Goal: Information Seeking & Learning: Check status

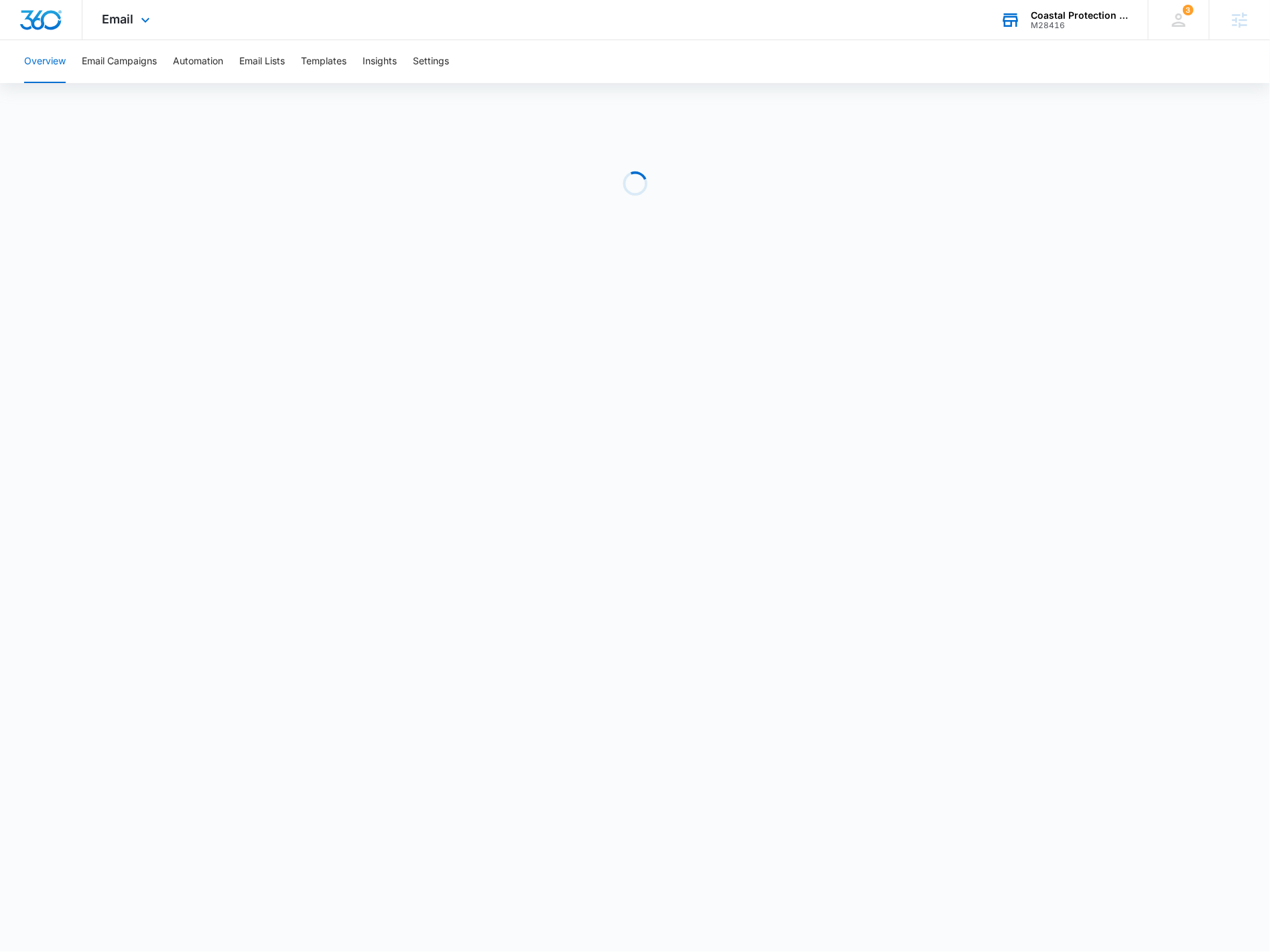
click at [1048, 24] on div "M28416" at bounding box center [1079, 26] width 98 height 9
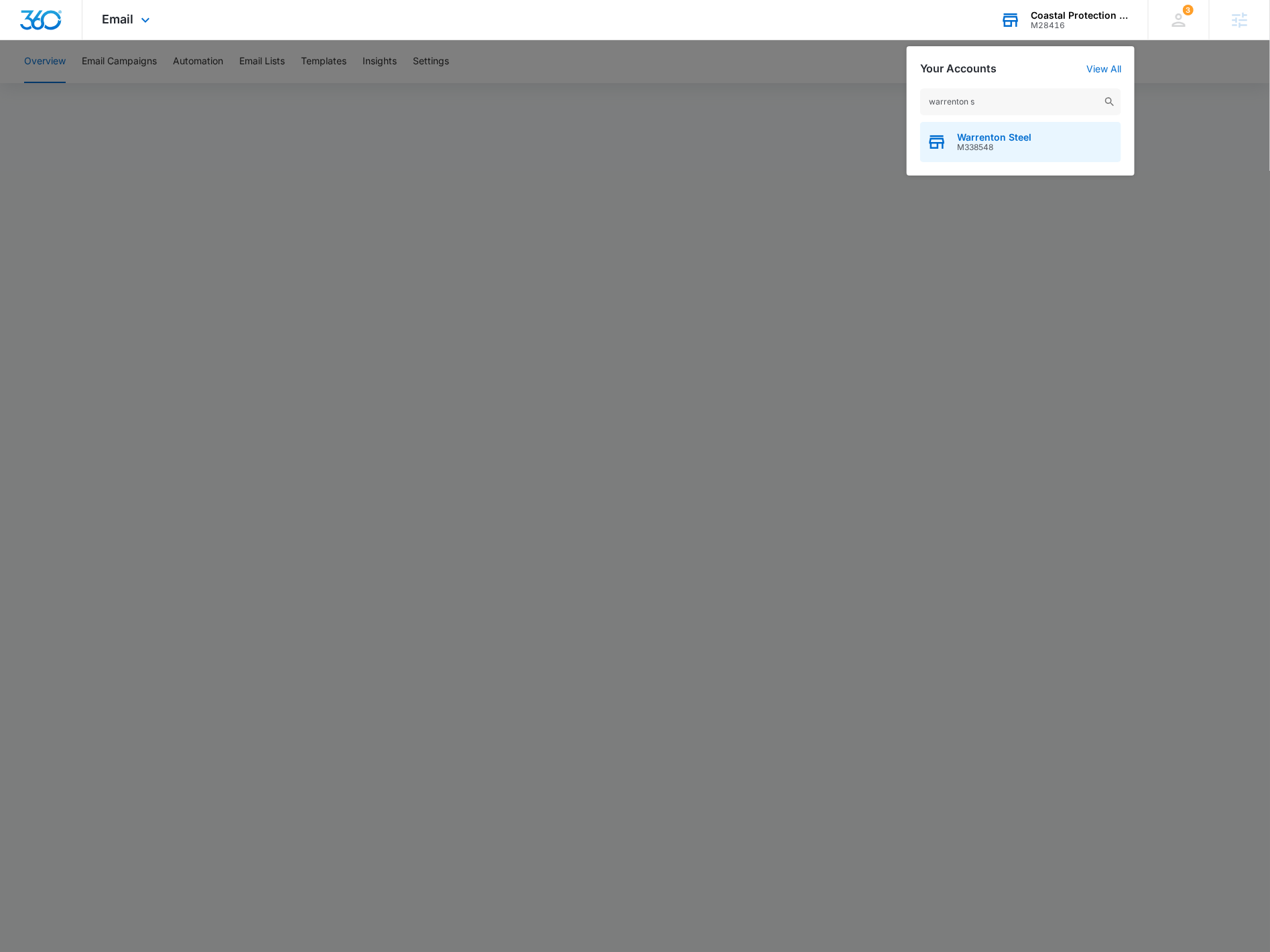
type input "warrenton s"
click at [1040, 129] on div "Warrenton Steel M338548" at bounding box center [1020, 142] width 201 height 40
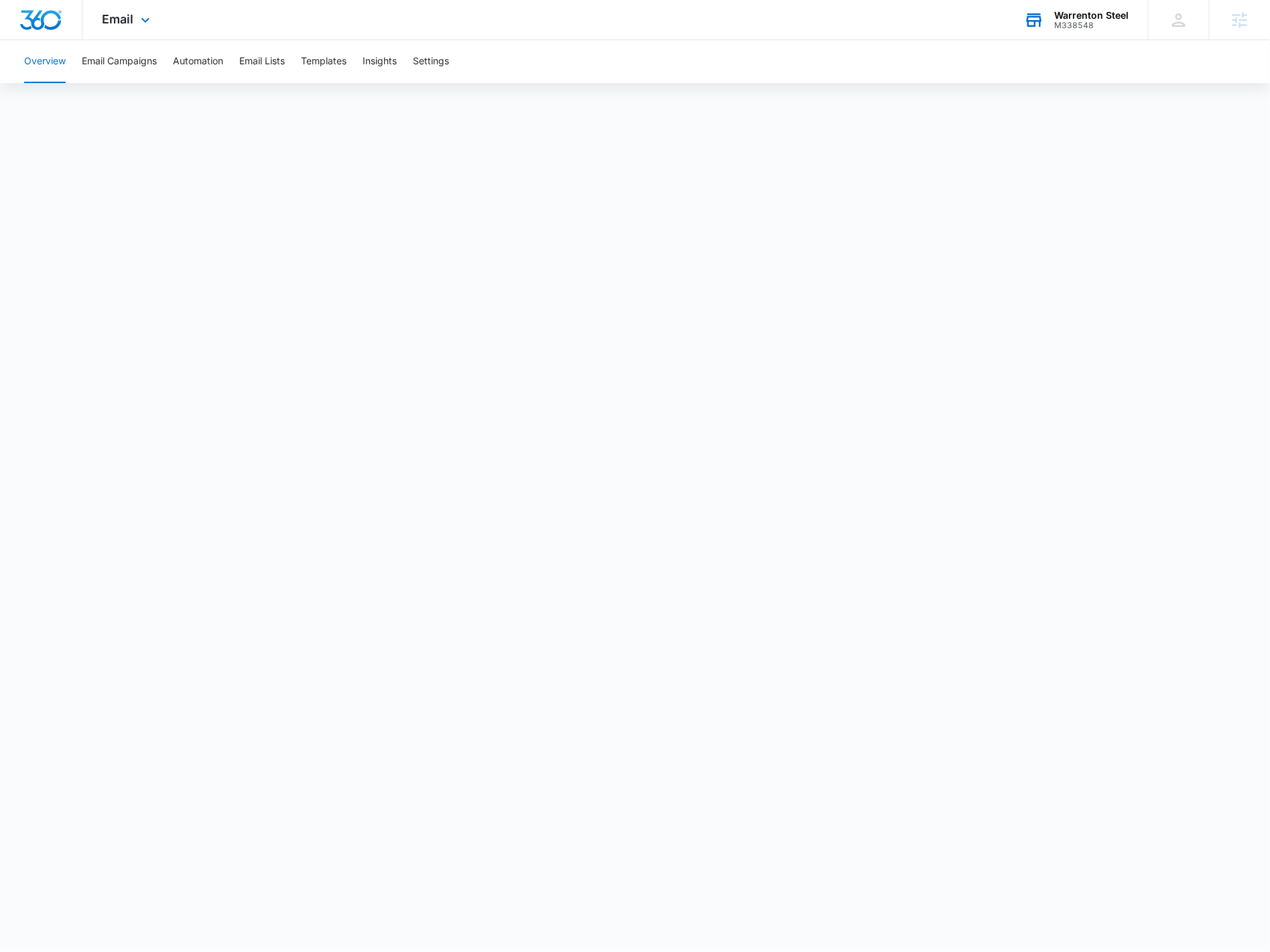
drag, startPoint x: 162, startPoint y: 32, endPoint x: 190, endPoint y: 176, distance: 146.7
click at [161, 32] on div "Email Apps Reputation Forms CRM Email Social Payments POS Content Ads Intellige…" at bounding box center [128, 19] width 91 height 39
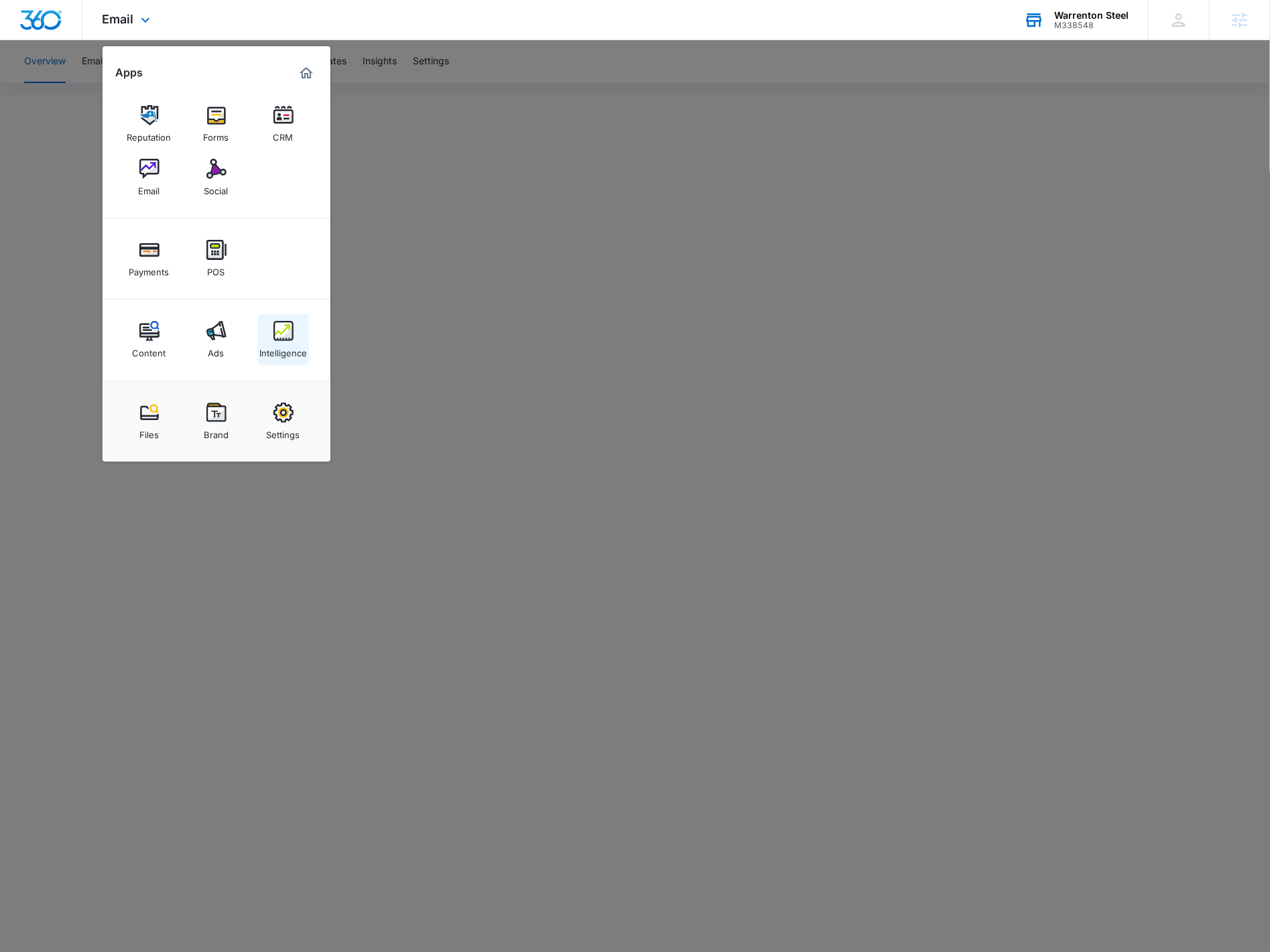
click at [286, 319] on link "Intelligence" at bounding box center [283, 339] width 51 height 50
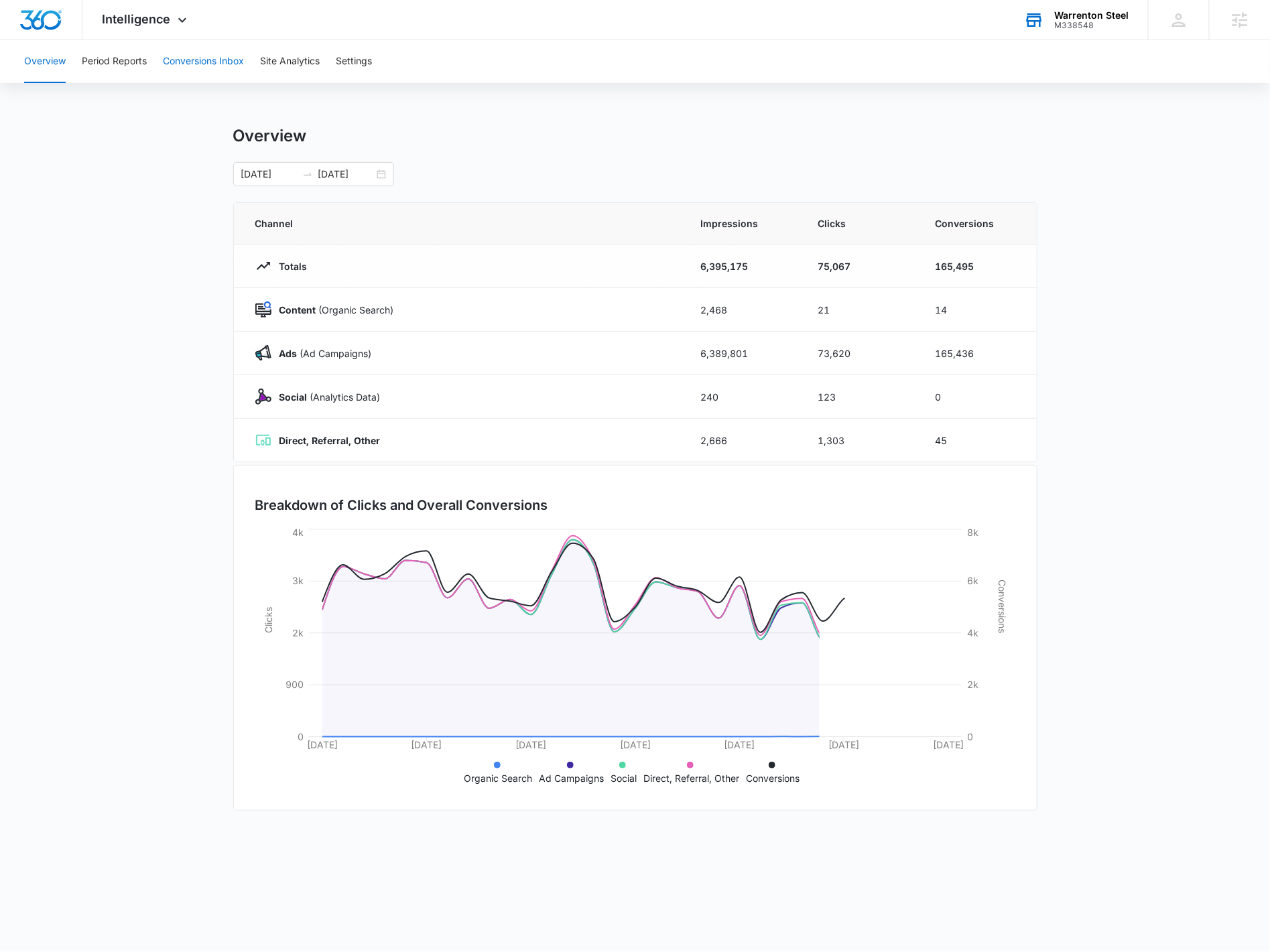
click at [197, 71] on button "Conversions Inbox" at bounding box center [203, 62] width 81 height 43
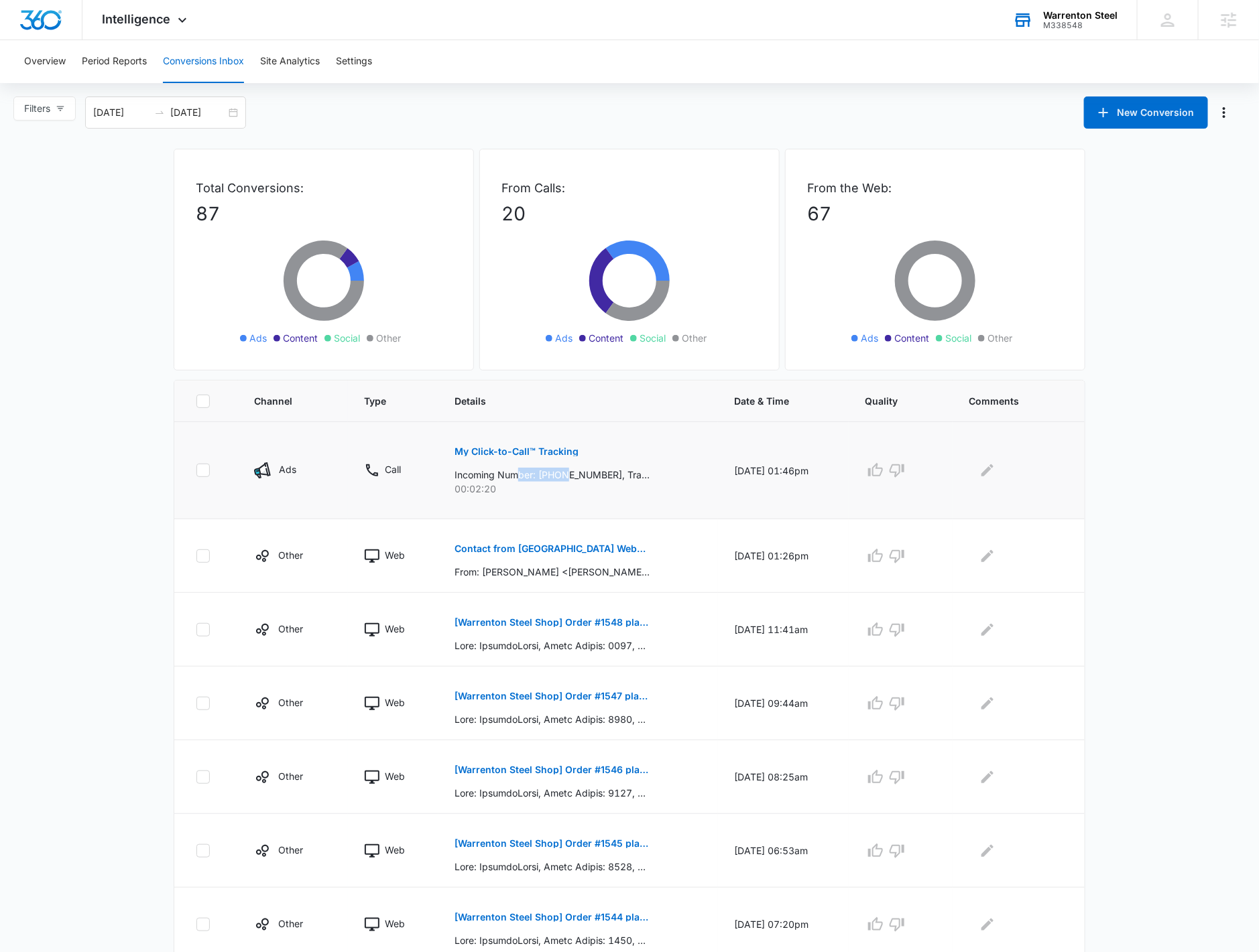
drag, startPoint x: 510, startPoint y: 473, endPoint x: 559, endPoint y: 474, distance: 49.0
click at [559, 474] on p "Incoming Number: +13142833338, Tracking Number: +16362205686, Ring To: +1636456…" at bounding box center [552, 474] width 195 height 14
drag, startPoint x: 454, startPoint y: 481, endPoint x: 500, endPoint y: 483, distance: 46.0
click at [500, 483] on p "00:02:20" at bounding box center [578, 488] width 247 height 14
click at [534, 453] on p "My Click-to-Call™ Tracking" at bounding box center [516, 452] width 124 height 9
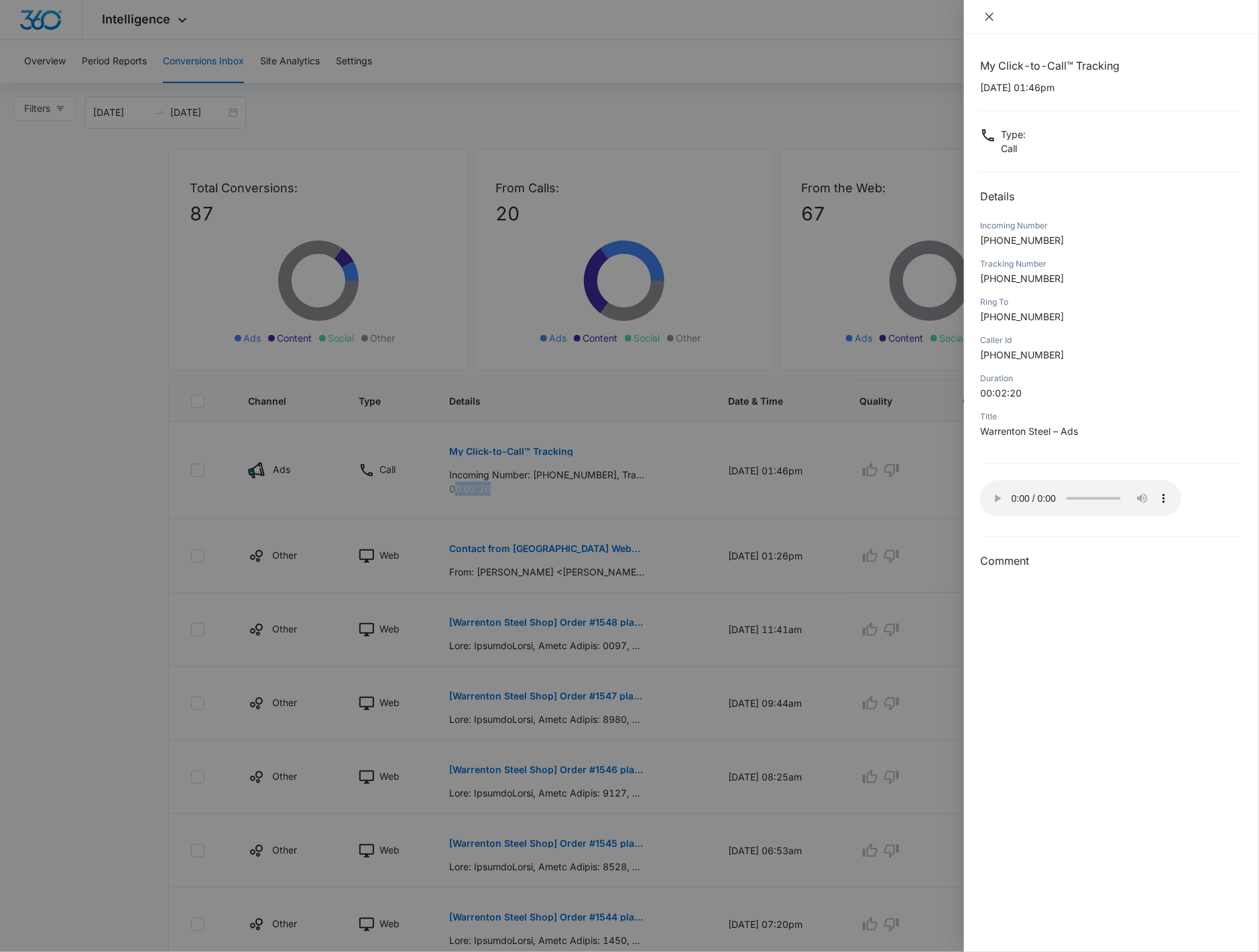
click at [990, 14] on icon "close" at bounding box center [989, 17] width 11 height 11
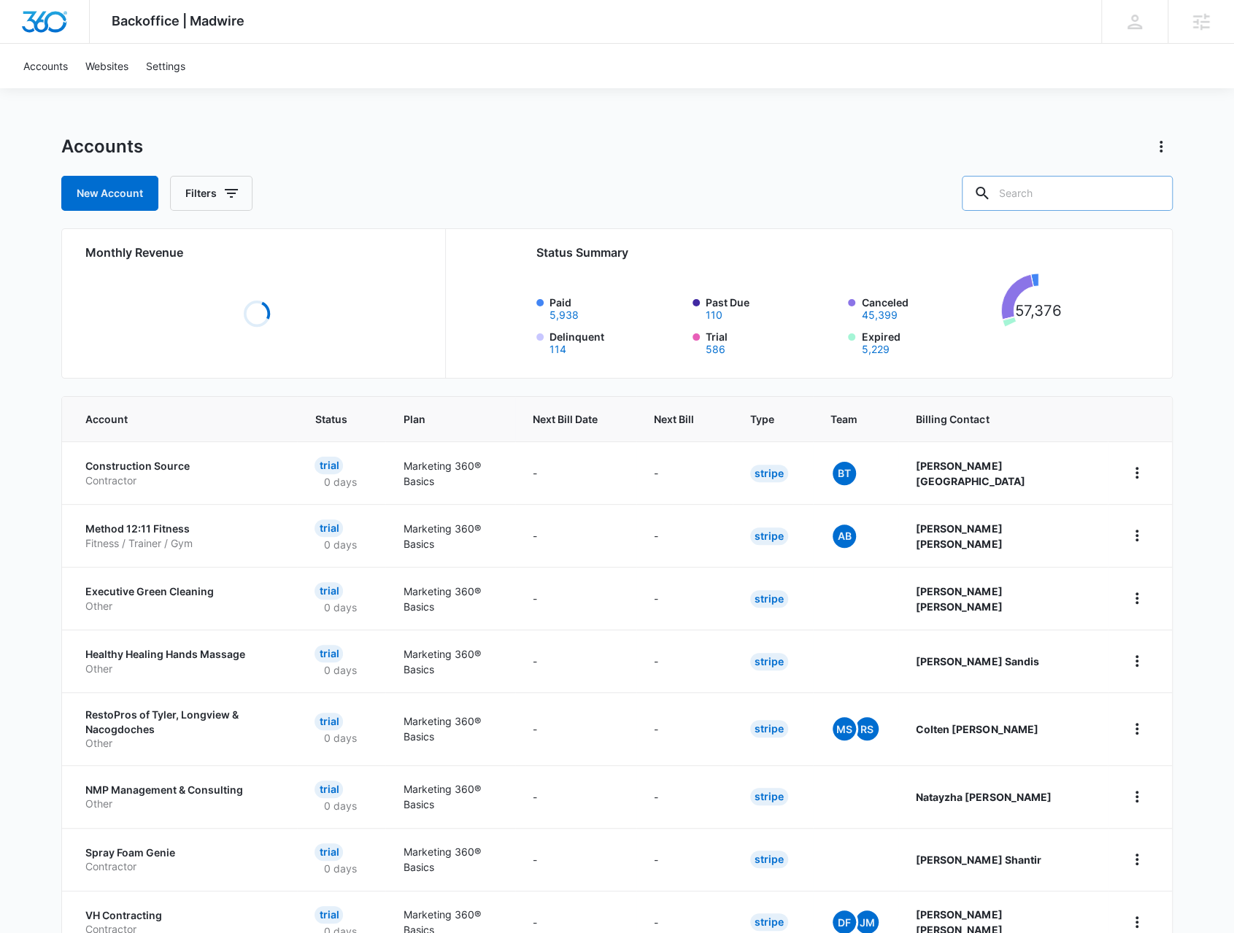
click at [1068, 189] on input "text" at bounding box center [1067, 193] width 211 height 35
type input "clearflow"
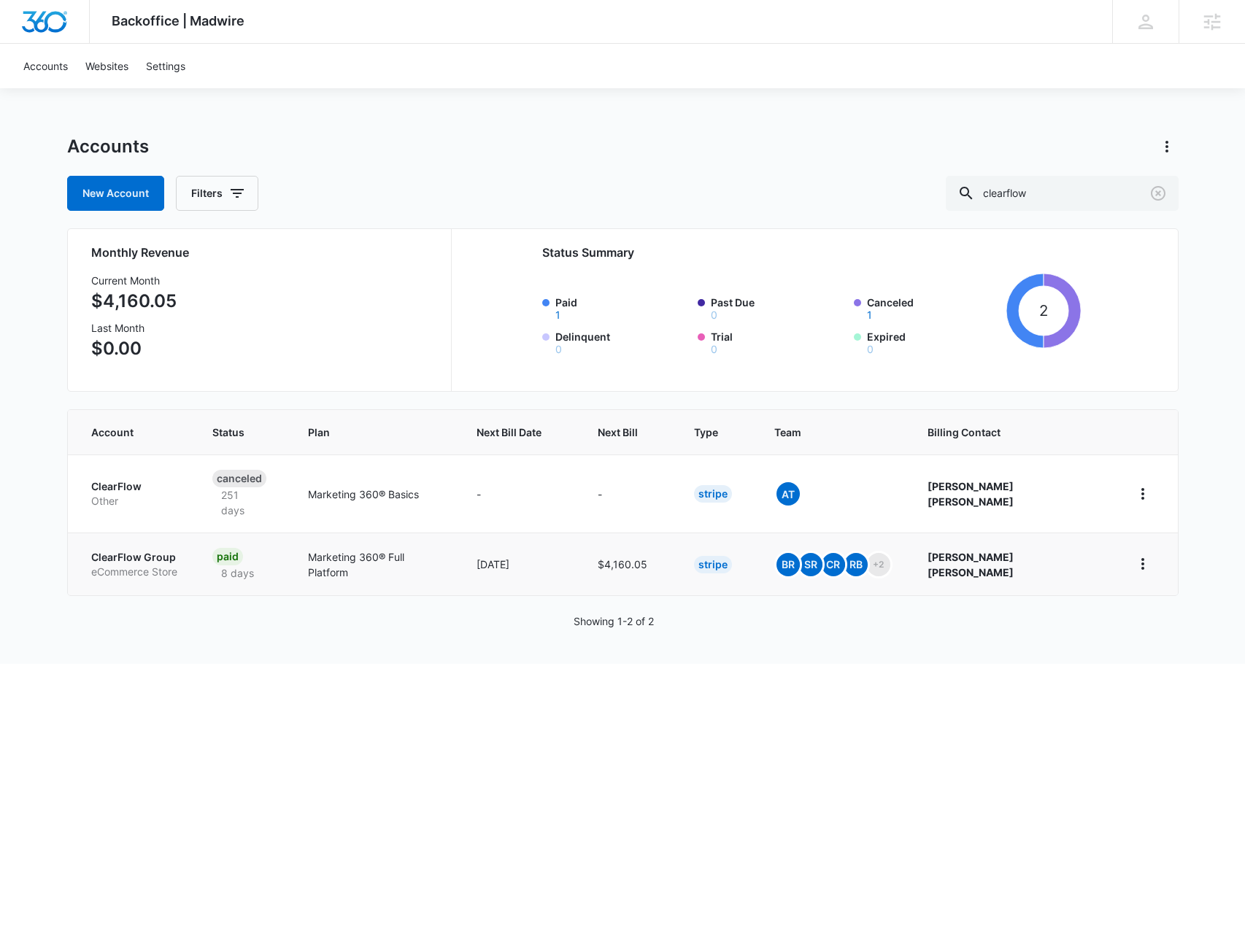
click at [163, 550] on p "ClearFlow Group" at bounding box center [134, 557] width 86 height 15
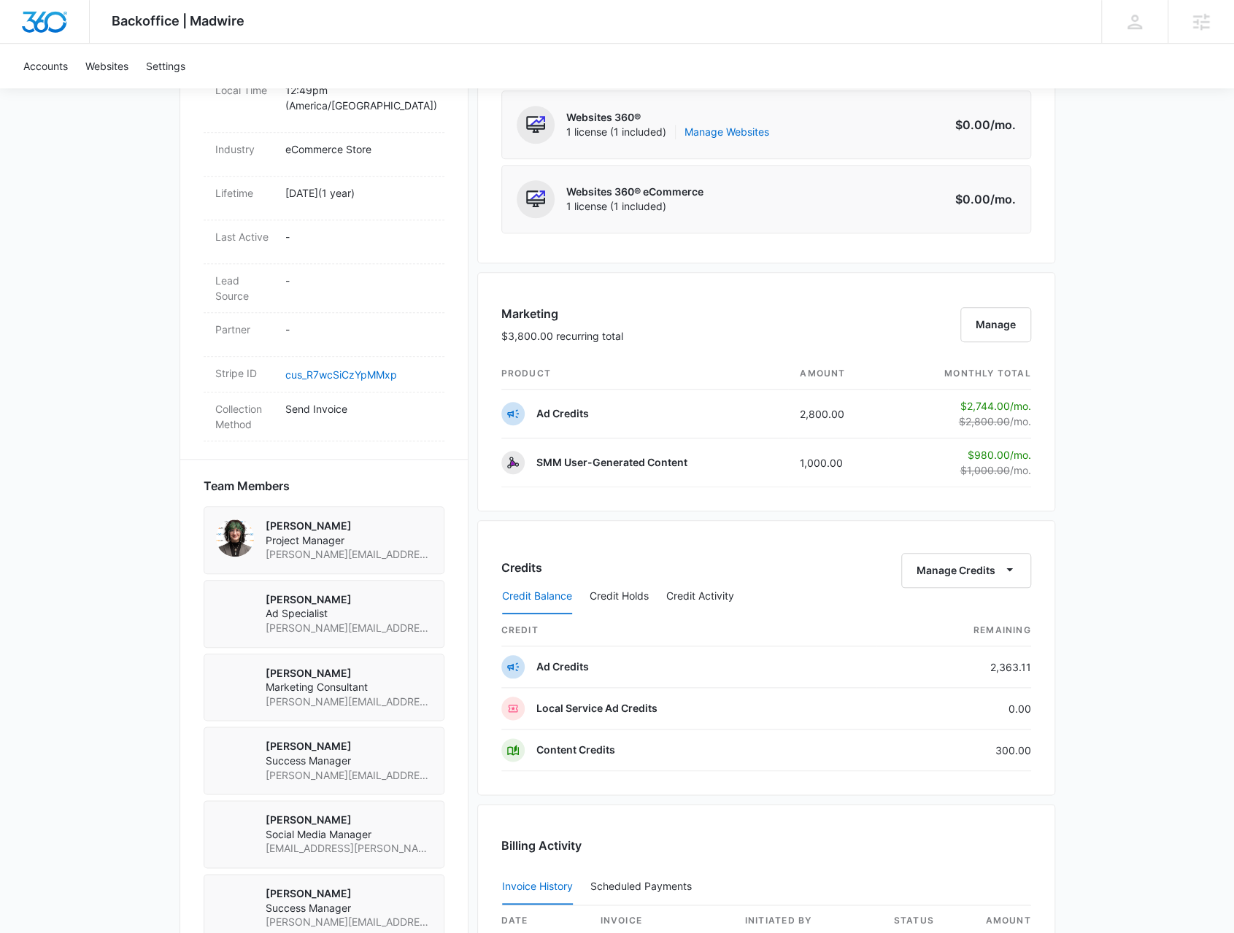
scroll to position [657, 0]
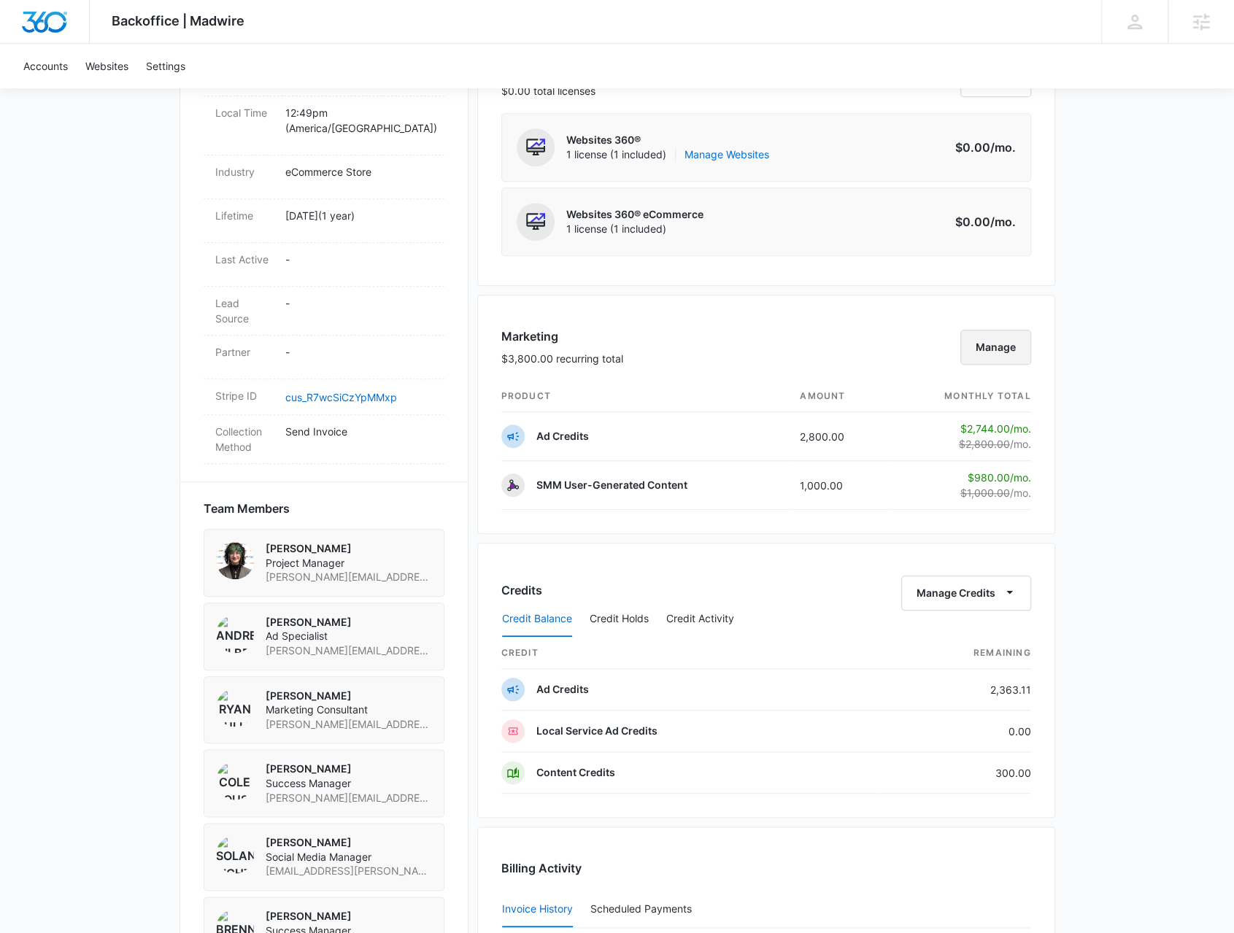
click at [1014, 338] on button "Manage" at bounding box center [995, 347] width 71 height 35
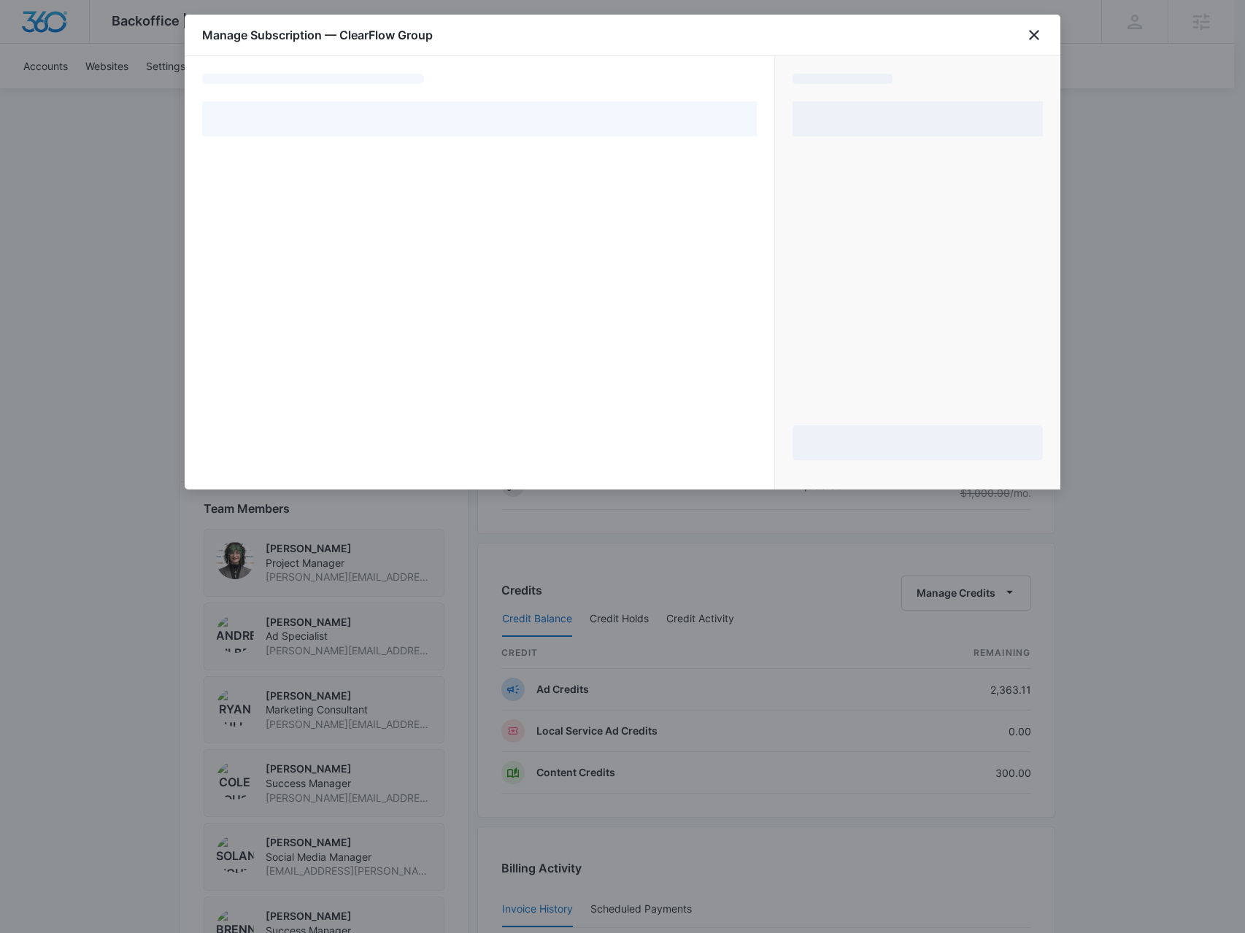
select select "MANUAL_INVOICE"
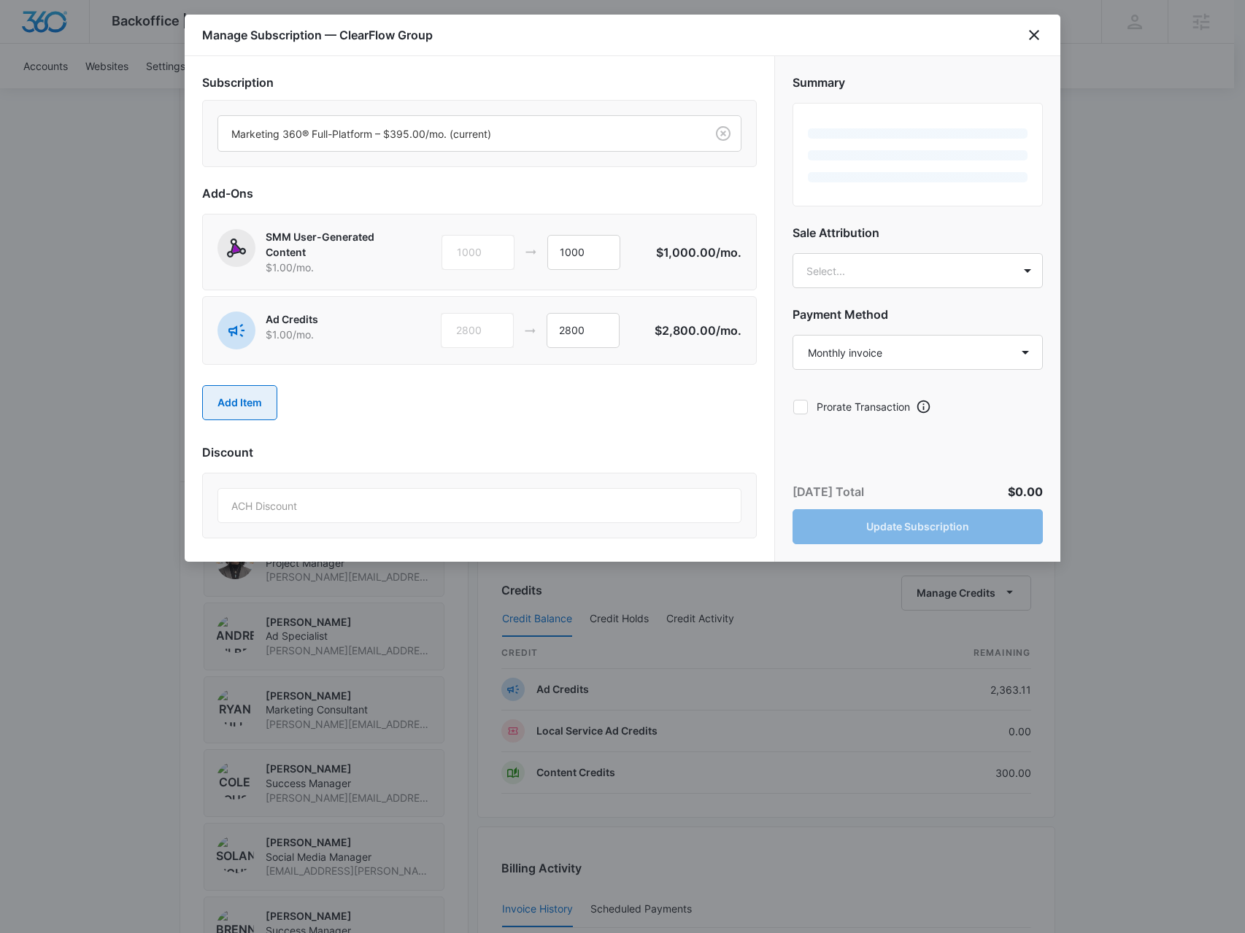
click at [262, 400] on button "Add Item" at bounding box center [239, 402] width 75 height 35
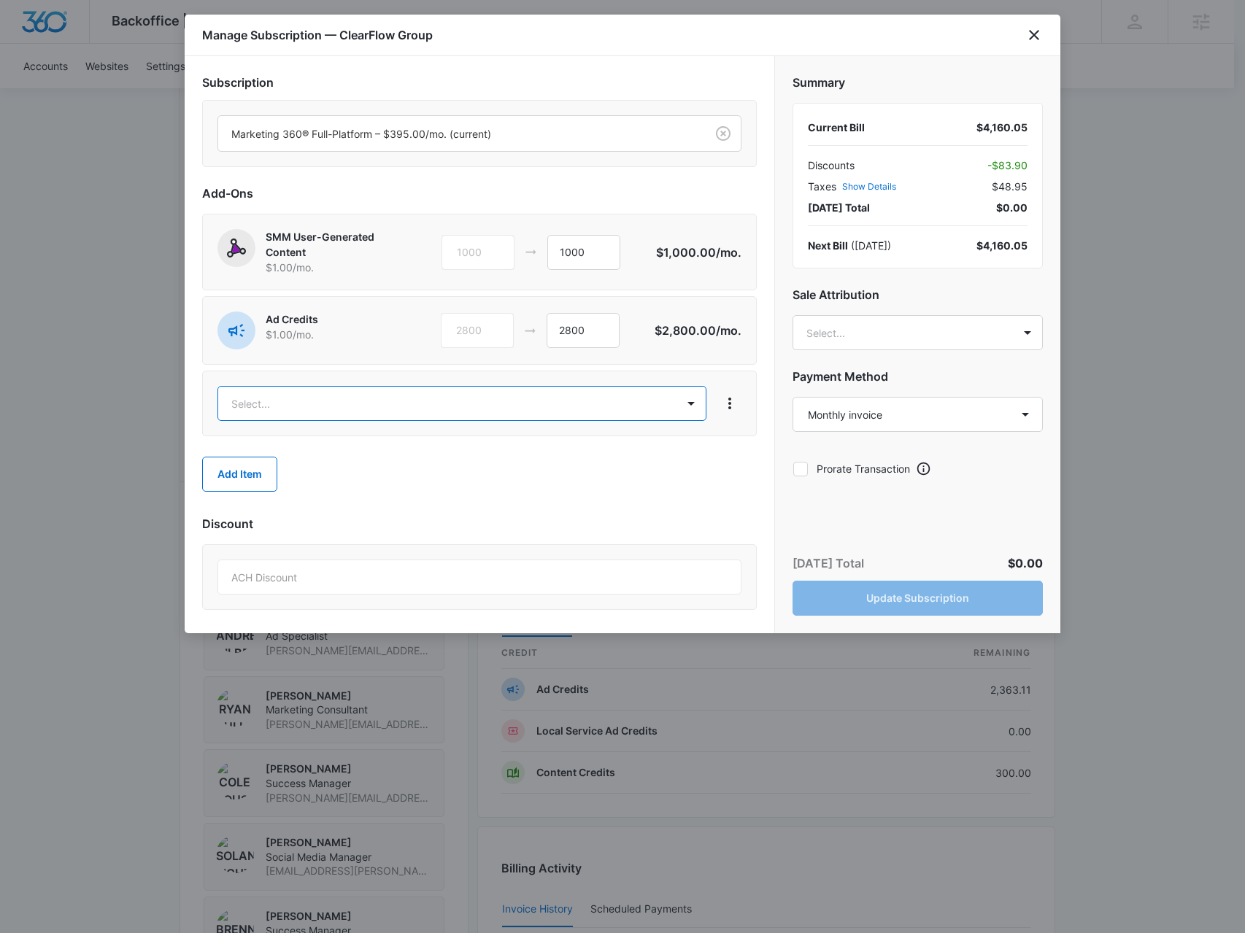
click at [282, 407] on body "Backoffice | Madwire Apps Settings BR Brennan Rachman brennan.rachman@madwire.c…" at bounding box center [622, 341] width 1245 height 1997
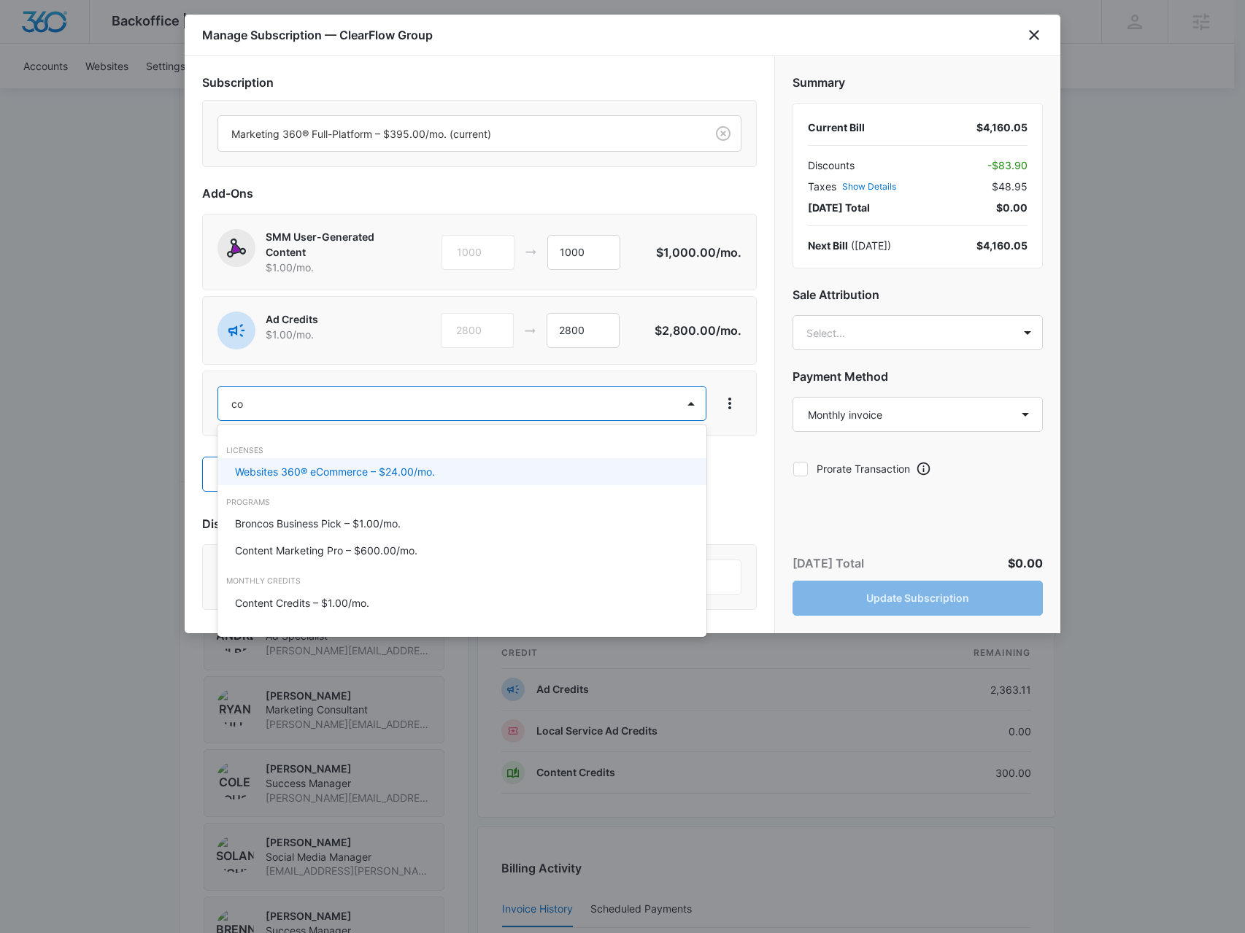
type input "con"
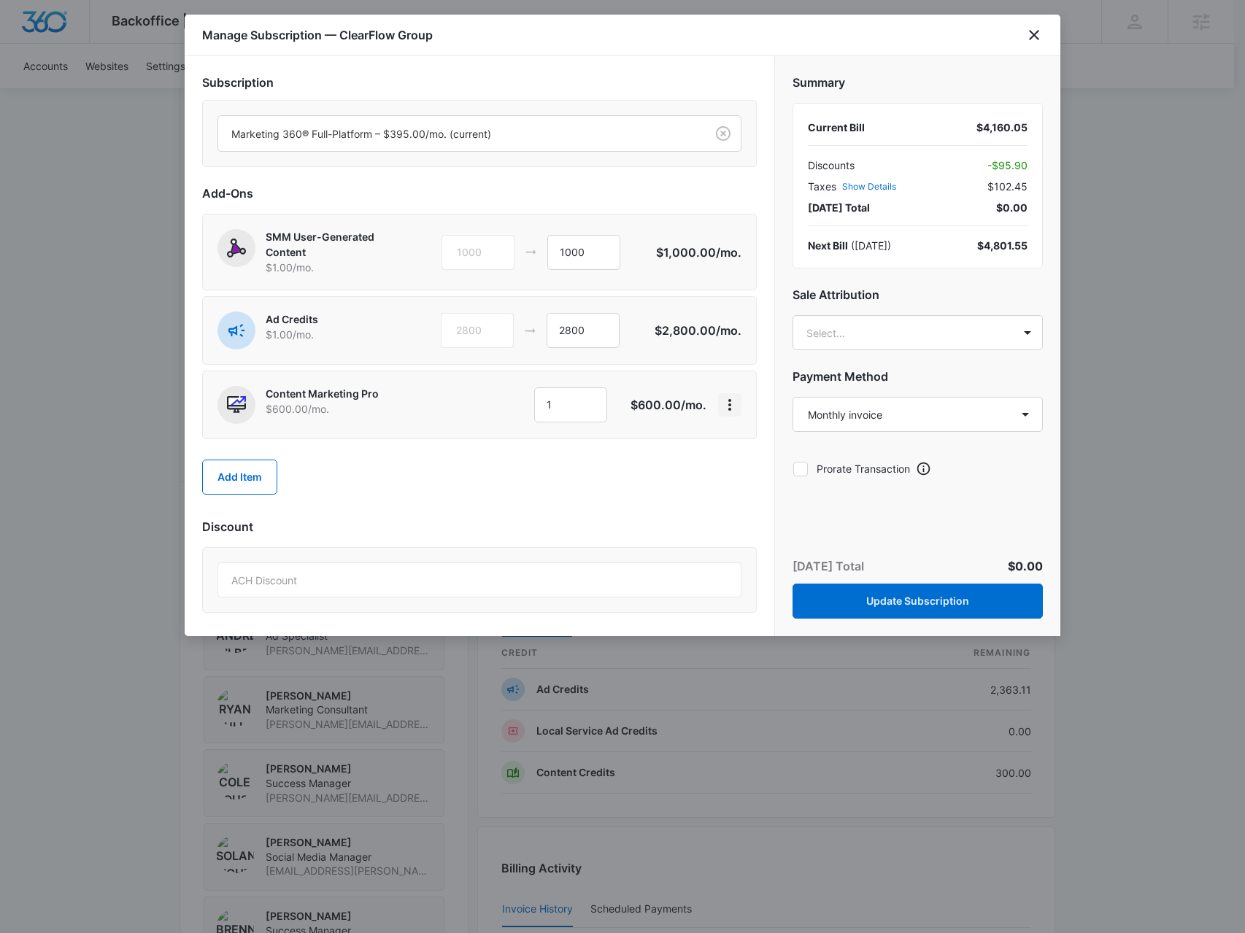
click at [733, 396] on icon "View More" at bounding box center [730, 405] width 18 height 18
click at [728, 442] on button "Delete Item" at bounding box center [772, 444] width 107 height 22
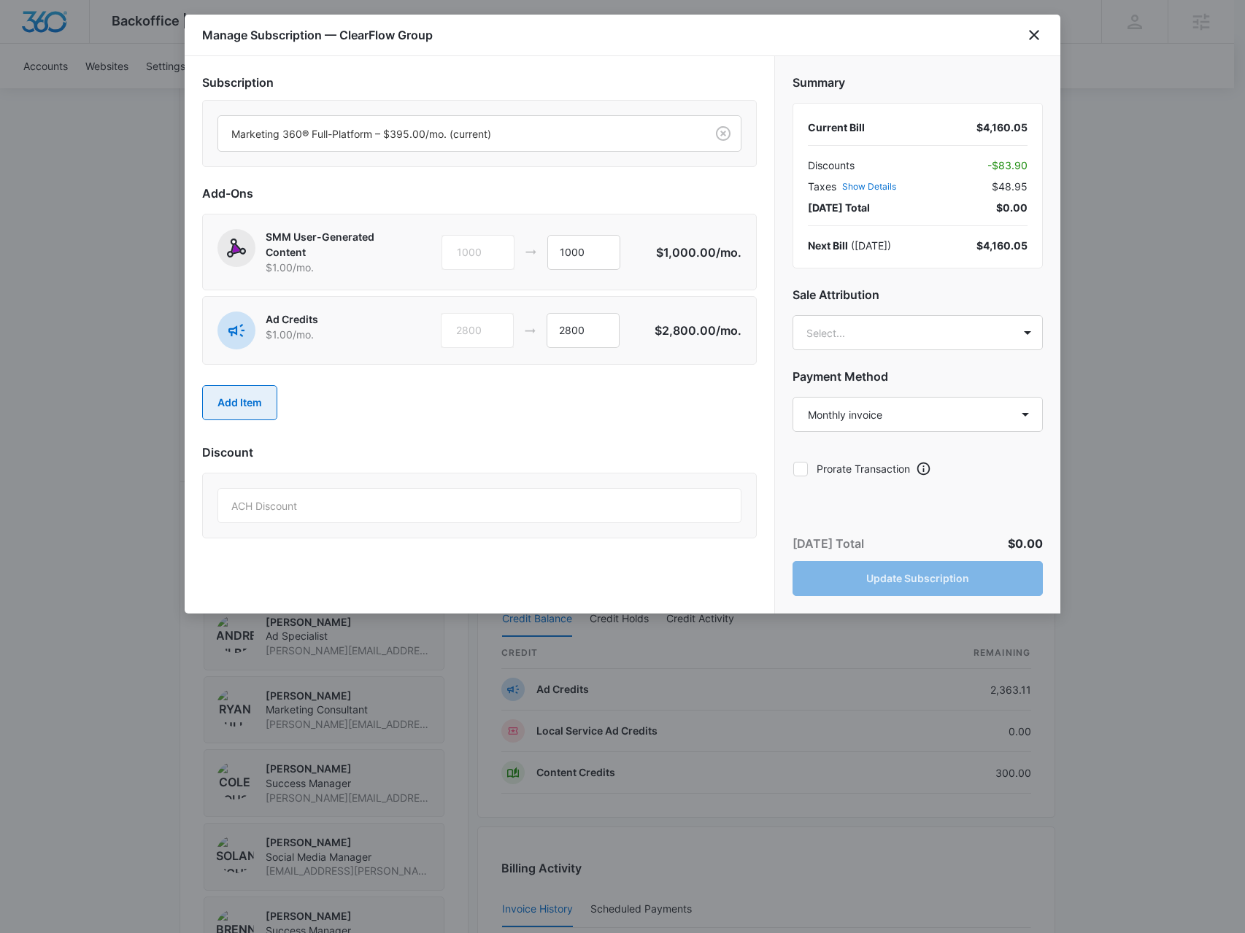
click at [253, 402] on button "Add Item" at bounding box center [239, 402] width 75 height 35
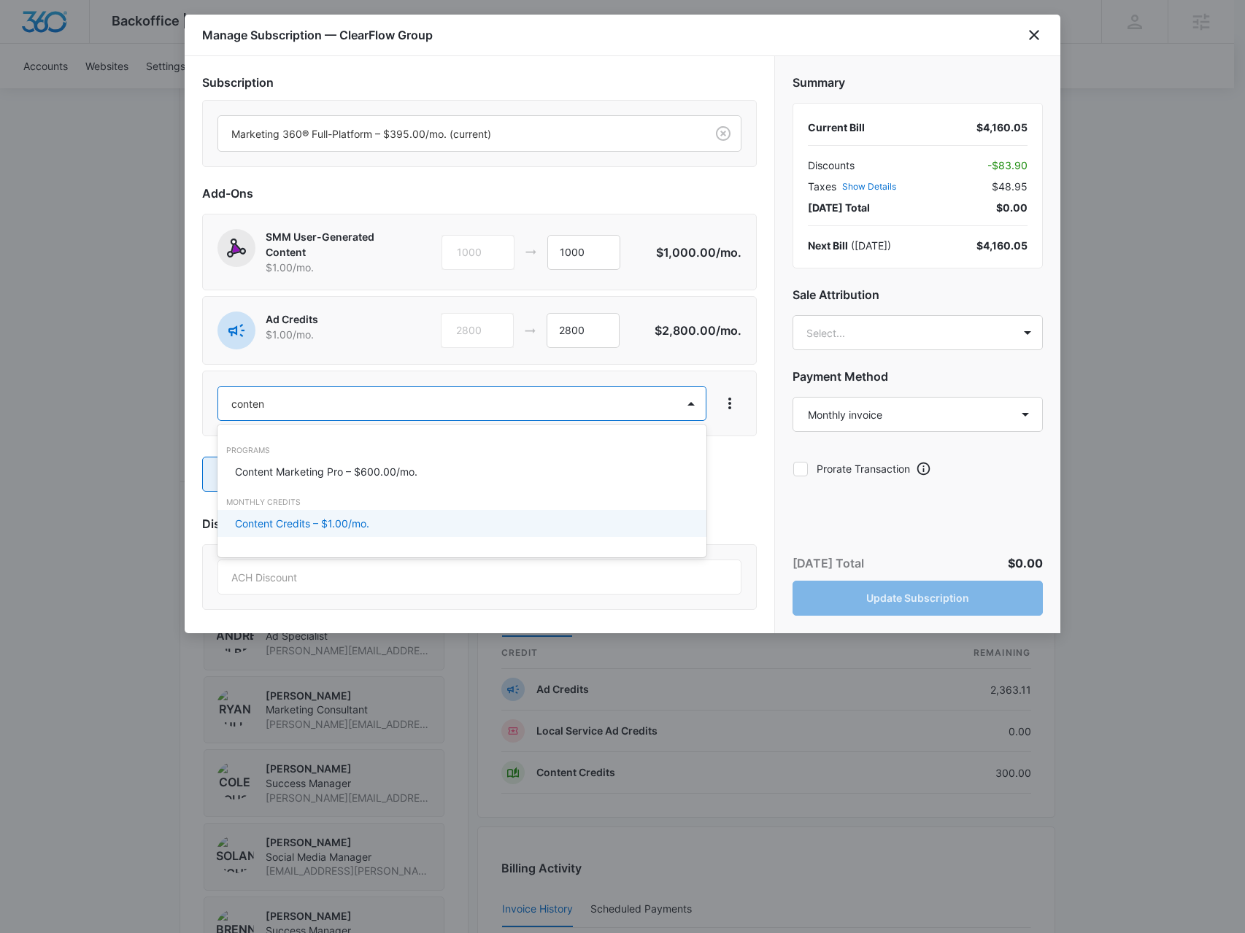
type input "conten"
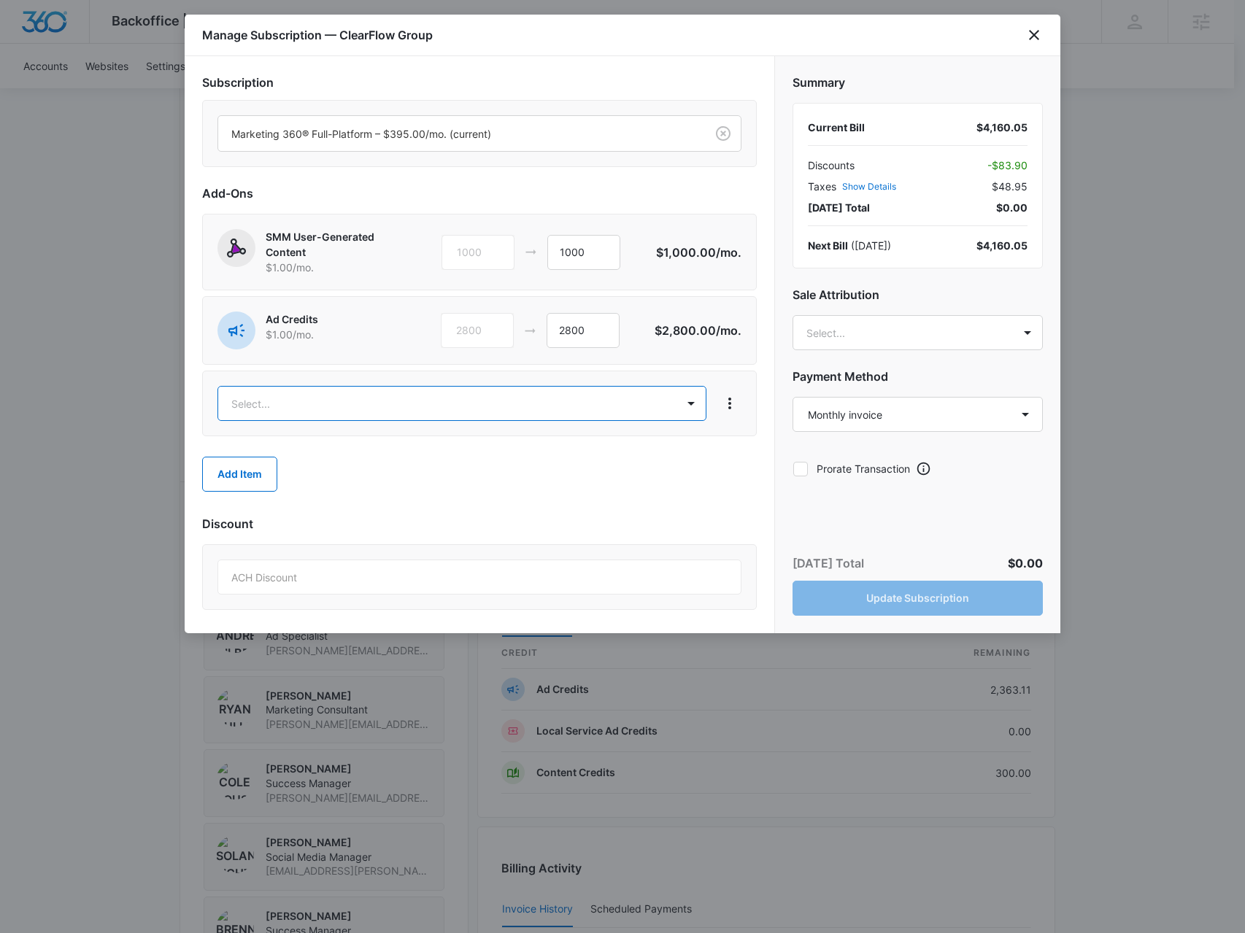
click at [350, 406] on body "Backoffice | Madwire Apps Settings BR Brennan Rachman brennan.rachman@madwire.c…" at bounding box center [622, 341] width 1245 height 1997
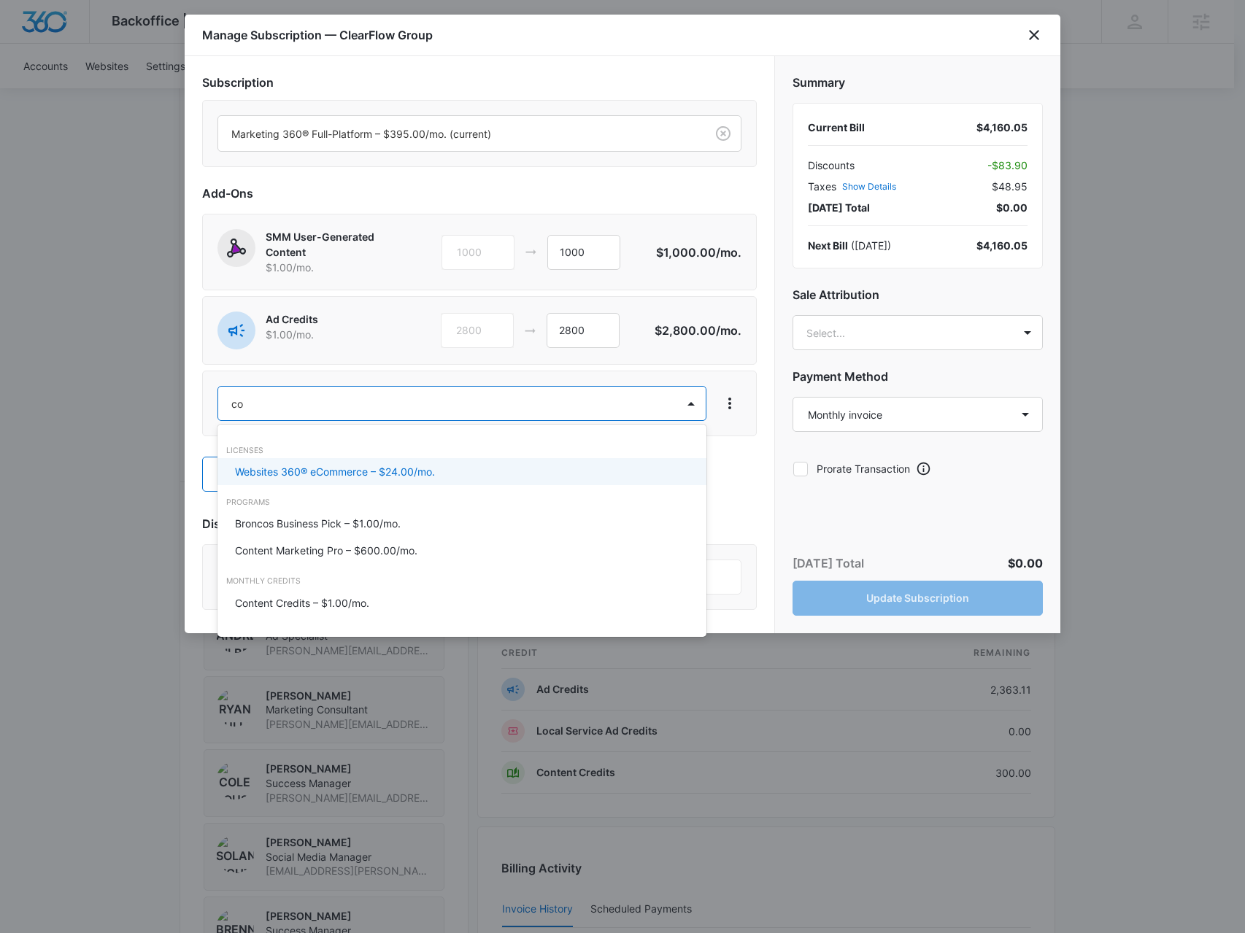
type input "con"
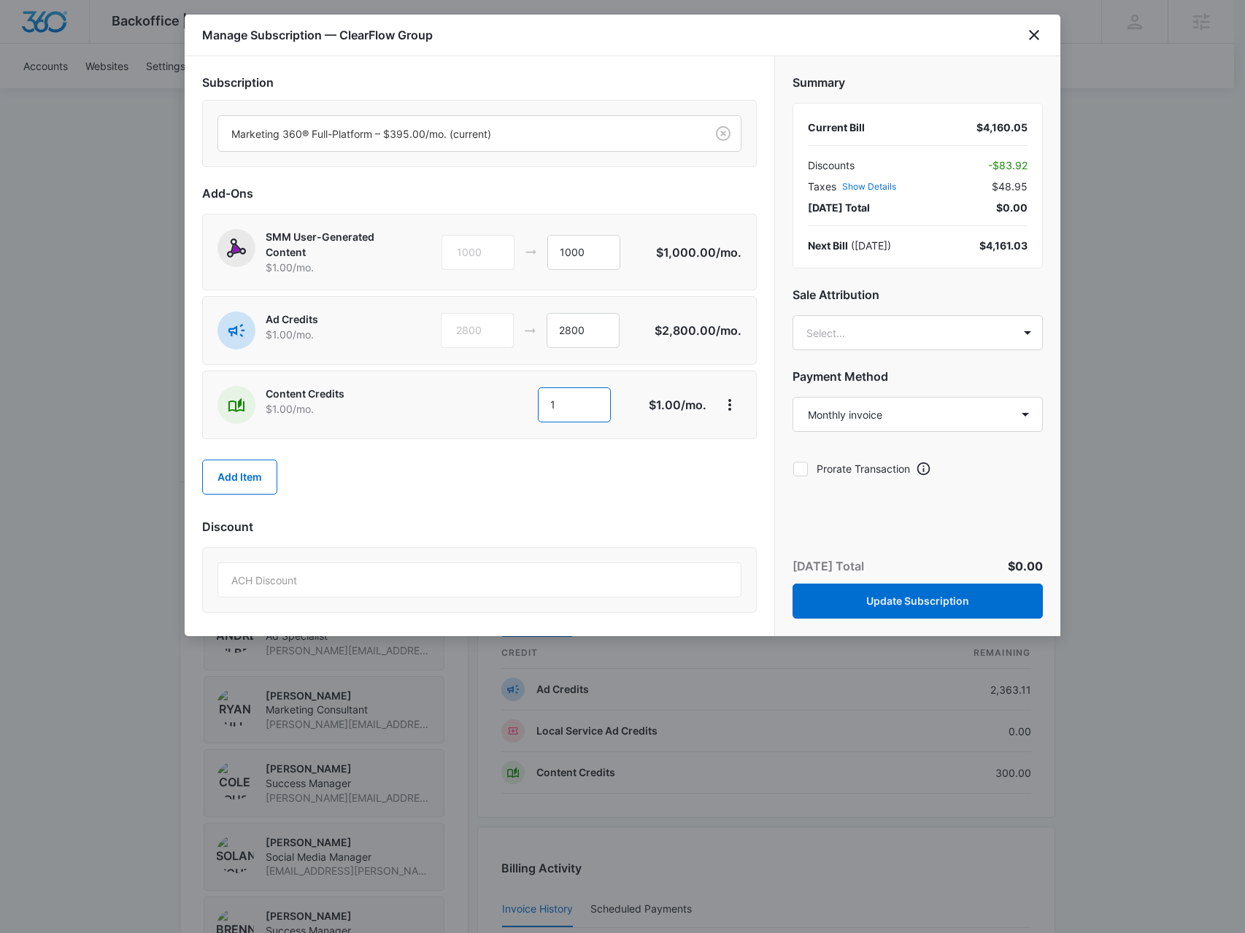
drag, startPoint x: 583, startPoint y: 407, endPoint x: 537, endPoint y: 405, distance: 46.0
click at [538, 405] on input "1" at bounding box center [574, 405] width 73 height 35
type input "6"
type input "1000"
drag, startPoint x: 591, startPoint y: 257, endPoint x: 557, endPoint y: 256, distance: 34.3
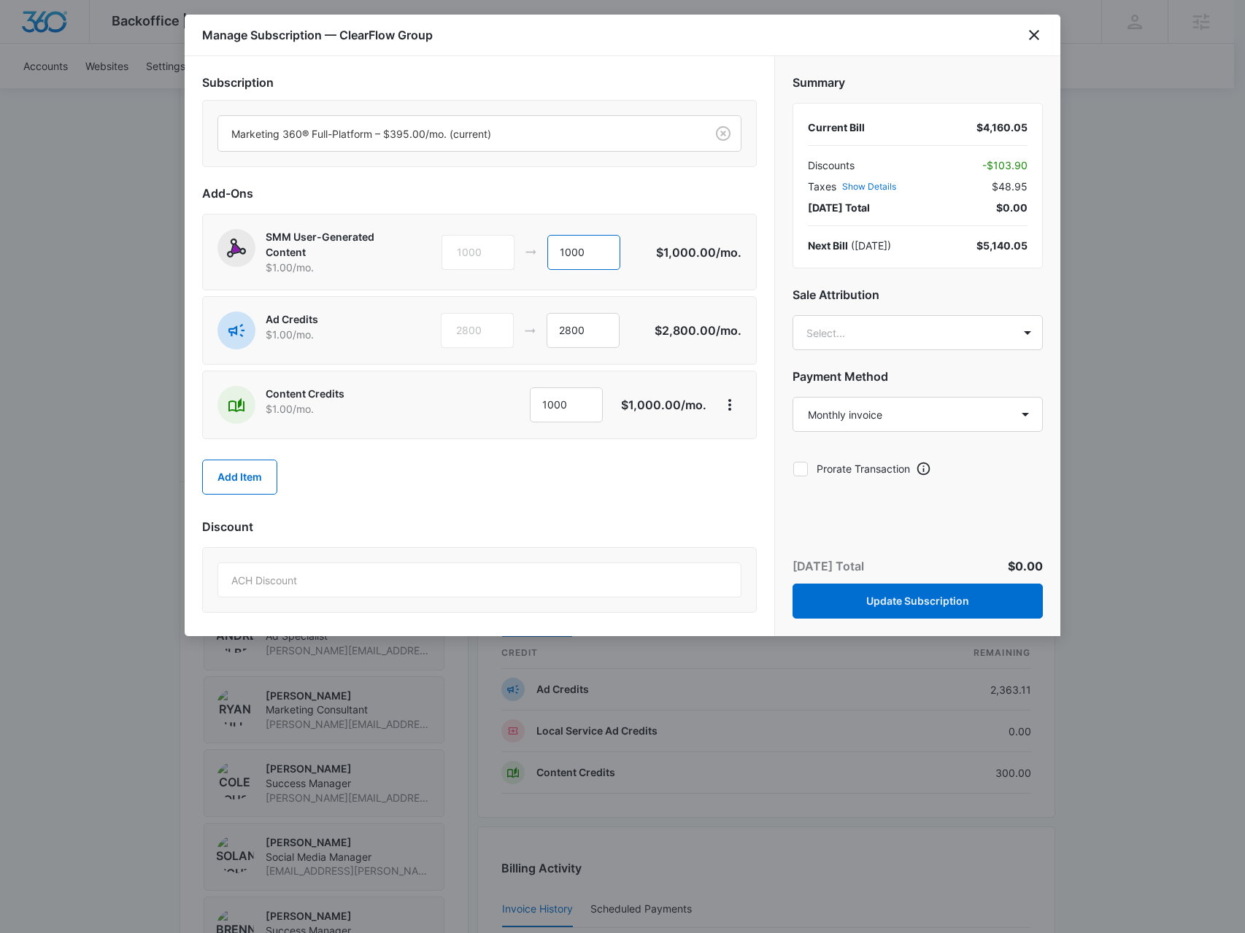
click at [562, 256] on input "1000" at bounding box center [583, 252] width 73 height 35
type input "0"
click at [831, 597] on button "Update Subscription" at bounding box center [918, 601] width 250 height 35
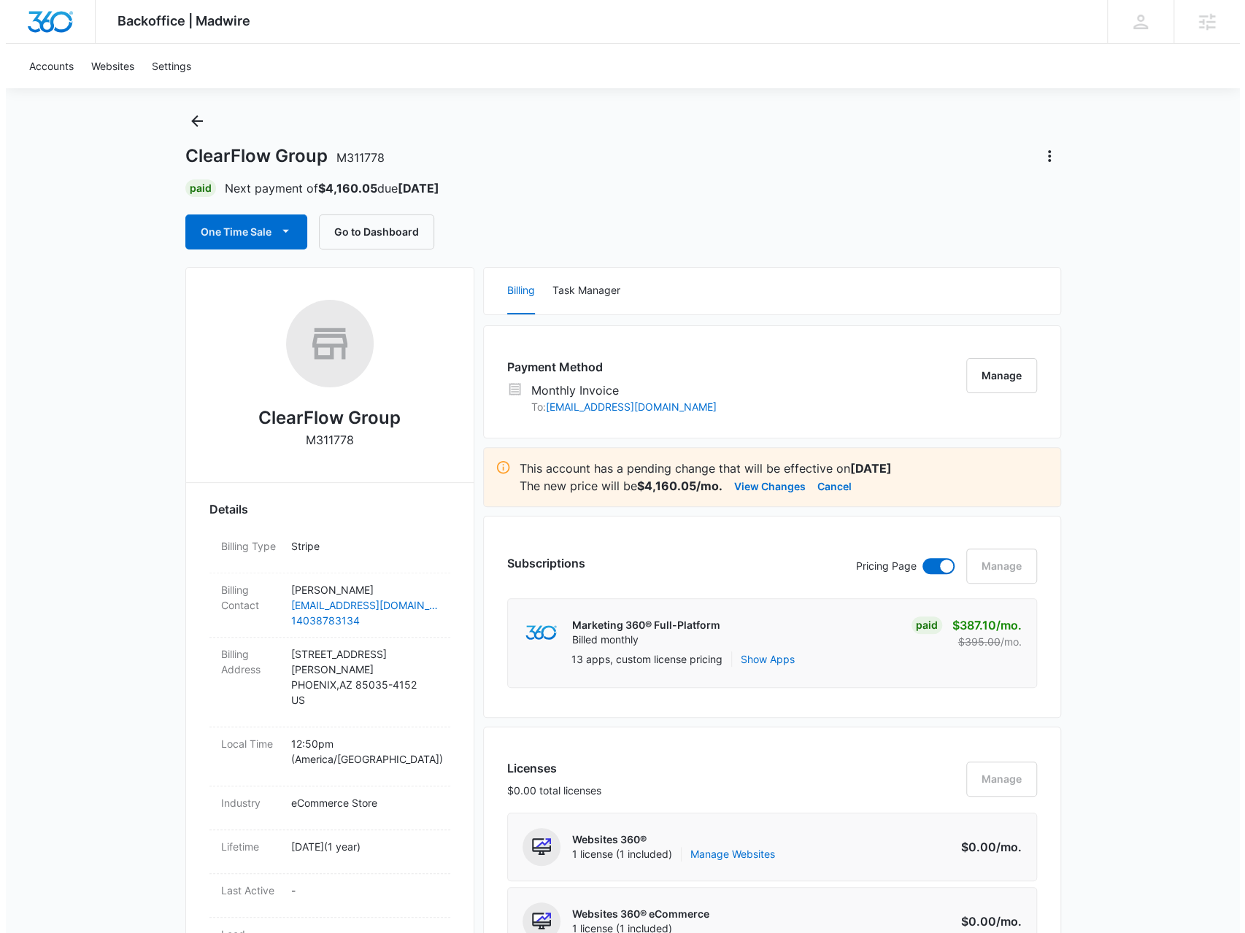
scroll to position [0, 0]
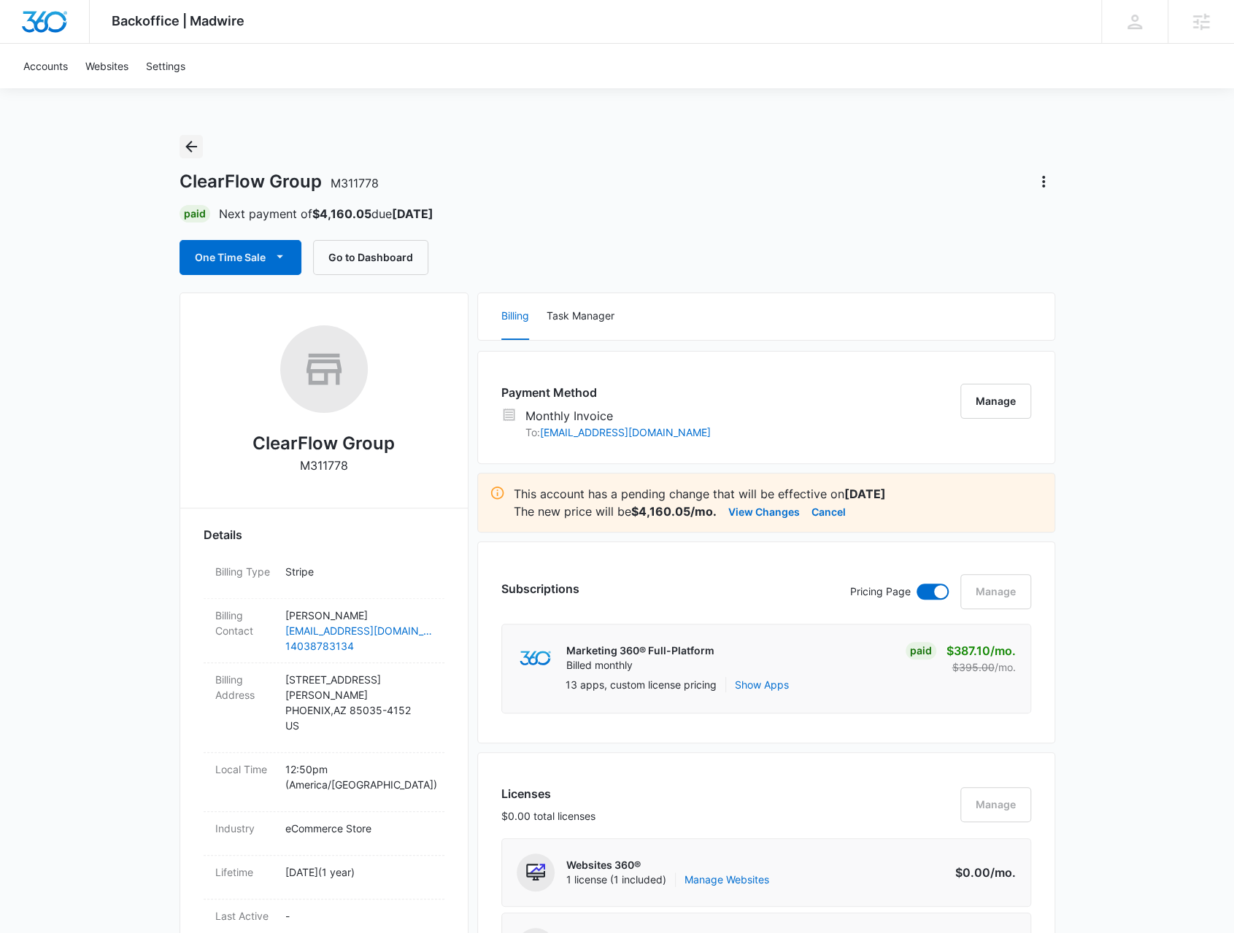
click at [181, 141] on button "Back" at bounding box center [191, 146] width 23 height 23
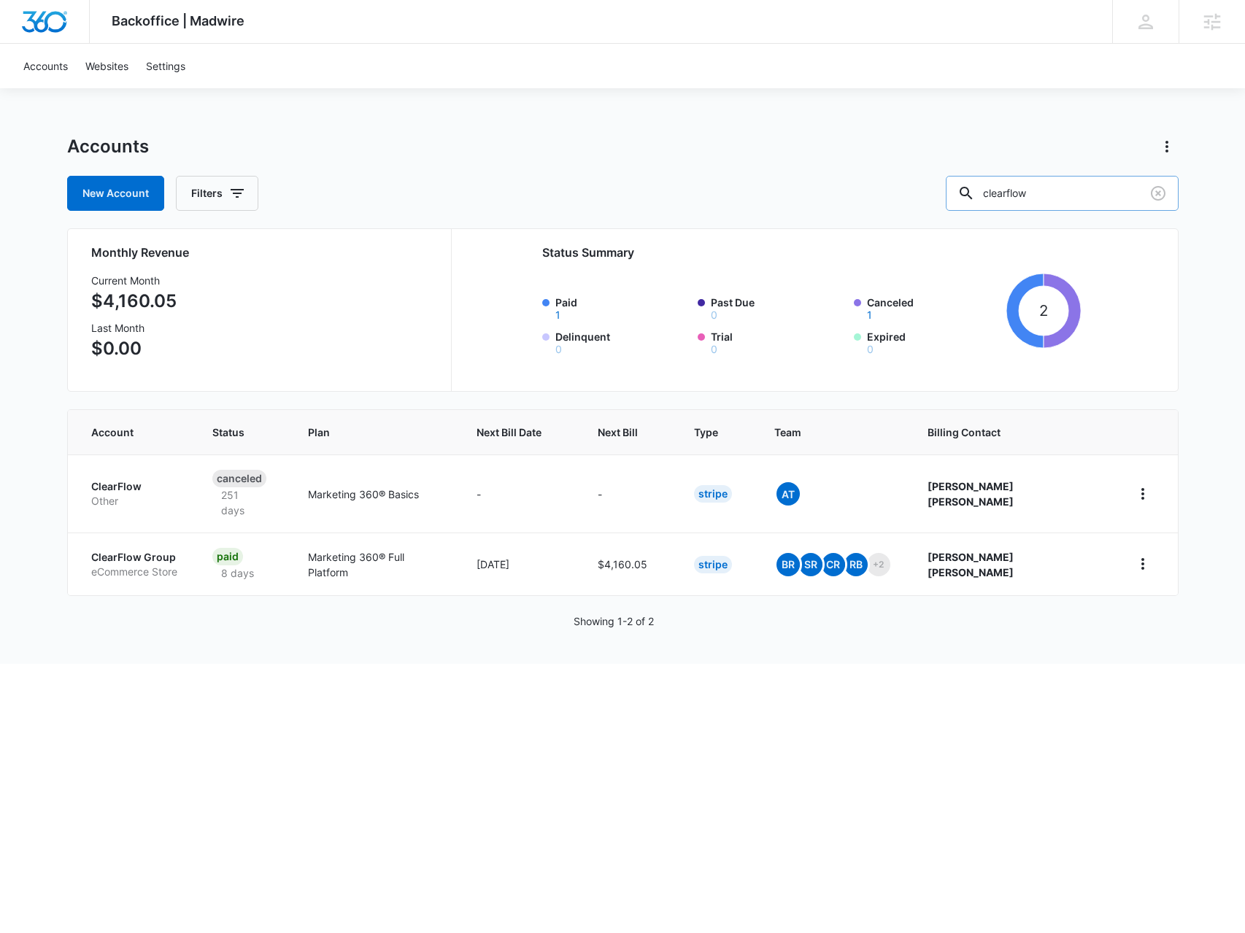
click at [1031, 190] on input "clearflow" at bounding box center [1062, 193] width 233 height 35
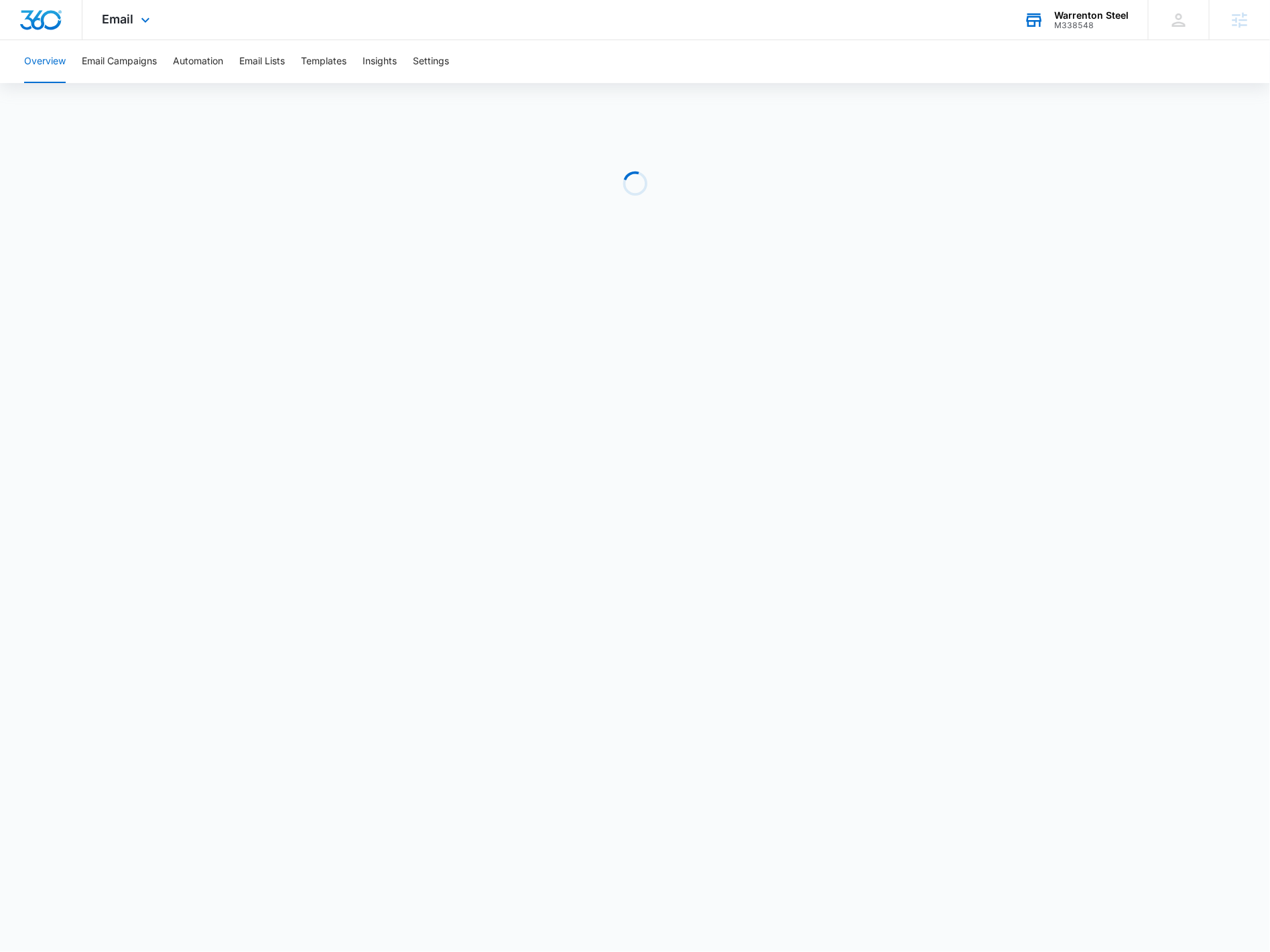
click at [1087, 19] on div "Warrenton Steel" at bounding box center [1091, 16] width 74 height 11
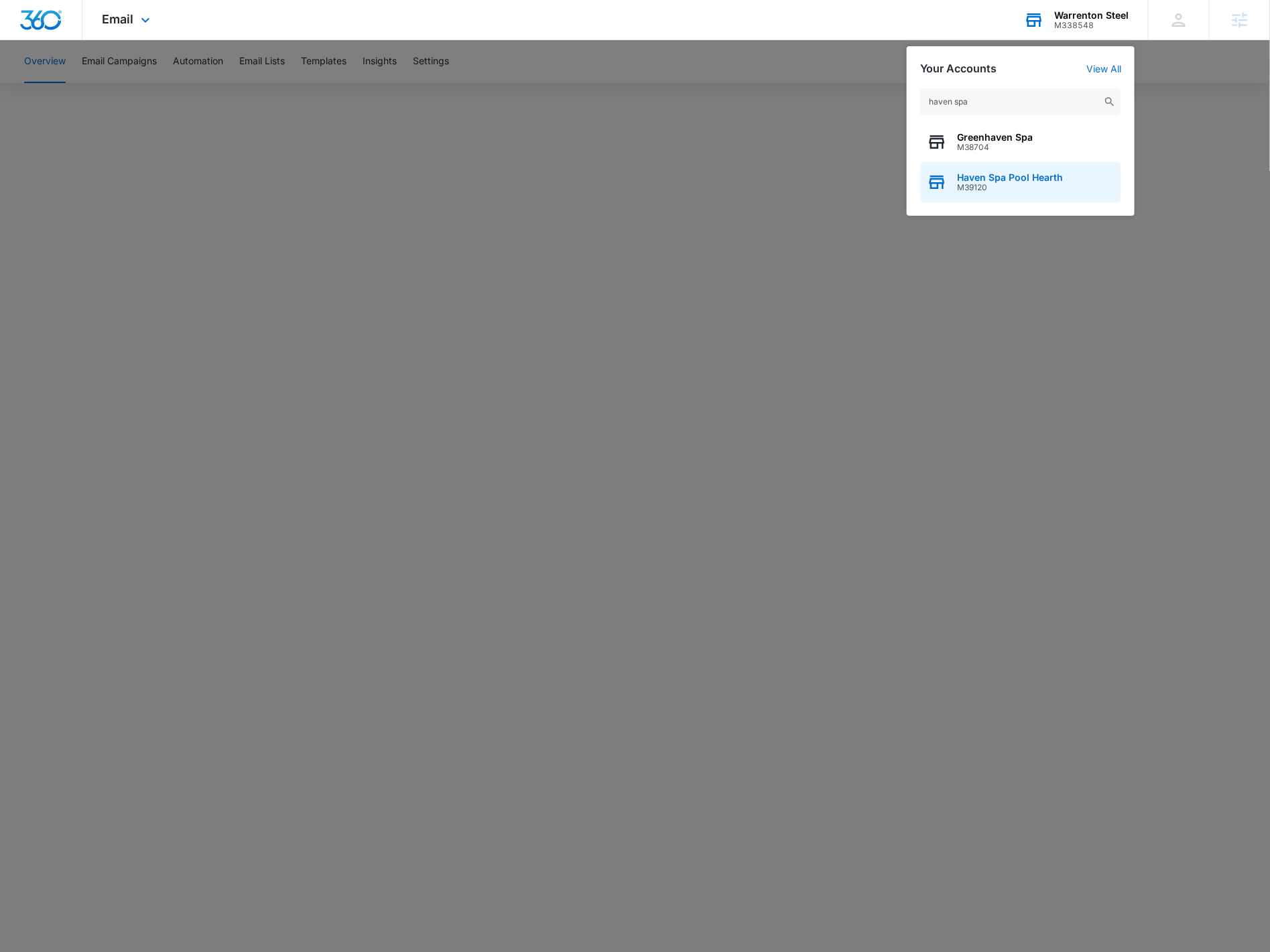
type input "haven spa"
click at [1035, 183] on span "M39120" at bounding box center [1009, 187] width 106 height 9
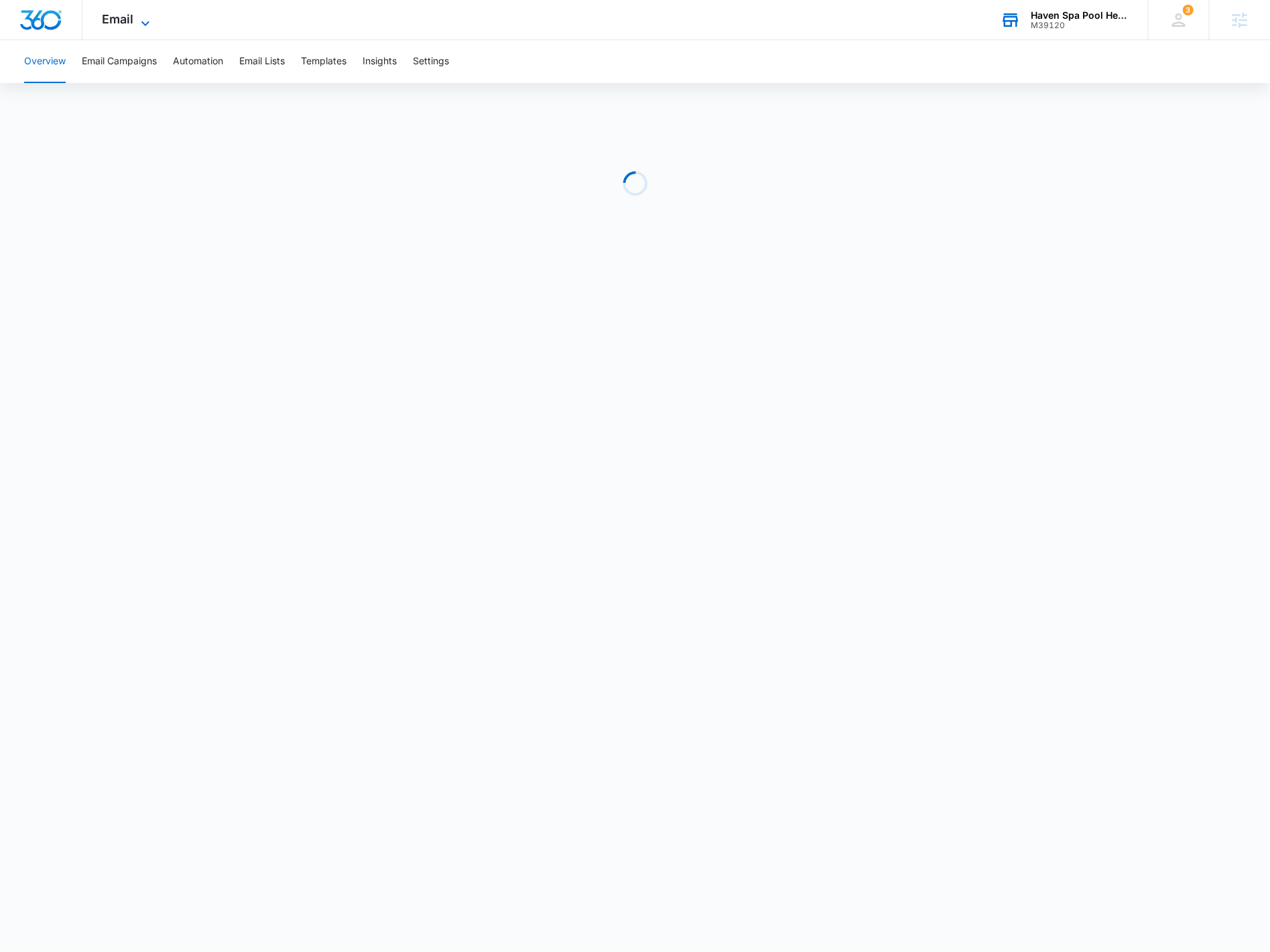
click at [123, 18] on span "Email" at bounding box center [118, 18] width 31 height 14
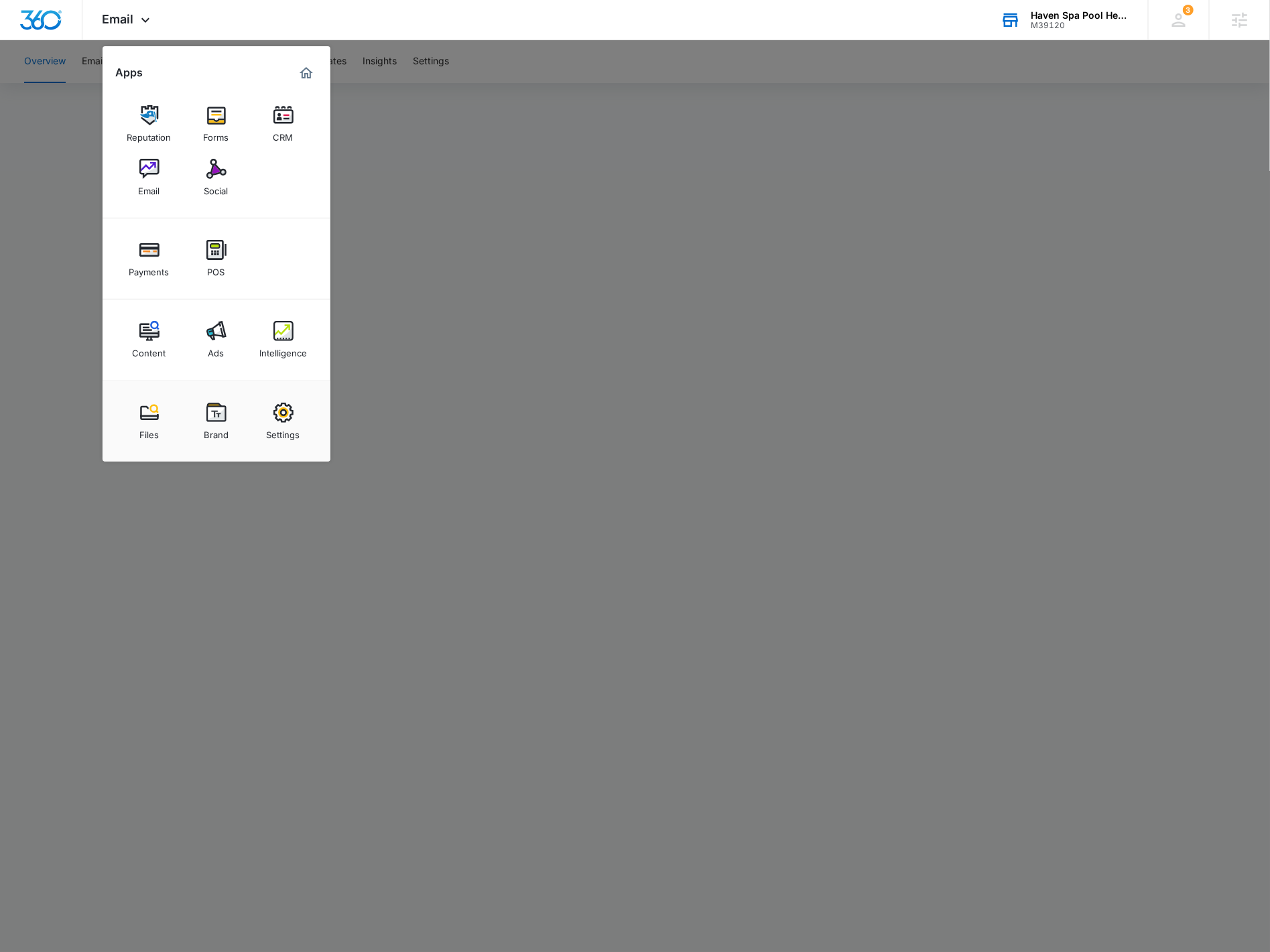
click at [150, 350] on div "Content" at bounding box center [150, 349] width 33 height 17
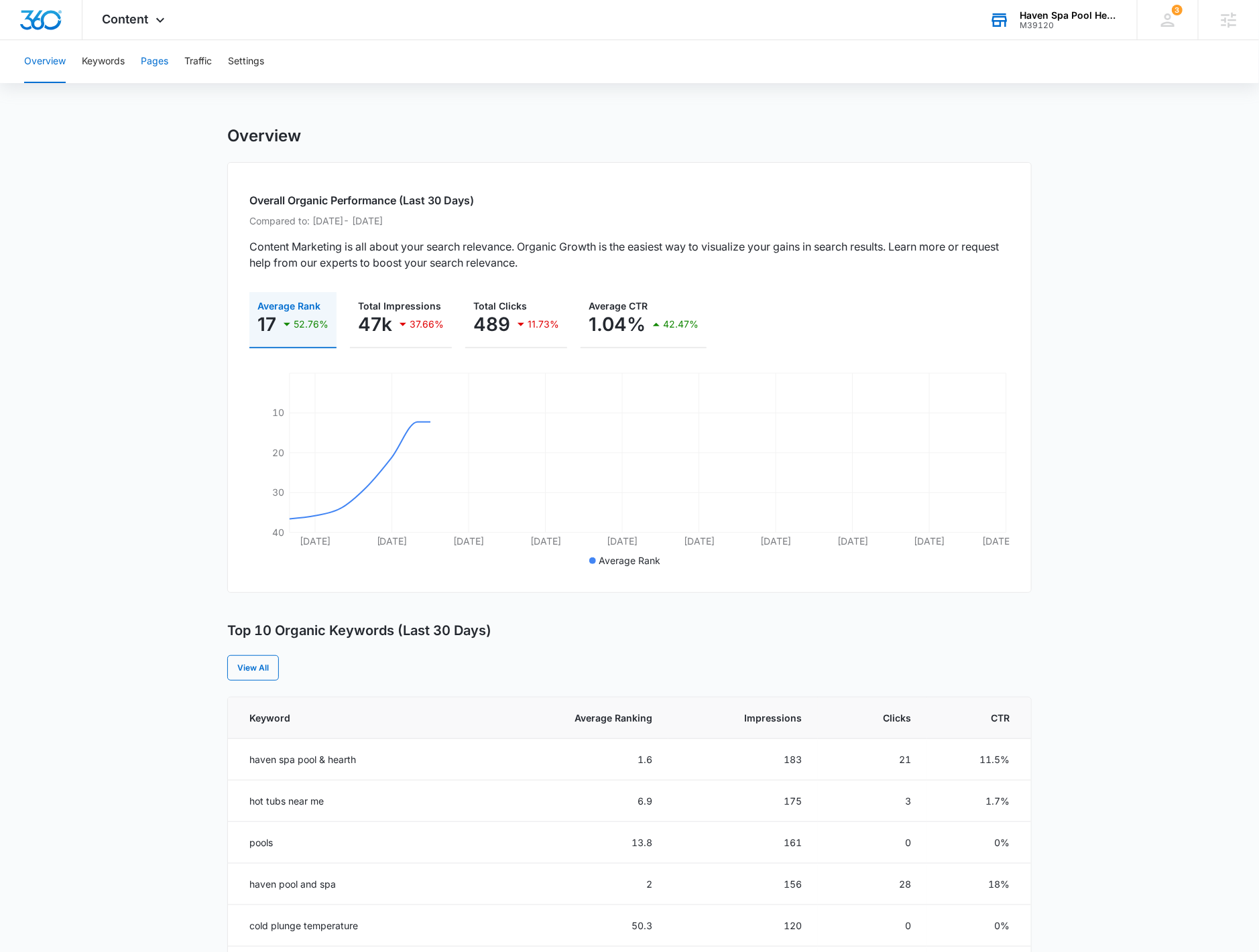
click at [152, 57] on button "Pages" at bounding box center [154, 62] width 28 height 43
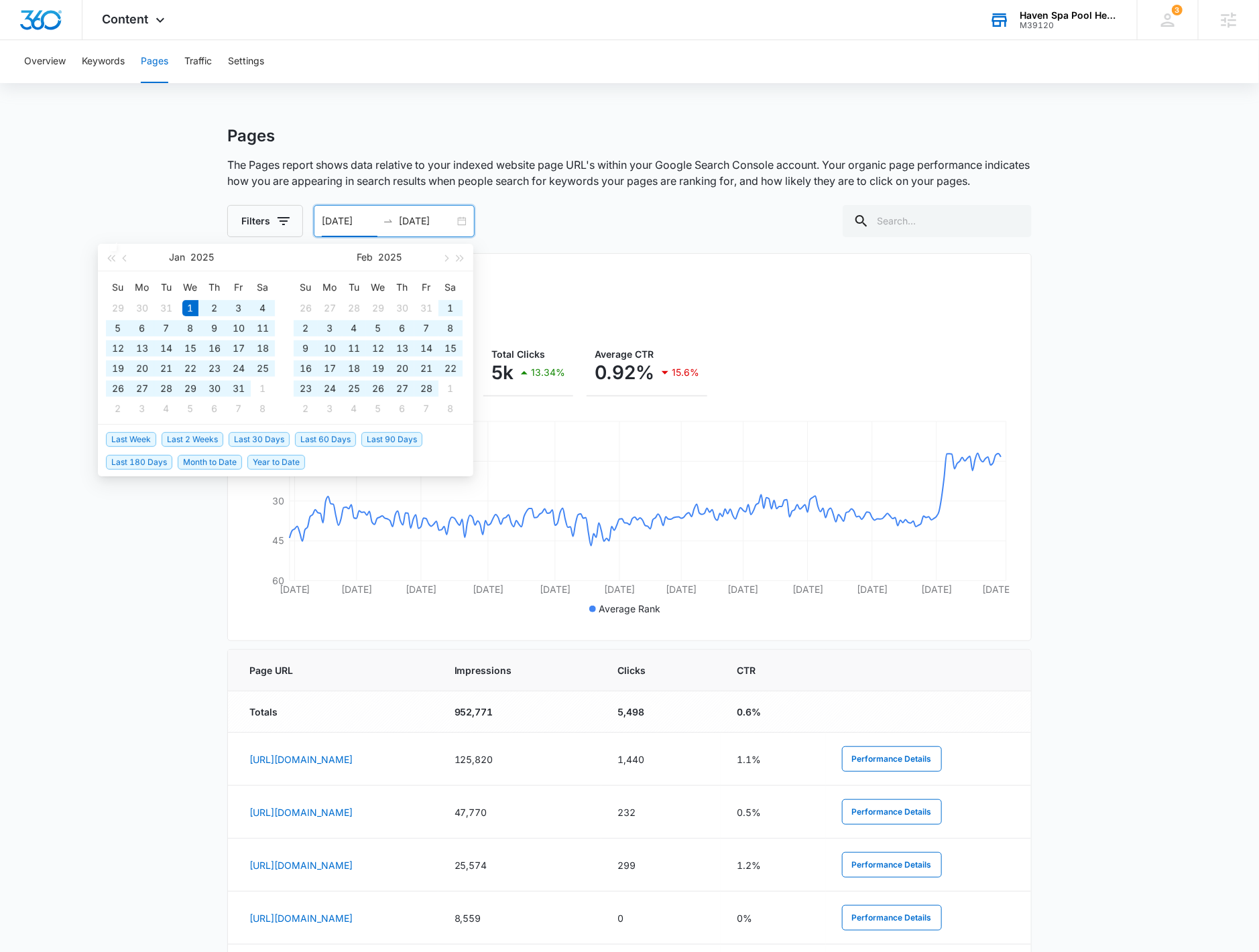
click at [365, 219] on input "[DATE]" at bounding box center [349, 221] width 56 height 15
type input "01/01/2023"
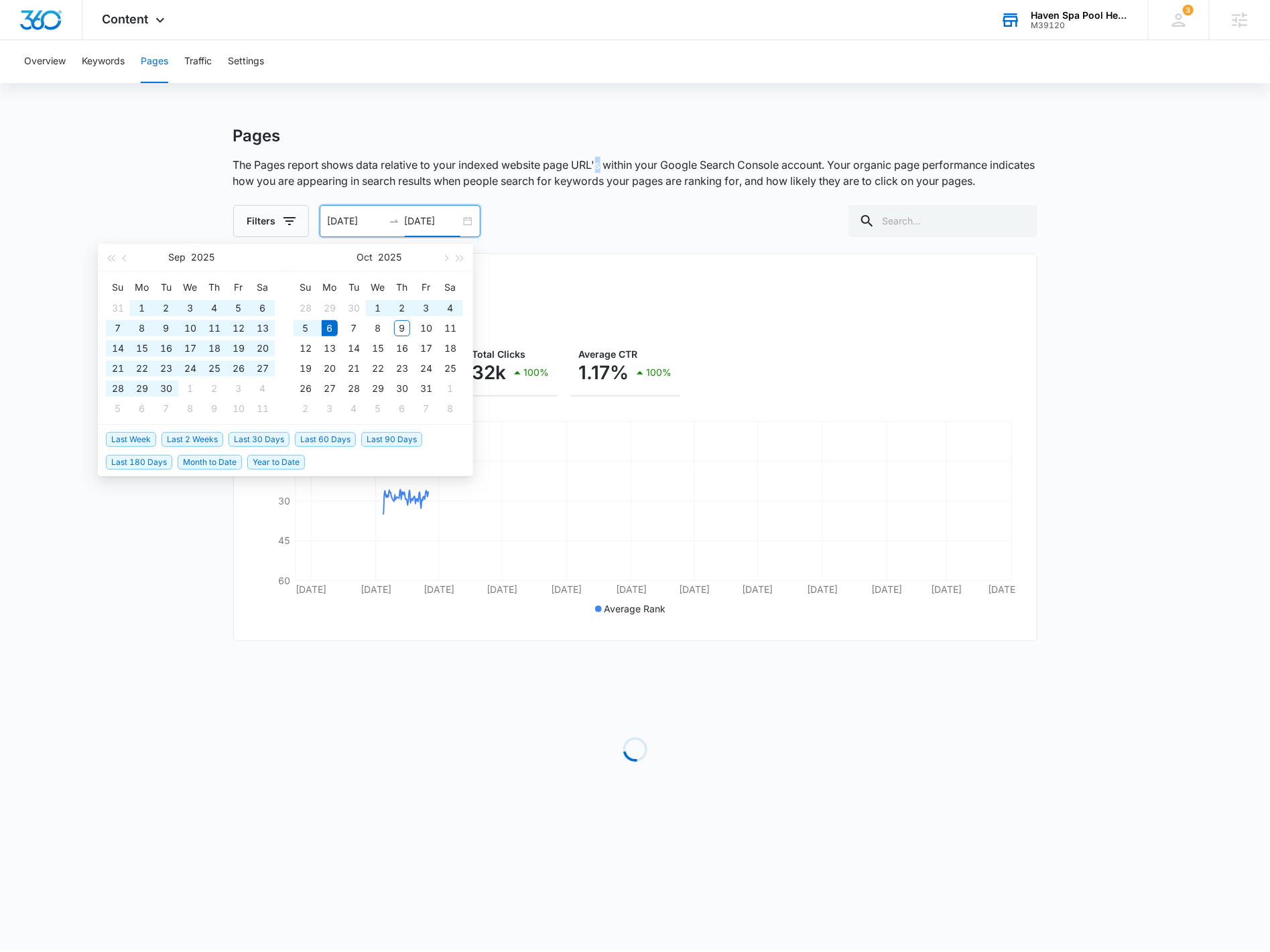
click at [603, 168] on p "The Pages report shows data relative to your indexed website page URL's within …" at bounding box center [635, 173] width 804 height 32
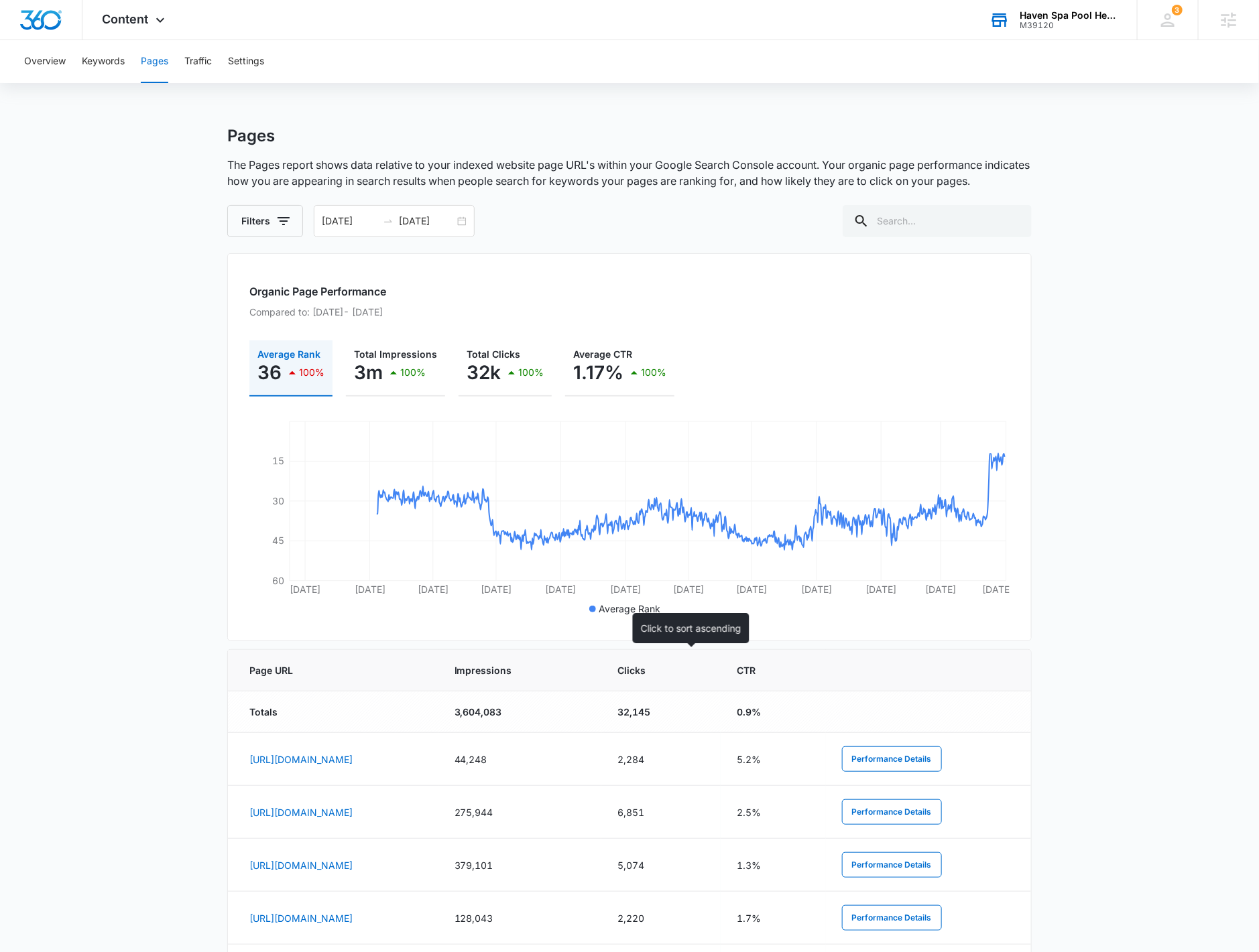
click at [566, 672] on span "Impressions" at bounding box center [510, 670] width 111 height 14
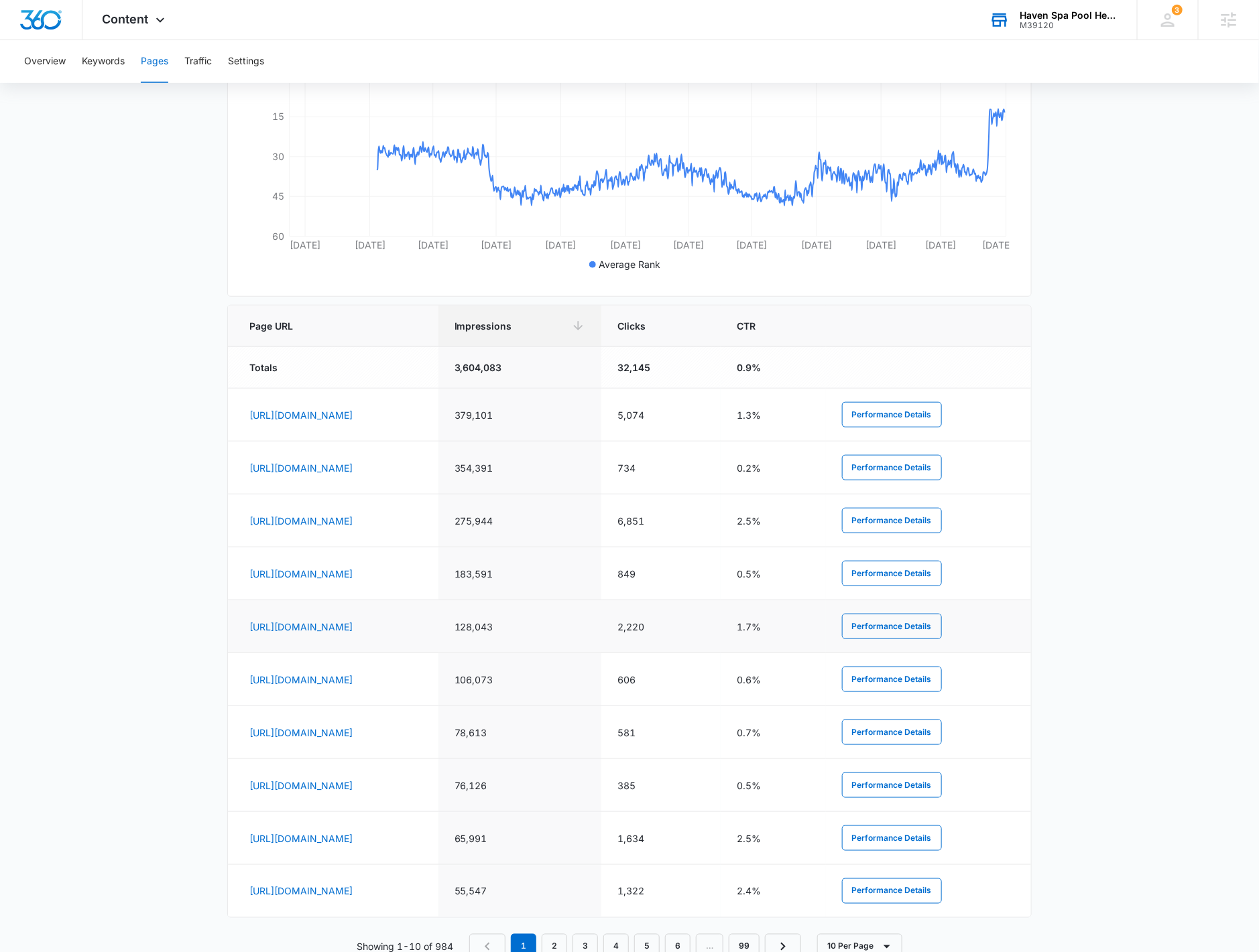
scroll to position [383, 0]
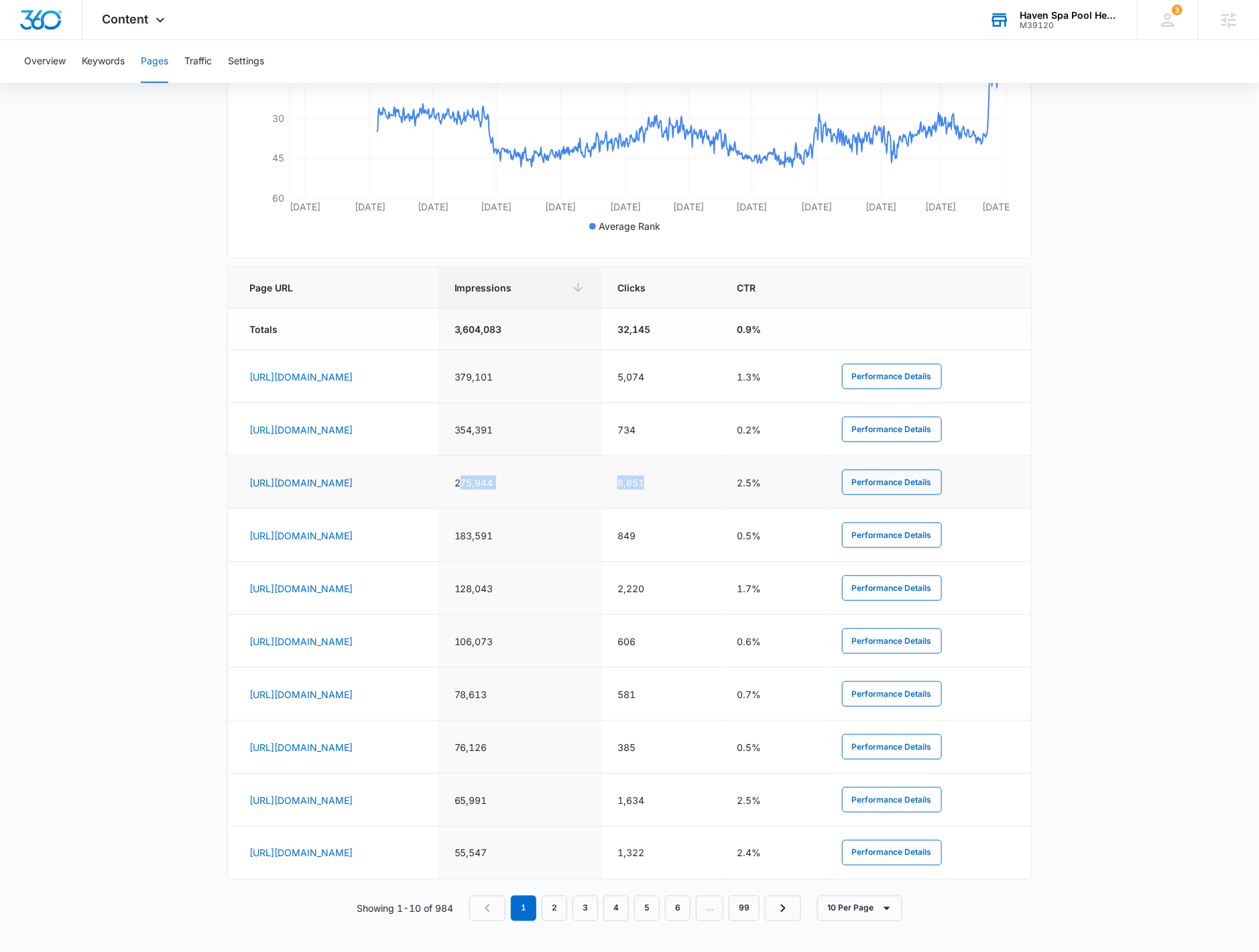
drag, startPoint x: 794, startPoint y: 479, endPoint x: 658, endPoint y: 480, distance: 136.0
click at [658, 480] on tr "https://havenspapoolhearth.com/pros-cons-of-draining-above-ground-pools/ 275,94…" at bounding box center [629, 483] width 803 height 53
click at [562, 902] on link "2" at bounding box center [555, 909] width 26 height 26
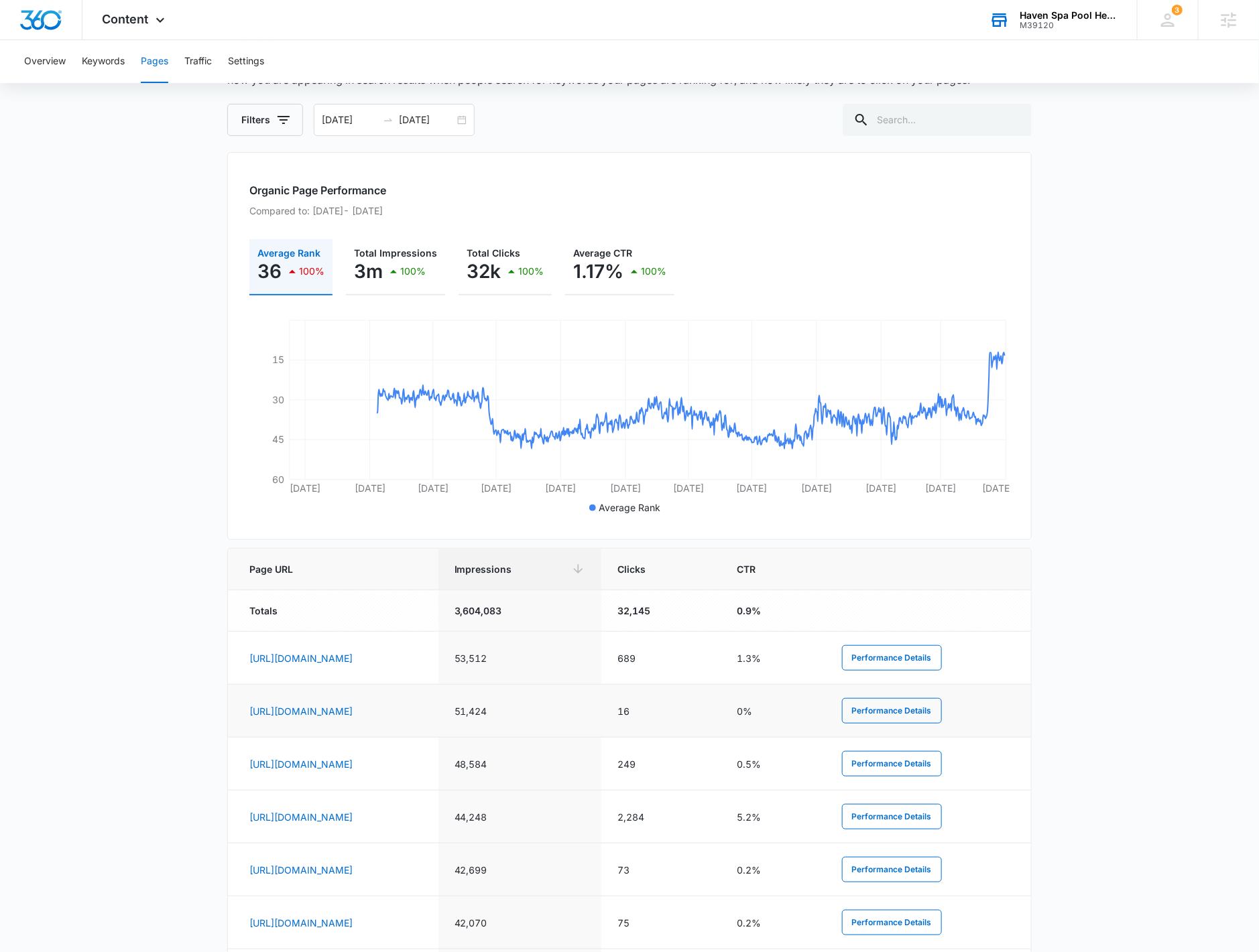
scroll to position [223, 0]
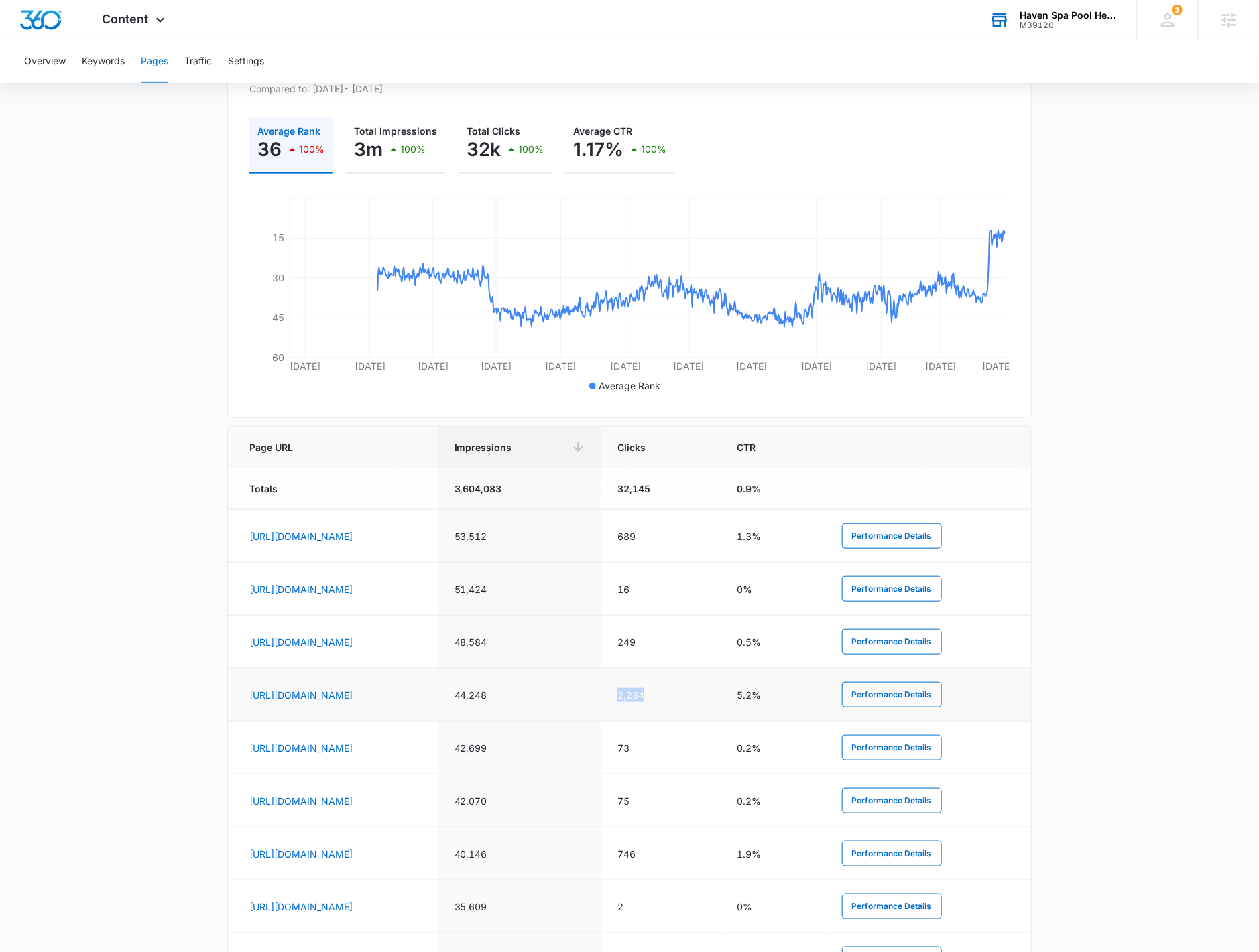
drag, startPoint x: 770, startPoint y: 700, endPoint x: 743, endPoint y: 707, distance: 27.9
click at [743, 703] on tr "https://havenspapoolhearth.com/the-most-common-pet-friendly-pool-chemicals/ 44,…" at bounding box center [629, 695] width 803 height 53
drag, startPoint x: 656, startPoint y: 693, endPoint x: 689, endPoint y: 694, distance: 33.0
click at [601, 694] on td "44,248" at bounding box center [519, 695] width 163 height 53
click at [353, 689] on link "https://havenspapoolhearth.com/the-most-common-pet-friendly-pool-chemicals/" at bounding box center [300, 695] width 103 height 11
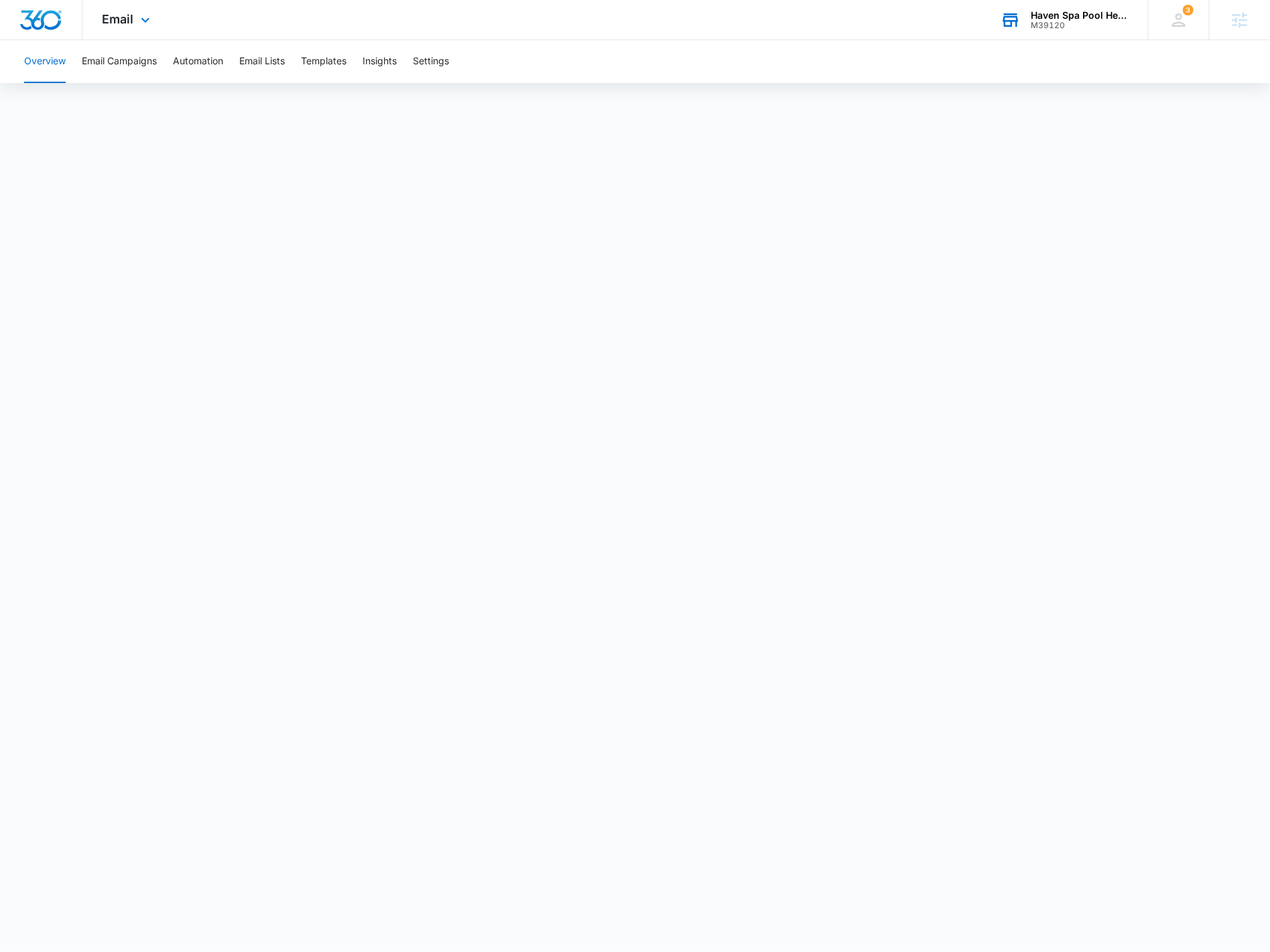
click at [1046, 14] on div "Haven Spa Pool Hearth" at bounding box center [1079, 16] width 98 height 11
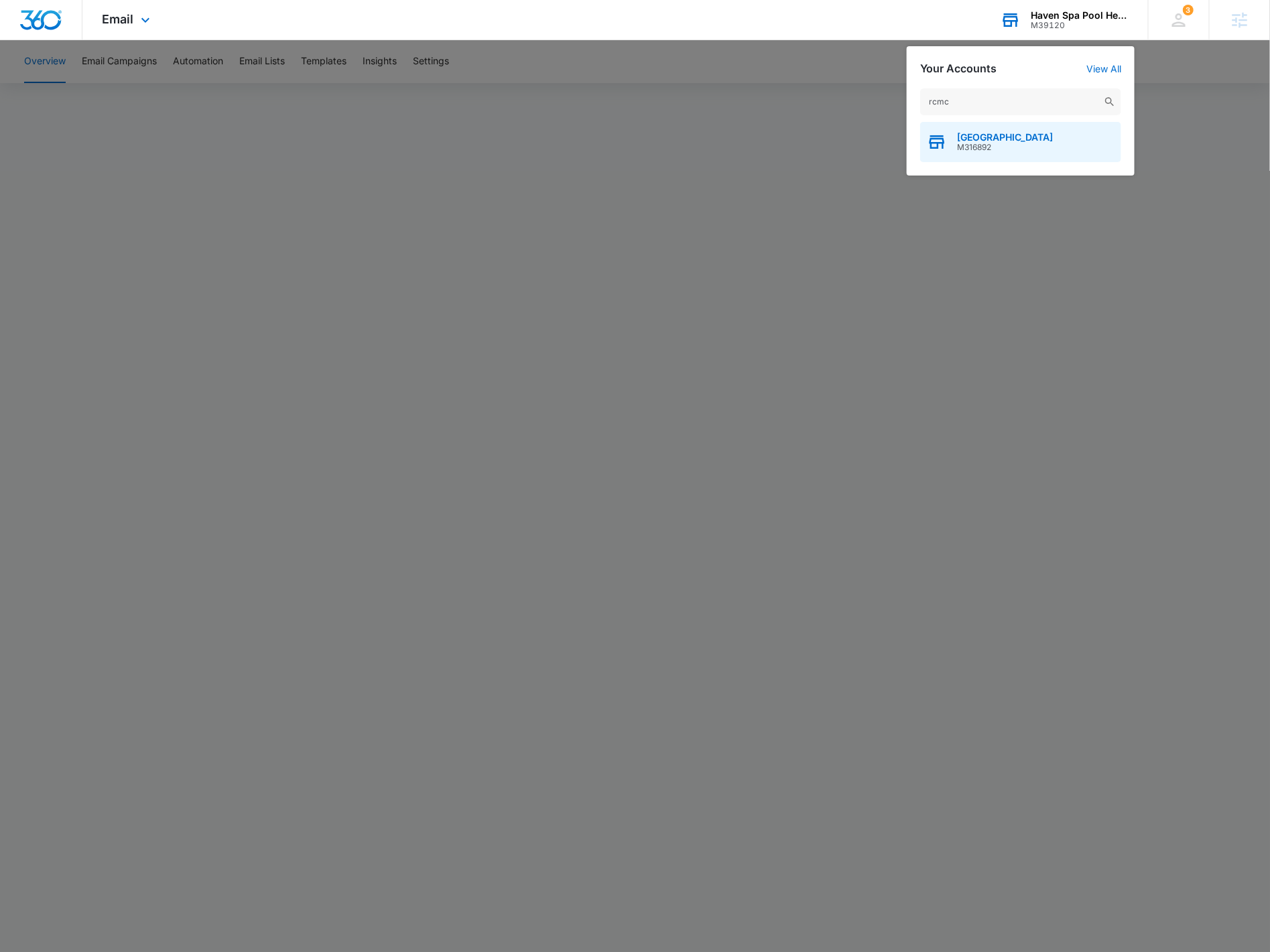
type input "rcmc"
click at [1036, 139] on span "[GEOGRAPHIC_DATA]" at bounding box center [1005, 138] width 96 height 11
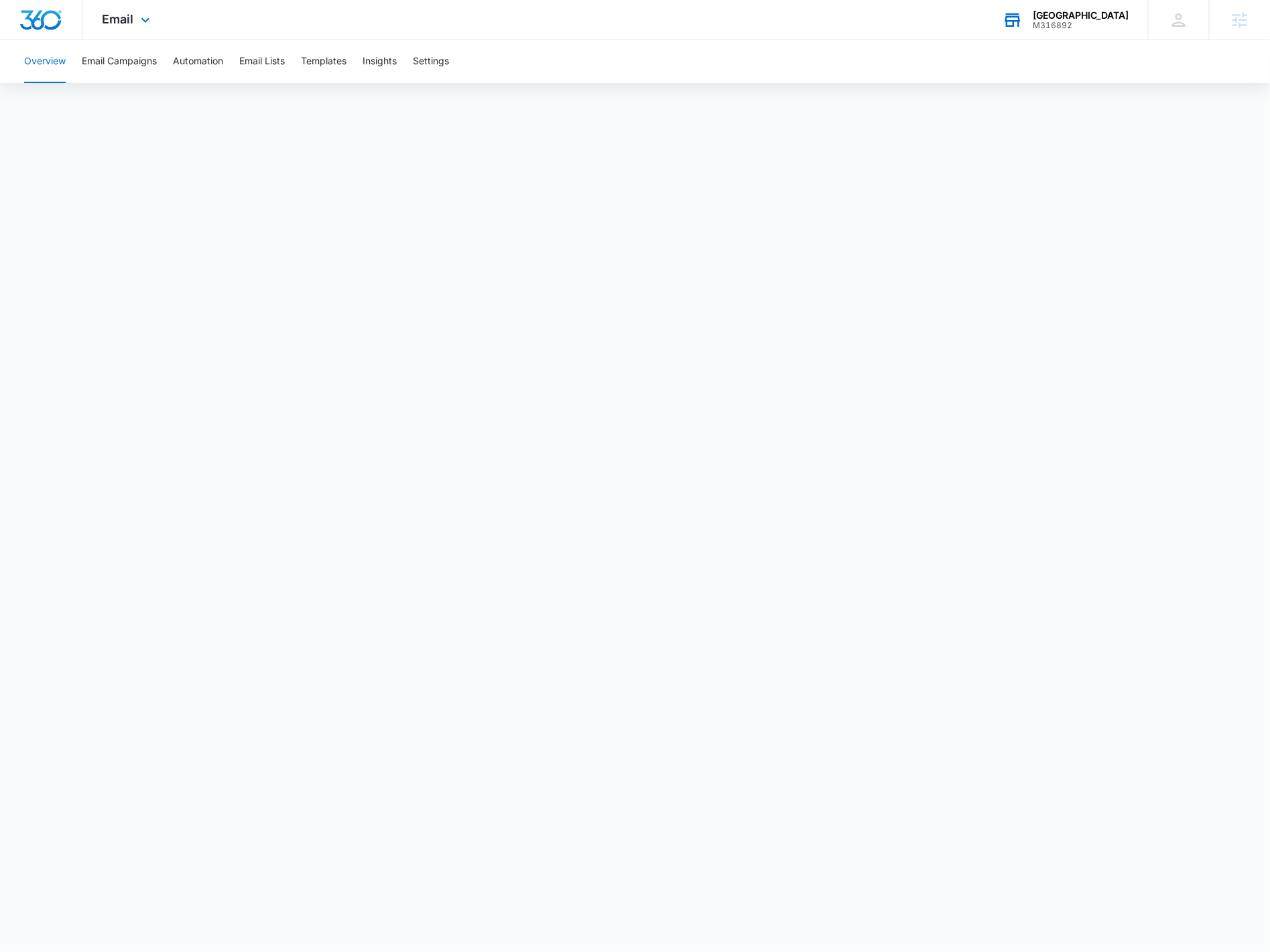
click at [128, 11] on div "Email Apps Reputation Forms CRM Email Social Payments POS Content Ads Intellige…" at bounding box center [128, 19] width 91 height 39
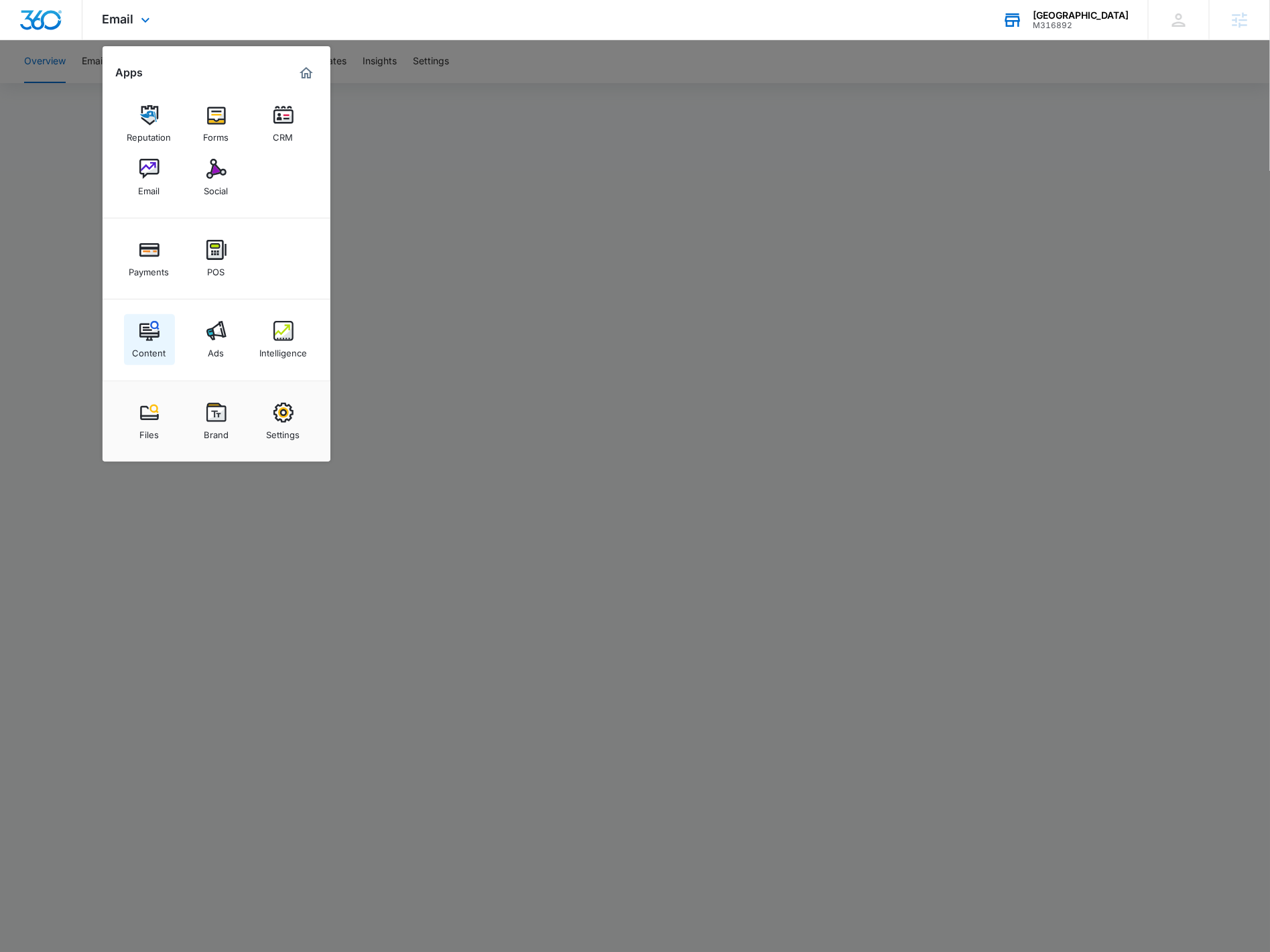
click at [145, 333] on img at bounding box center [150, 331] width 20 height 20
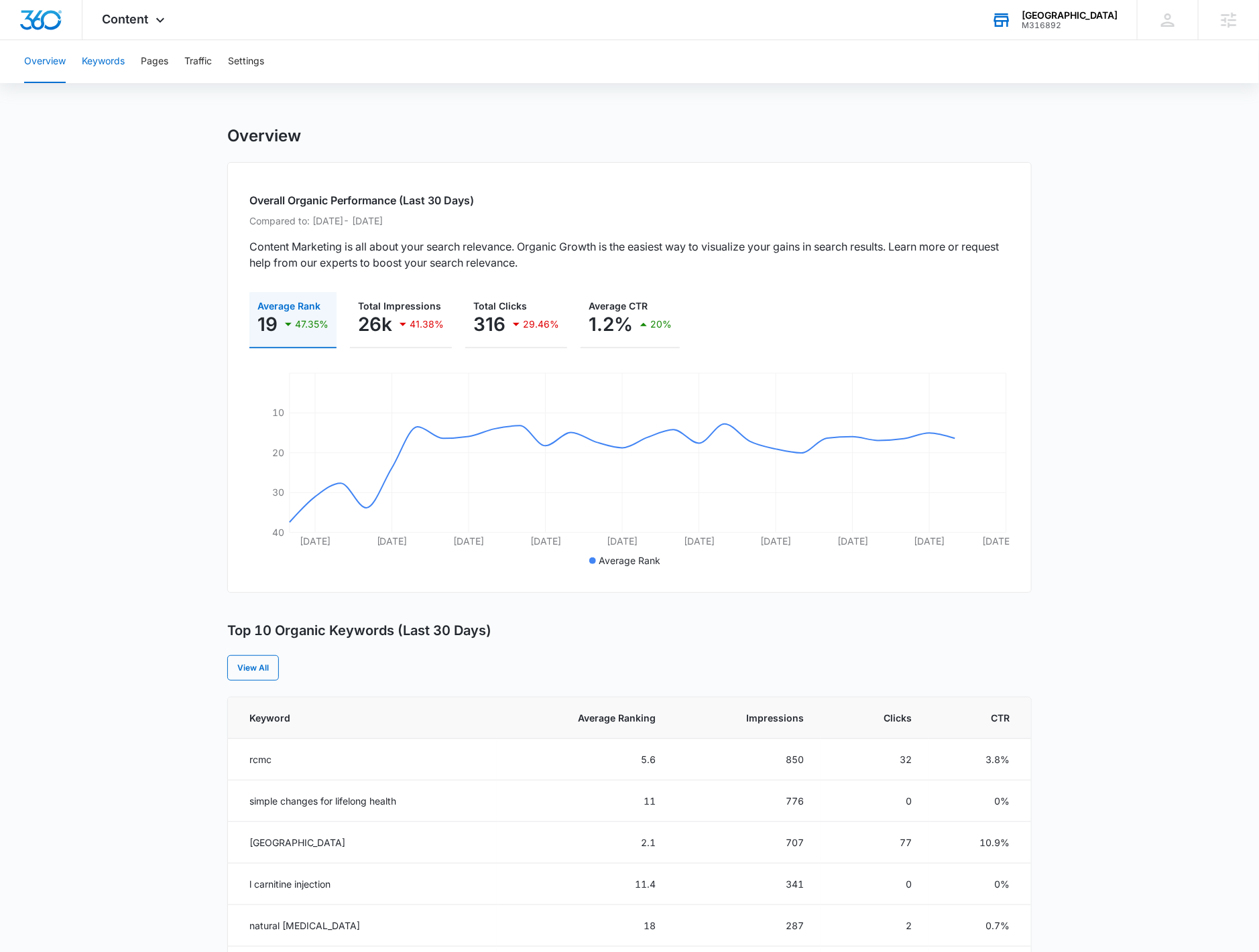
click at [101, 61] on button "Keywords" at bounding box center [103, 62] width 43 height 43
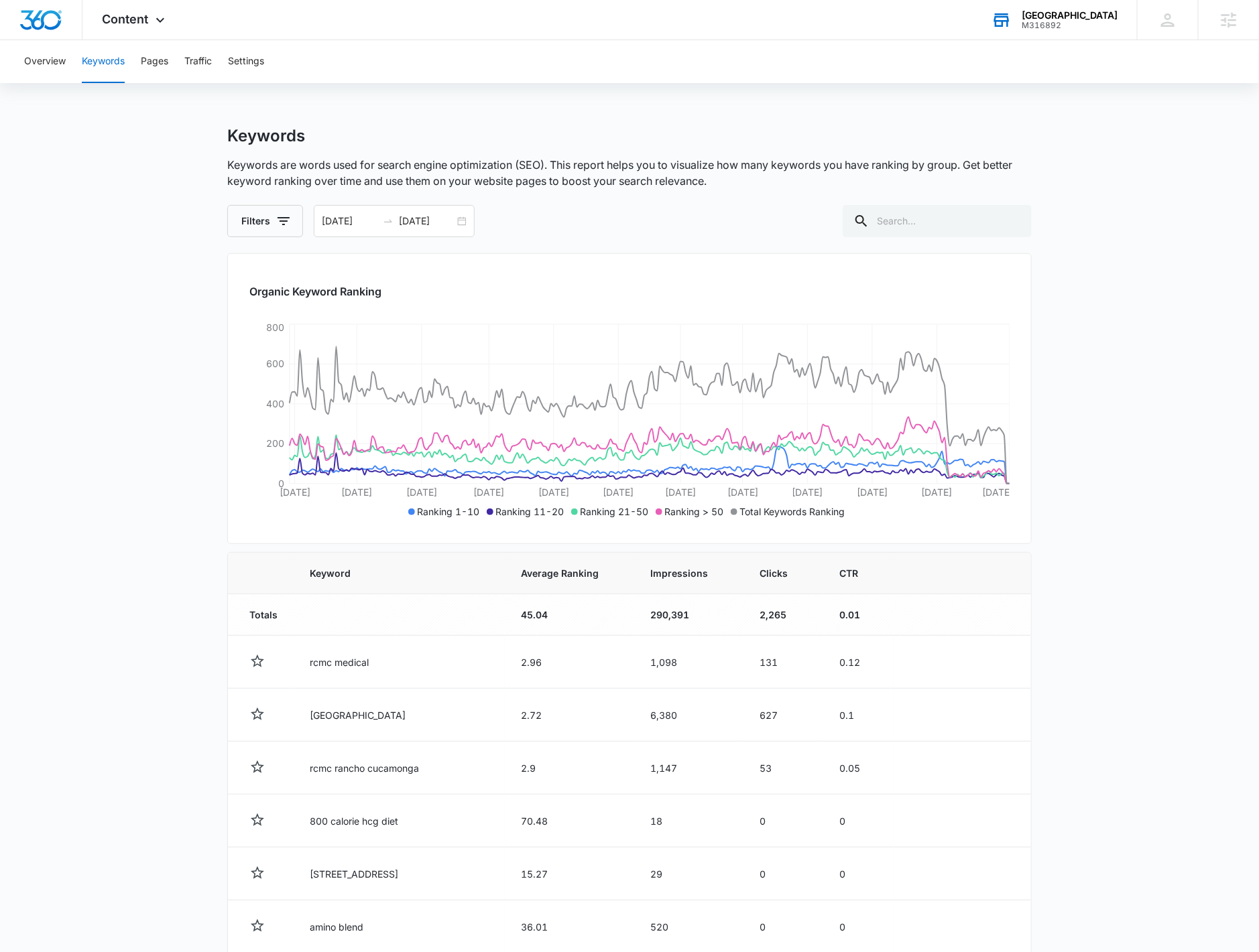
click at [249, 139] on h1 "Keywords" at bounding box center [265, 136] width 78 height 20
click at [248, 139] on h1 "Keywords" at bounding box center [265, 136] width 78 height 20
copy h1 "Keywords"
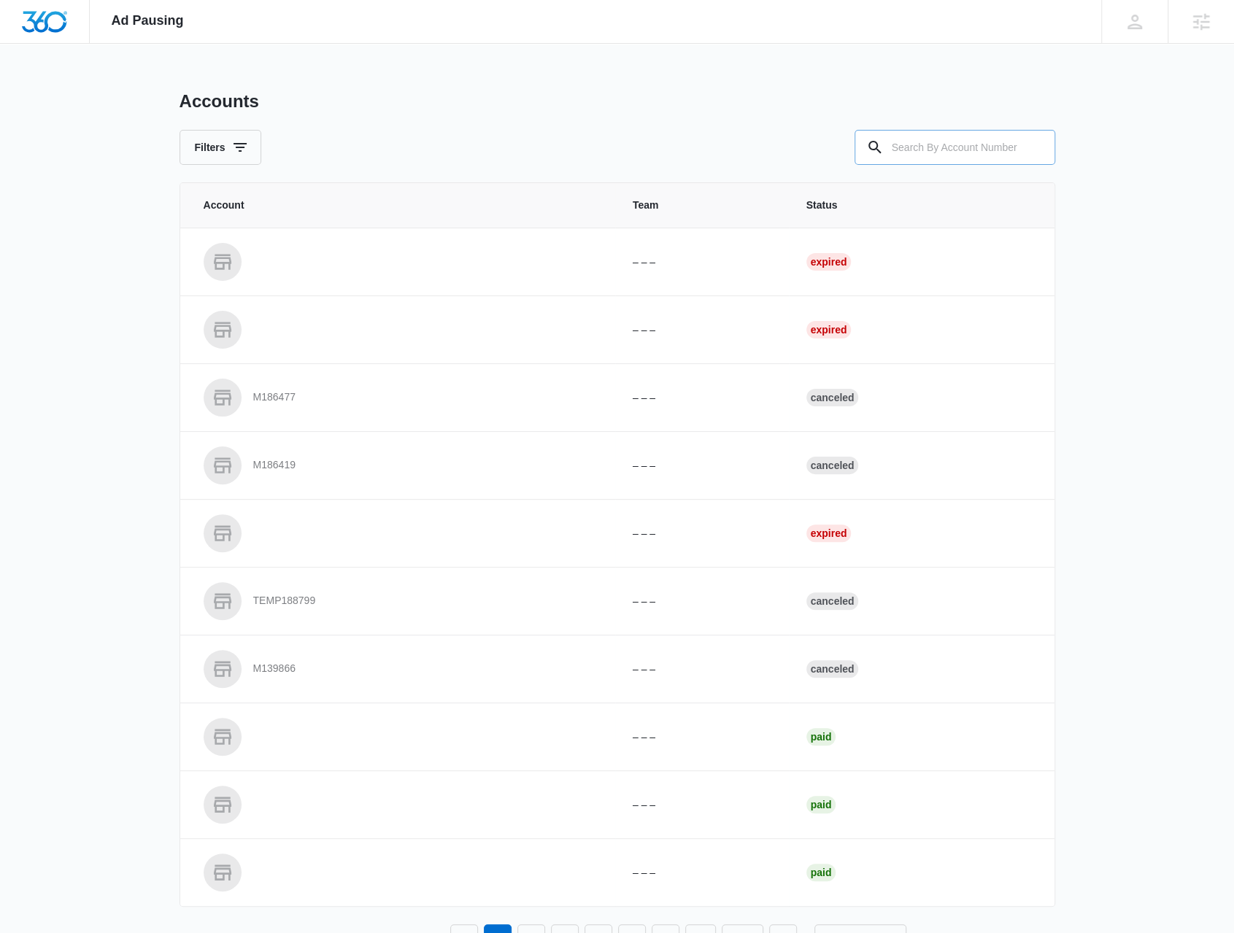
click at [993, 145] on input "text" at bounding box center [955, 147] width 201 height 35
paste input "M320508"
type input "M320508"
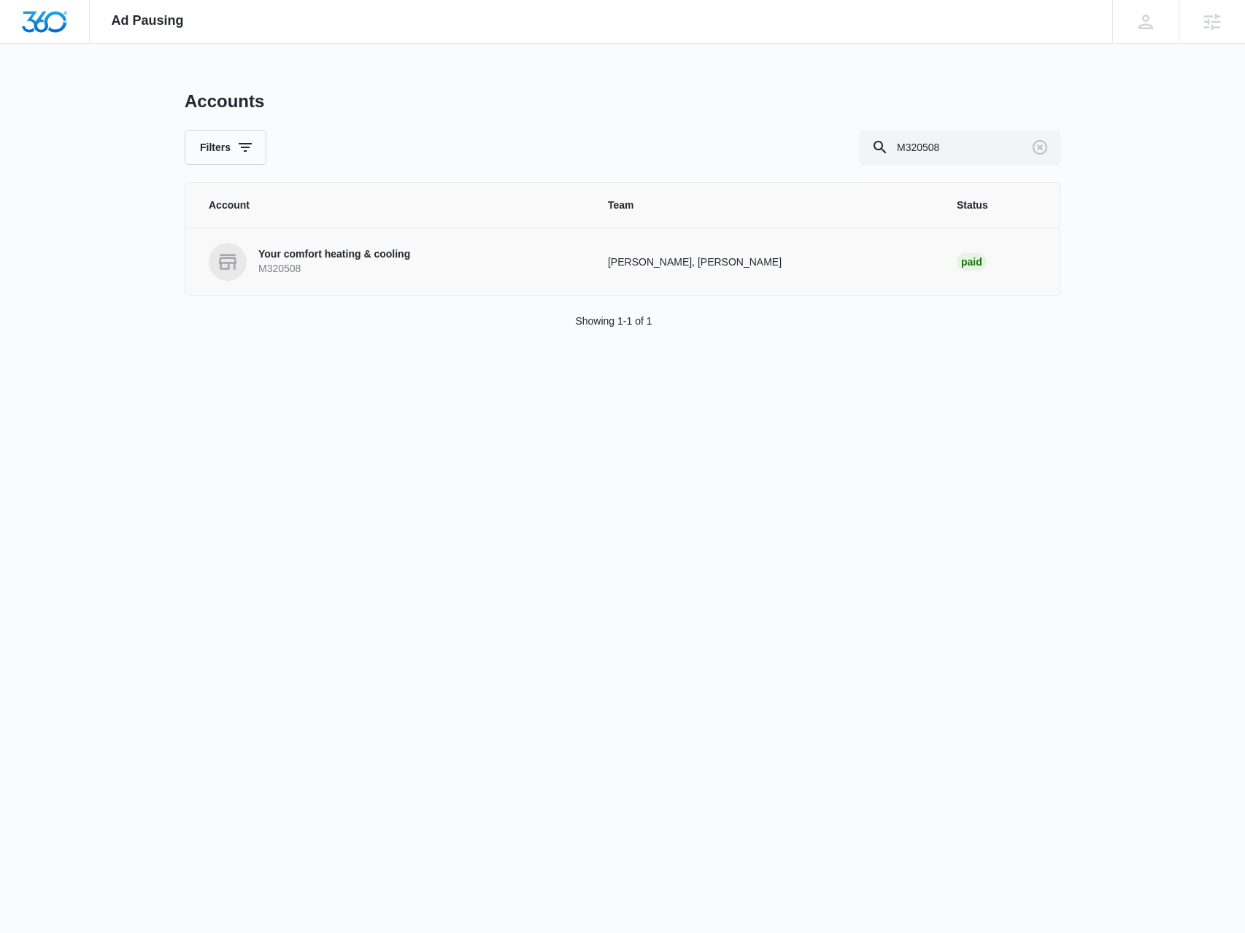
click at [330, 246] on link "Your comfort heating & cooling M320508" at bounding box center [391, 262] width 364 height 38
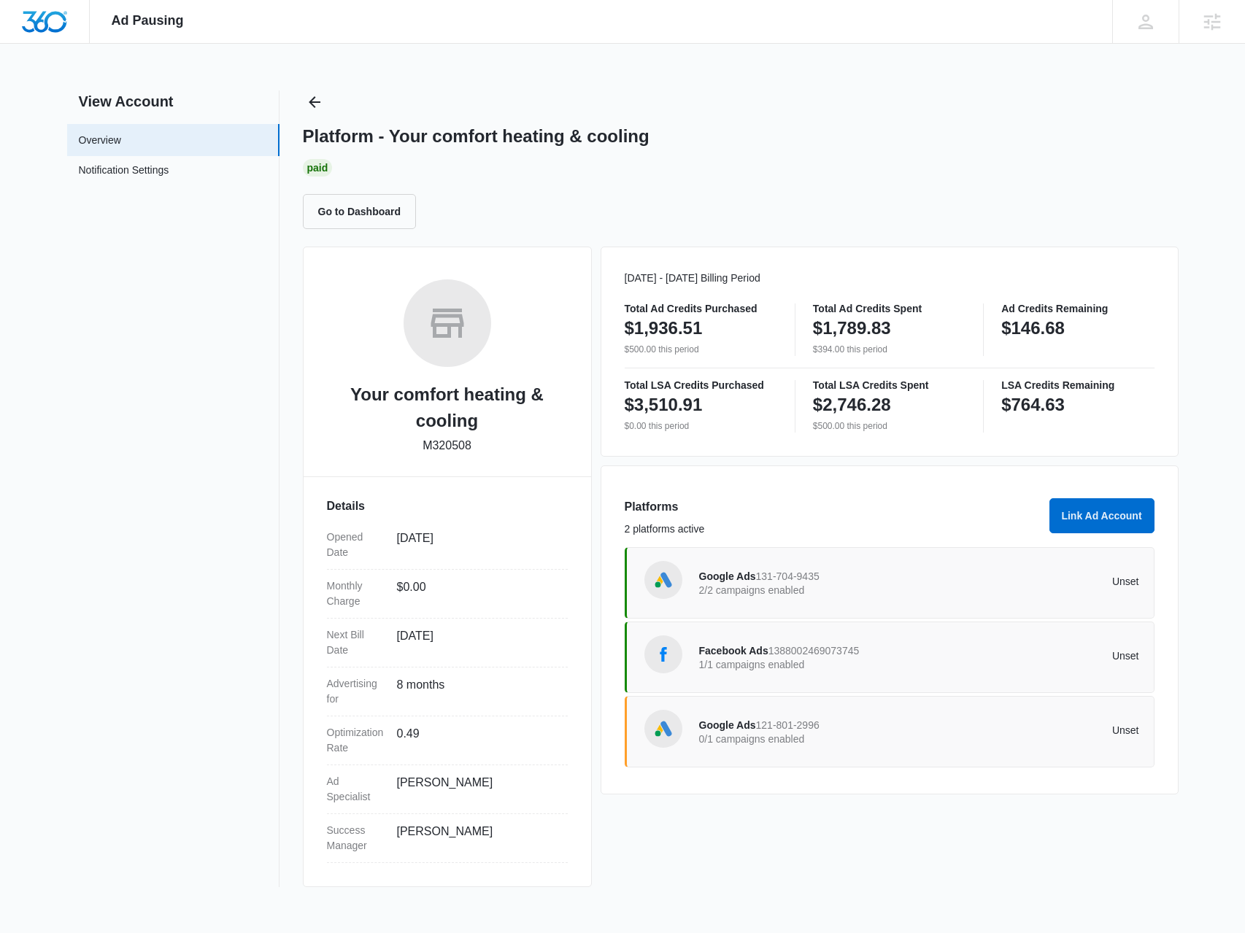
click at [818, 745] on div "Google Ads 121-801-2996 0/1 campaigns enabled Unset" at bounding box center [919, 732] width 440 height 41
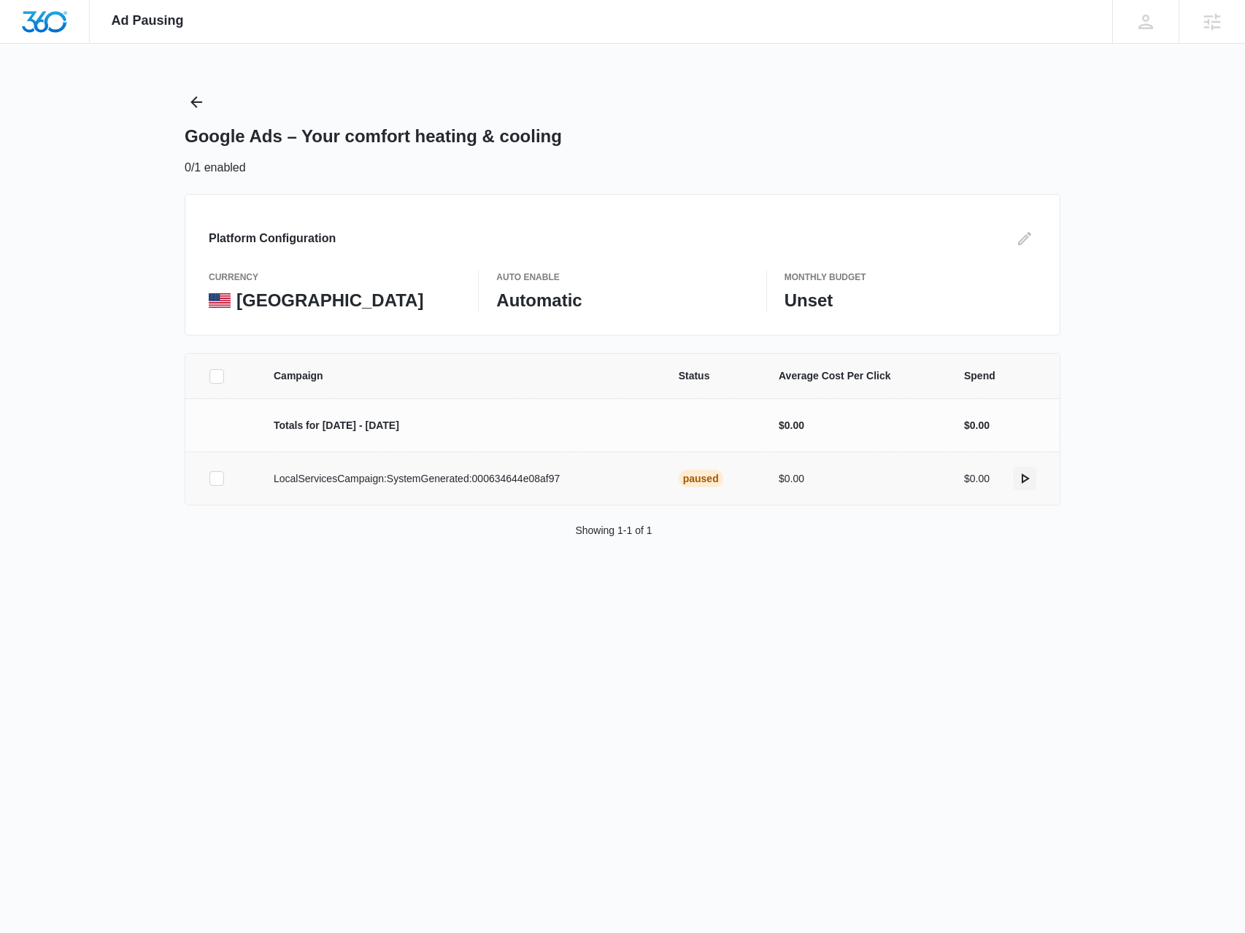
click at [1030, 477] on icon "actions.activate" at bounding box center [1025, 479] width 18 height 18
click at [1021, 479] on icon "actions.activate" at bounding box center [1025, 479] width 18 height 18
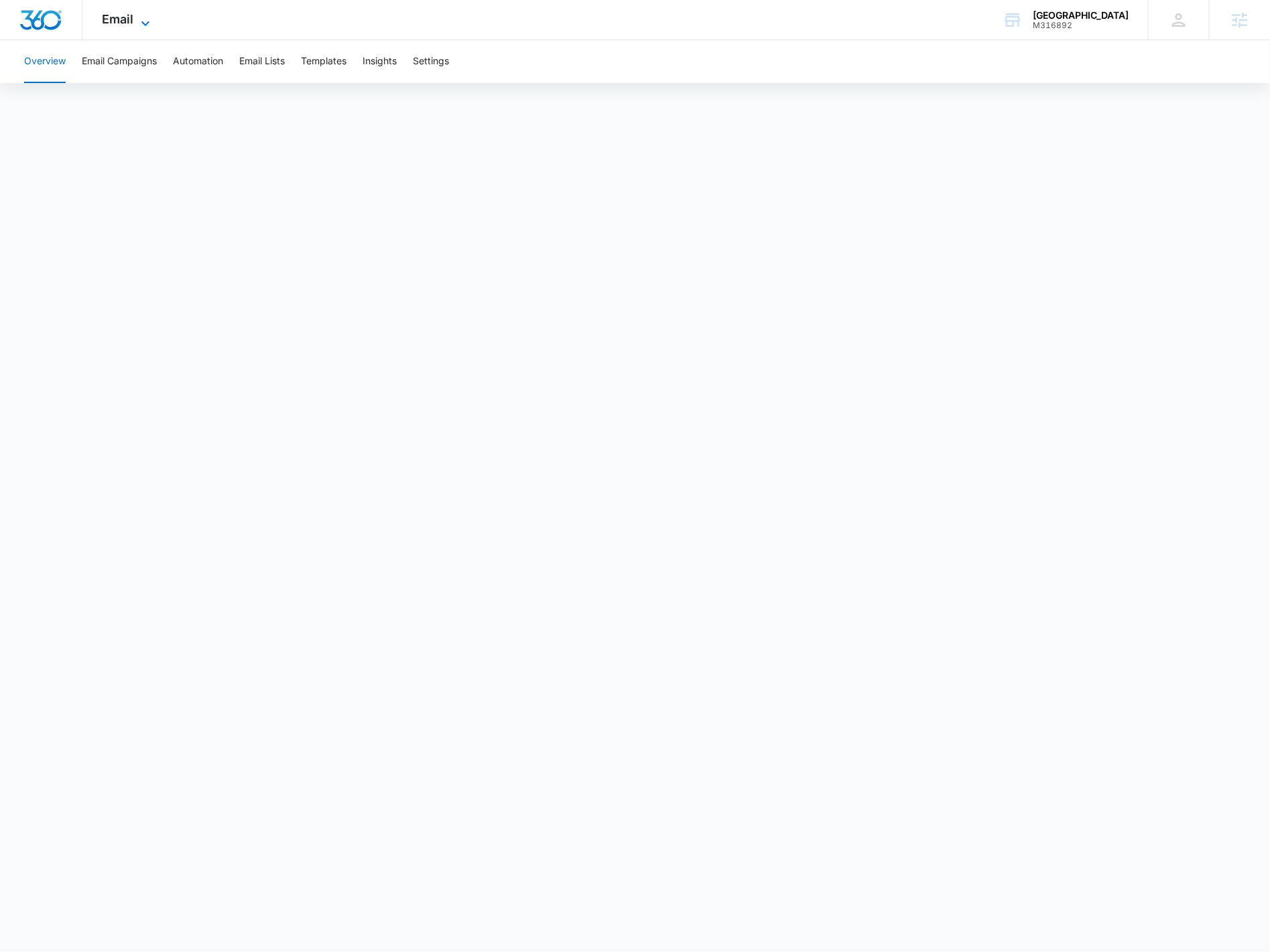
click at [145, 24] on icon at bounding box center [145, 23] width 8 height 5
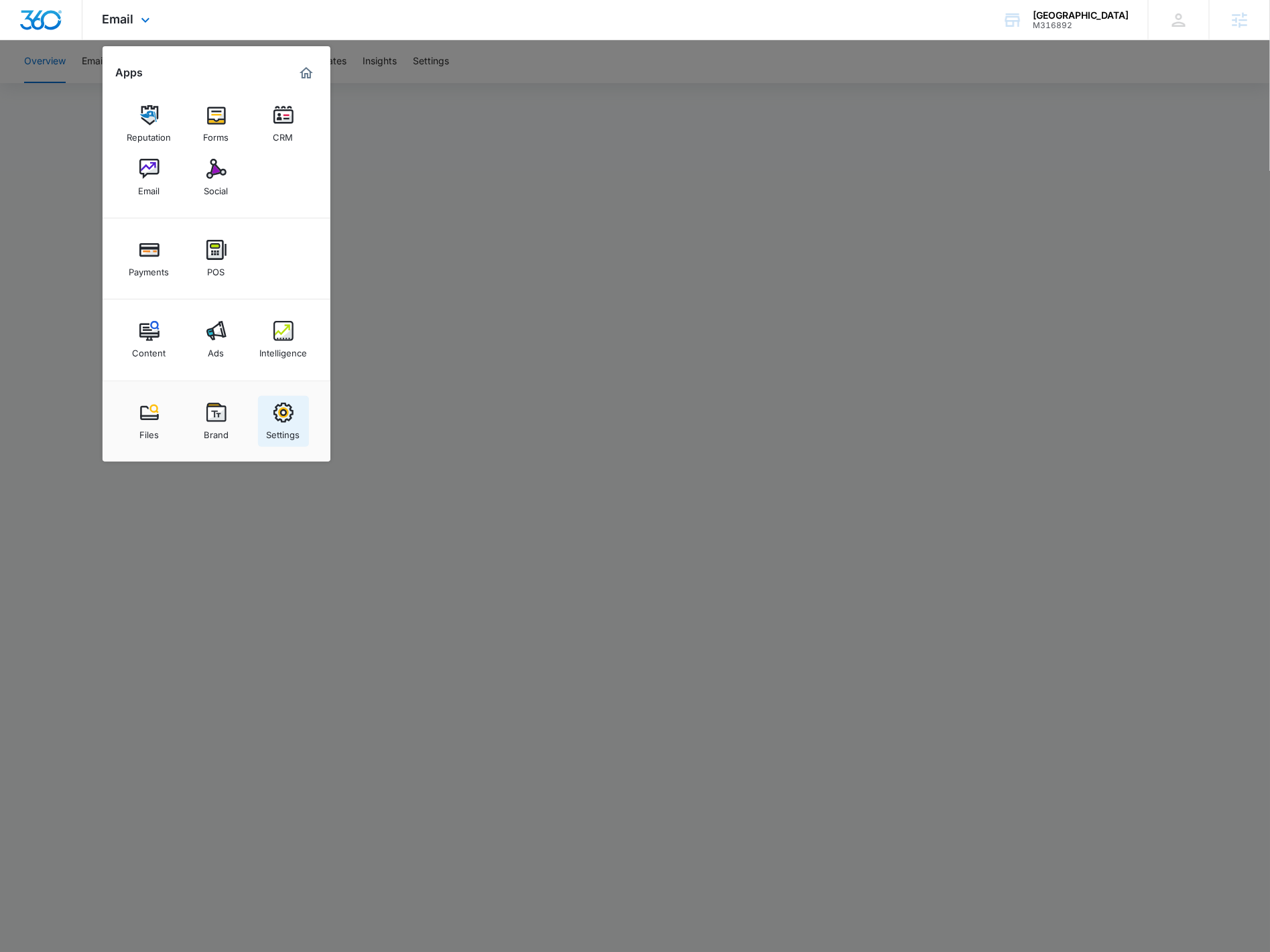
click at [287, 428] on div "Settings" at bounding box center [283, 431] width 33 height 17
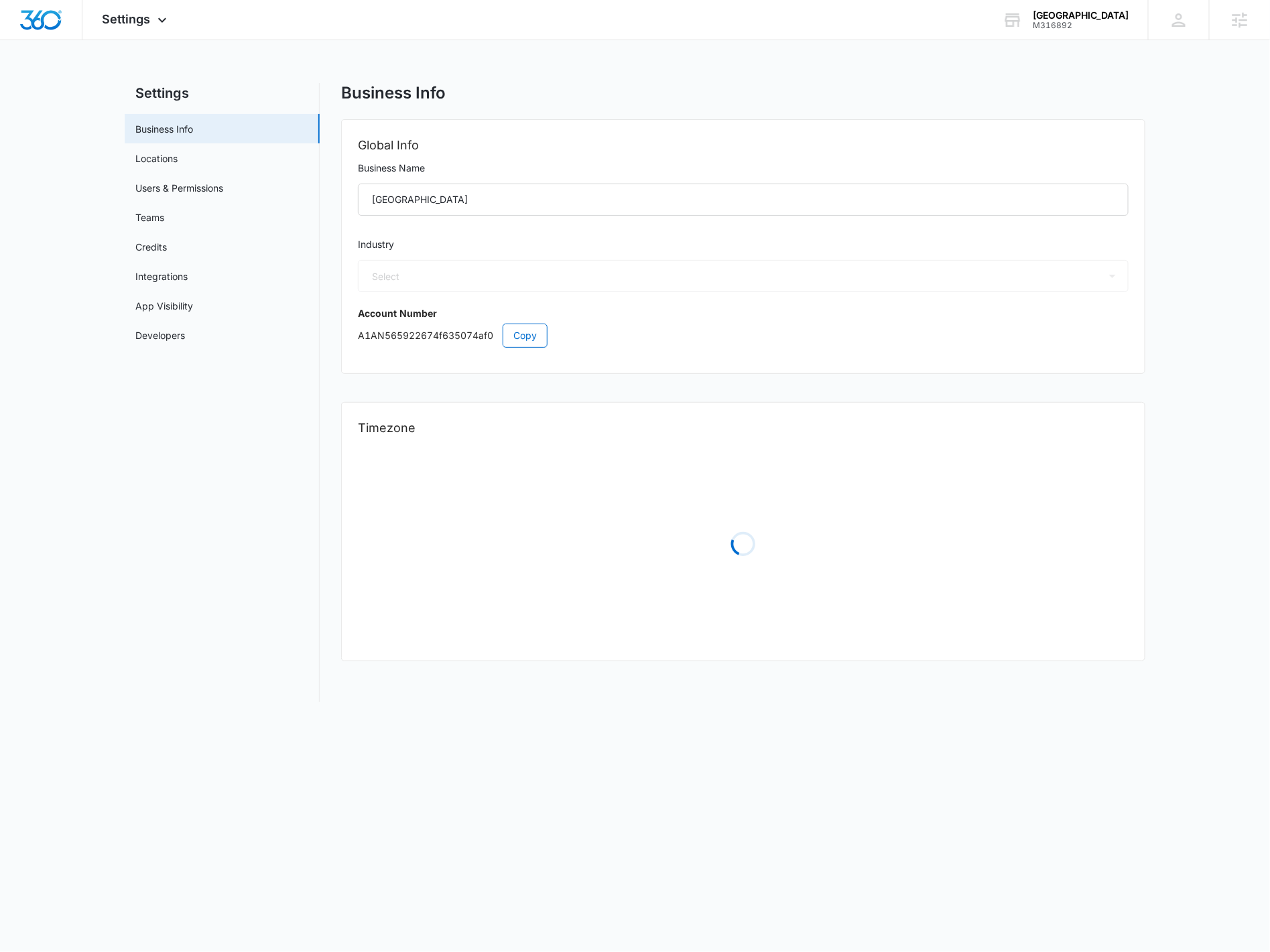
select select "14"
select select "US"
select select "America/Chicago"
click at [167, 240] on link "Credits" at bounding box center [151, 246] width 31 height 14
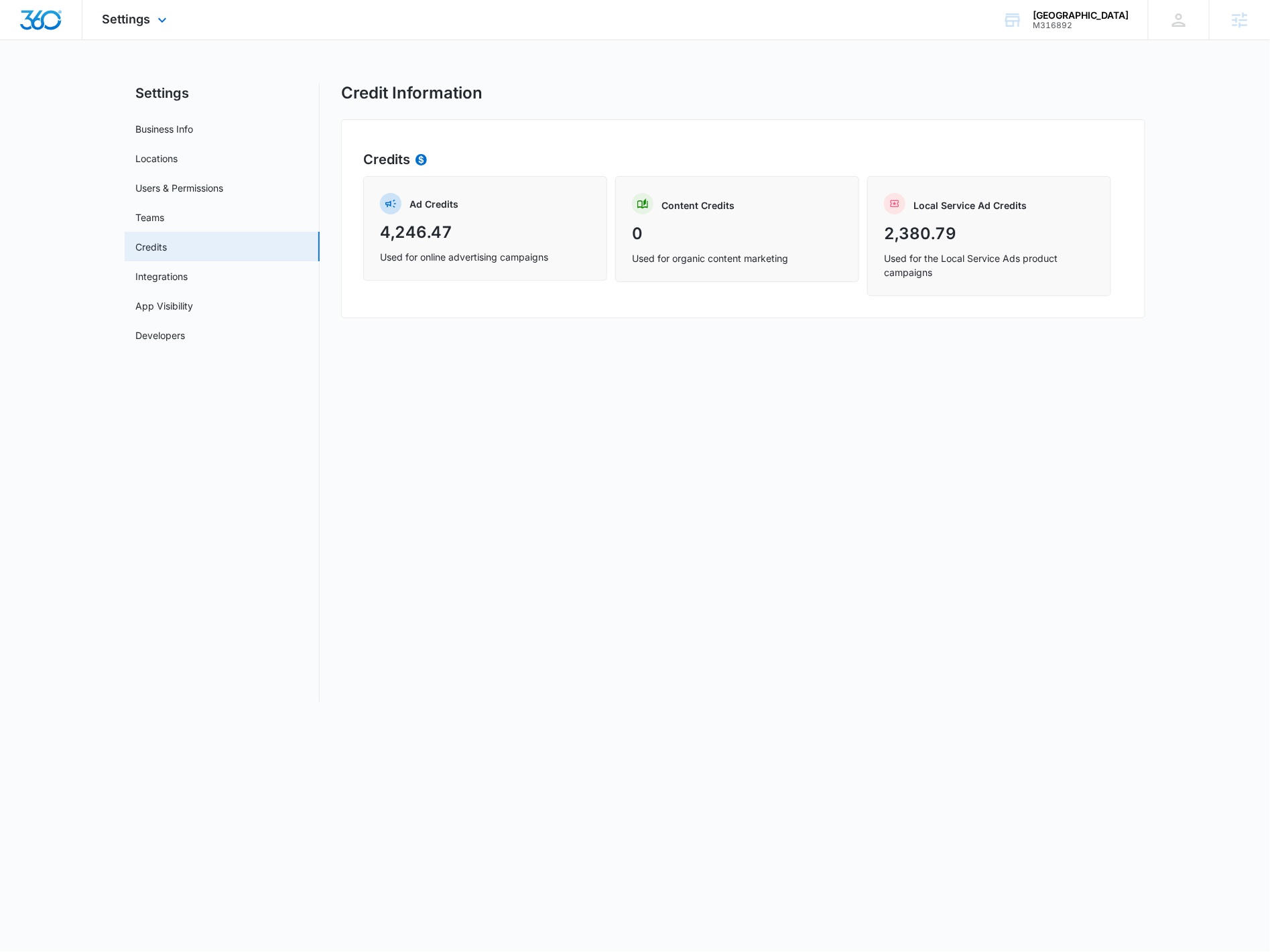
click at [157, 8] on div "Settings Apps Reputation Forms CRM Email Social Payments POS Content Ads Intell…" at bounding box center [137, 19] width 108 height 39
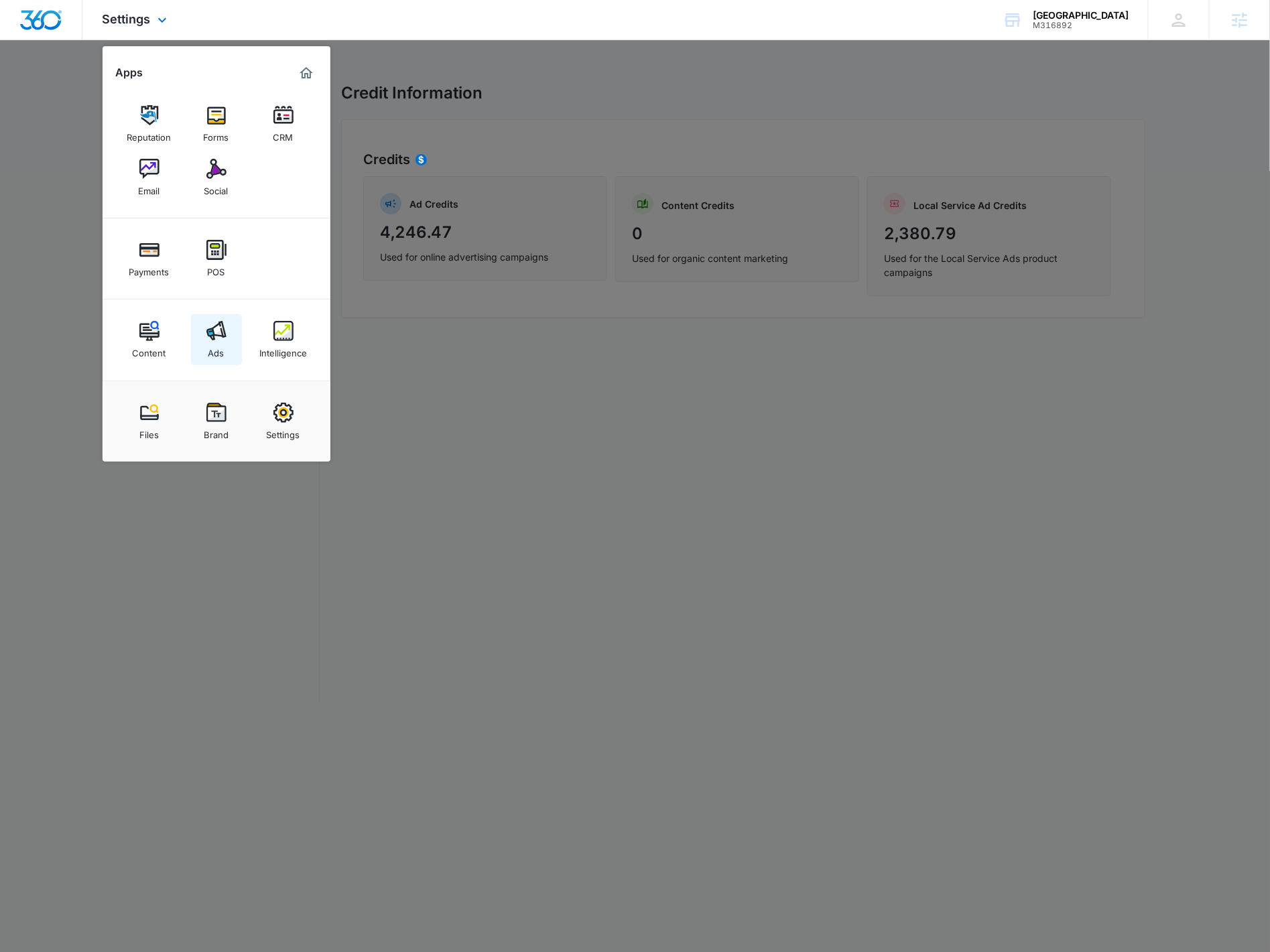
click at [224, 346] on link "Ads" at bounding box center [216, 339] width 51 height 50
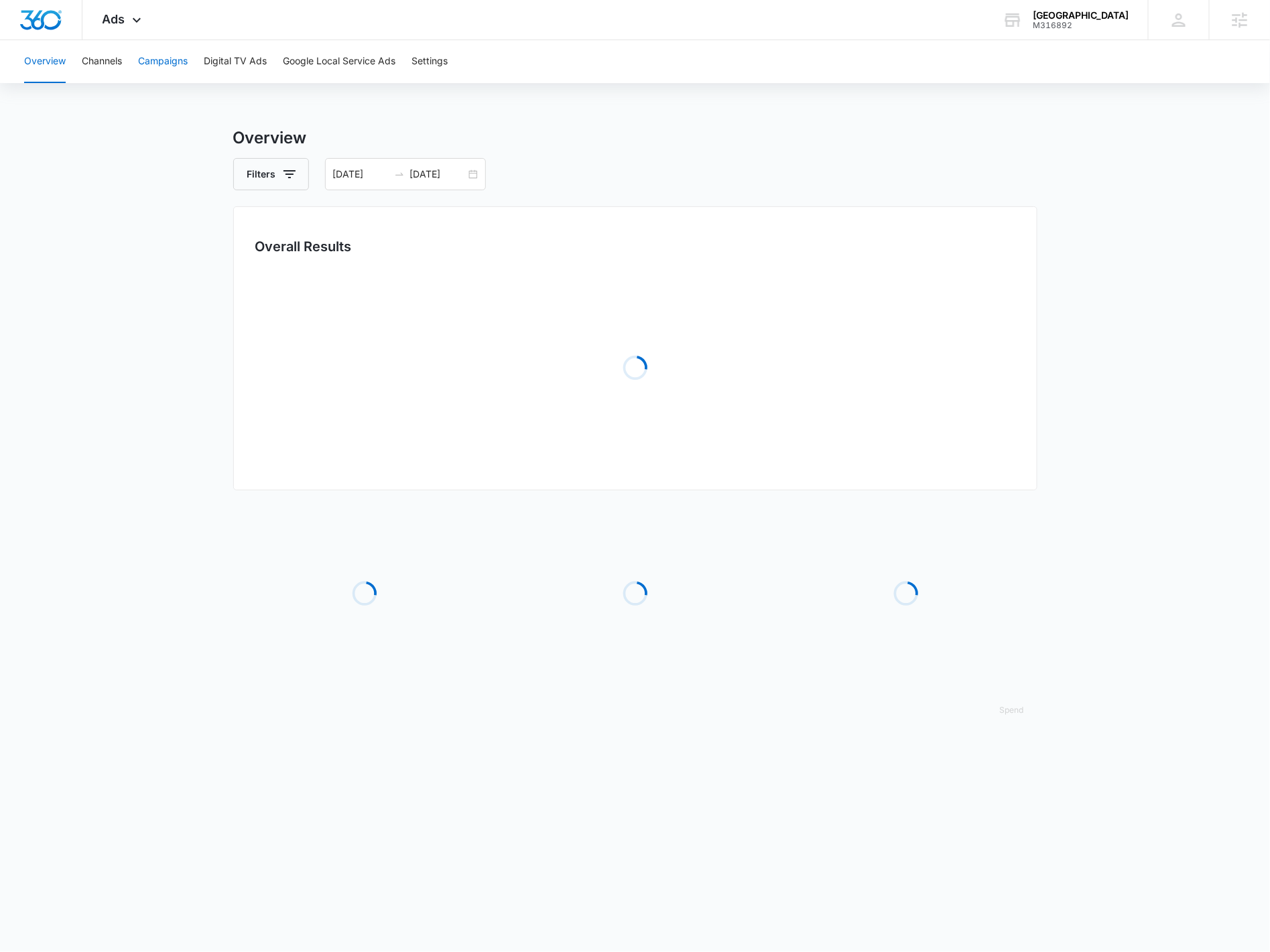
click at [158, 63] on button "Campaigns" at bounding box center [163, 62] width 50 height 43
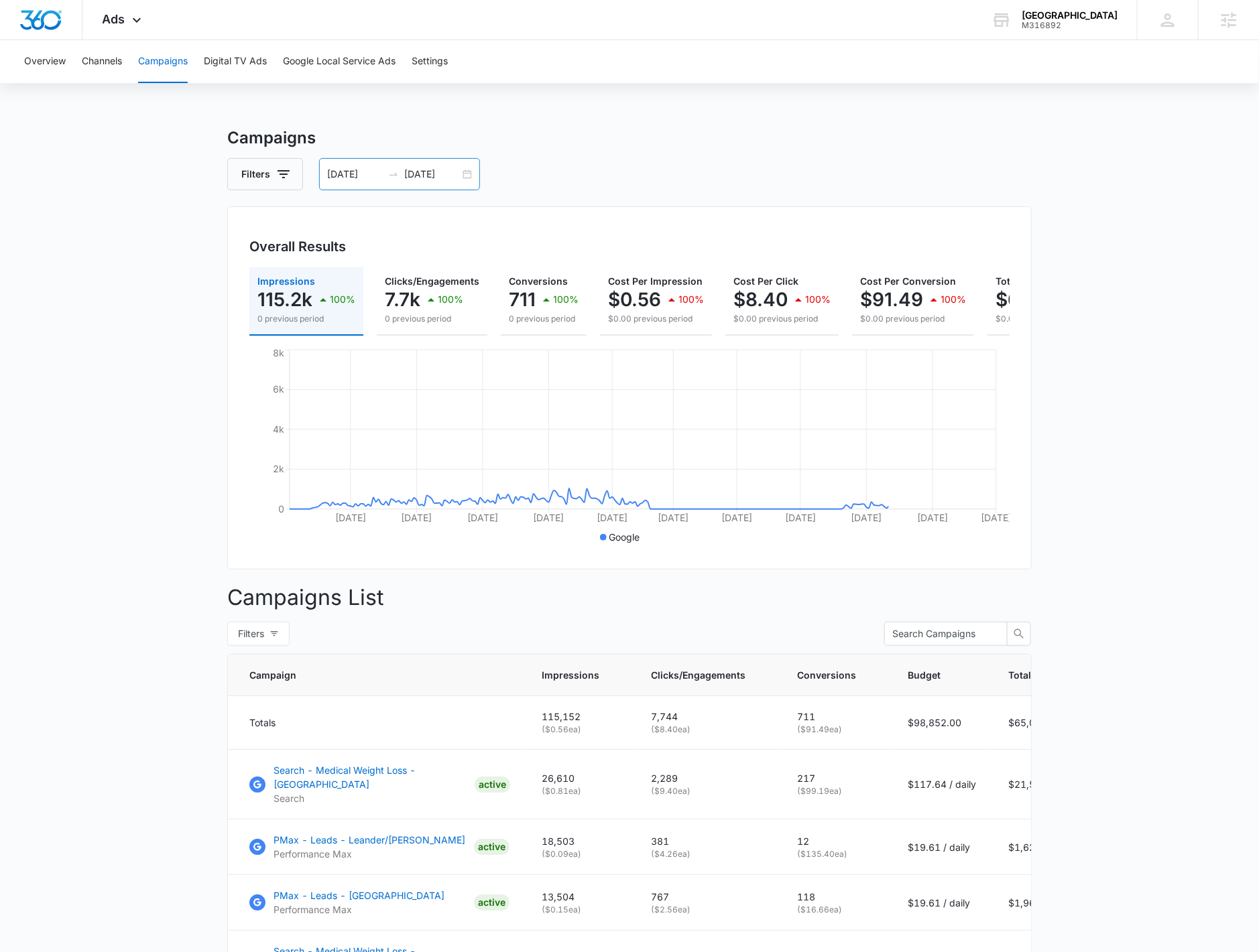
click at [471, 174] on div "01/01/2025 10/06/2025" at bounding box center [399, 174] width 161 height 32
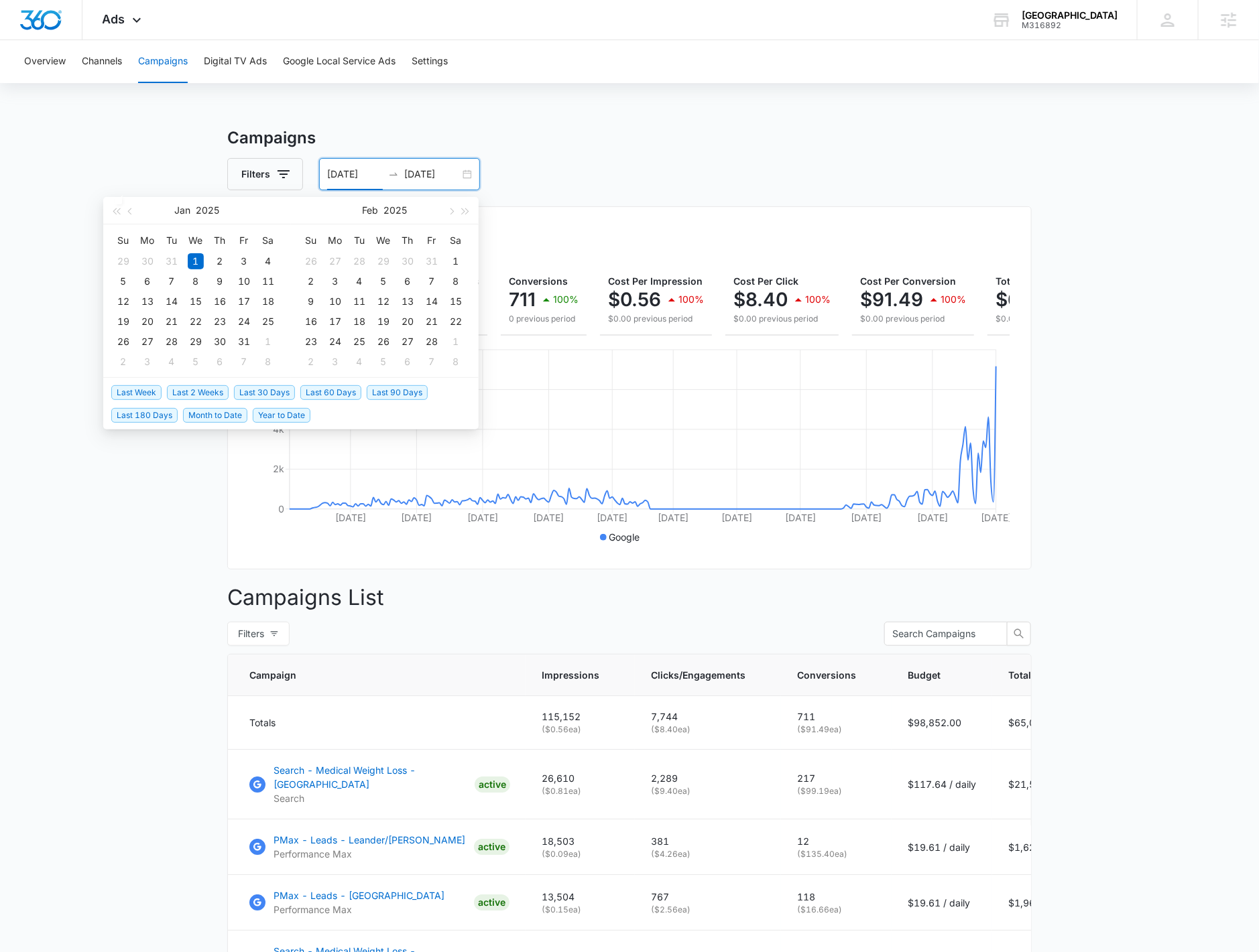
click at [214, 391] on span "Last 2 Weeks" at bounding box center [197, 393] width 62 height 15
type input "09/25/2025"
type input "10/09/2025"
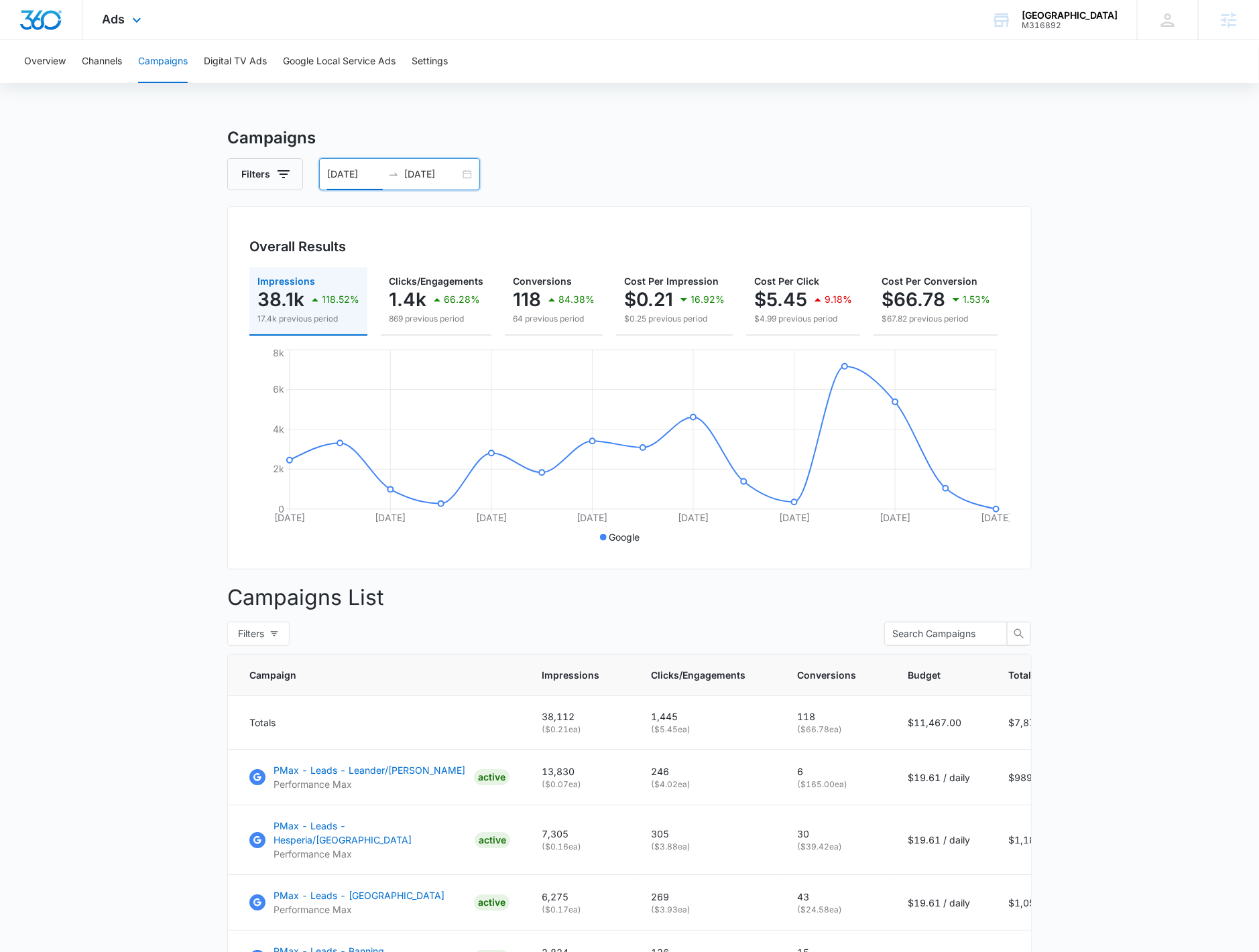
click at [152, 34] on div "Ads Apps Reputation Forms CRM Email Social Payments POS Content Ads Intelligenc…" at bounding box center [124, 19] width 83 height 39
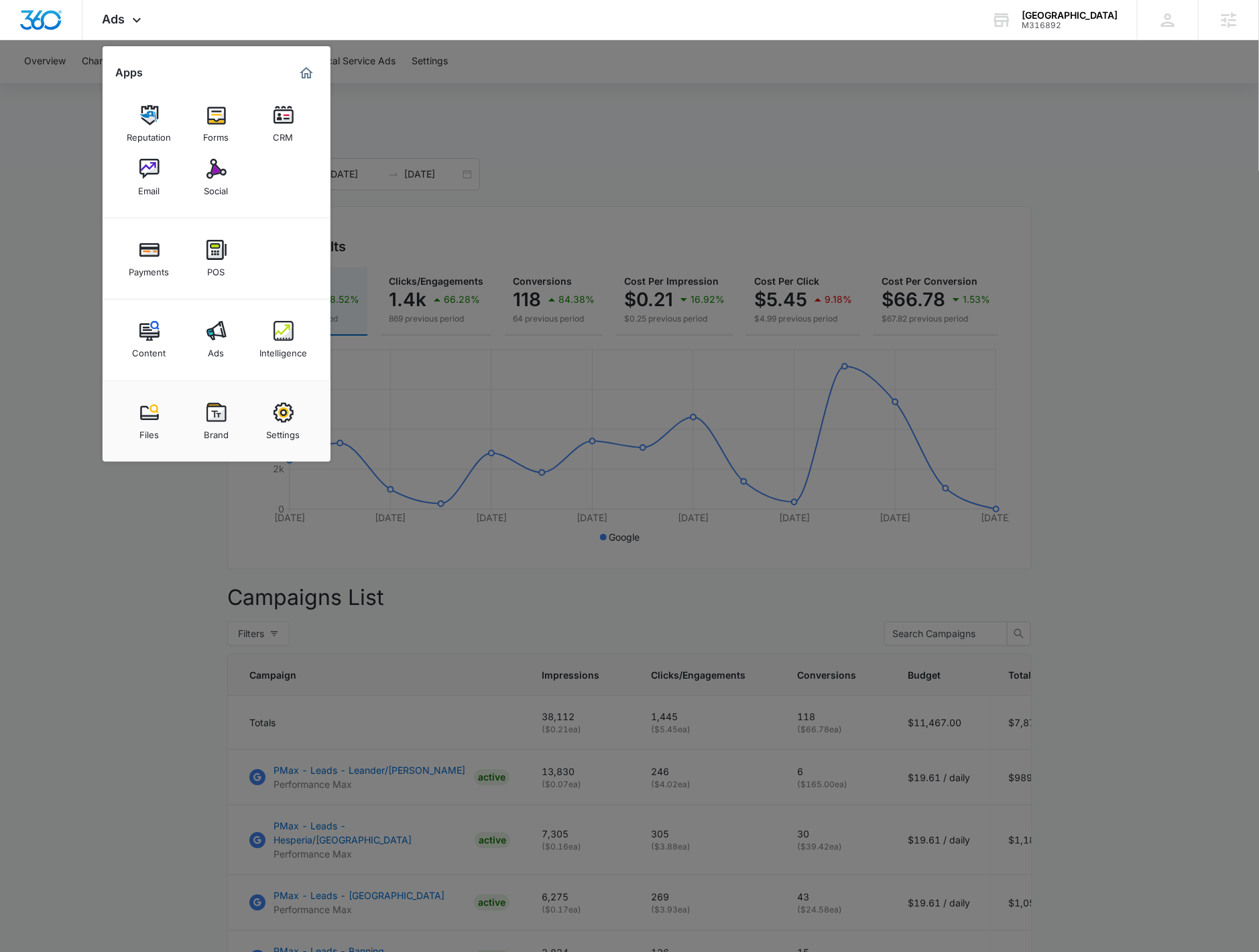
click at [279, 341] on div "Intelligence" at bounding box center [283, 349] width 48 height 17
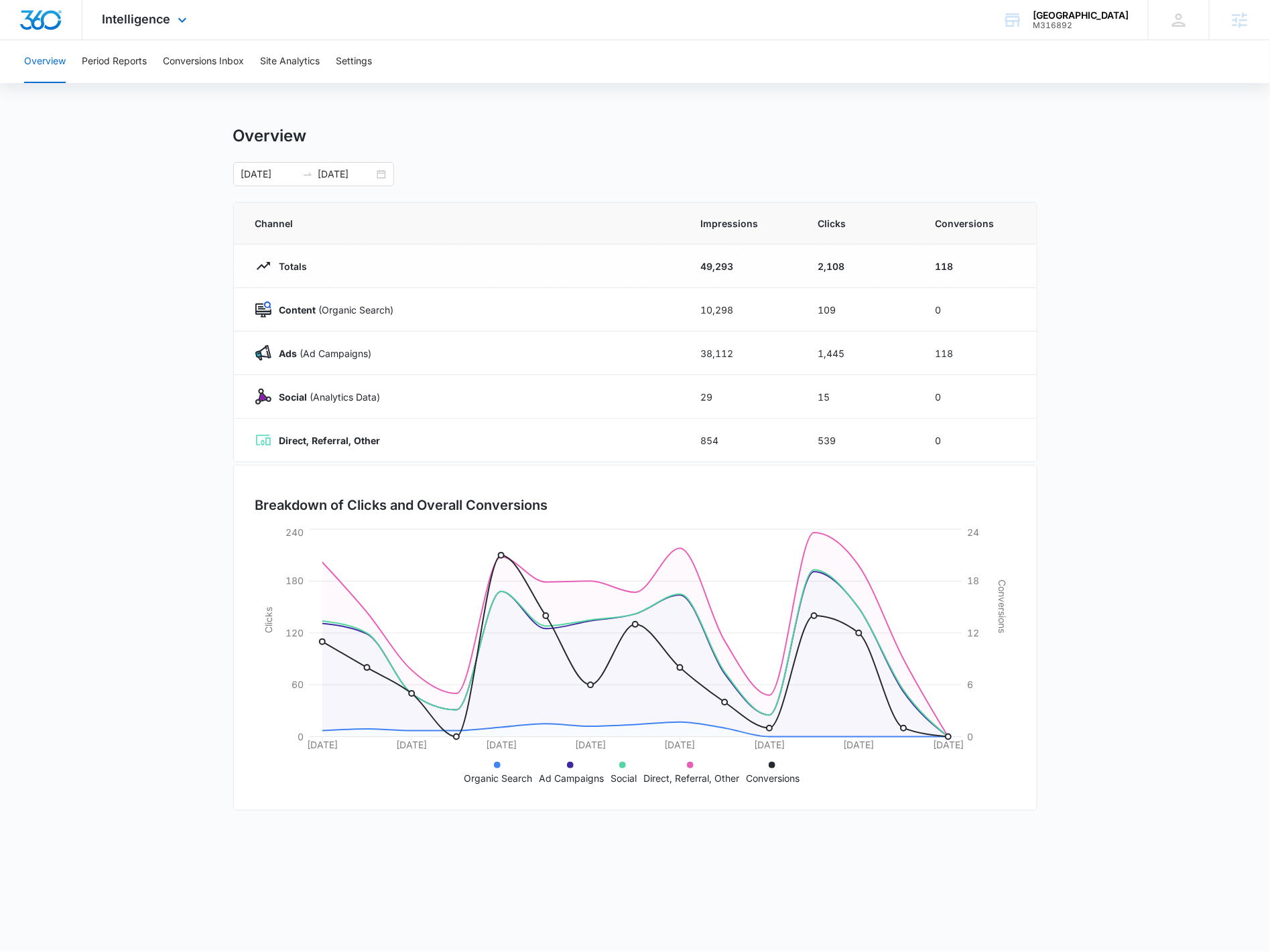
click at [164, 29] on div "Intelligence Apps Reputation Forms CRM Email Social Payments POS Content Ads In…" at bounding box center [146, 19] width 128 height 39
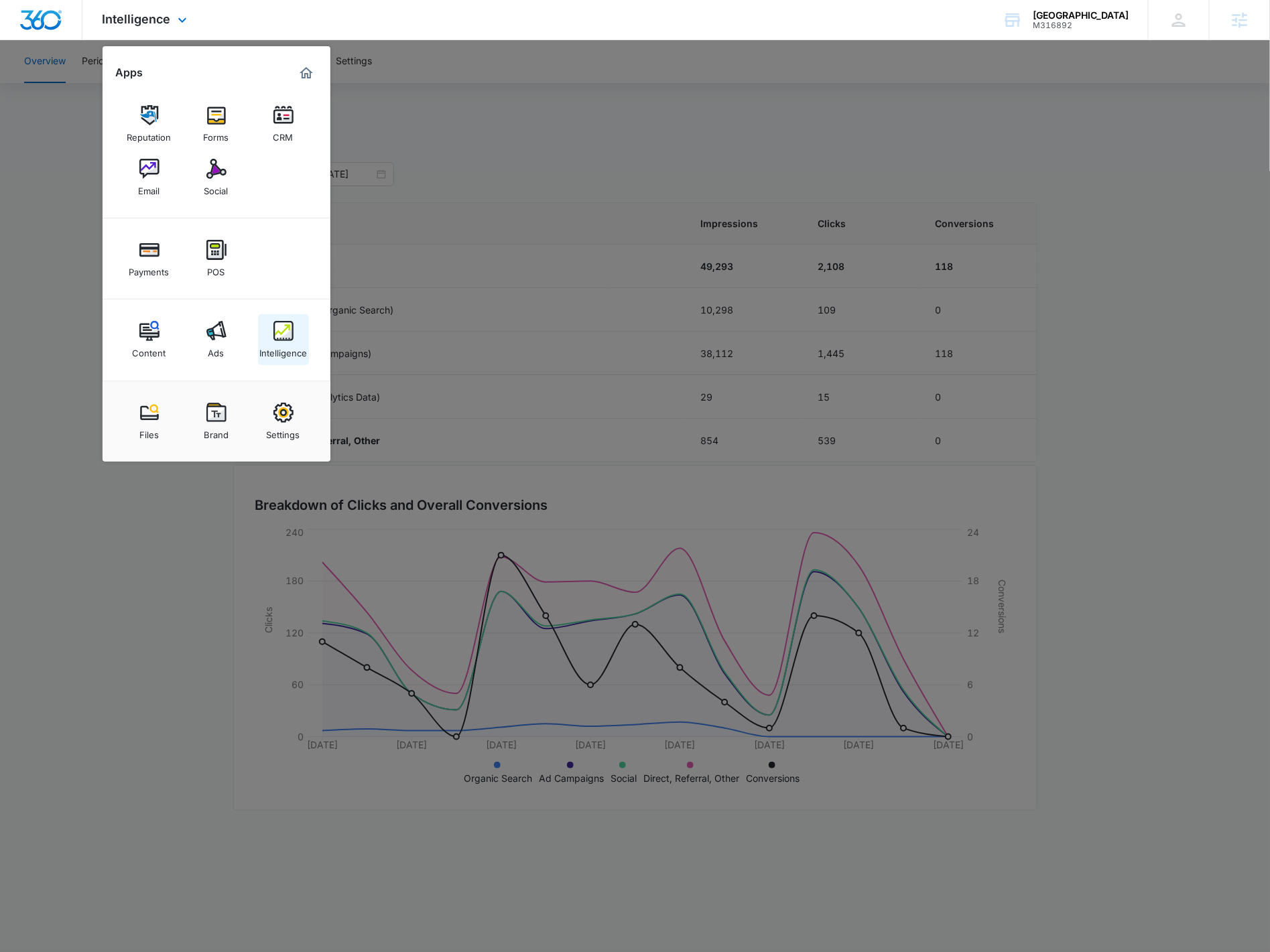
click at [266, 339] on link "Intelligence" at bounding box center [283, 339] width 51 height 50
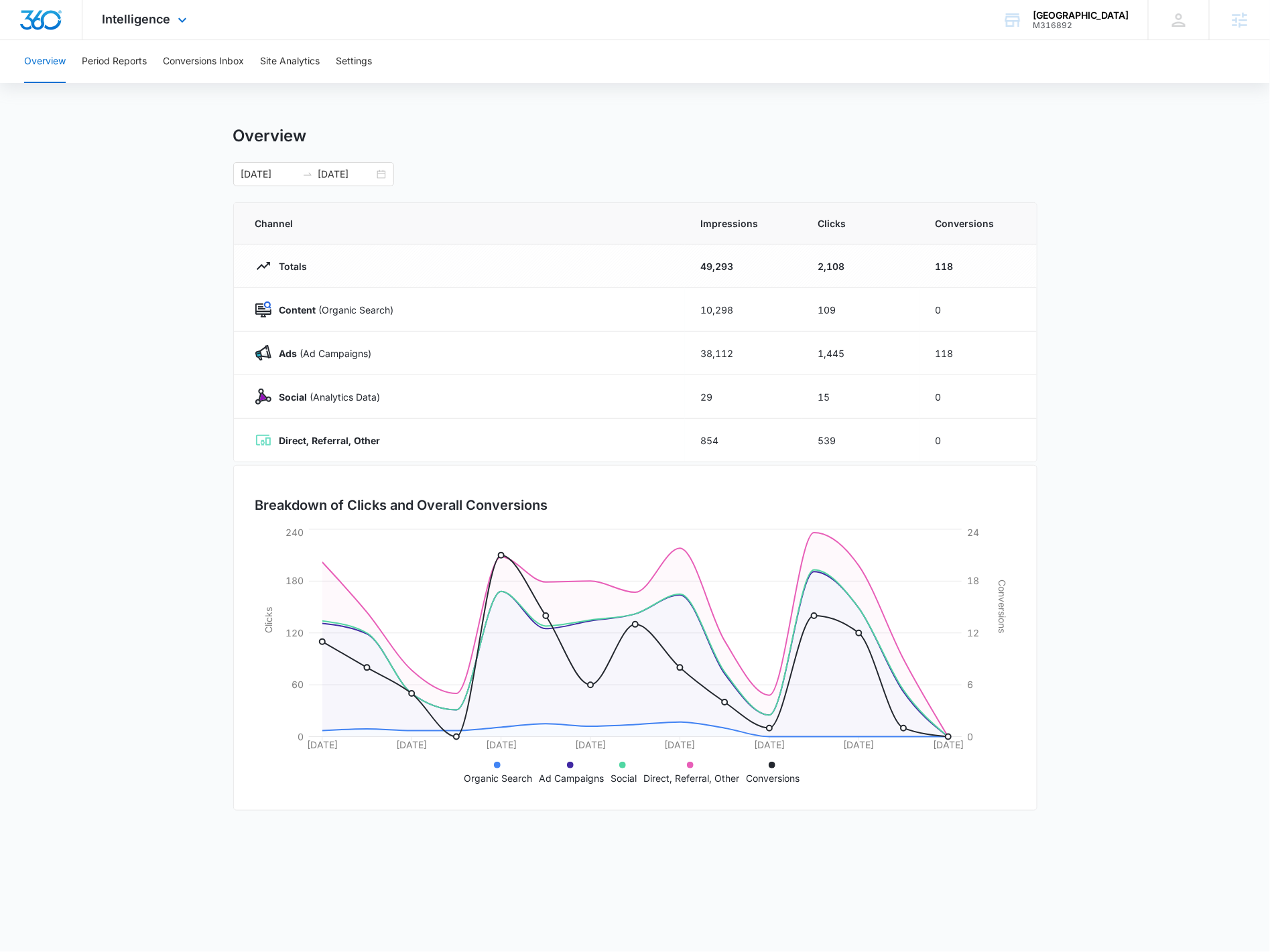
click at [184, 29] on div "Intelligence Apps Reputation Forms CRM Email Social Payments POS Content Ads In…" at bounding box center [146, 19] width 128 height 39
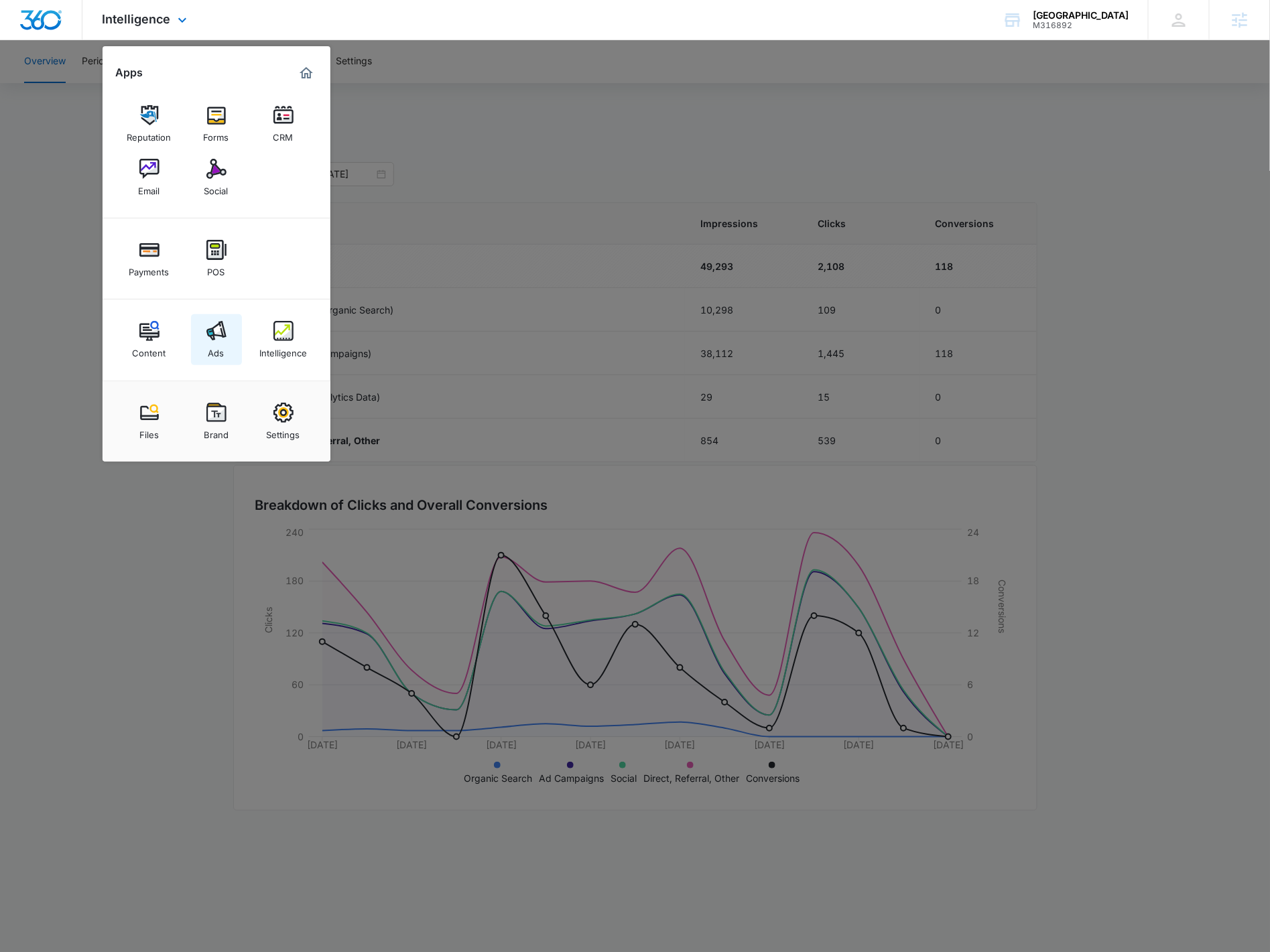
click at [215, 347] on div "Ads" at bounding box center [217, 349] width 17 height 17
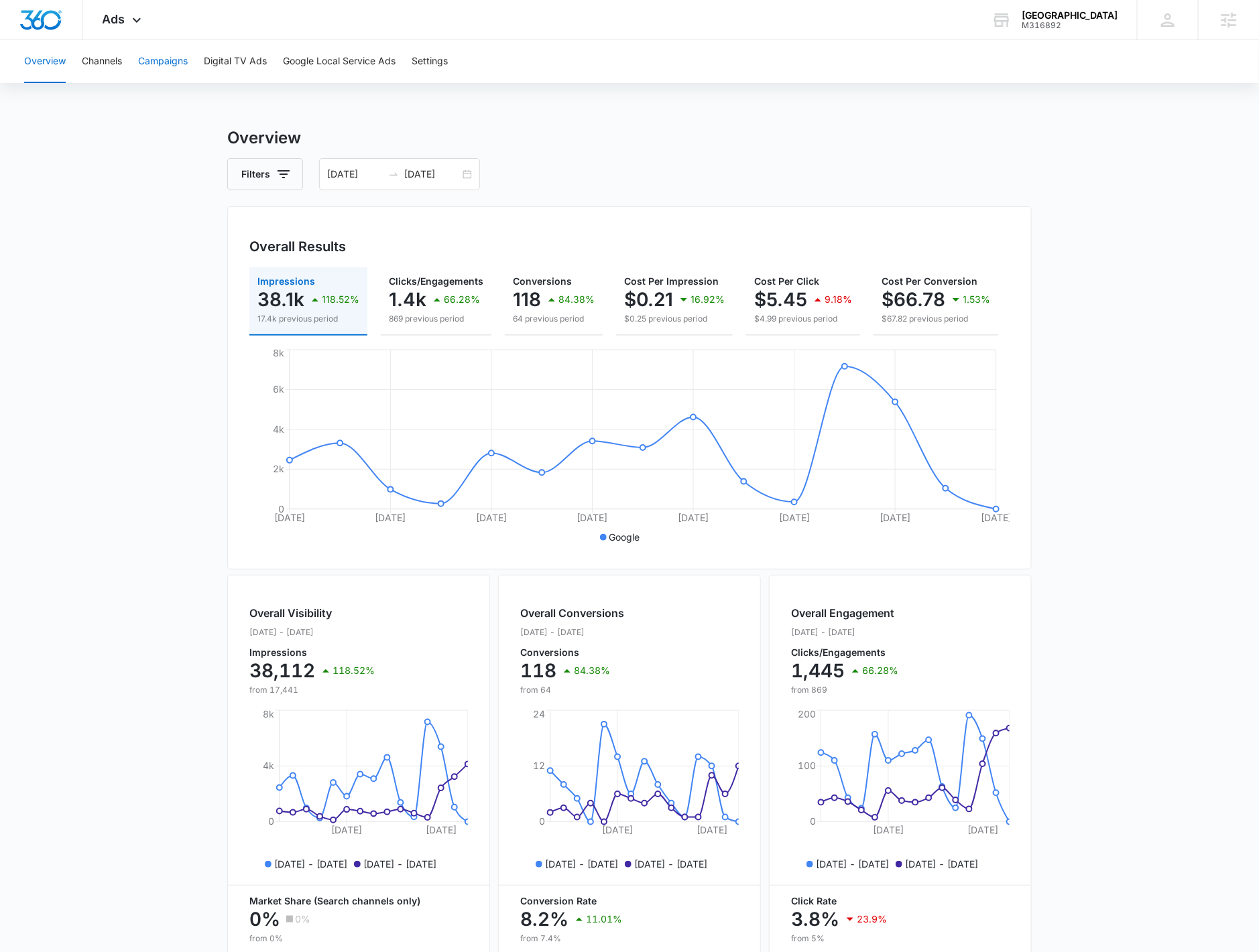
click at [163, 72] on button "Campaigns" at bounding box center [163, 62] width 50 height 43
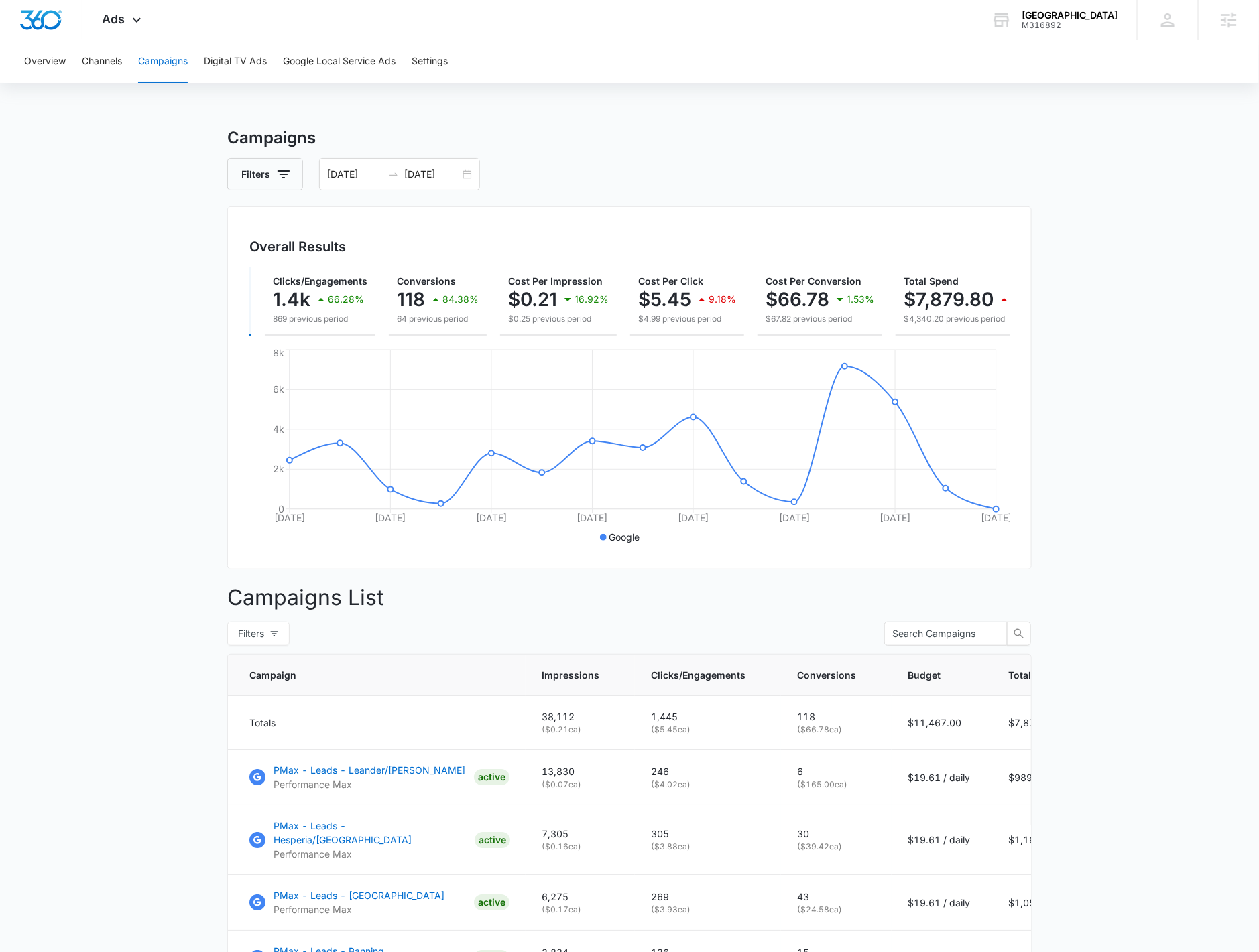
scroll to position [0, 110]
click at [465, 177] on div "09/25/2025 10/09/2025" at bounding box center [399, 174] width 161 height 32
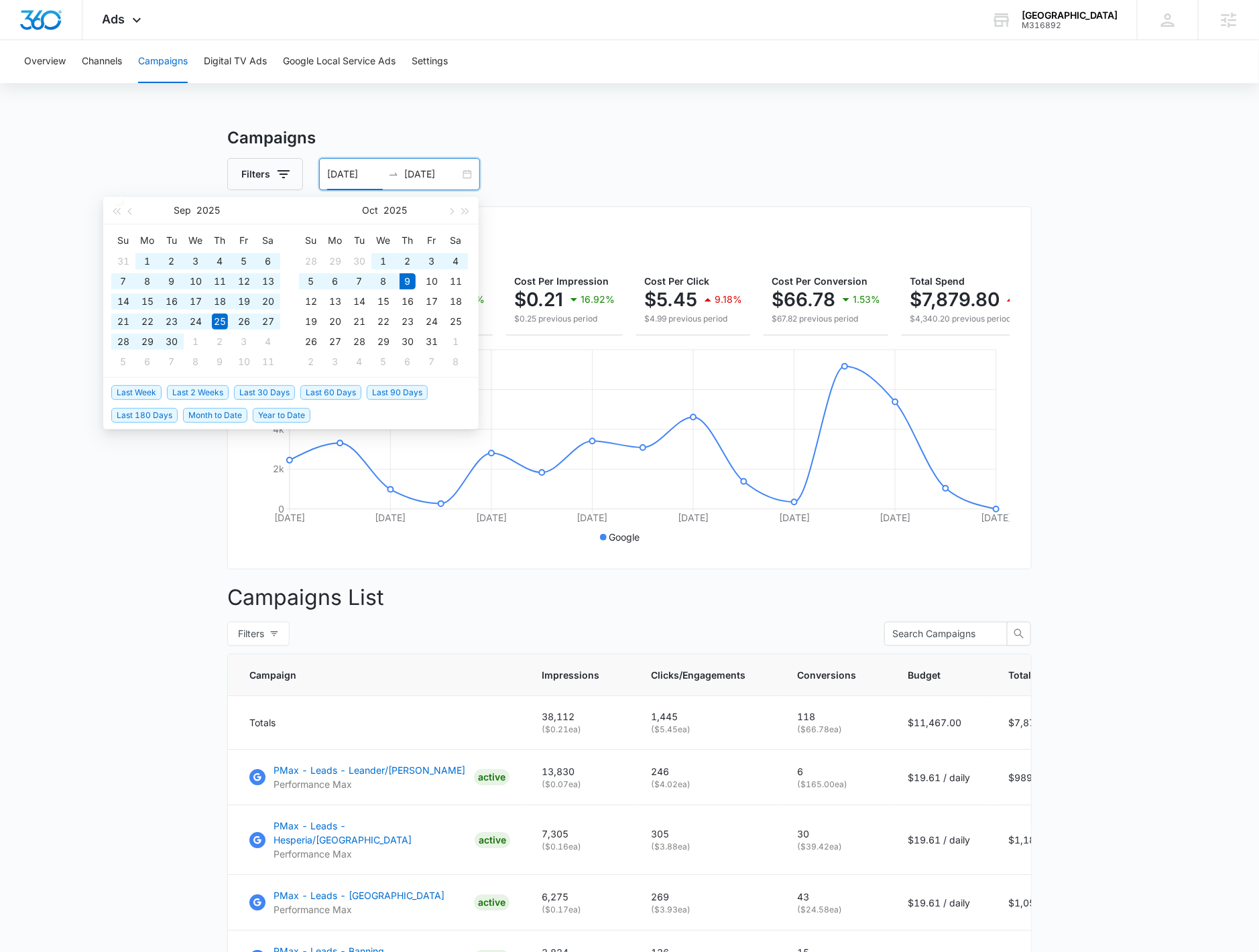
click at [279, 416] on span "Year to Date" at bounding box center [281, 415] width 58 height 15
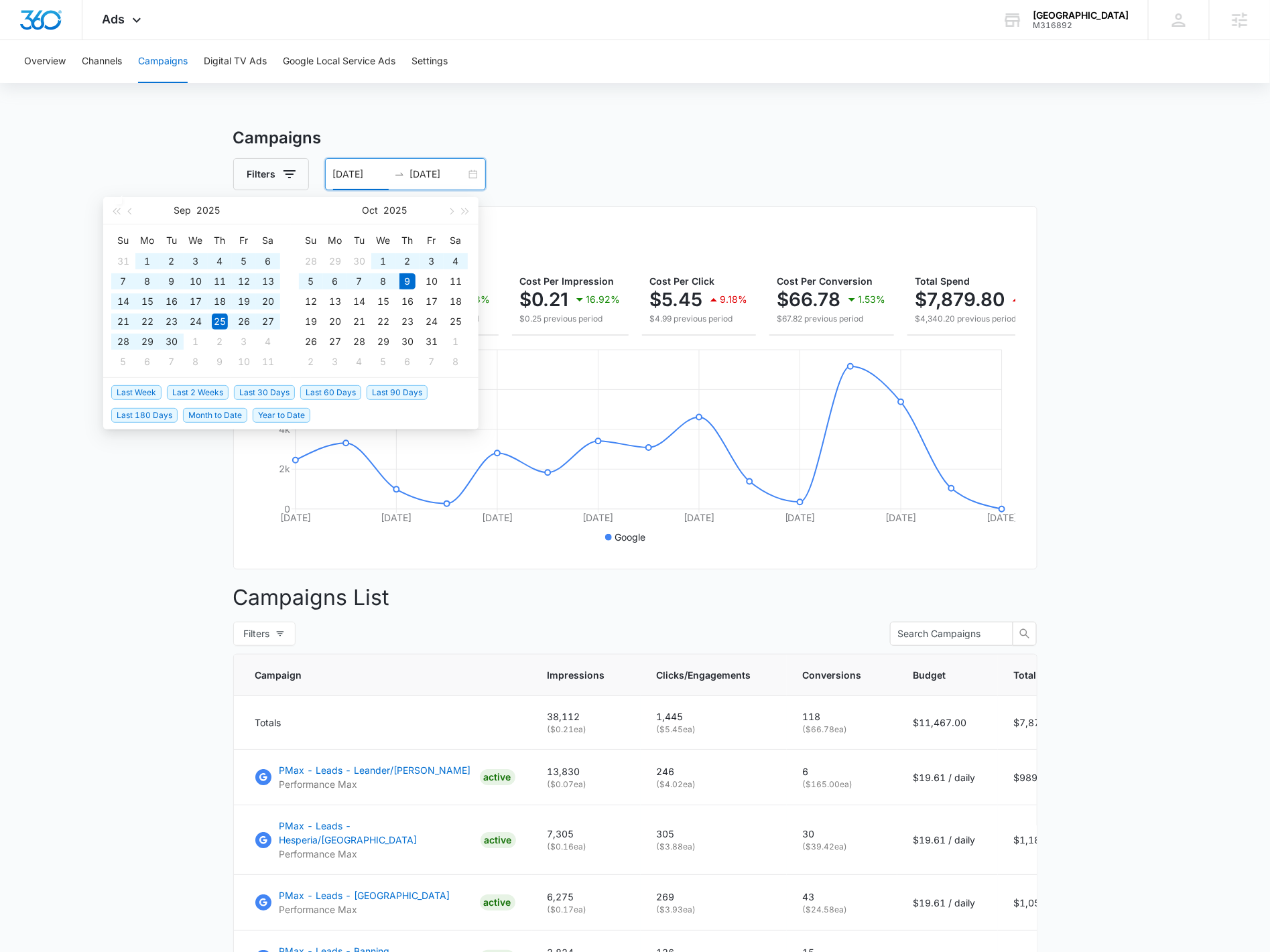
type input "01/01/2025"
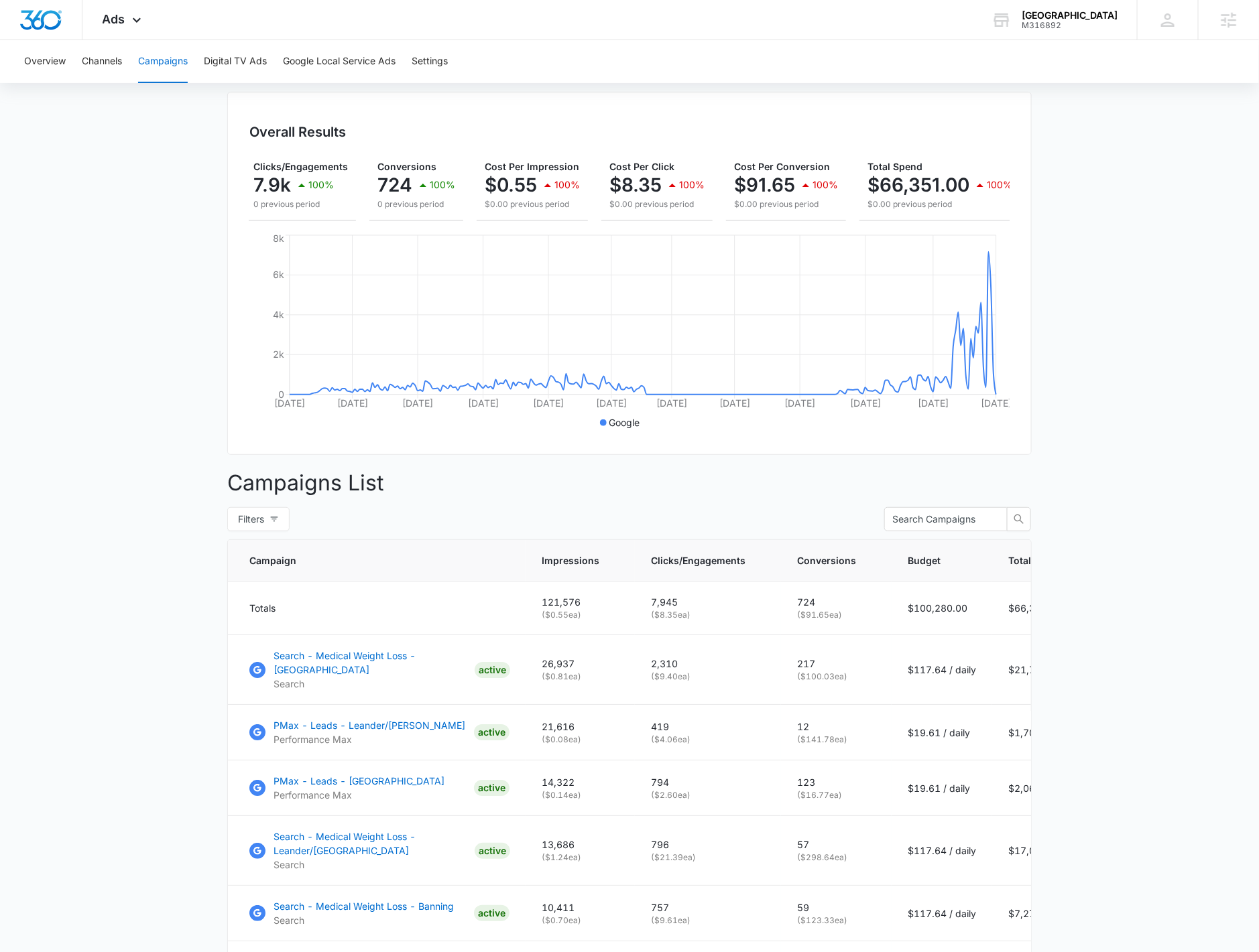
scroll to position [0, 148]
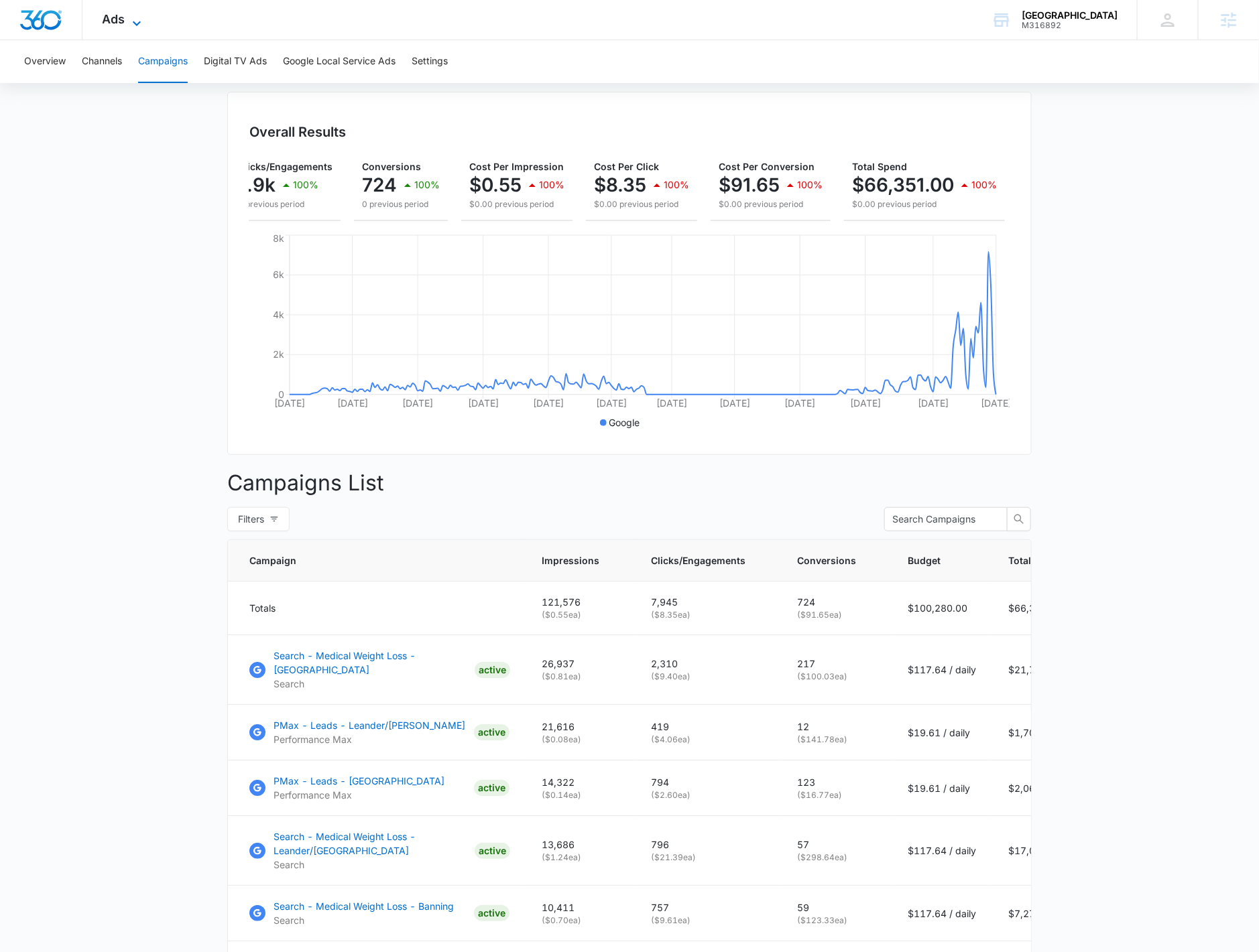
click at [138, 25] on icon at bounding box center [137, 24] width 17 height 17
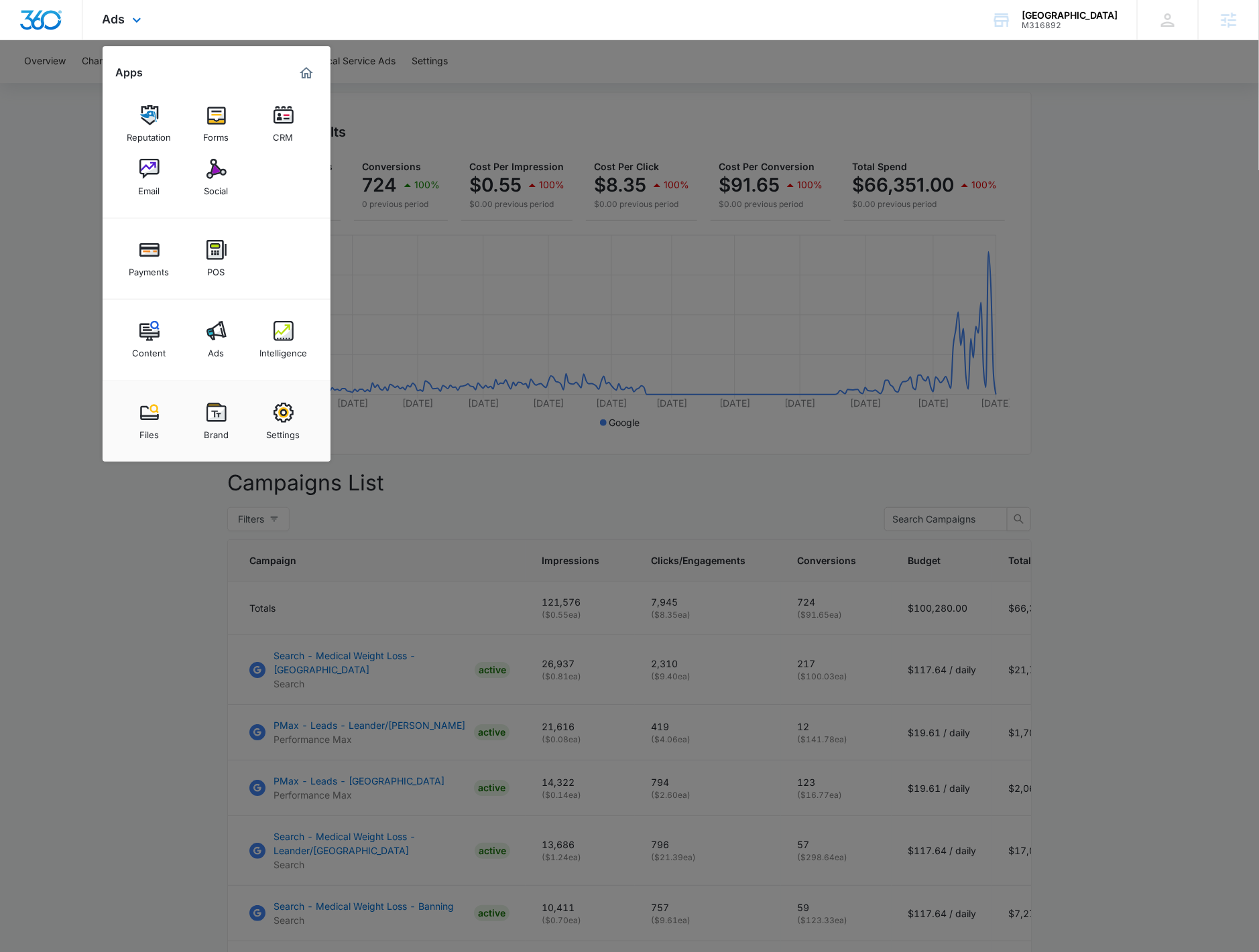
click at [279, 313] on div "Content Ads Intelligence" at bounding box center [217, 340] width 228 height 81
click at [276, 322] on img at bounding box center [284, 331] width 20 height 20
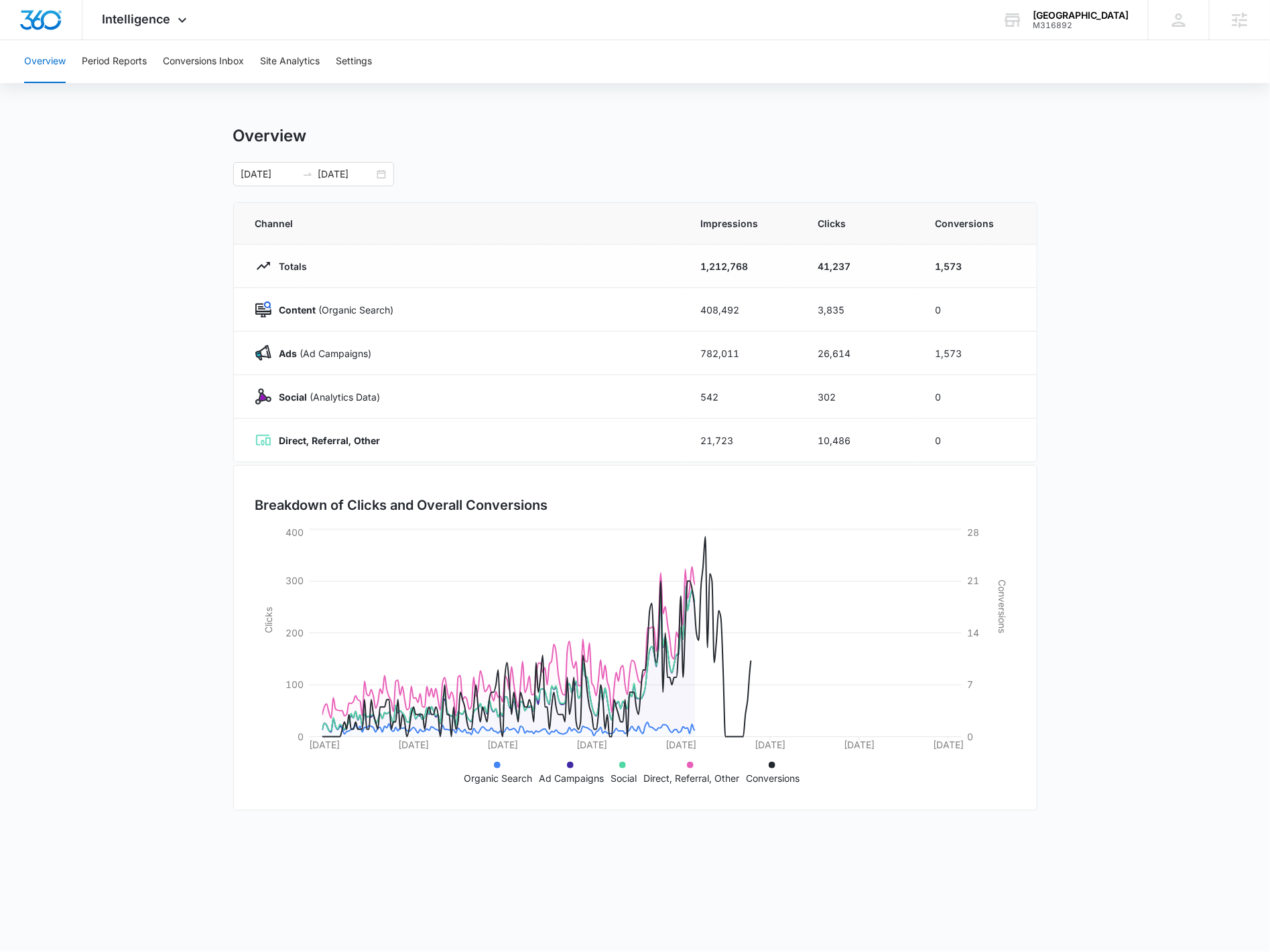
click at [335, 55] on div "Overview Period Reports Conversions Inbox Site Analytics Settings" at bounding box center [635, 62] width 1238 height 43
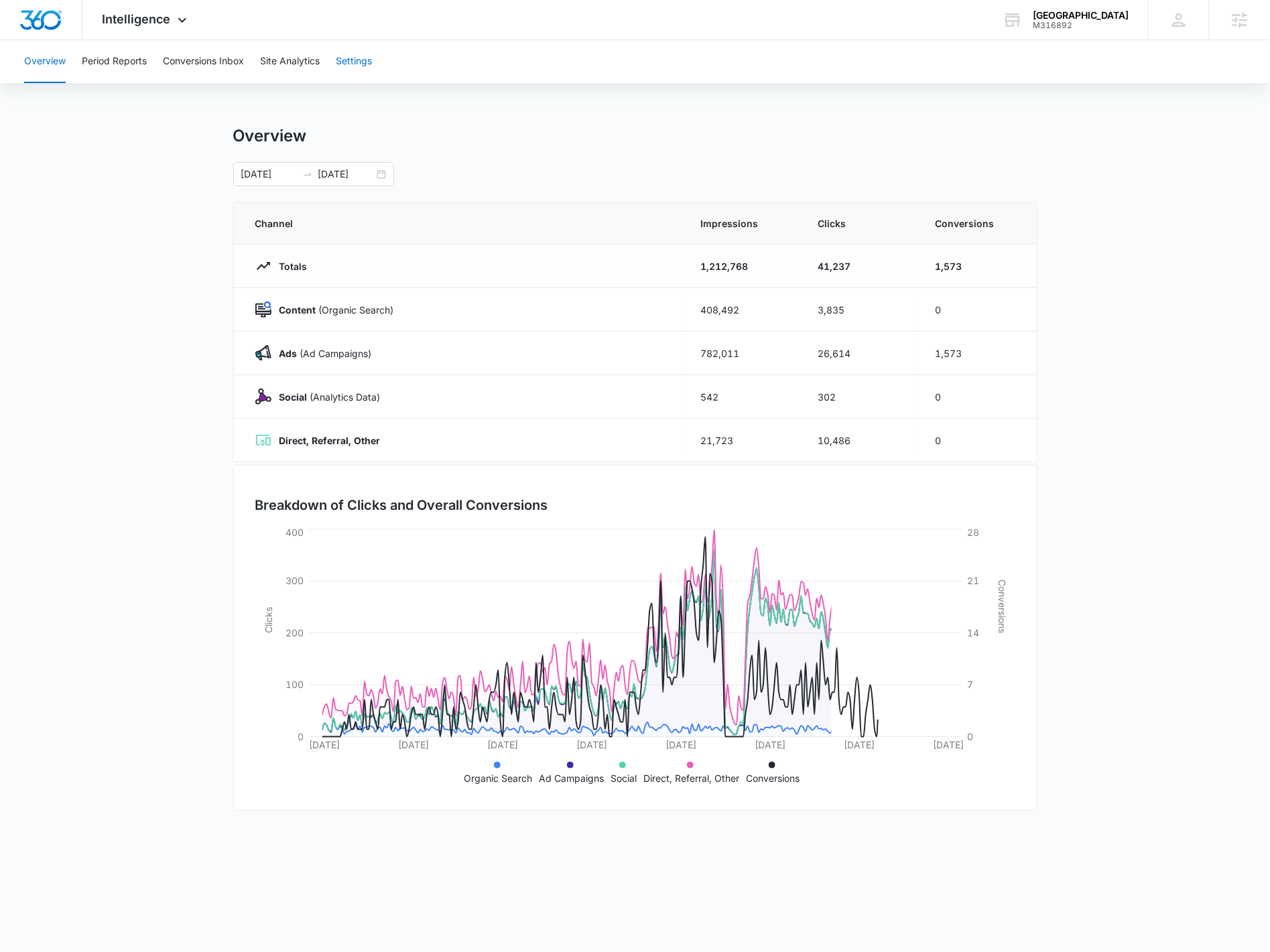
click at [343, 59] on button "Settings" at bounding box center [354, 62] width 36 height 43
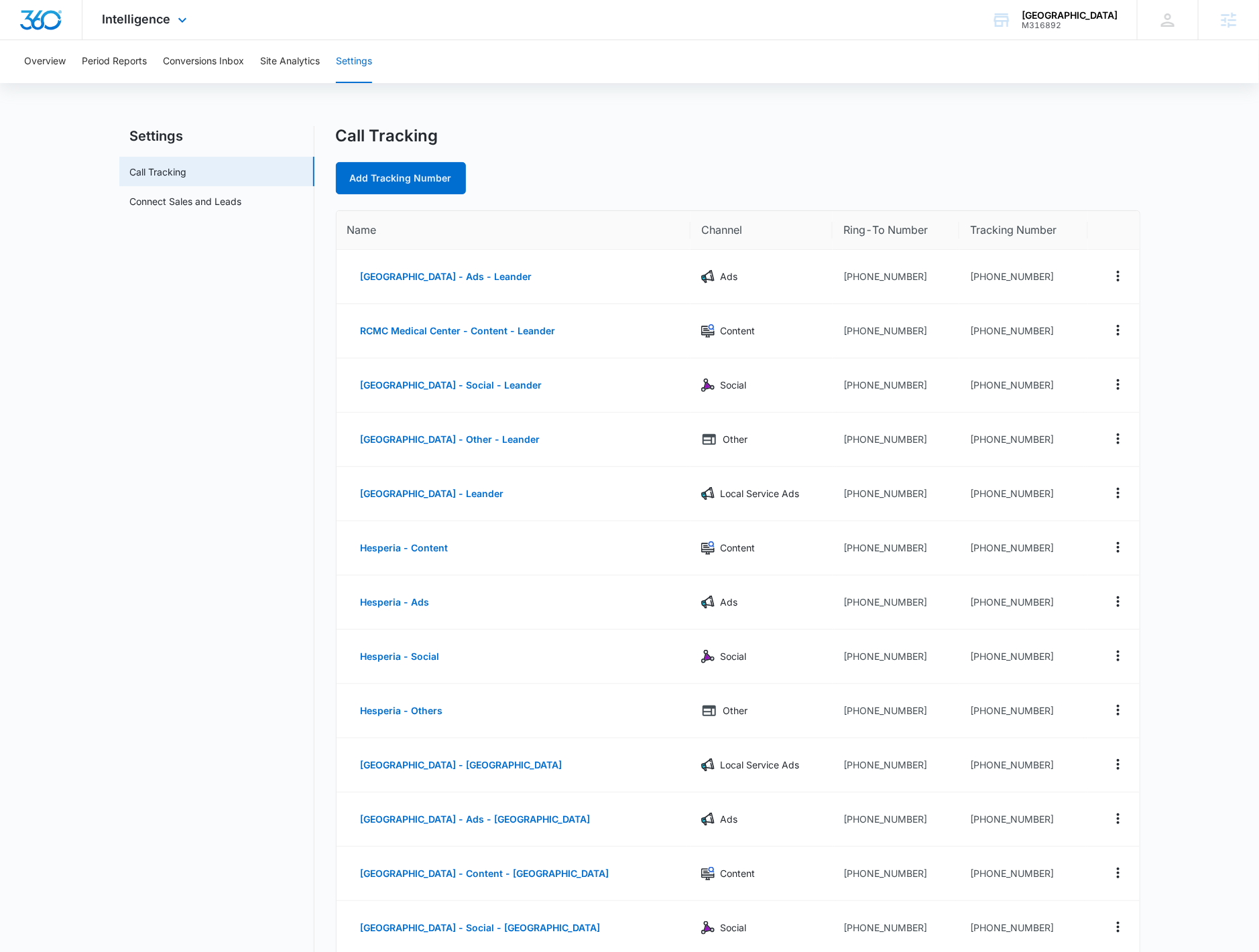
click at [159, 8] on div "Intelligence Apps Reputation Forms CRM Email Social Payments POS Content Ads In…" at bounding box center [146, 19] width 128 height 39
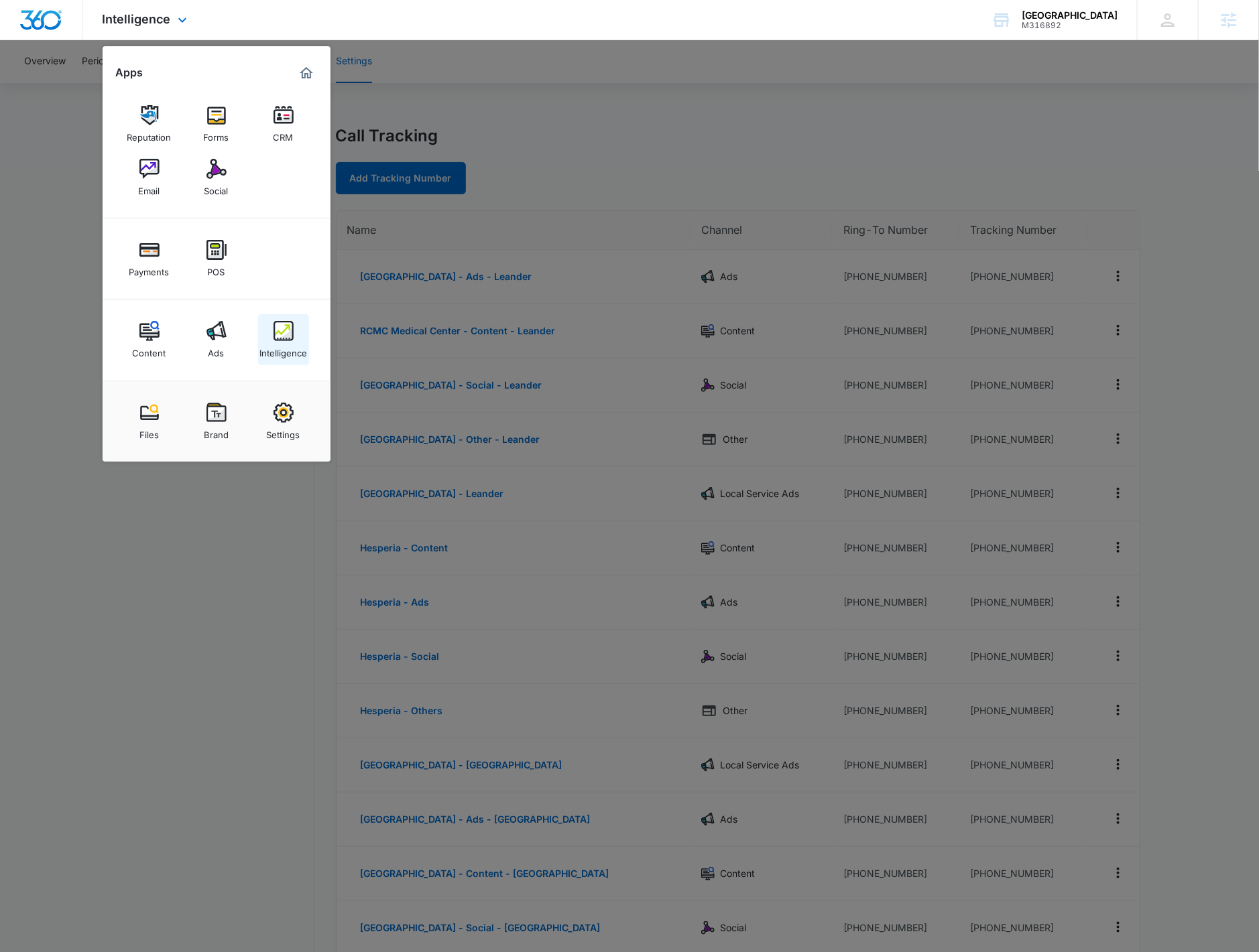
click at [287, 333] on img at bounding box center [284, 331] width 20 height 20
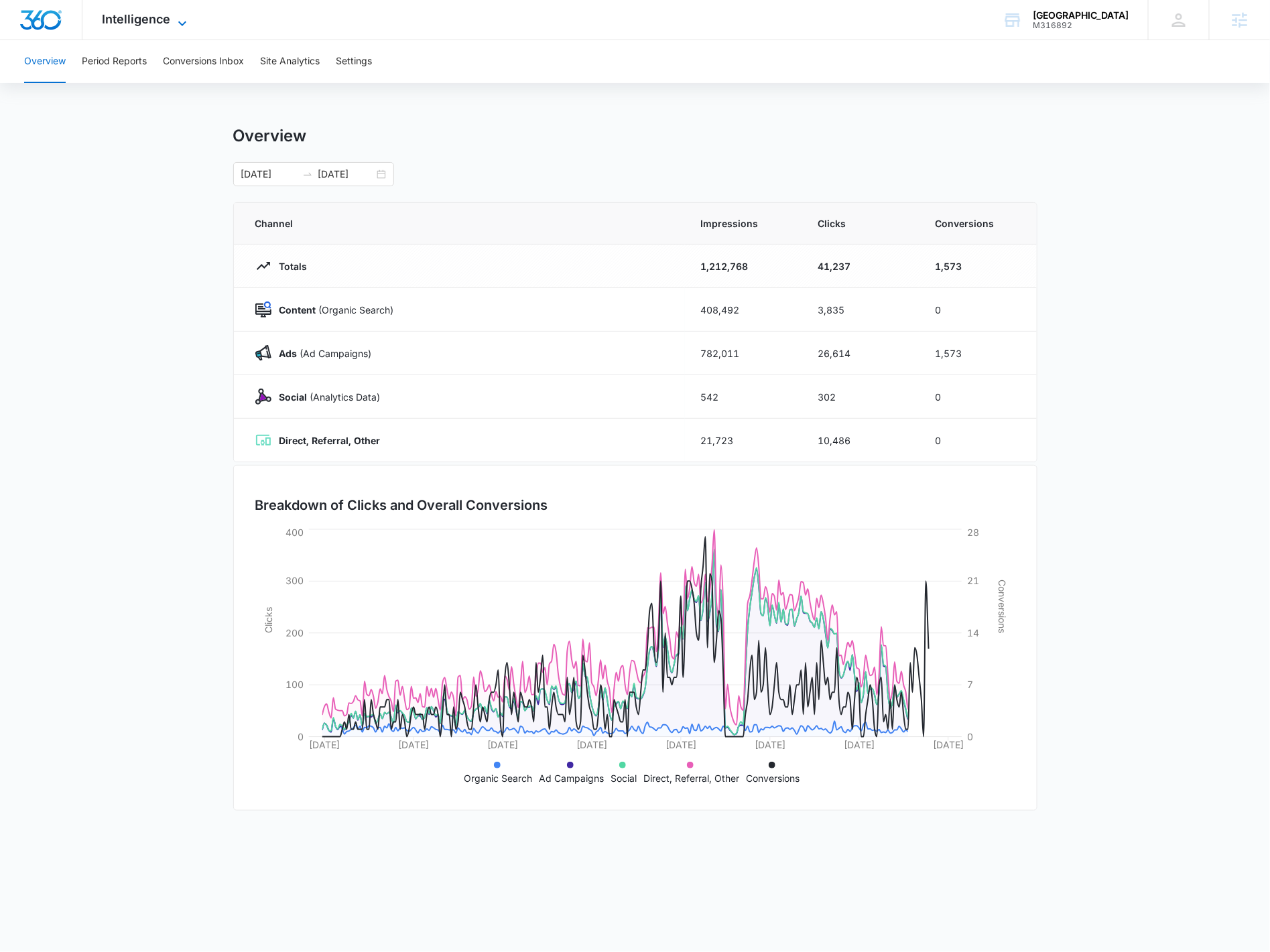
click at [143, 21] on span "Intelligence" at bounding box center [137, 18] width 68 height 14
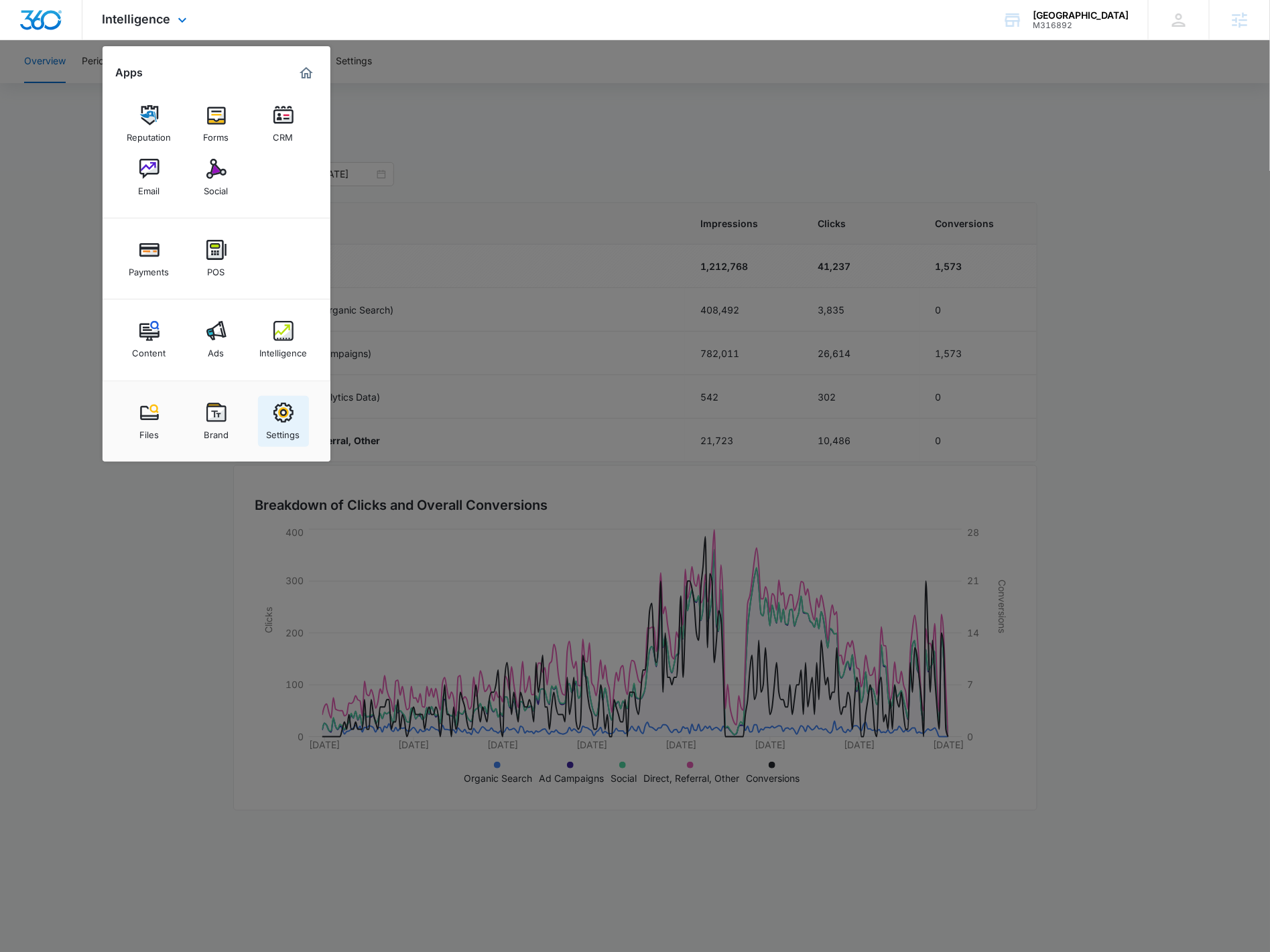
click at [276, 409] on img at bounding box center [284, 413] width 20 height 20
select select "14"
select select "US"
select select "America/[GEOGRAPHIC_DATA]"
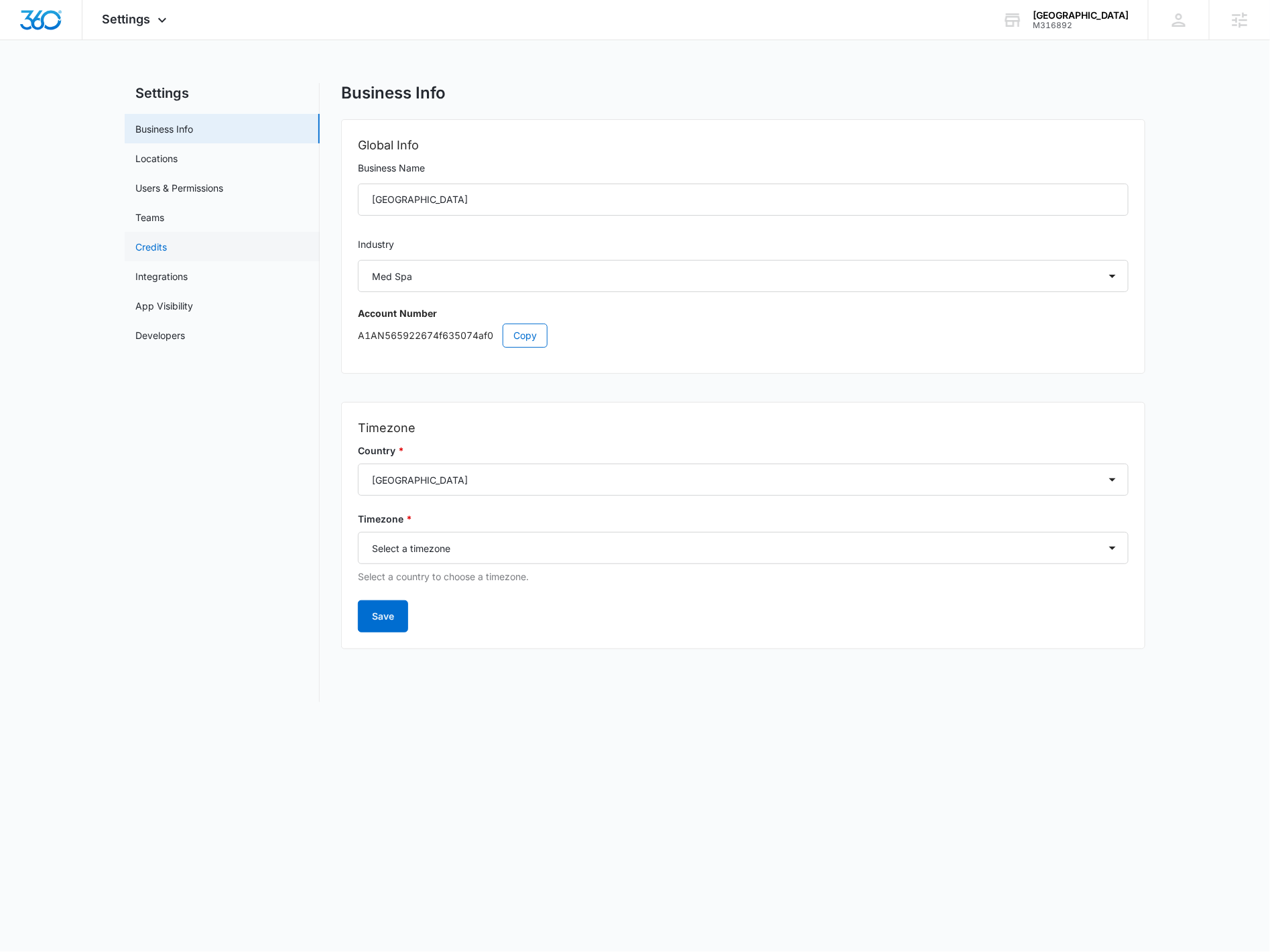
click at [167, 246] on link "Credits" at bounding box center [151, 246] width 31 height 14
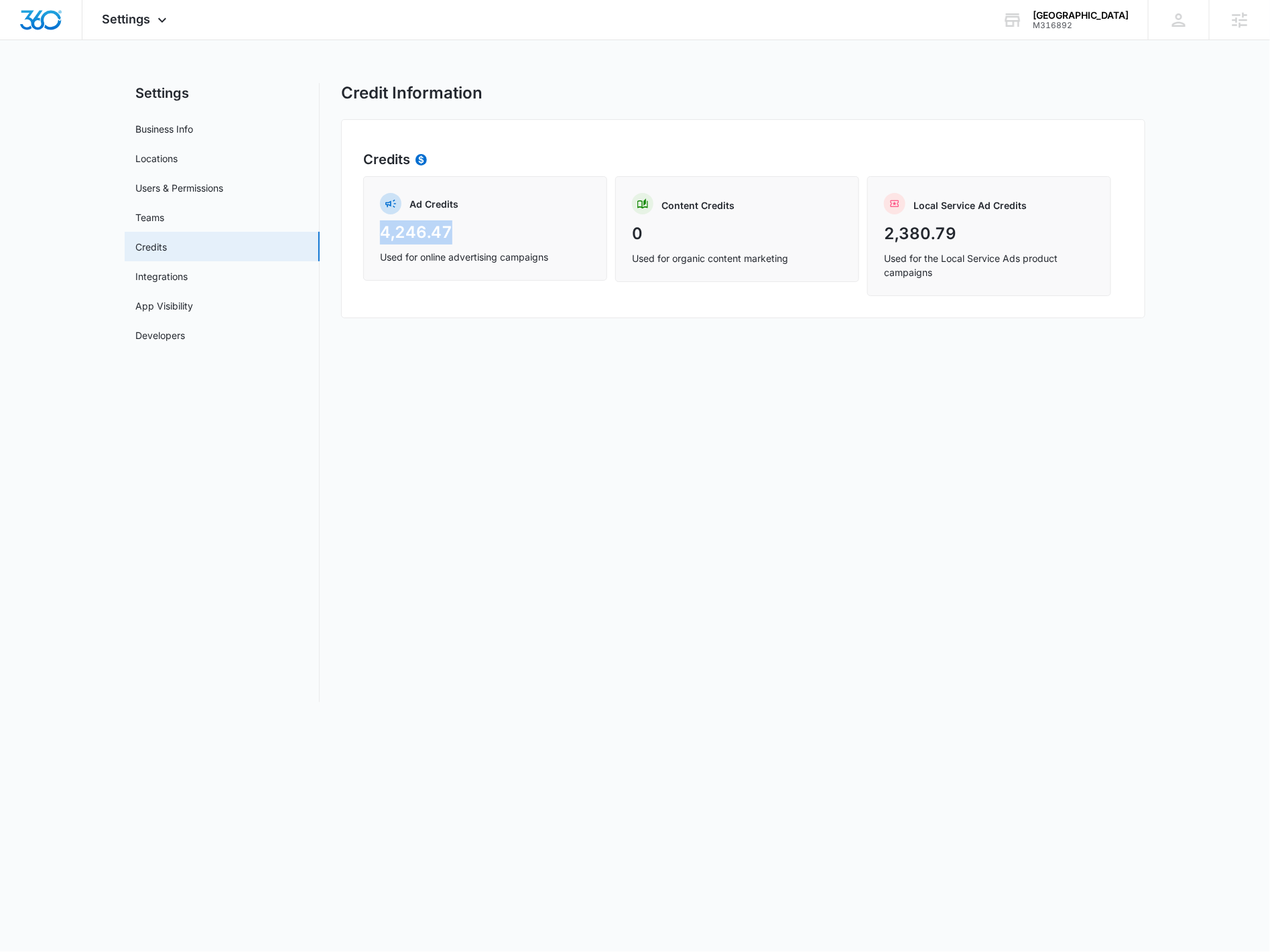
drag, startPoint x: 378, startPoint y: 230, endPoint x: 469, endPoint y: 241, distance: 91.7
click at [469, 241] on div "Ad Credits 4,246.47 Used for online advertising campaigns" at bounding box center [486, 229] width 244 height 105
click at [468, 242] on p "4,246.47" at bounding box center [485, 232] width 210 height 24
click at [172, 30] on div "Settings Apps Reputation Forms CRM Email Social Payments POS Content Ads Intell…" at bounding box center [137, 19] width 108 height 39
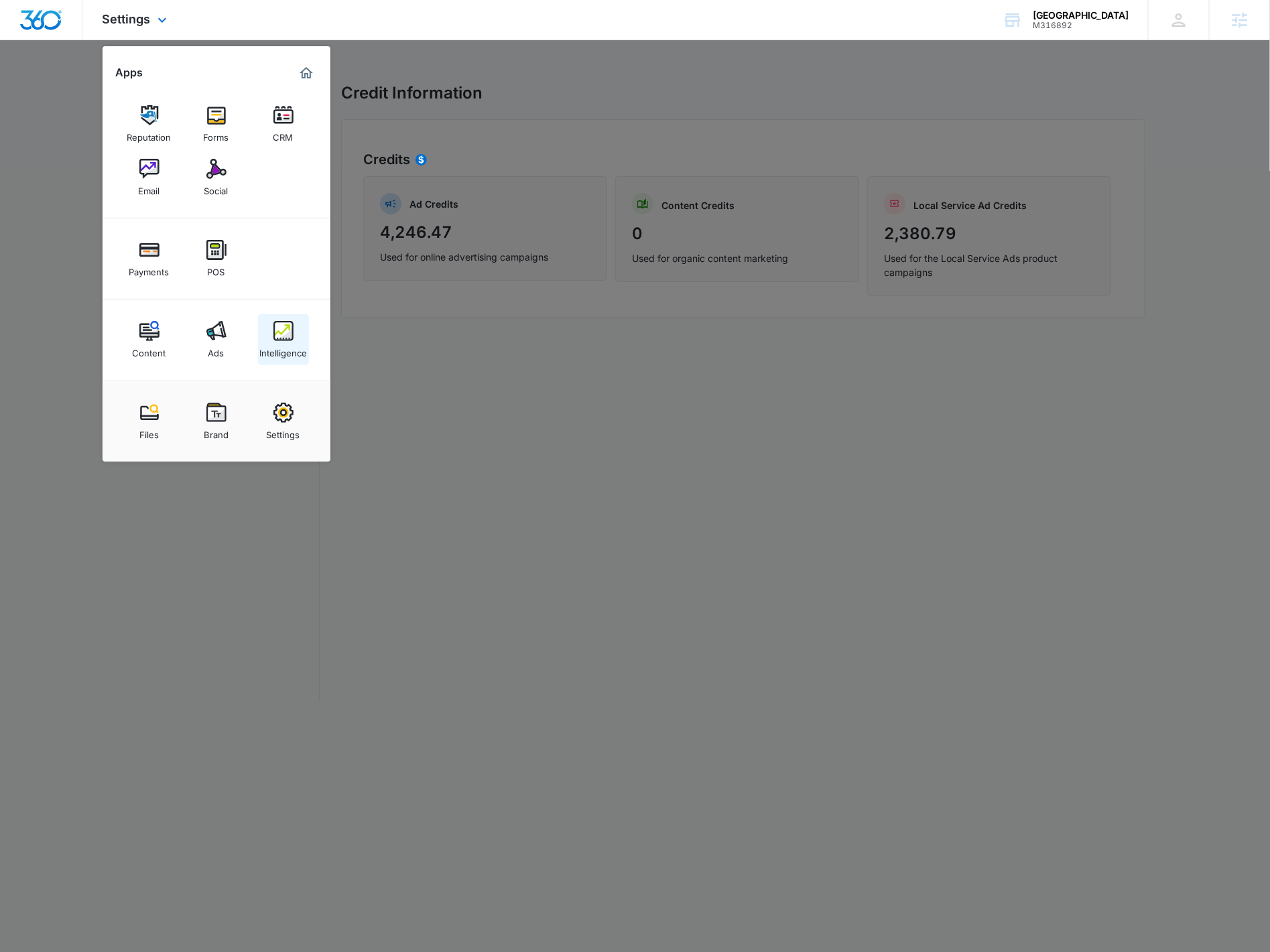
click at [274, 348] on div "Intelligence" at bounding box center [283, 349] width 48 height 17
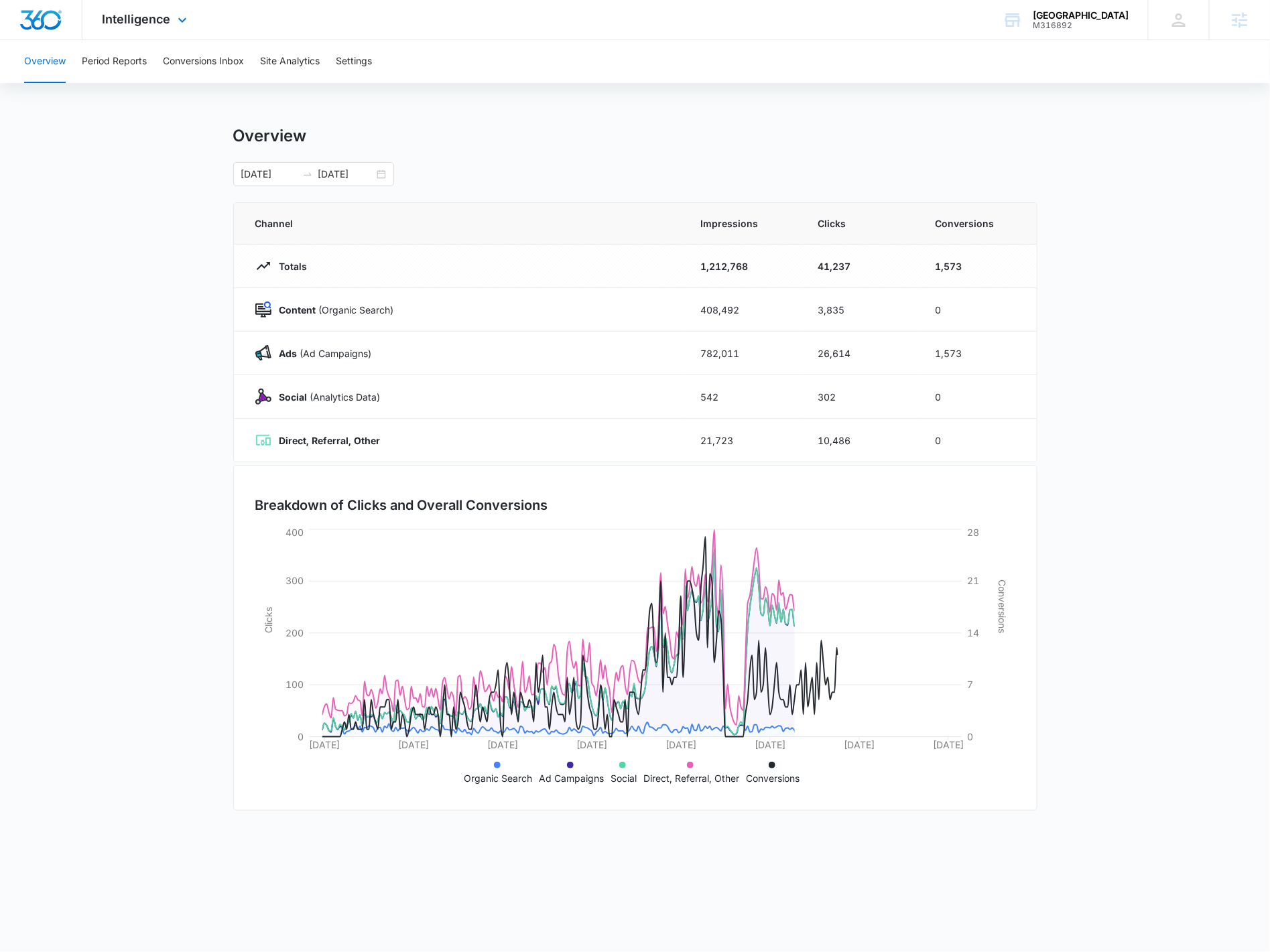
drag, startPoint x: 173, startPoint y: 24, endPoint x: 197, endPoint y: 141, distance: 119.4
click at [174, 24] on icon at bounding box center [183, 20] width 17 height 17
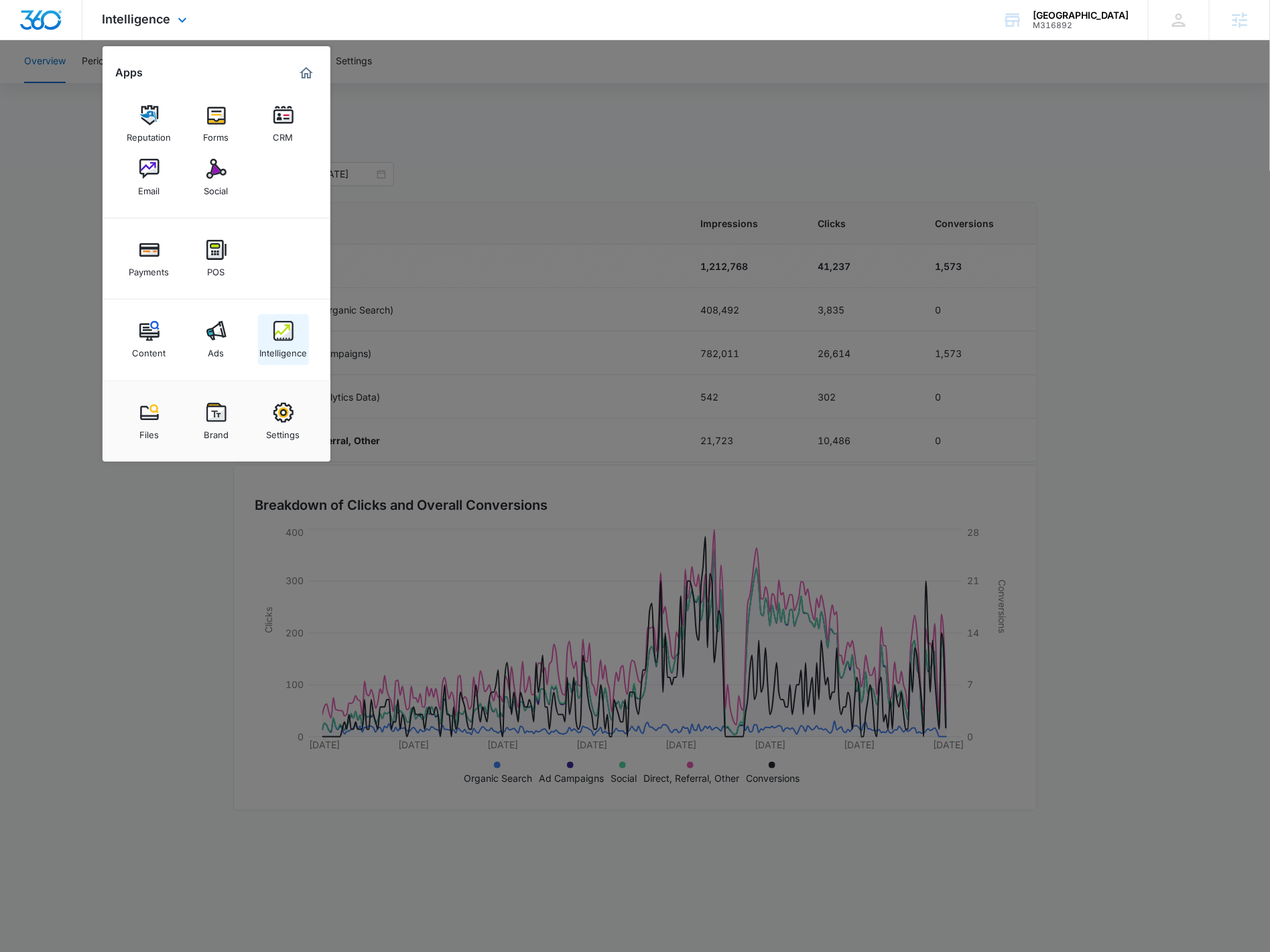
click at [293, 355] on div "Intelligence" at bounding box center [283, 349] width 48 height 17
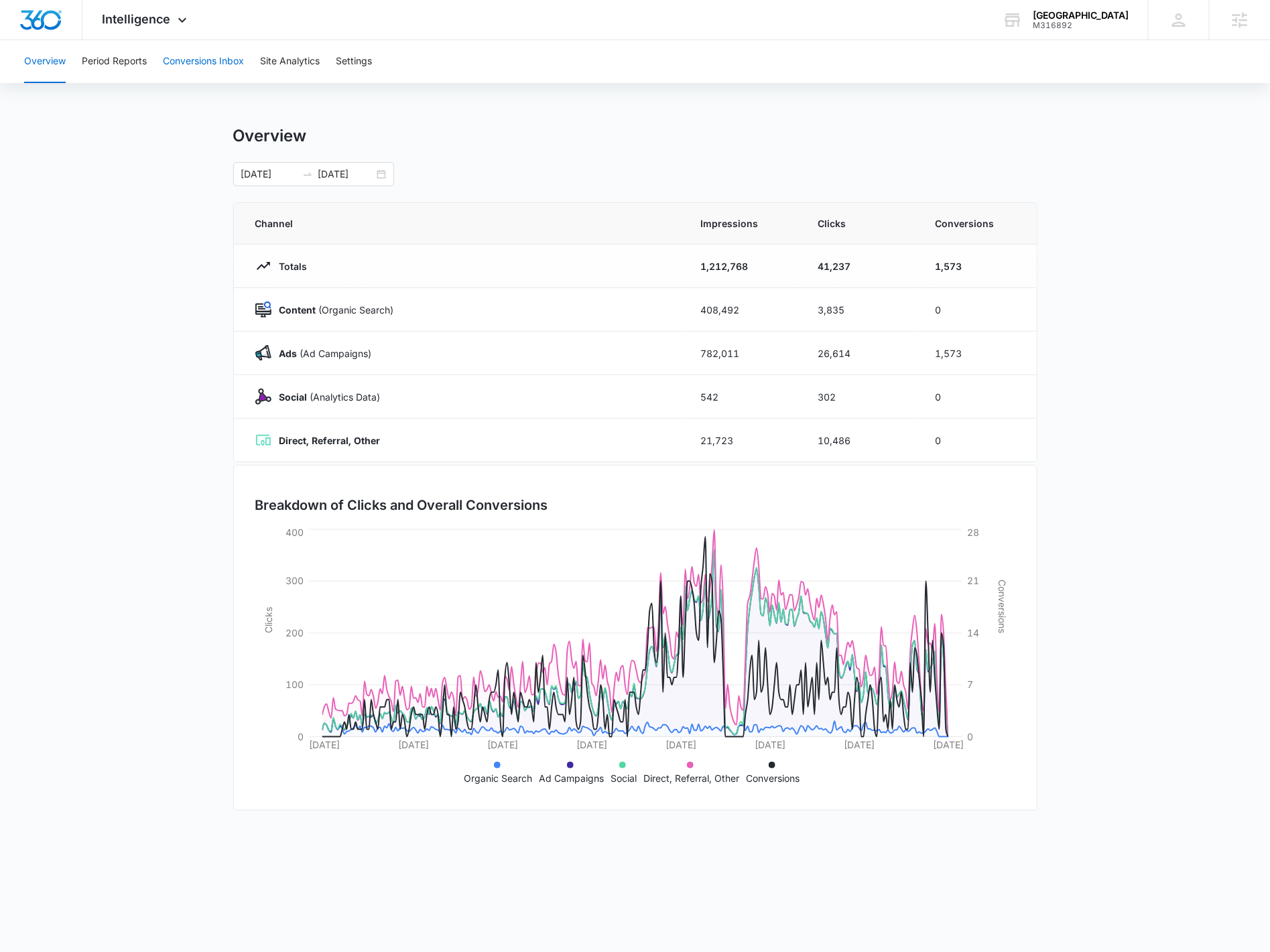
click at [191, 56] on button "Conversions Inbox" at bounding box center [203, 62] width 81 height 43
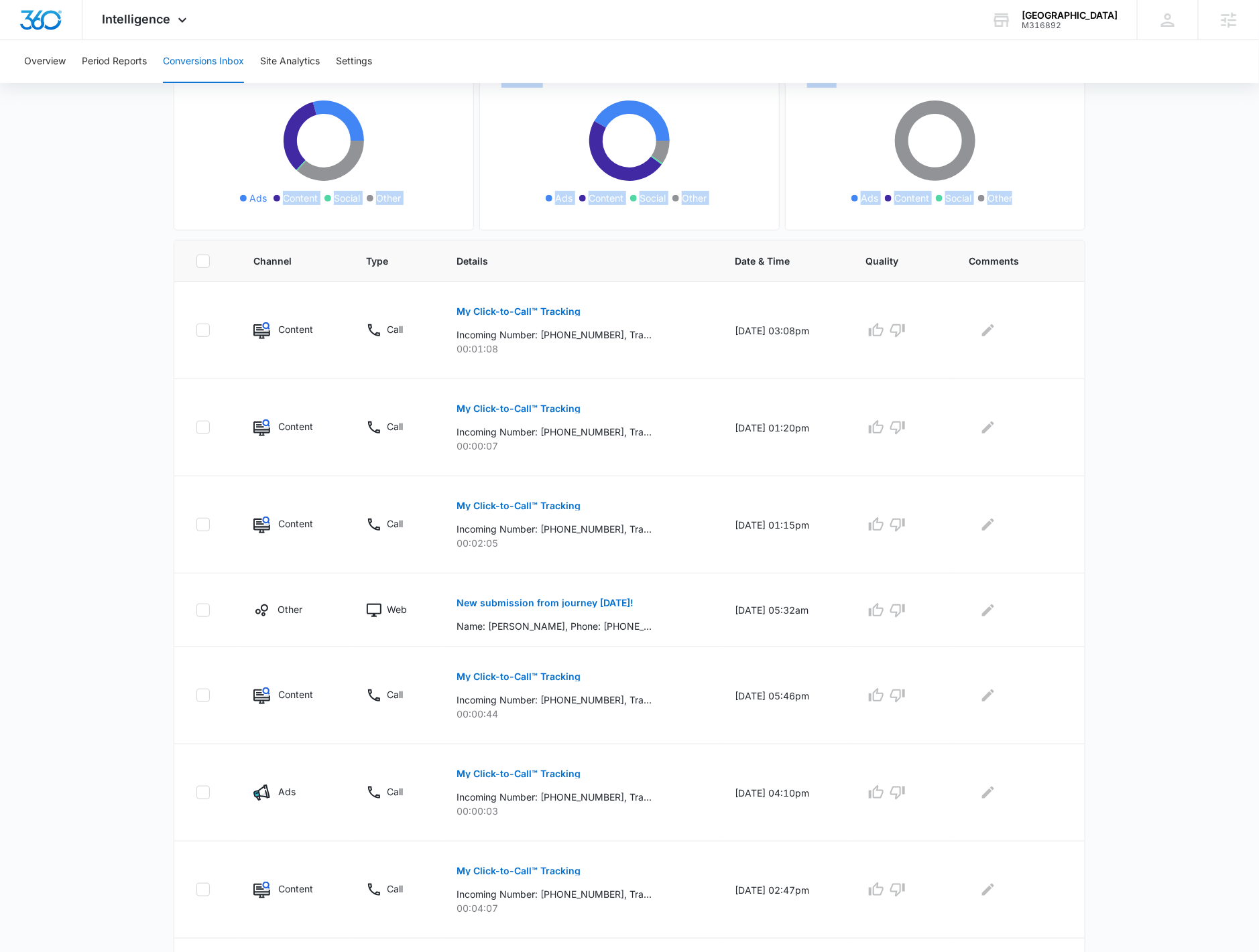
scroll to position [9, 0]
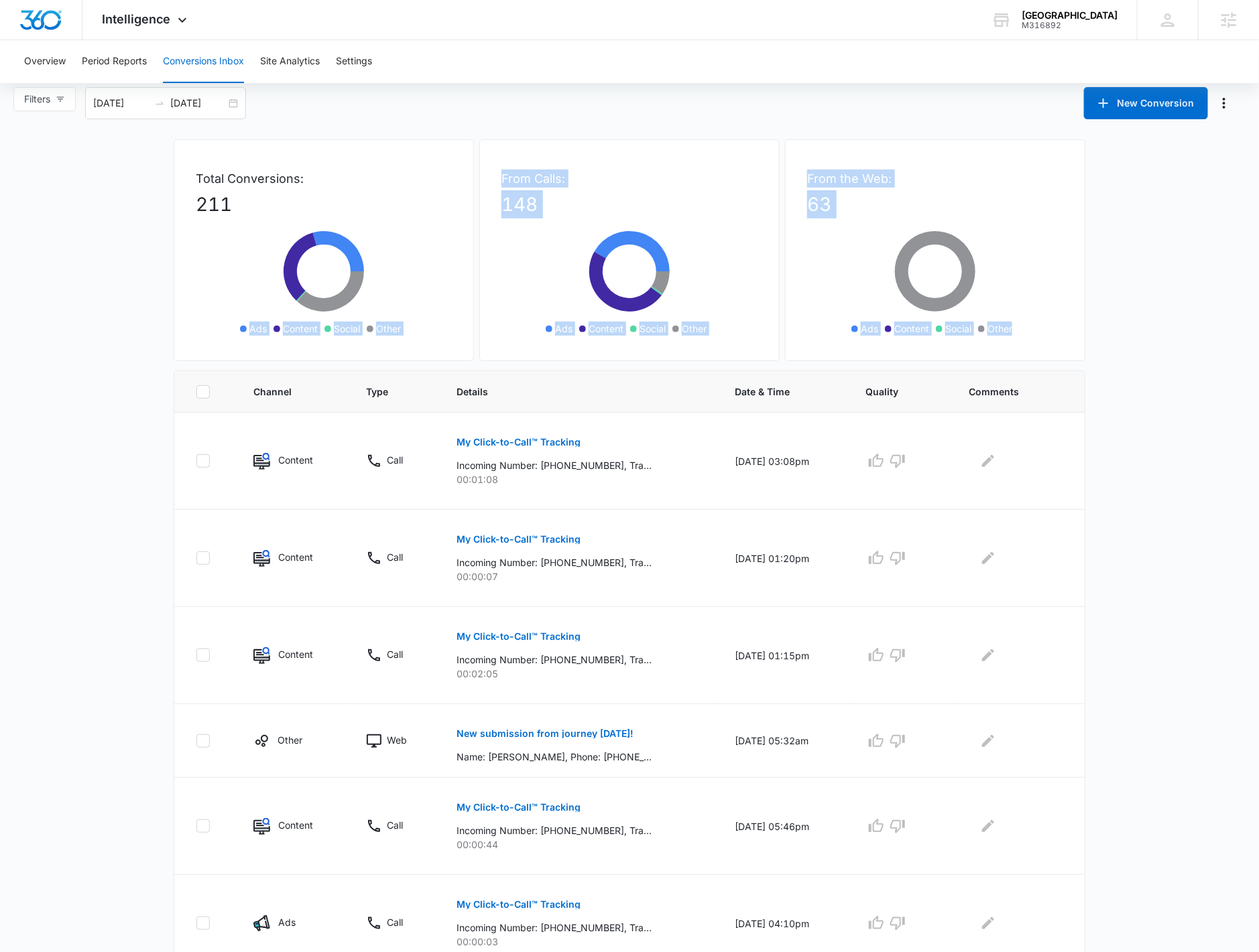
drag, startPoint x: 1091, startPoint y: 868, endPoint x: 157, endPoint y: 343, distance: 1071.4
click at [162, 342] on div "Total Conversions: 211 Ads Content Social Other From Calls: 148 Ads Content Soc…" at bounding box center [629, 771] width 939 height 1263
click at [152, 345] on main "Filters 09/09/2025 10/09/2025 New Conversion Total Conversions: 211 Ads Content…" at bounding box center [629, 745] width 1259 height 1316
drag, startPoint x: 163, startPoint y: 174, endPoint x: 852, endPoint y: 209, distance: 689.9
click at [852, 209] on div "Total Conversions: 211 Ads Content Social Other From Calls: 148 Ads Content Soc…" at bounding box center [629, 771] width 939 height 1263
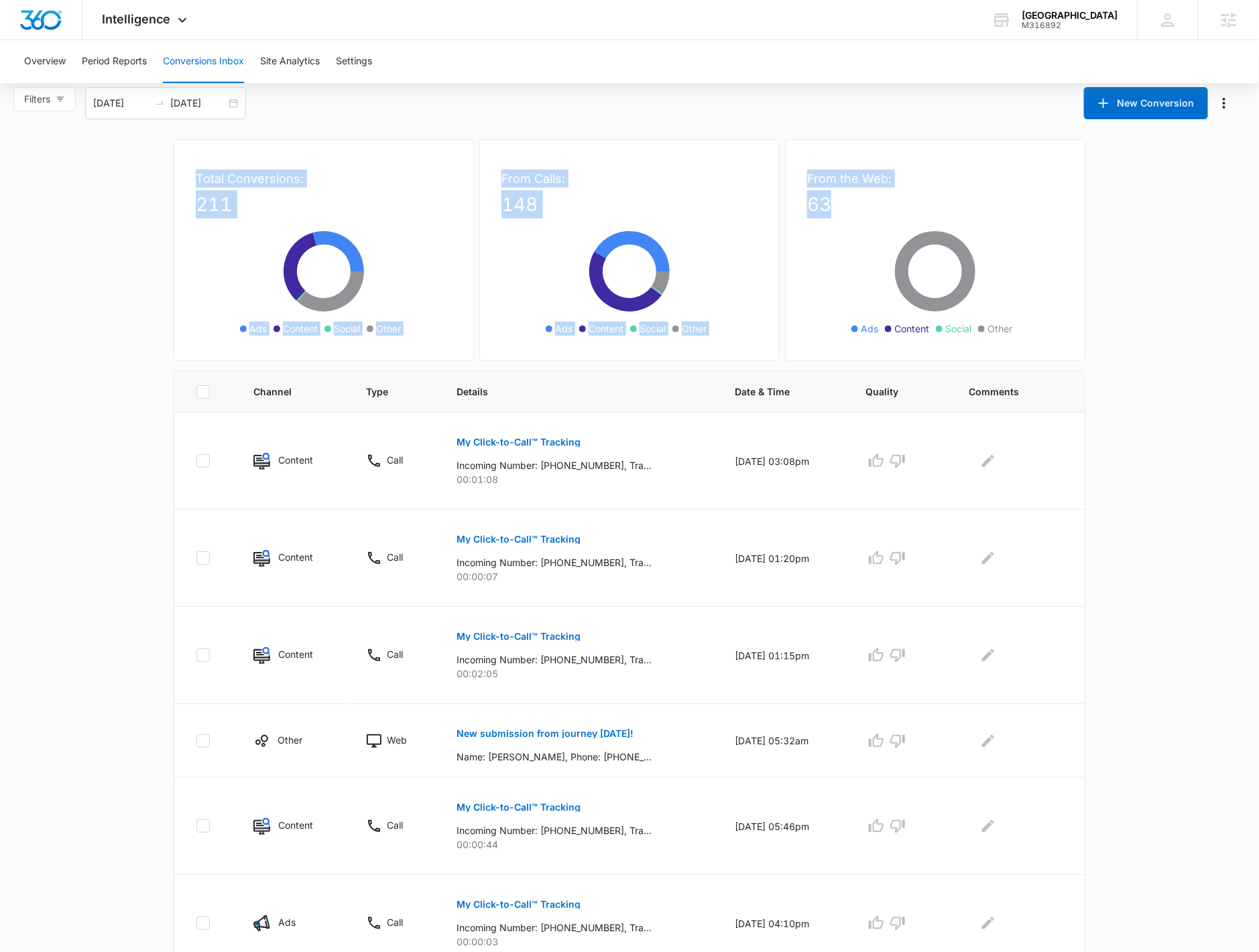
click at [852, 209] on p "63" at bounding box center [935, 204] width 256 height 28
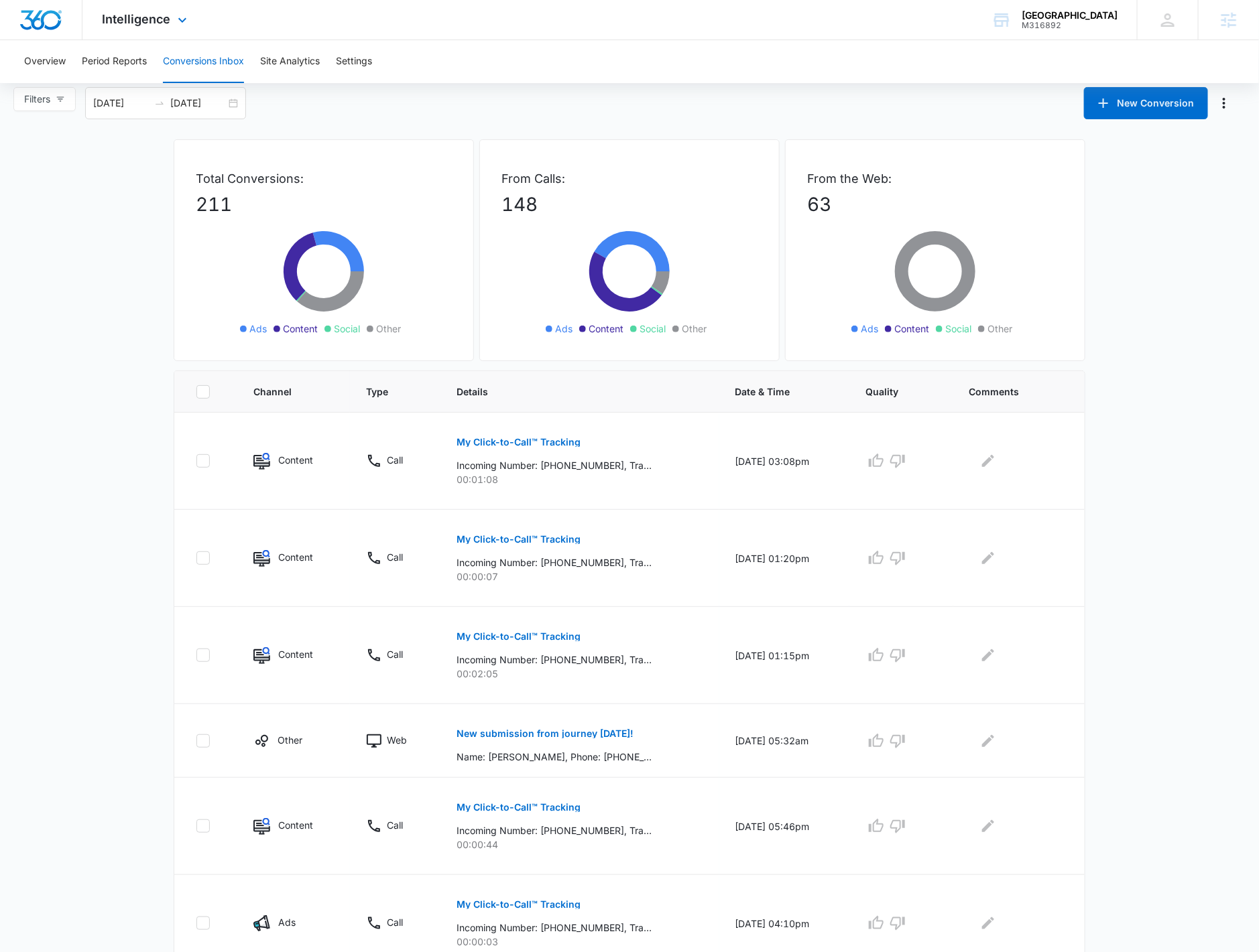
click at [151, 8] on div "Intelligence Apps Reputation Forms CRM Email Social Payments POS Content Ads In…" at bounding box center [146, 19] width 128 height 39
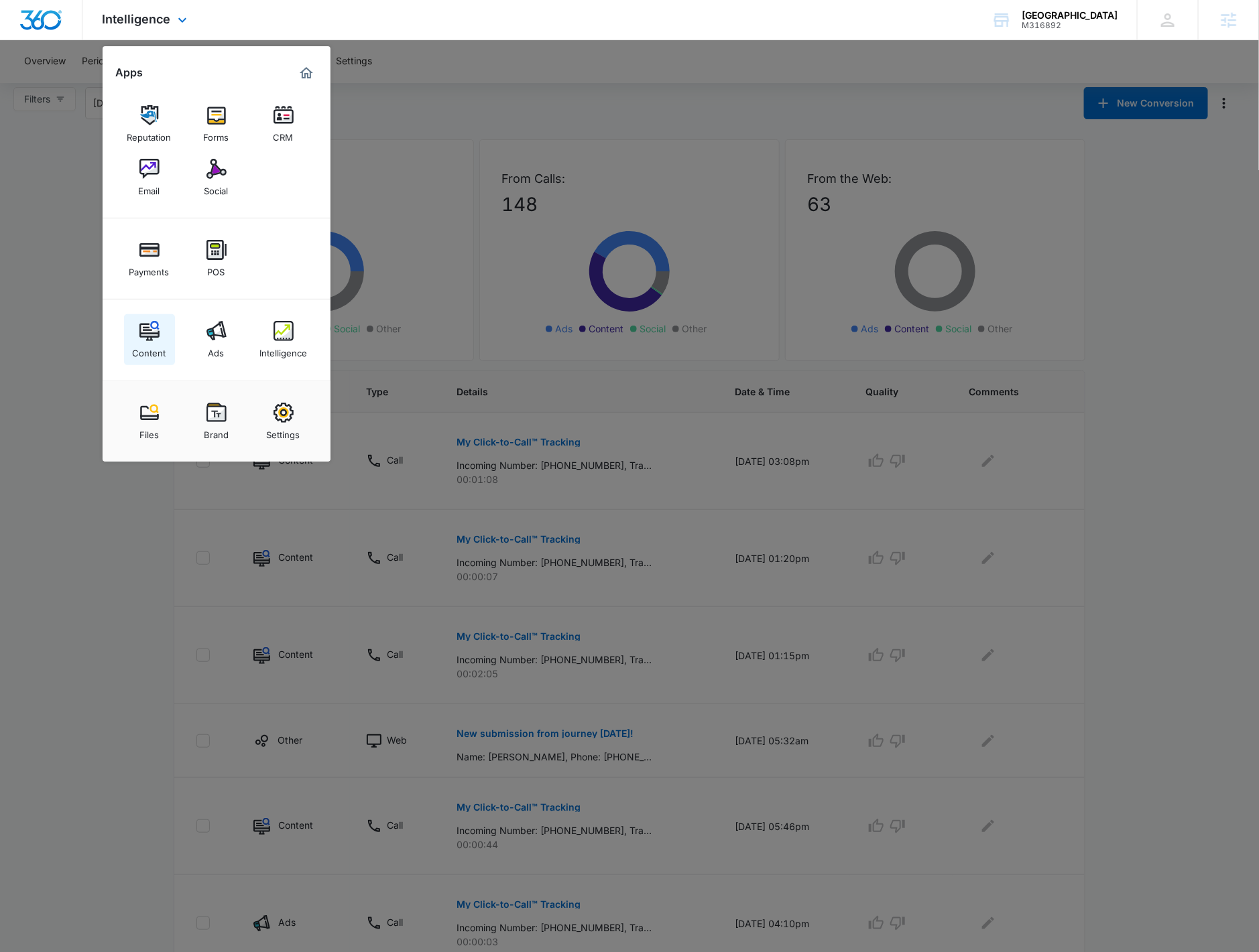
click at [163, 326] on link "Content" at bounding box center [149, 339] width 51 height 50
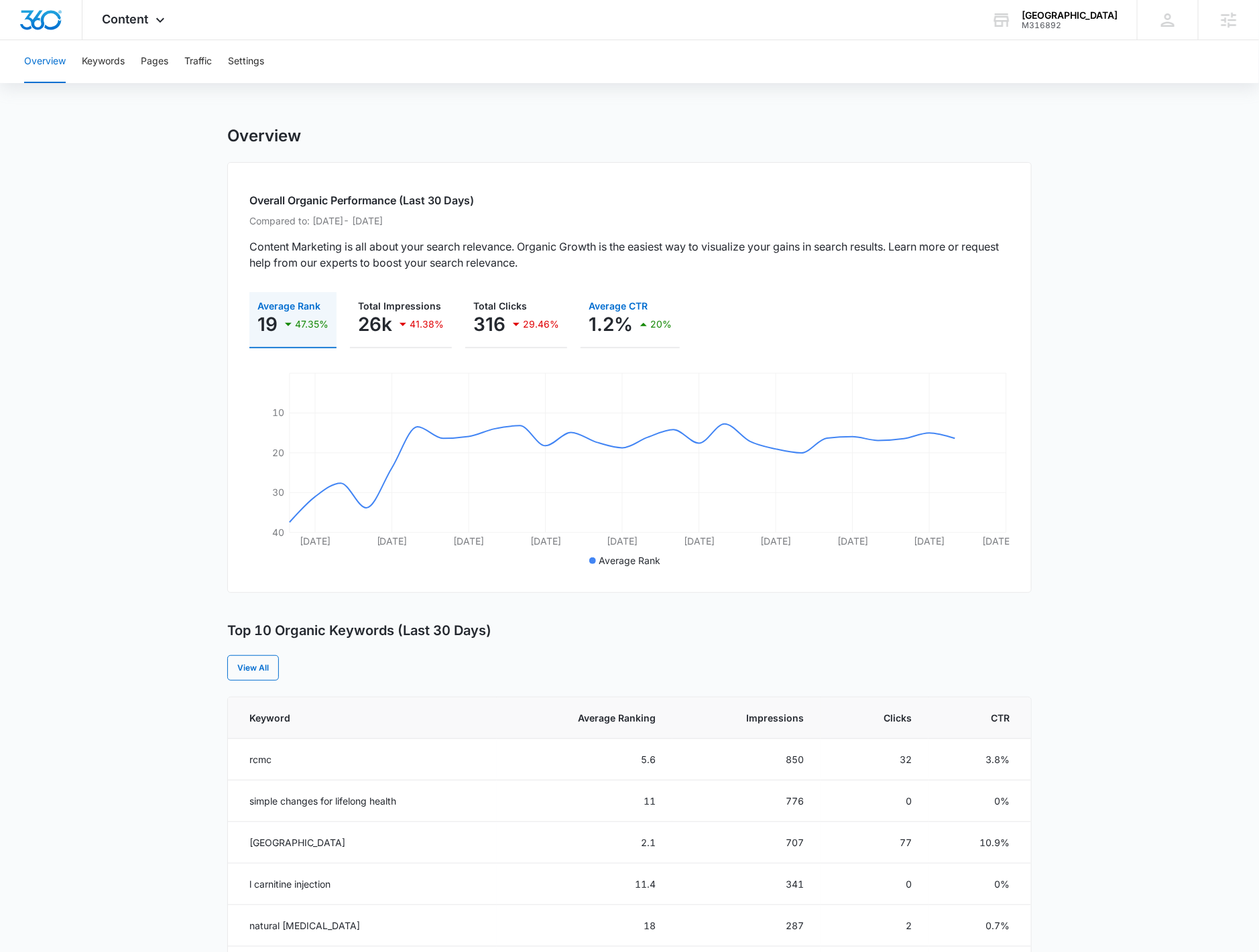
click at [645, 340] on button "Average CTR 1.2% 20%" at bounding box center [630, 319] width 99 height 56
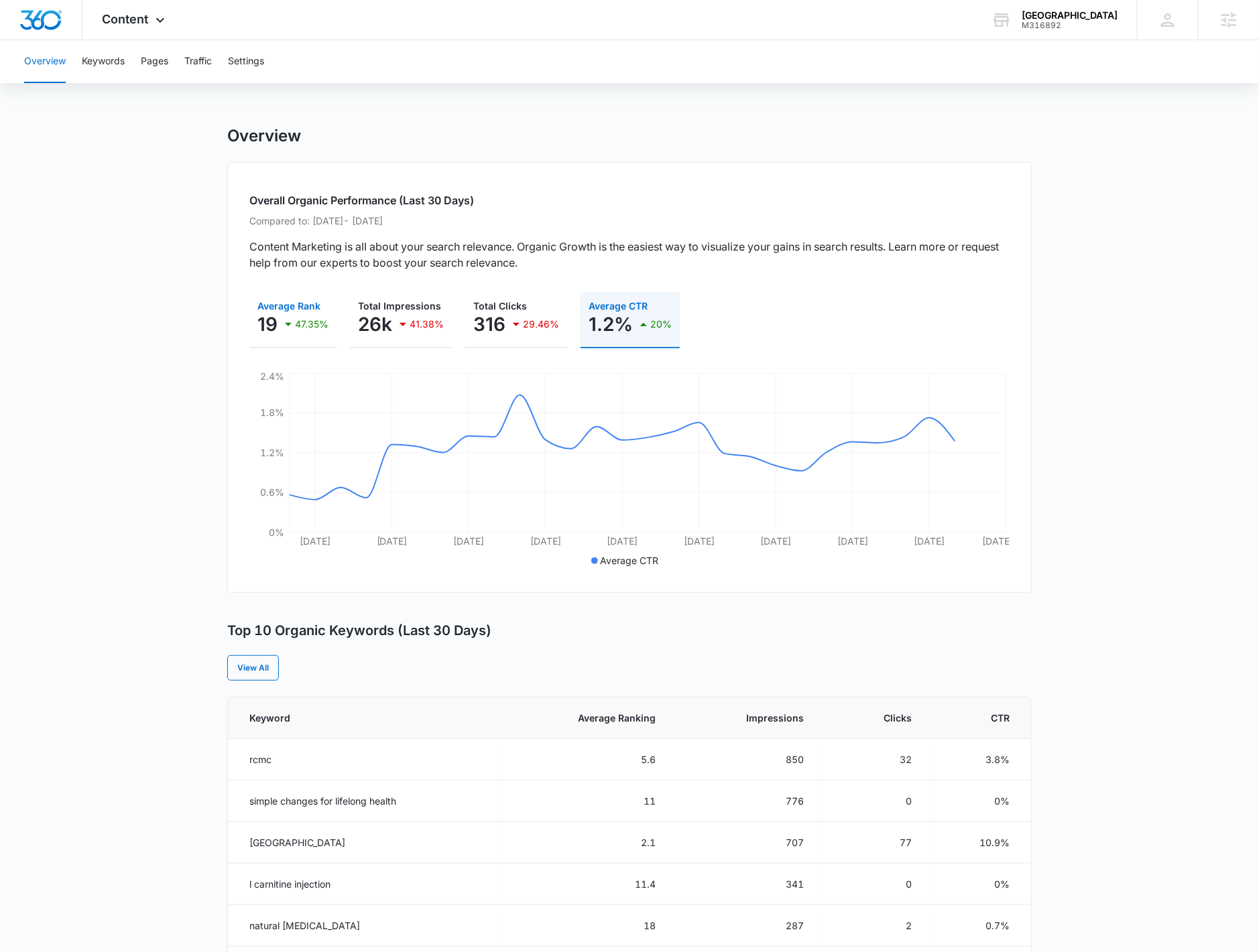
click at [303, 328] on p "47.35%" at bounding box center [311, 324] width 33 height 9
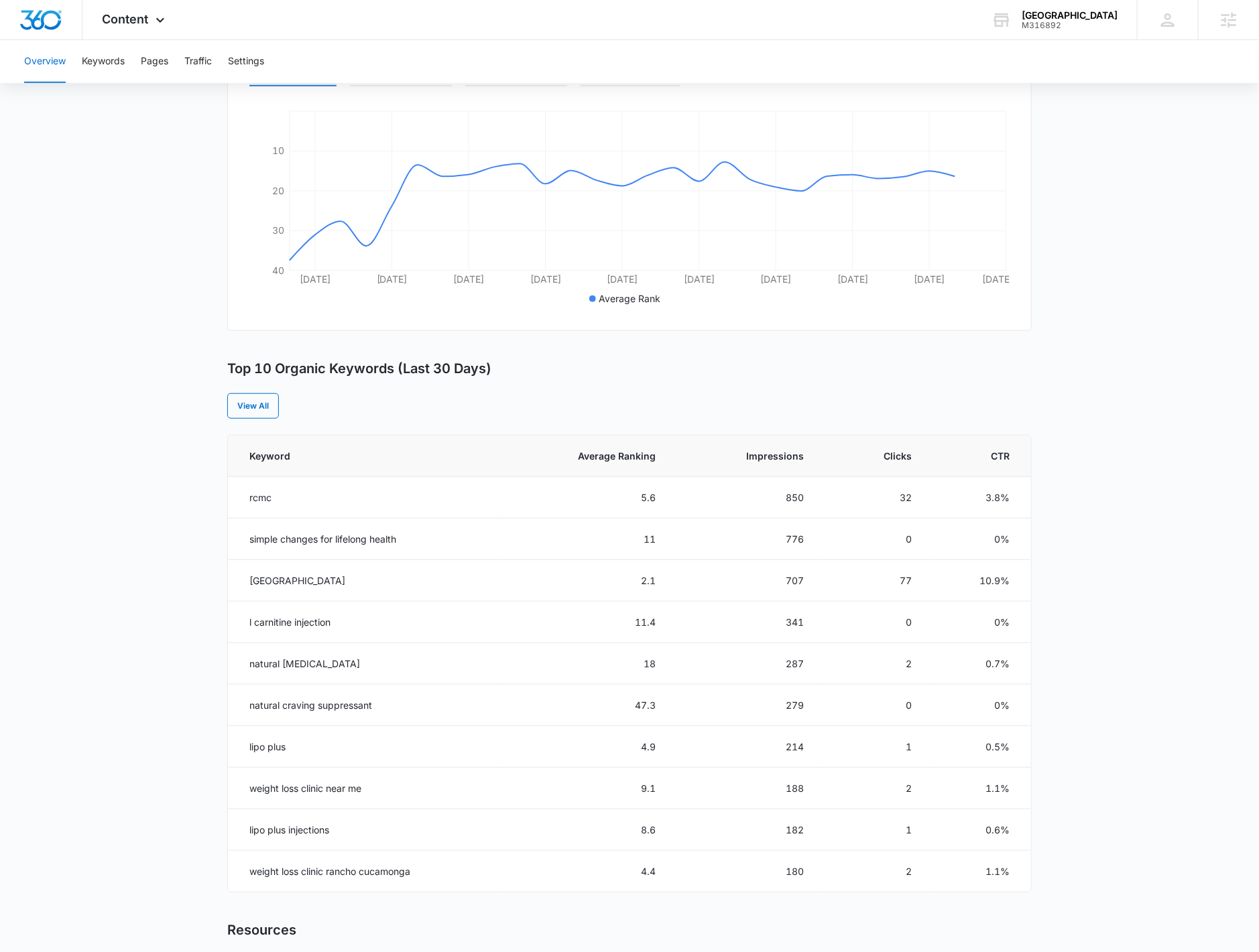
scroll to position [468, 0]
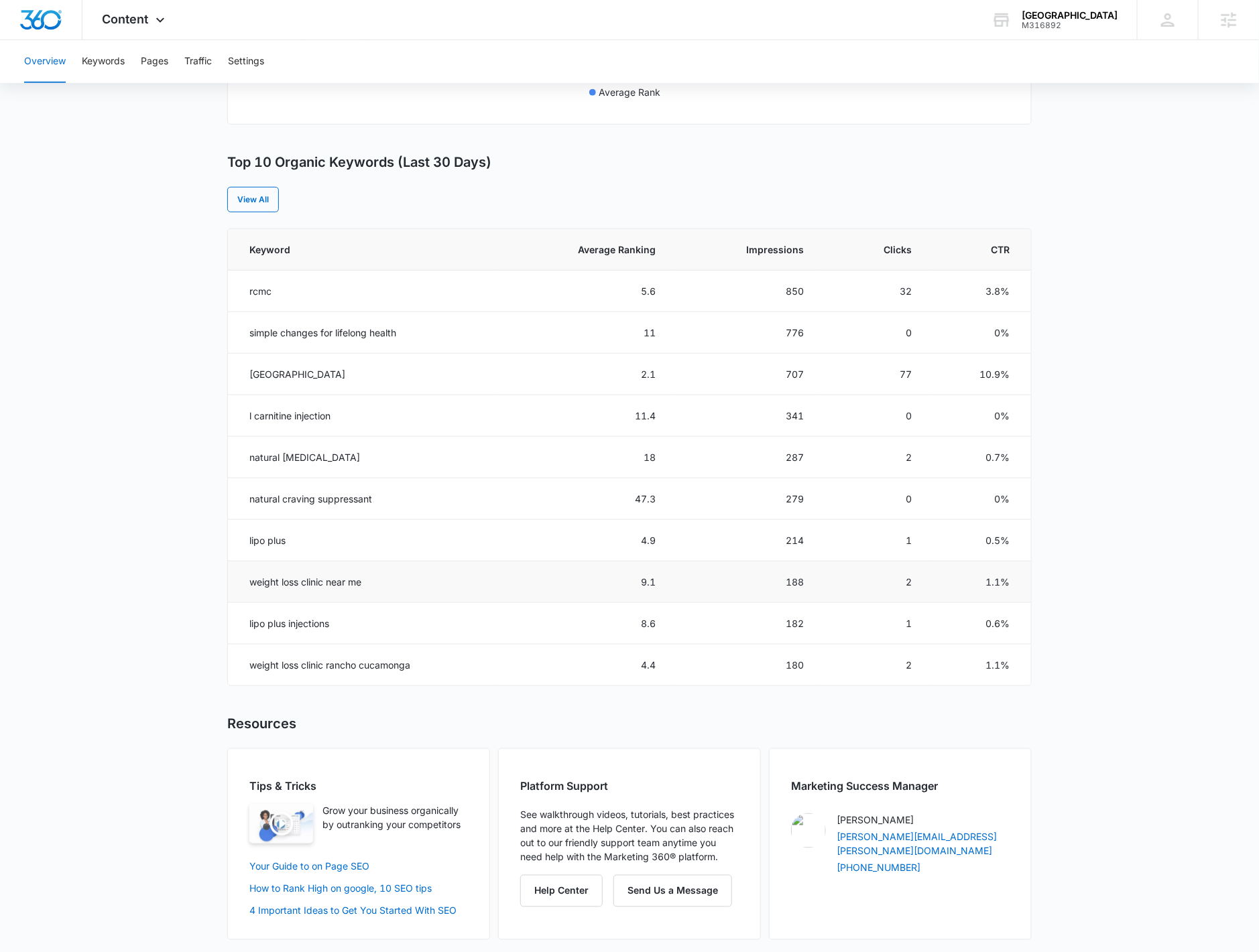
click at [293, 583] on td "weight loss clinic near me" at bounding box center [362, 582] width 269 height 41
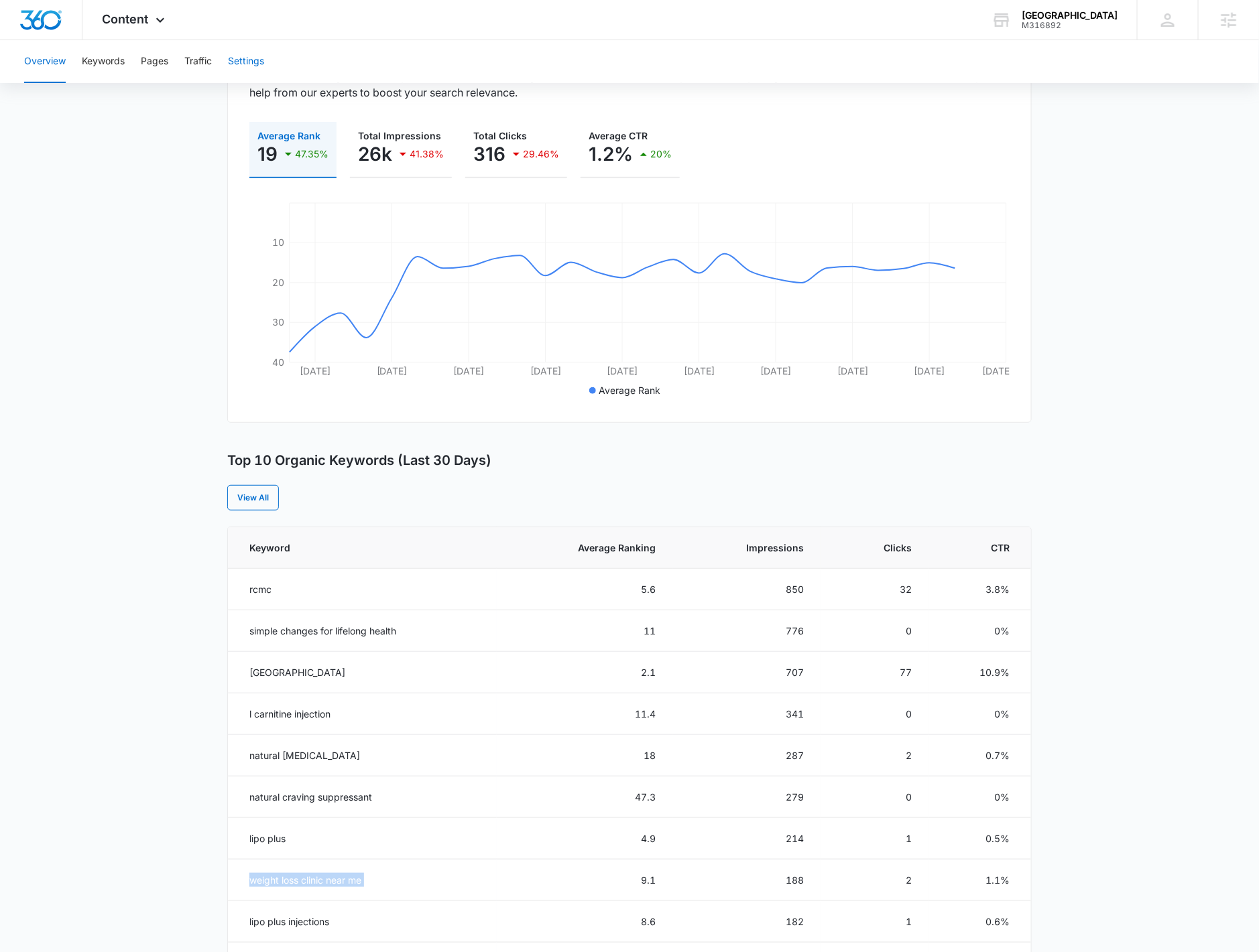
click at [254, 62] on button "Settings" at bounding box center [245, 62] width 36 height 43
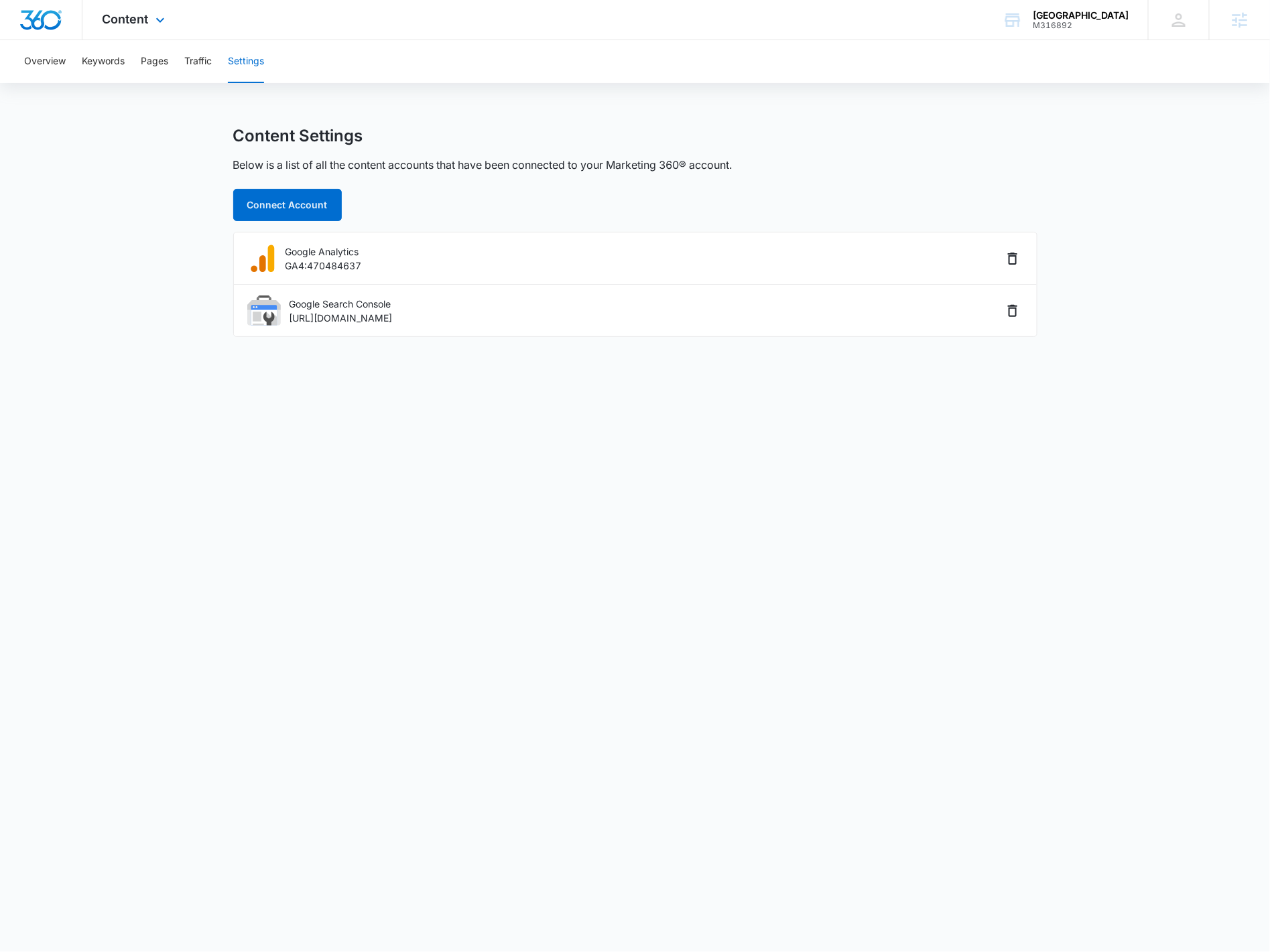
click at [151, 26] on div "Content Apps Reputation Forms CRM Email Social Payments POS Content Ads Intelli…" at bounding box center [135, 19] width 106 height 39
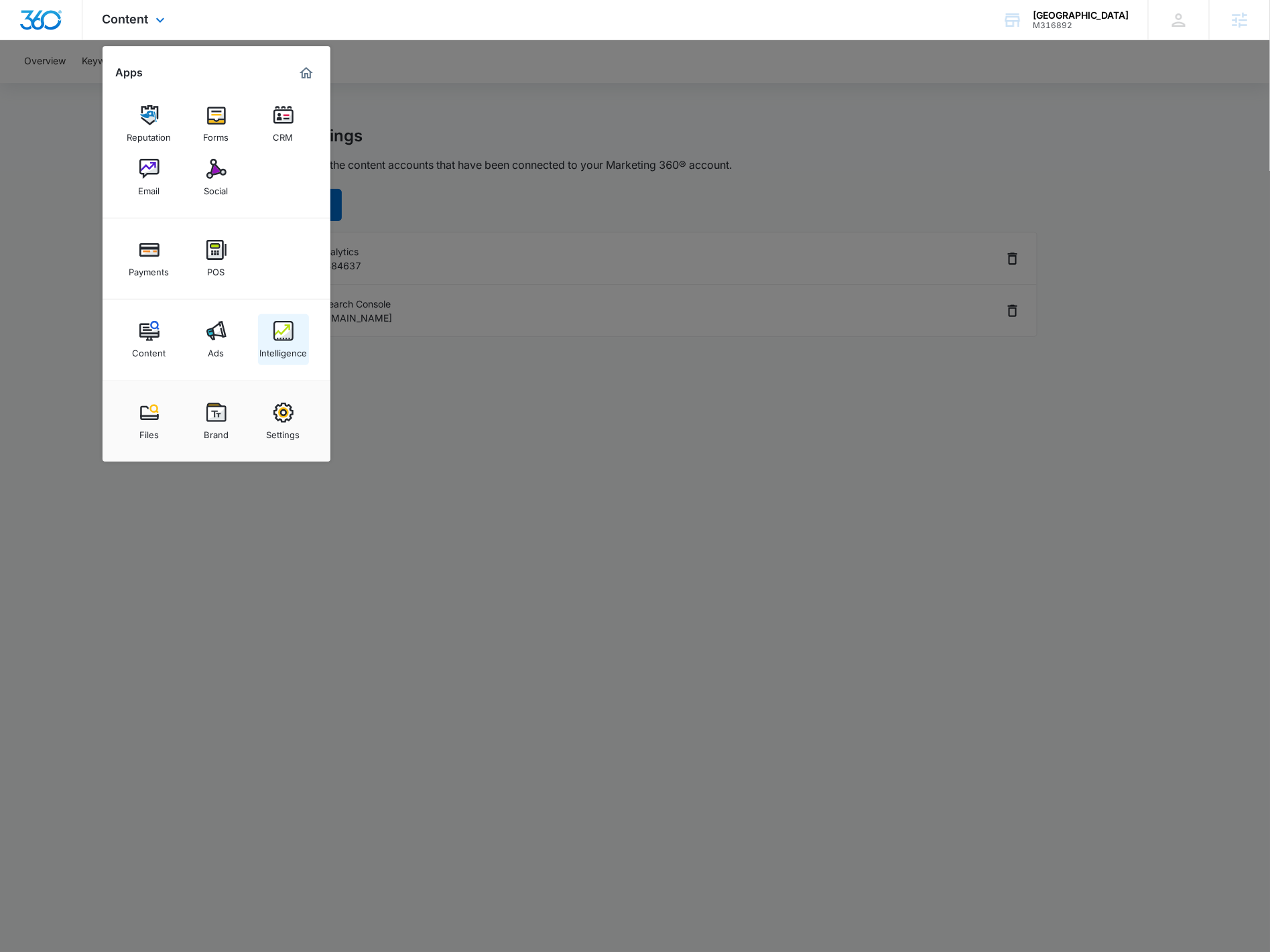
click at [278, 342] on div "Intelligence" at bounding box center [283, 349] width 48 height 17
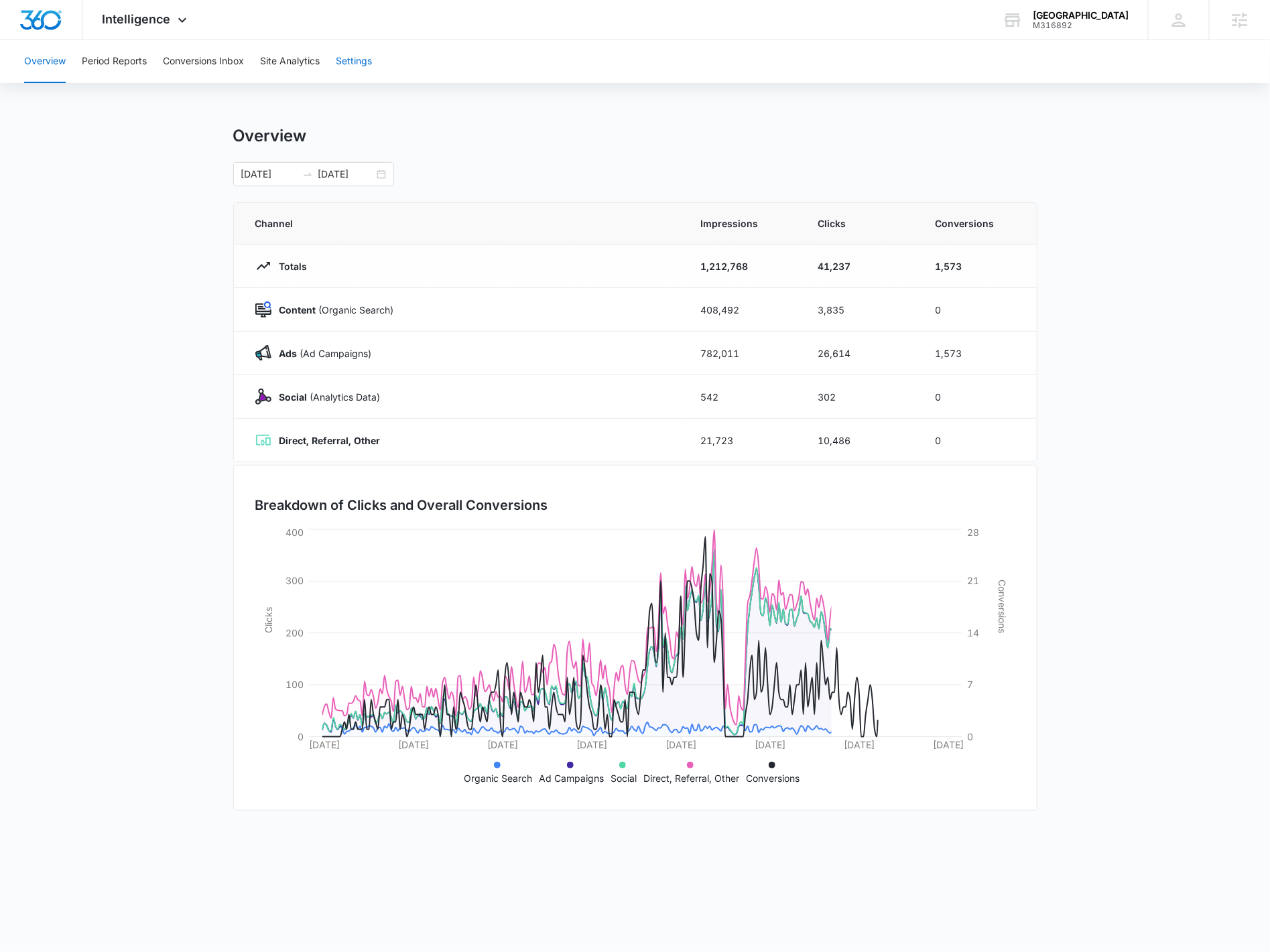
click at [362, 69] on button "Settings" at bounding box center [354, 62] width 36 height 43
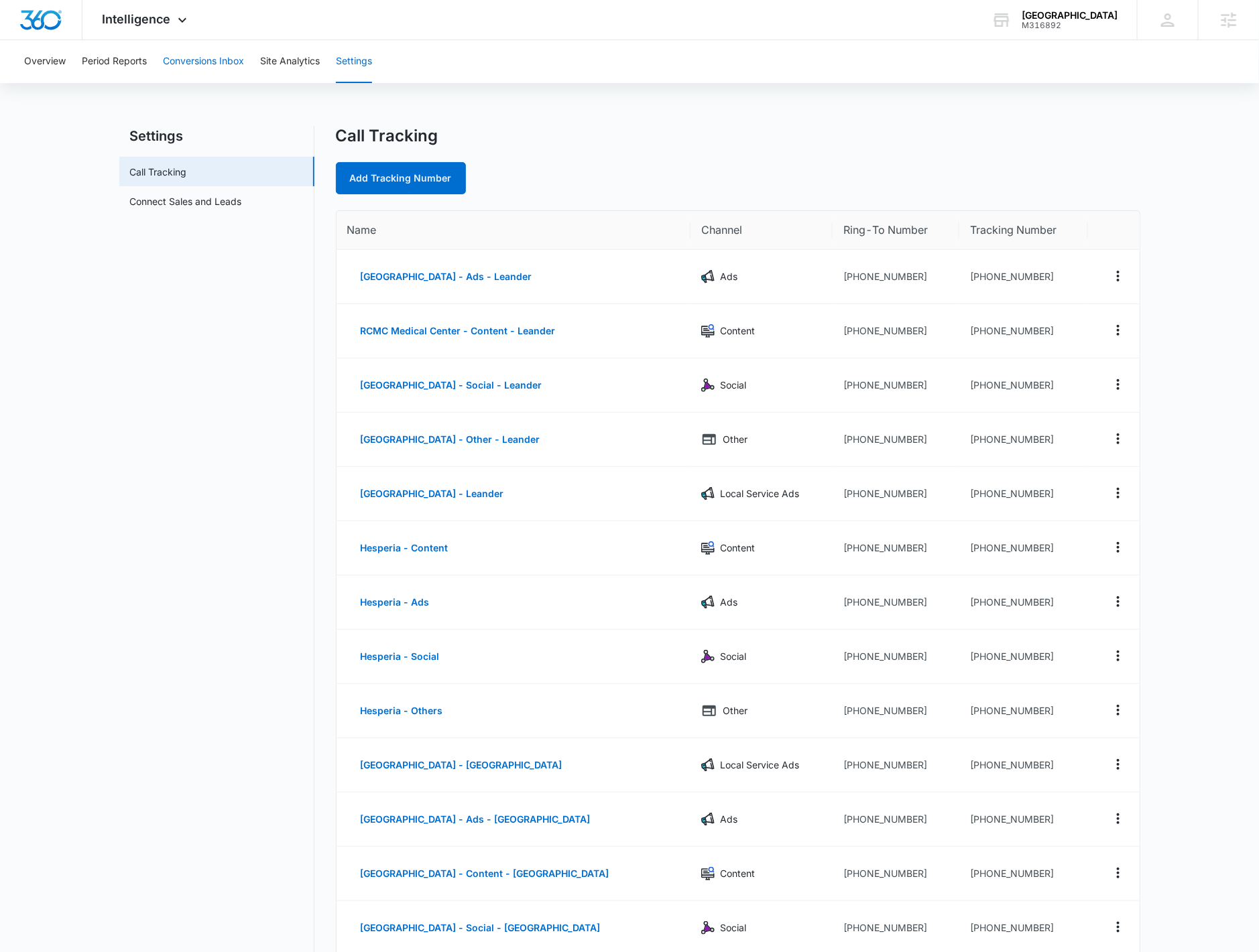
click at [224, 45] on button "Conversions Inbox" at bounding box center [203, 62] width 81 height 43
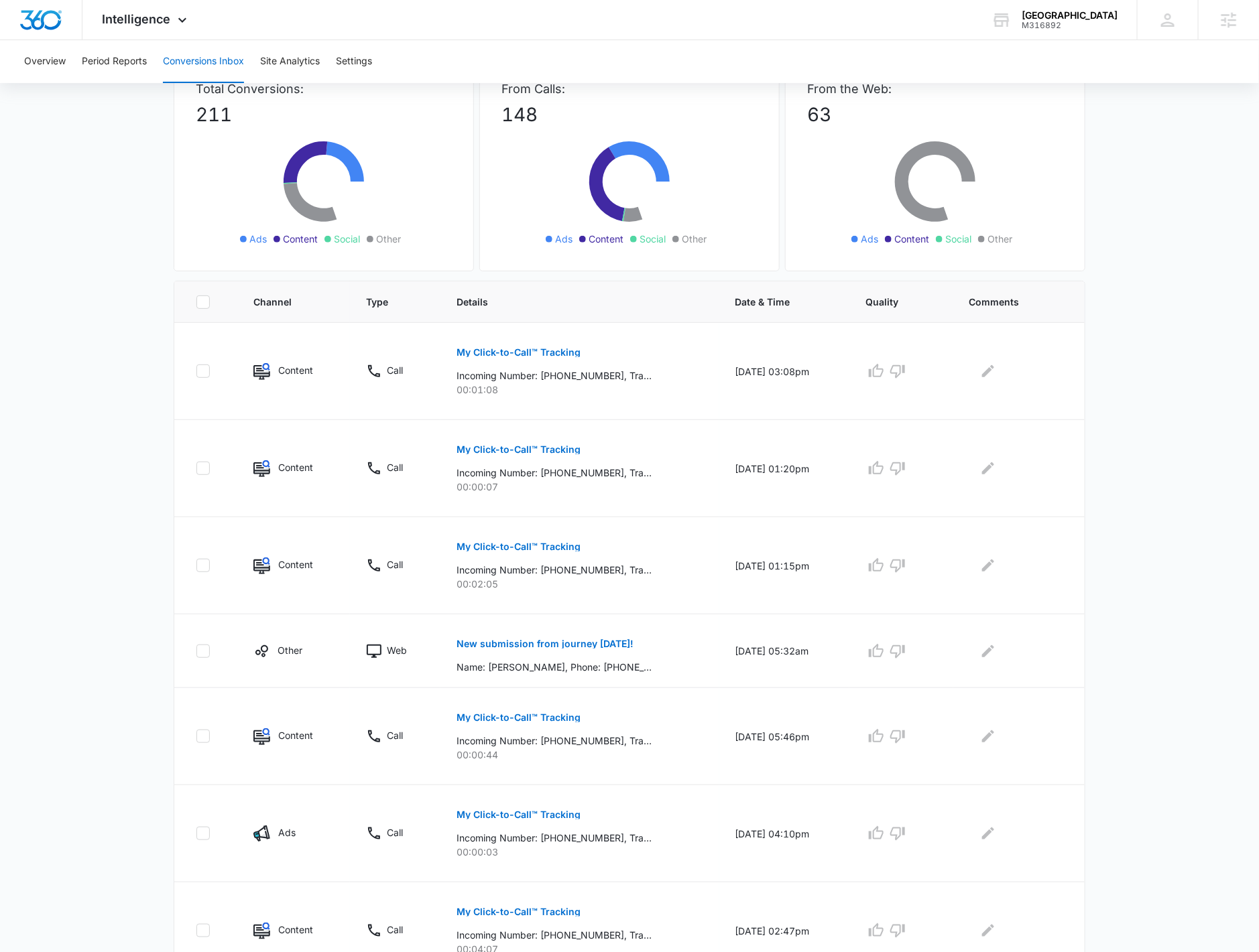
scroll to position [456, 0]
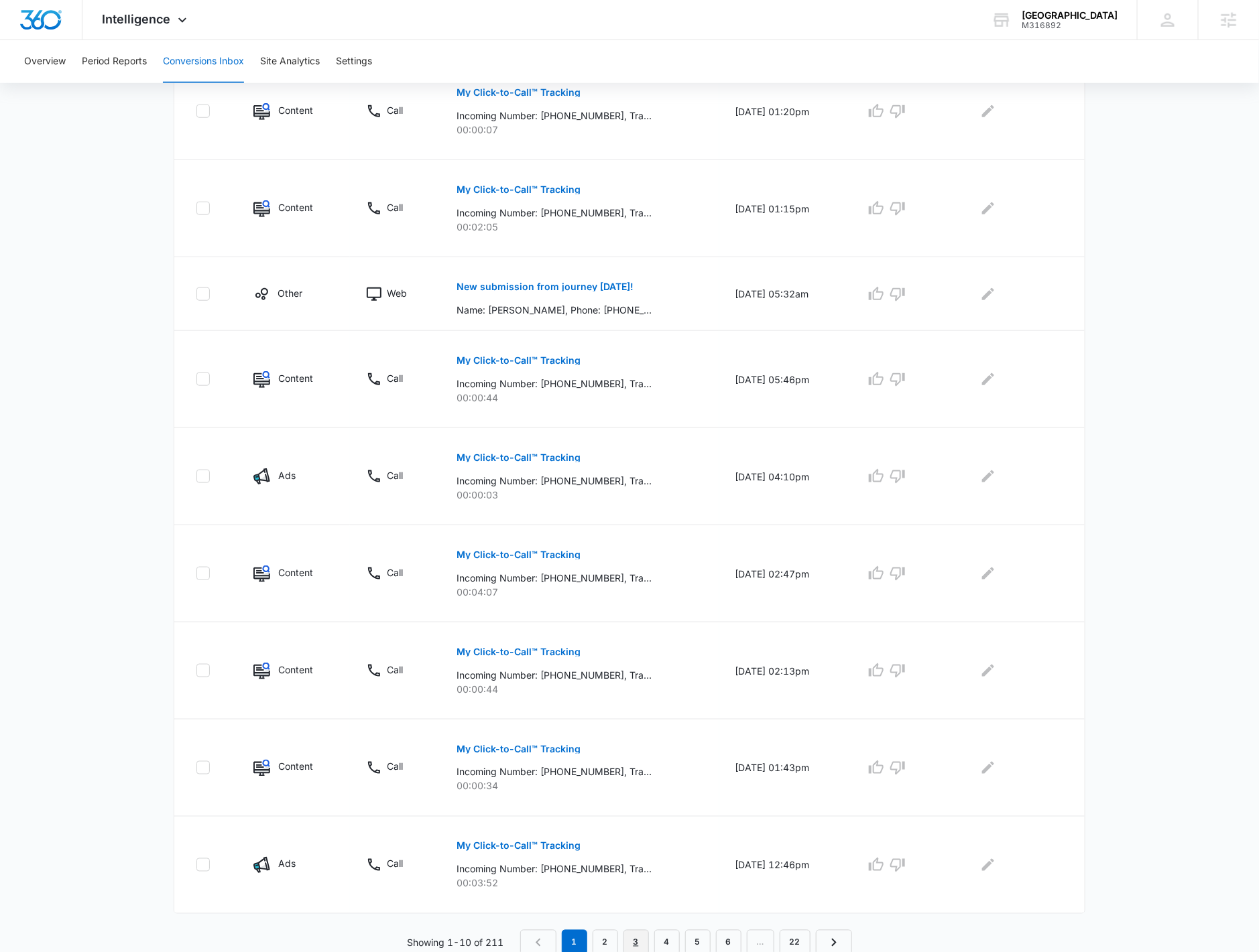
click at [631, 945] on link "3" at bounding box center [636, 943] width 26 height 26
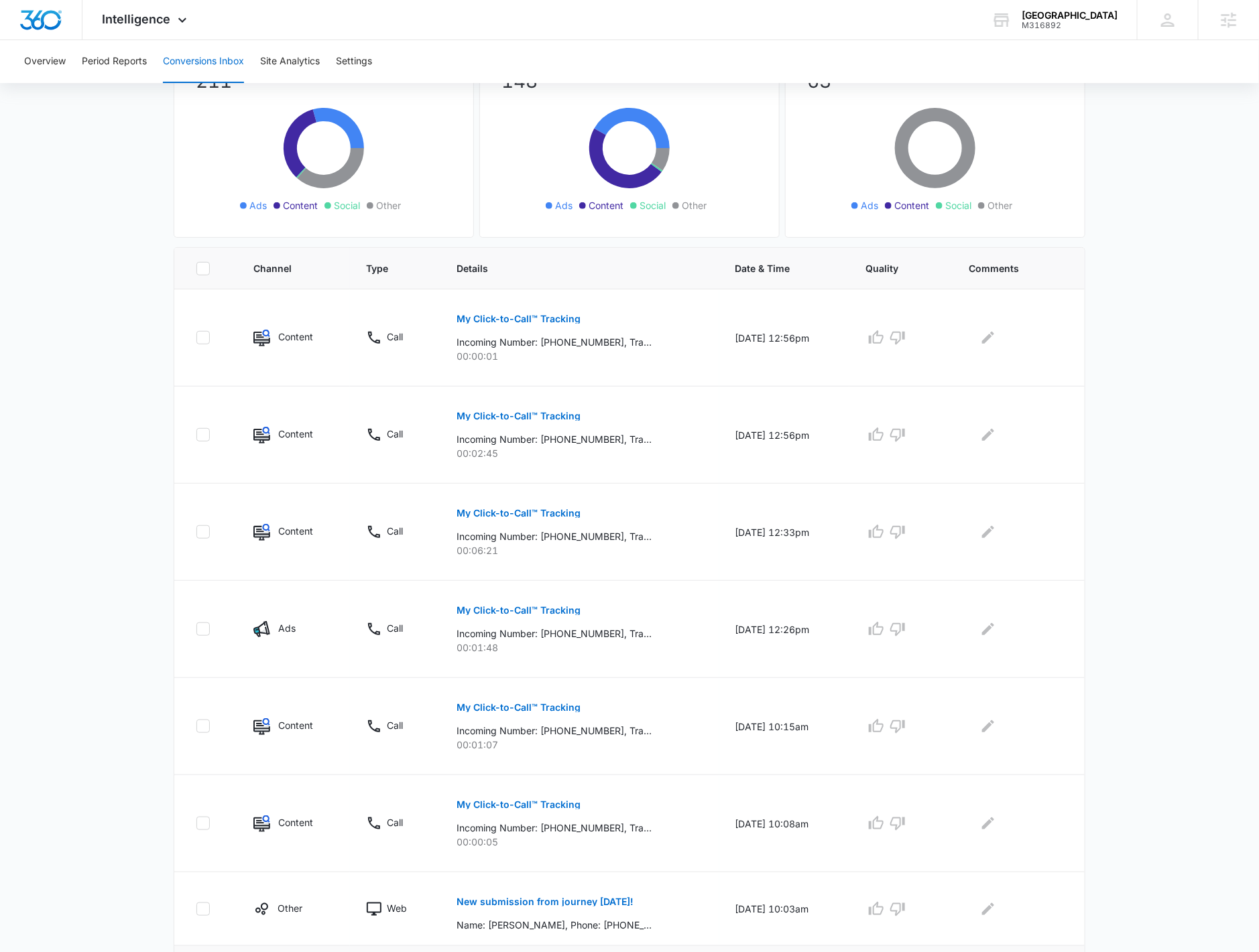
scroll to position [432, 0]
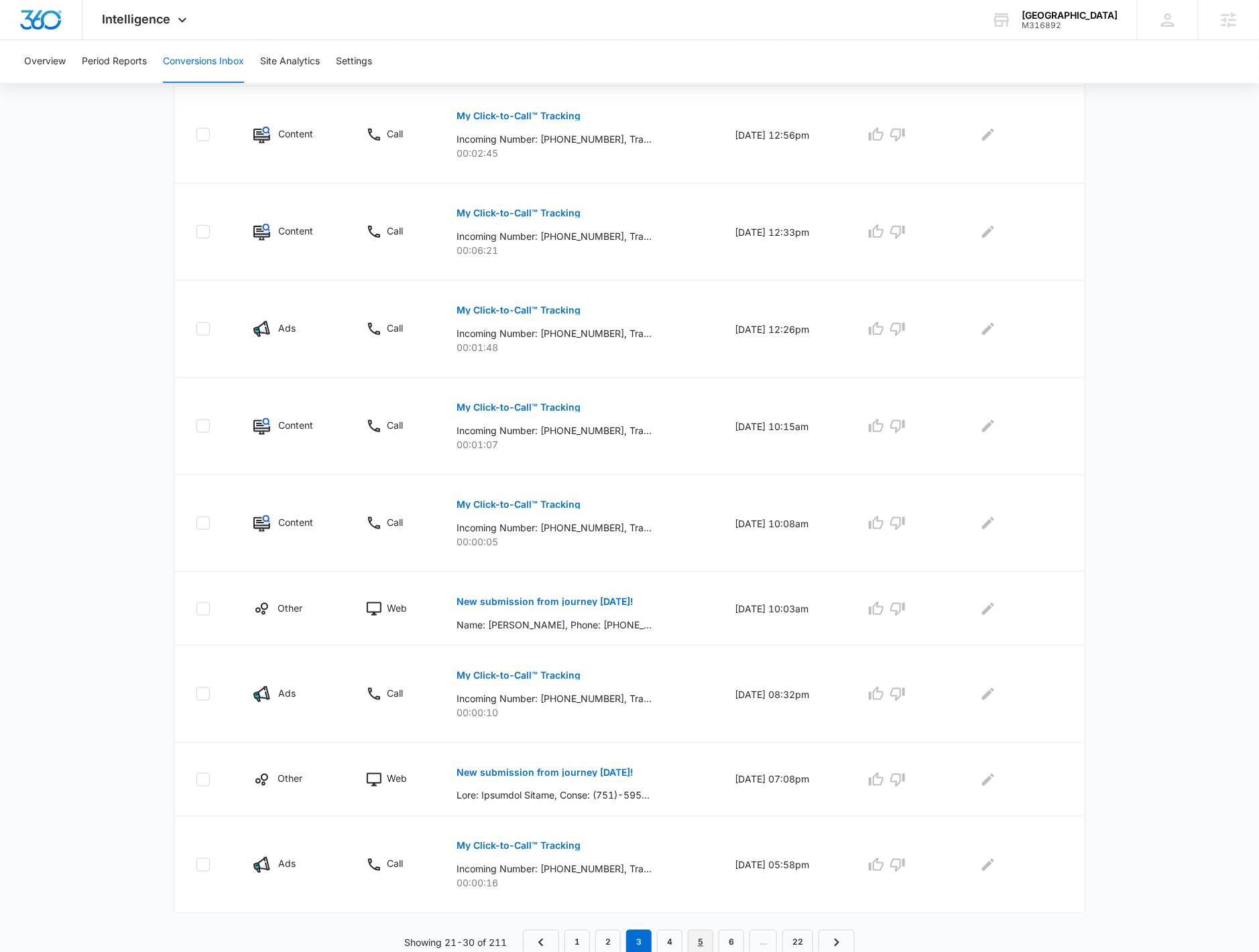
click at [704, 946] on link "5" at bounding box center [701, 943] width 26 height 26
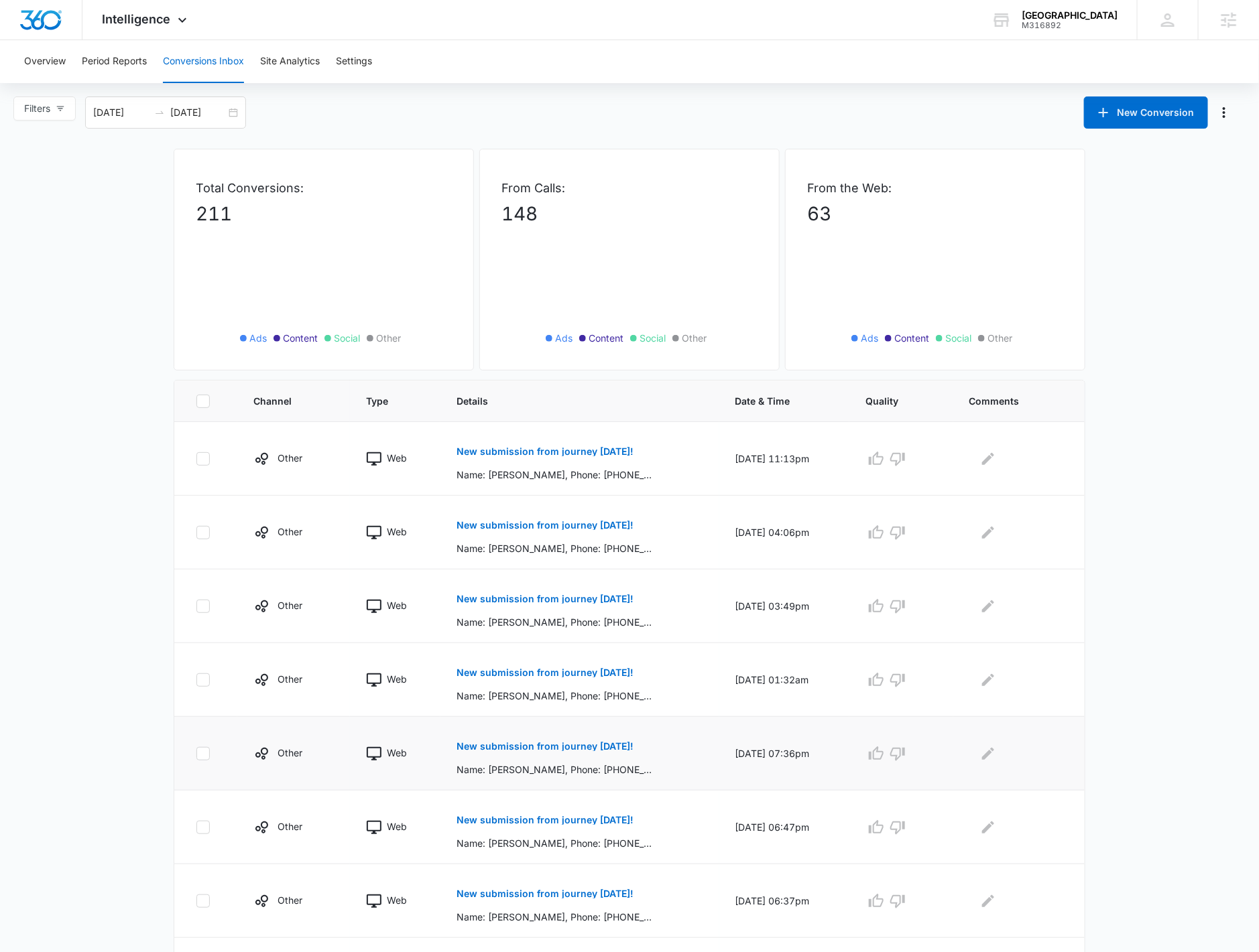
scroll to position [292, 0]
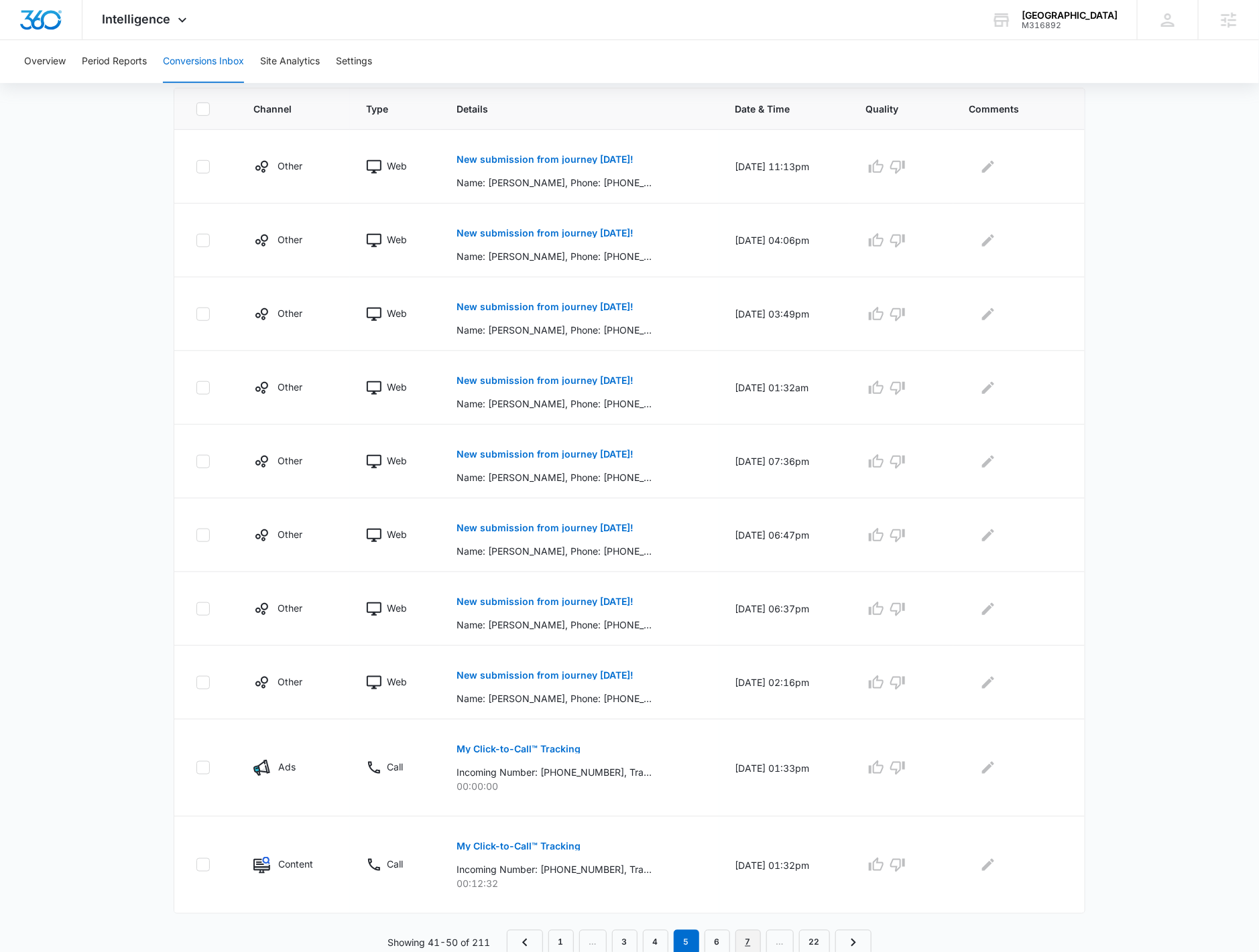
click at [743, 935] on link "7" at bounding box center [748, 943] width 26 height 26
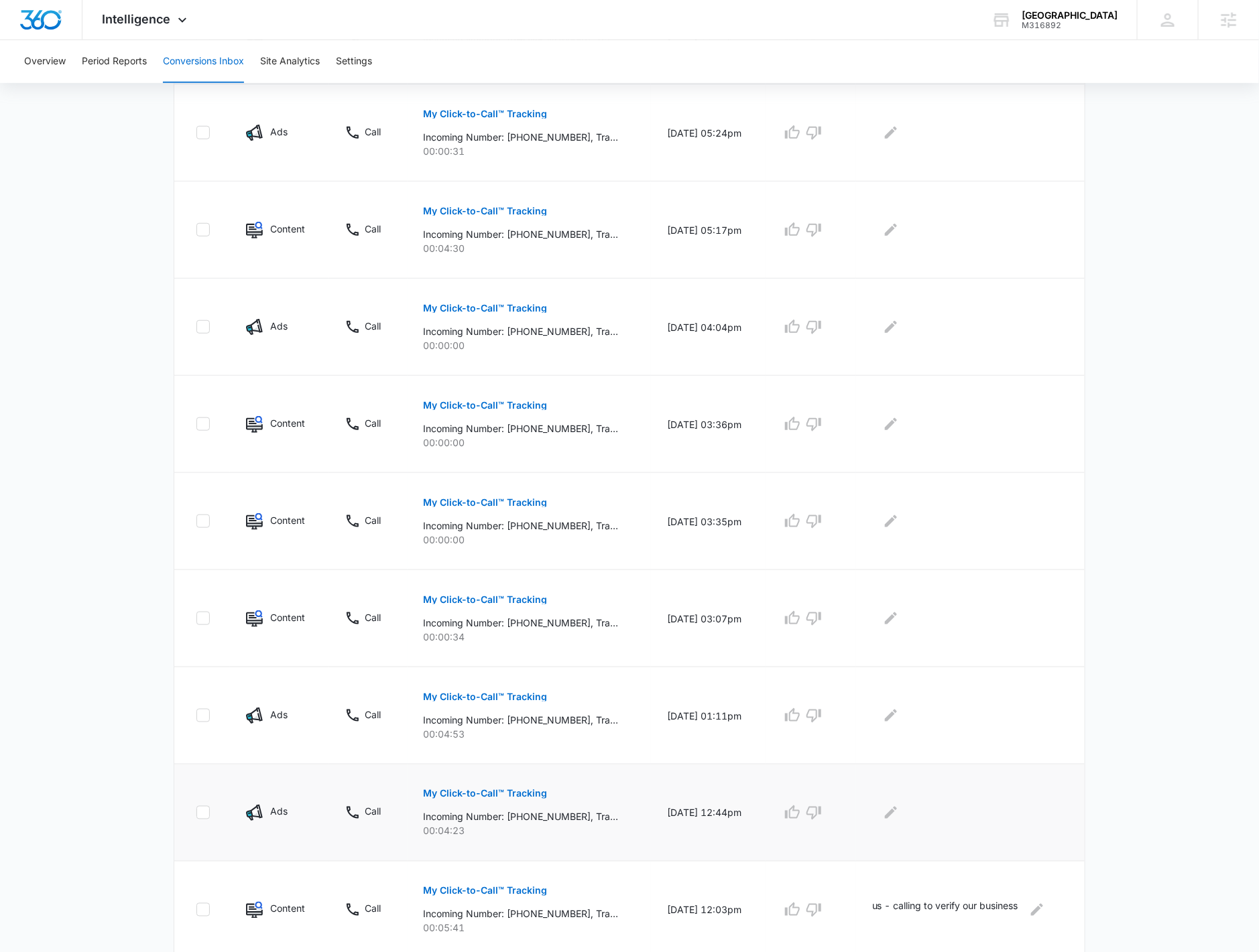
scroll to position [480, 0]
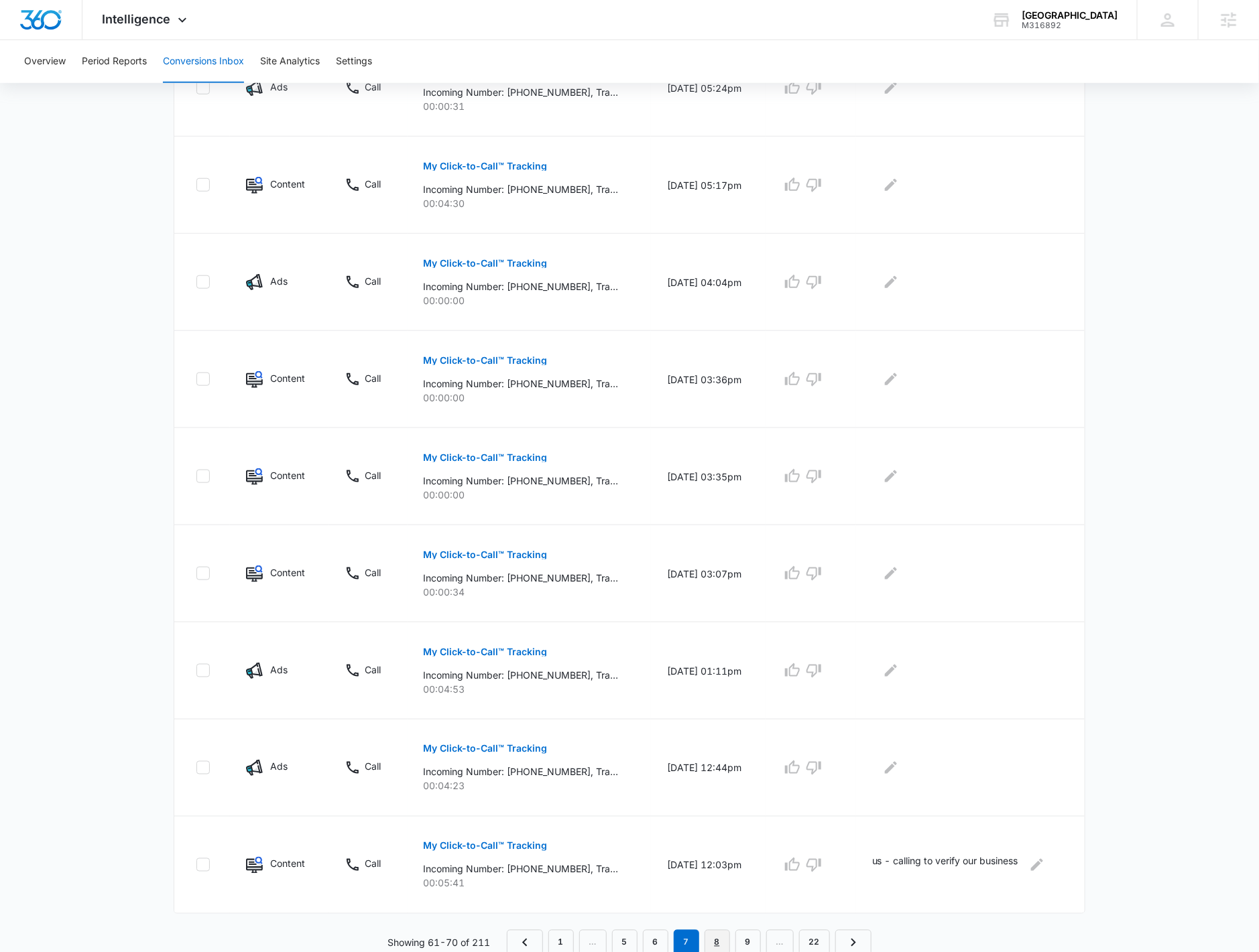
click at [725, 938] on link "8" at bounding box center [717, 943] width 26 height 26
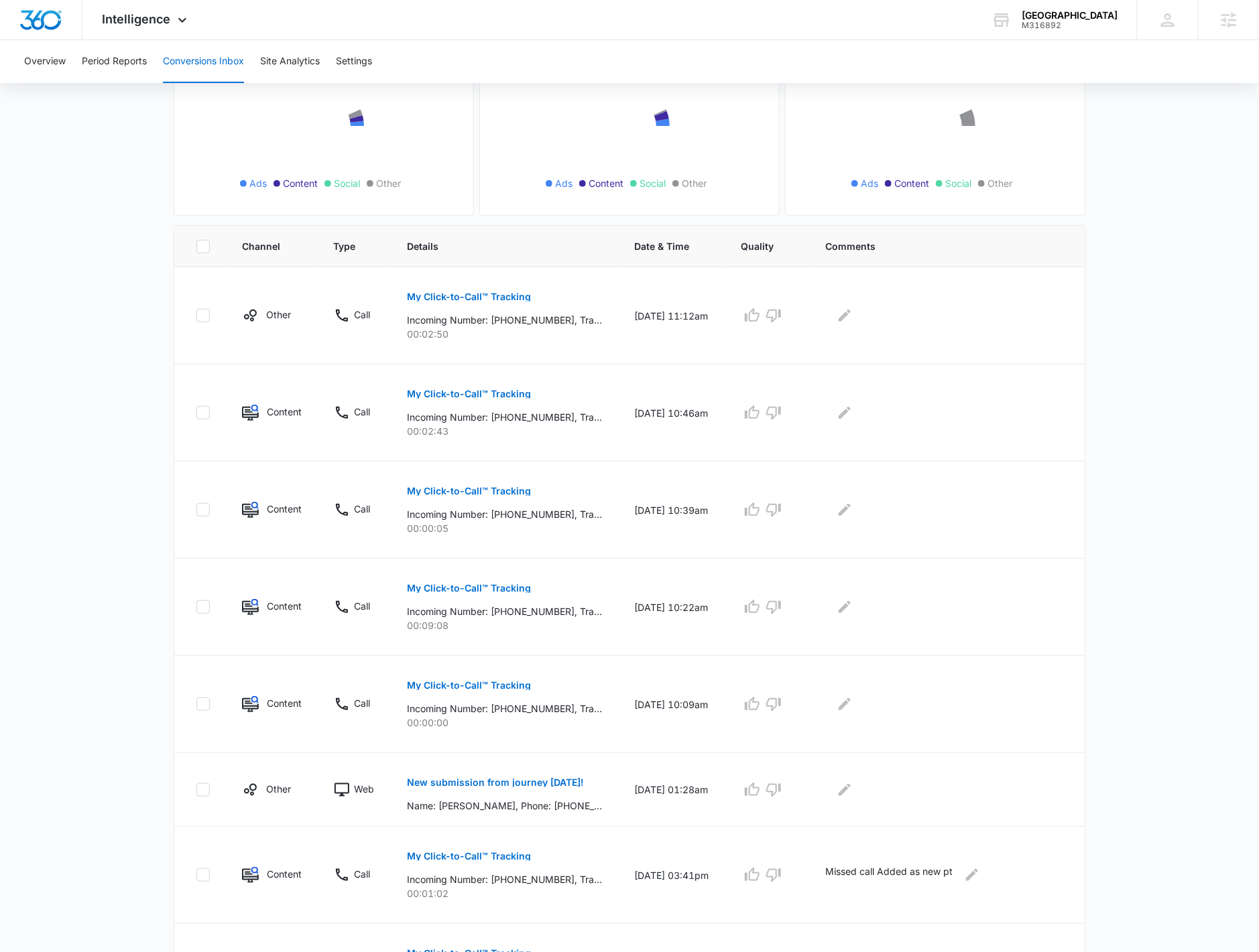
scroll to position [409, 0]
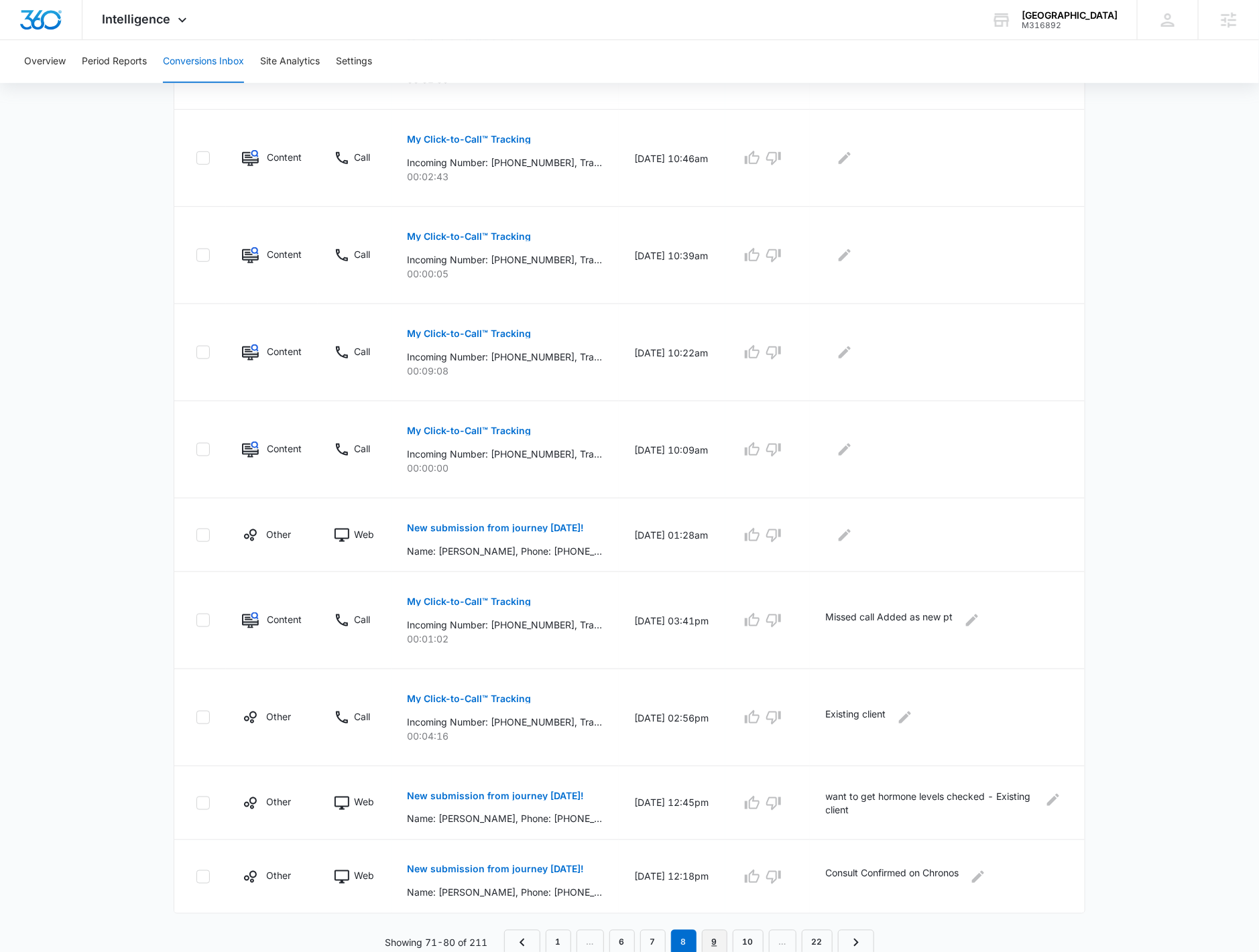
drag, startPoint x: 720, startPoint y: 938, endPoint x: 649, endPoint y: 945, distance: 71.3
click at [718, 938] on link "9" at bounding box center [714, 943] width 26 height 26
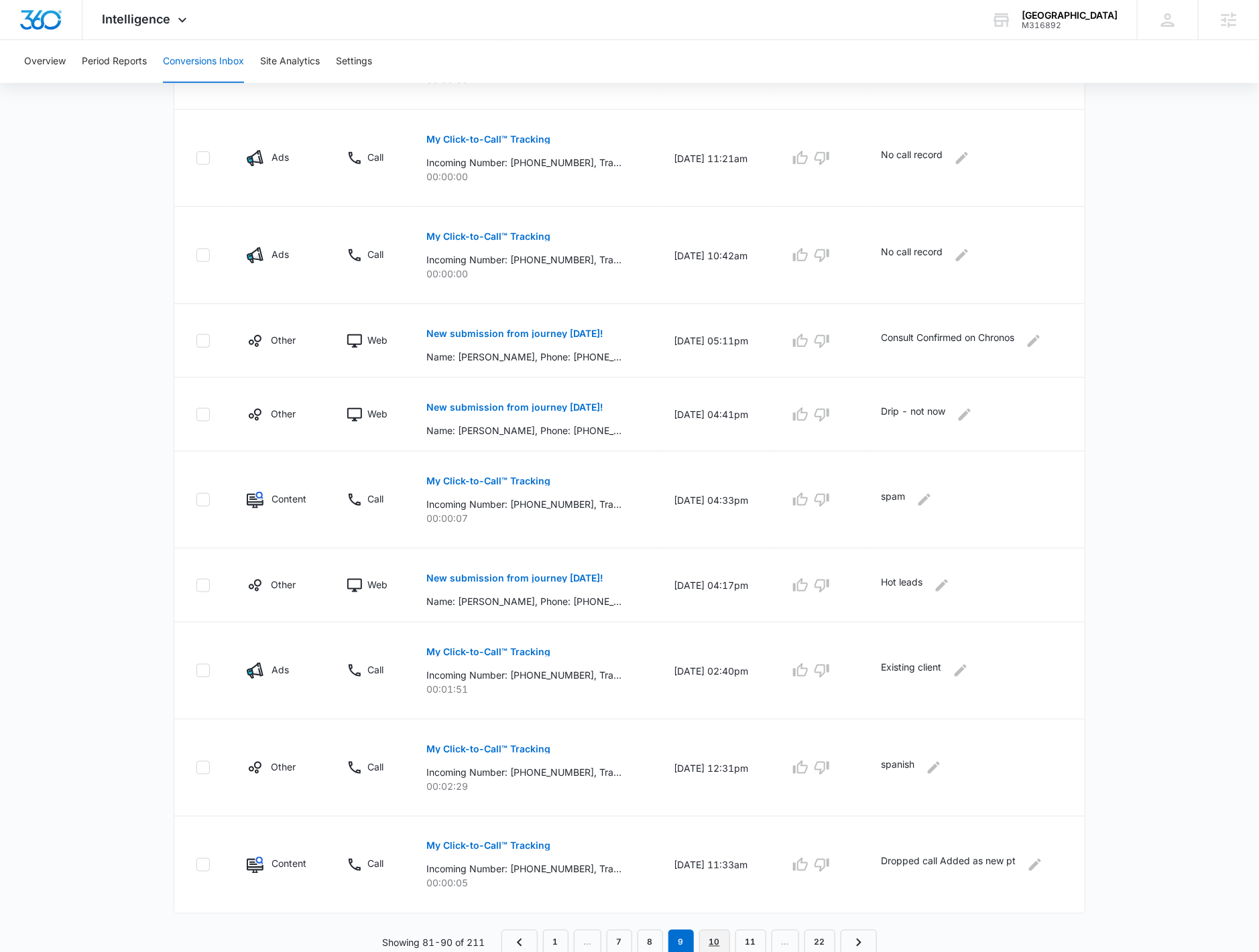
click at [725, 941] on link "10" at bounding box center [714, 943] width 31 height 26
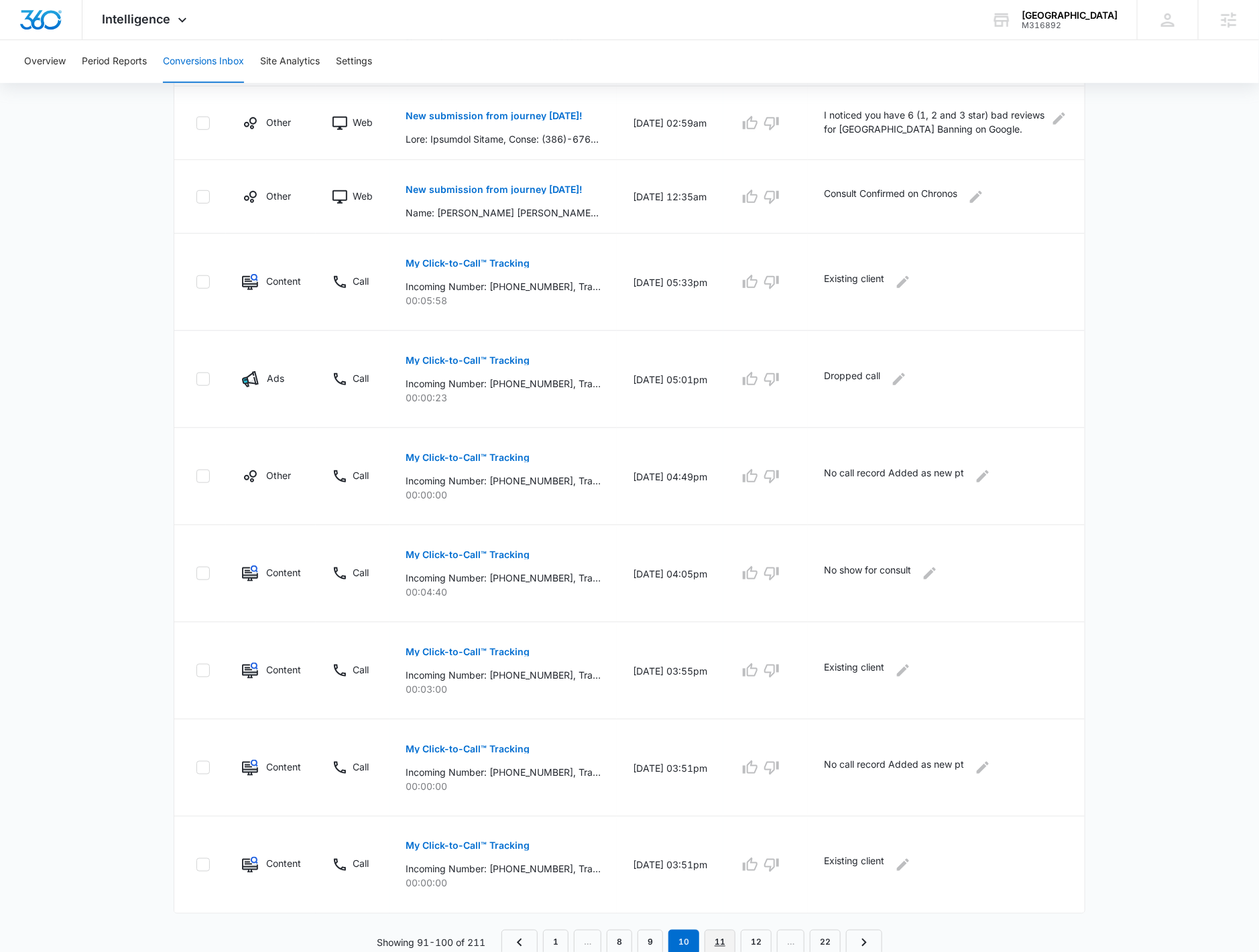
click at [714, 931] on link "11" at bounding box center [720, 943] width 31 height 26
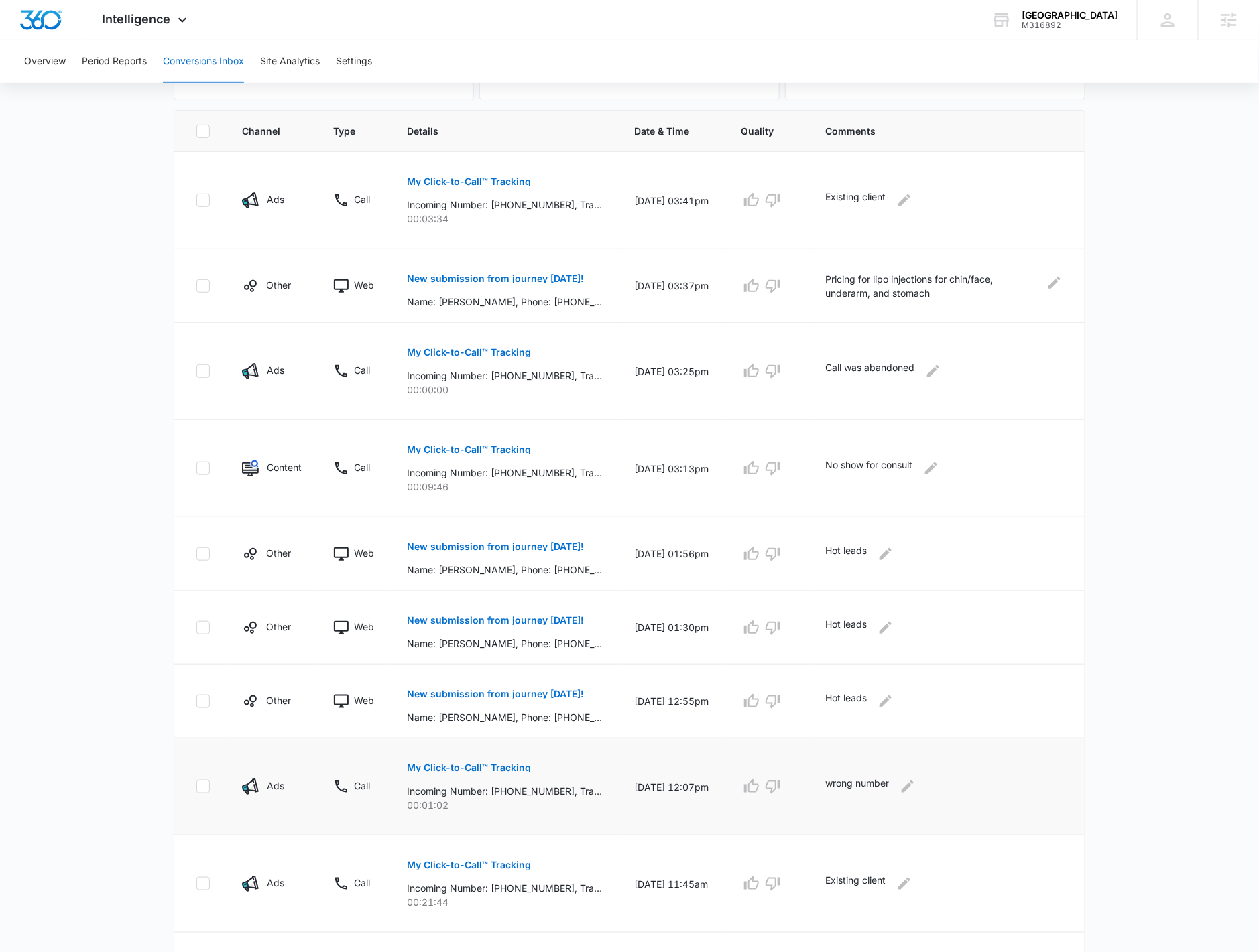
scroll to position [363, 0]
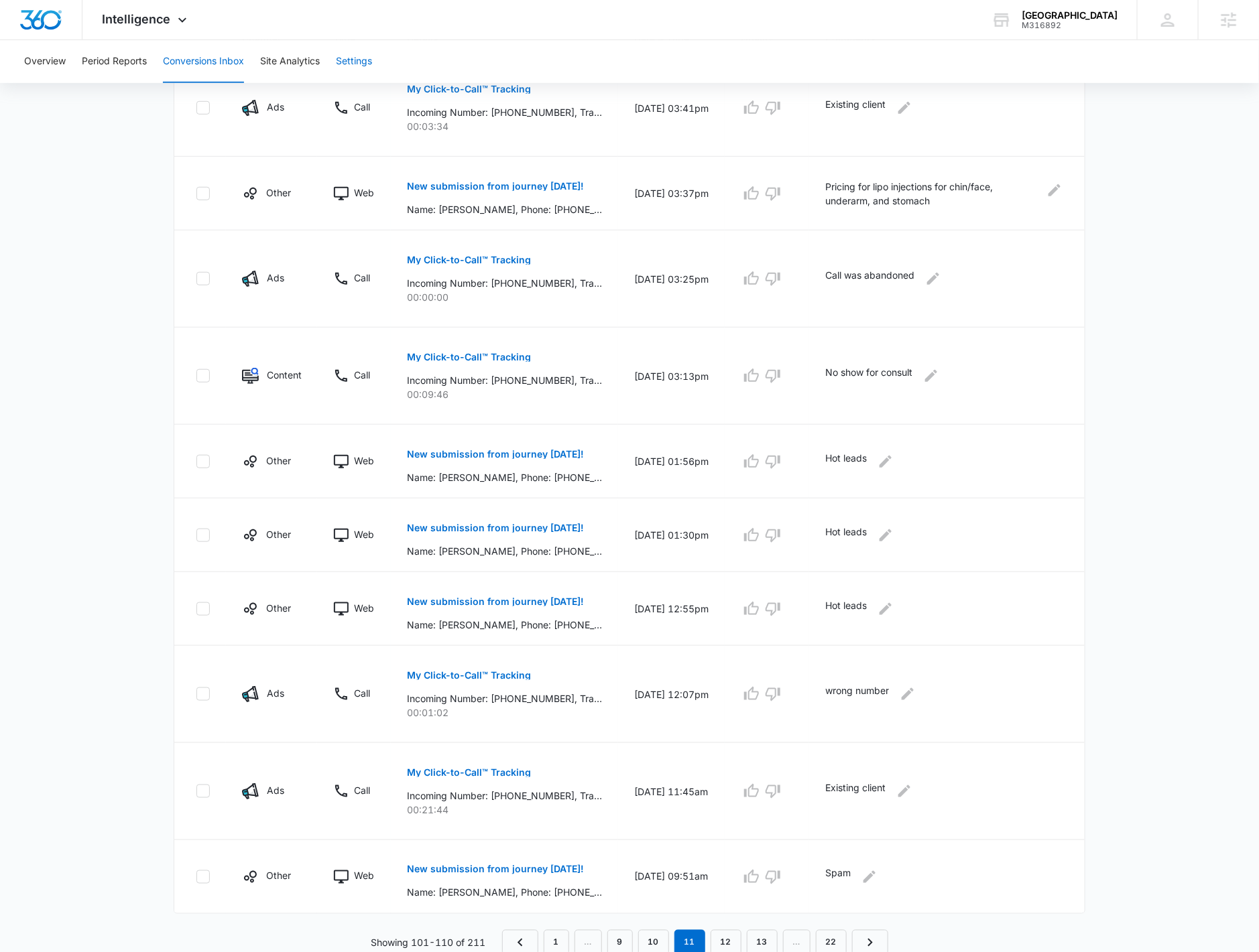
click at [344, 56] on button "Settings" at bounding box center [354, 62] width 36 height 43
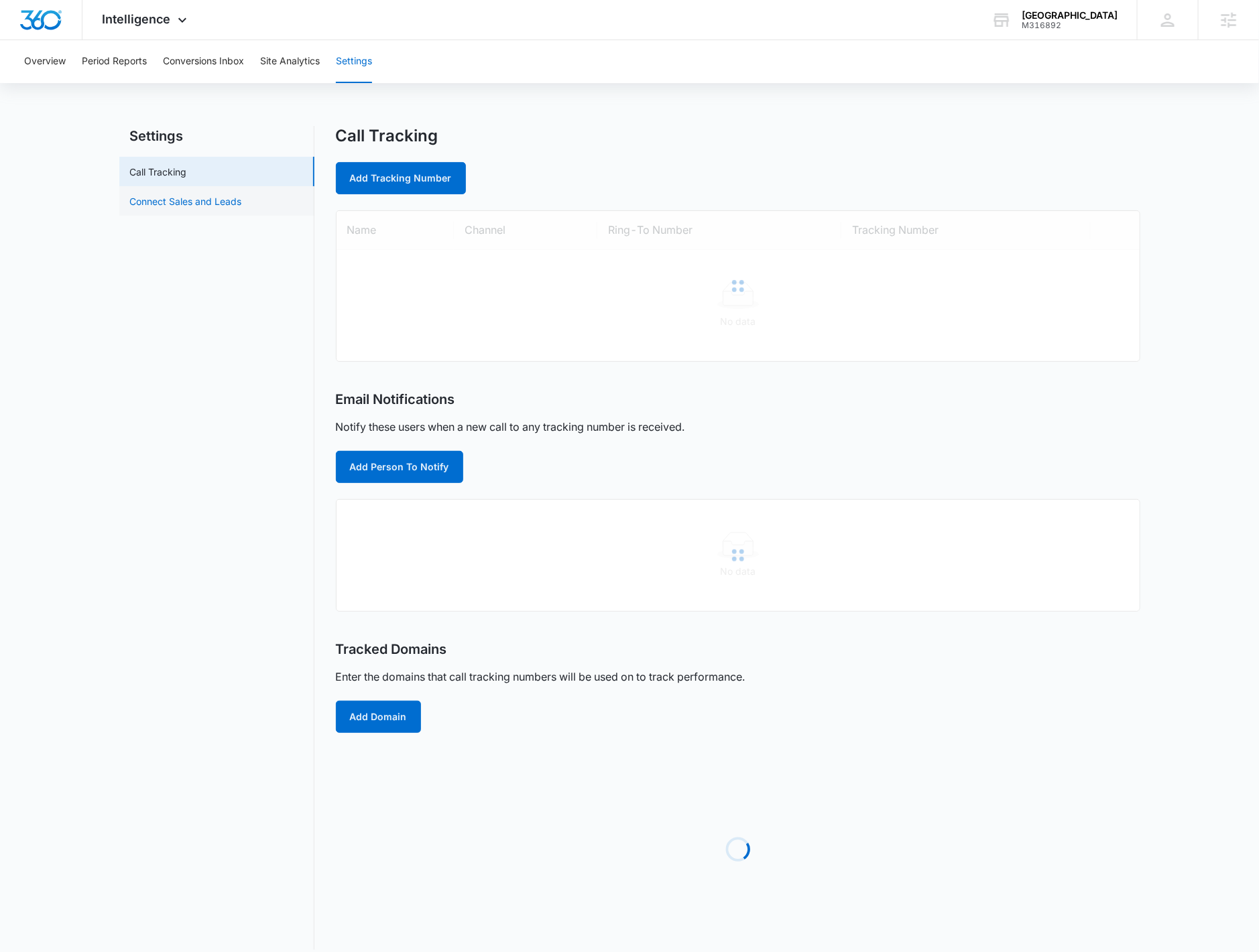
click at [199, 204] on link "Connect Sales and Leads" at bounding box center [186, 201] width 112 height 14
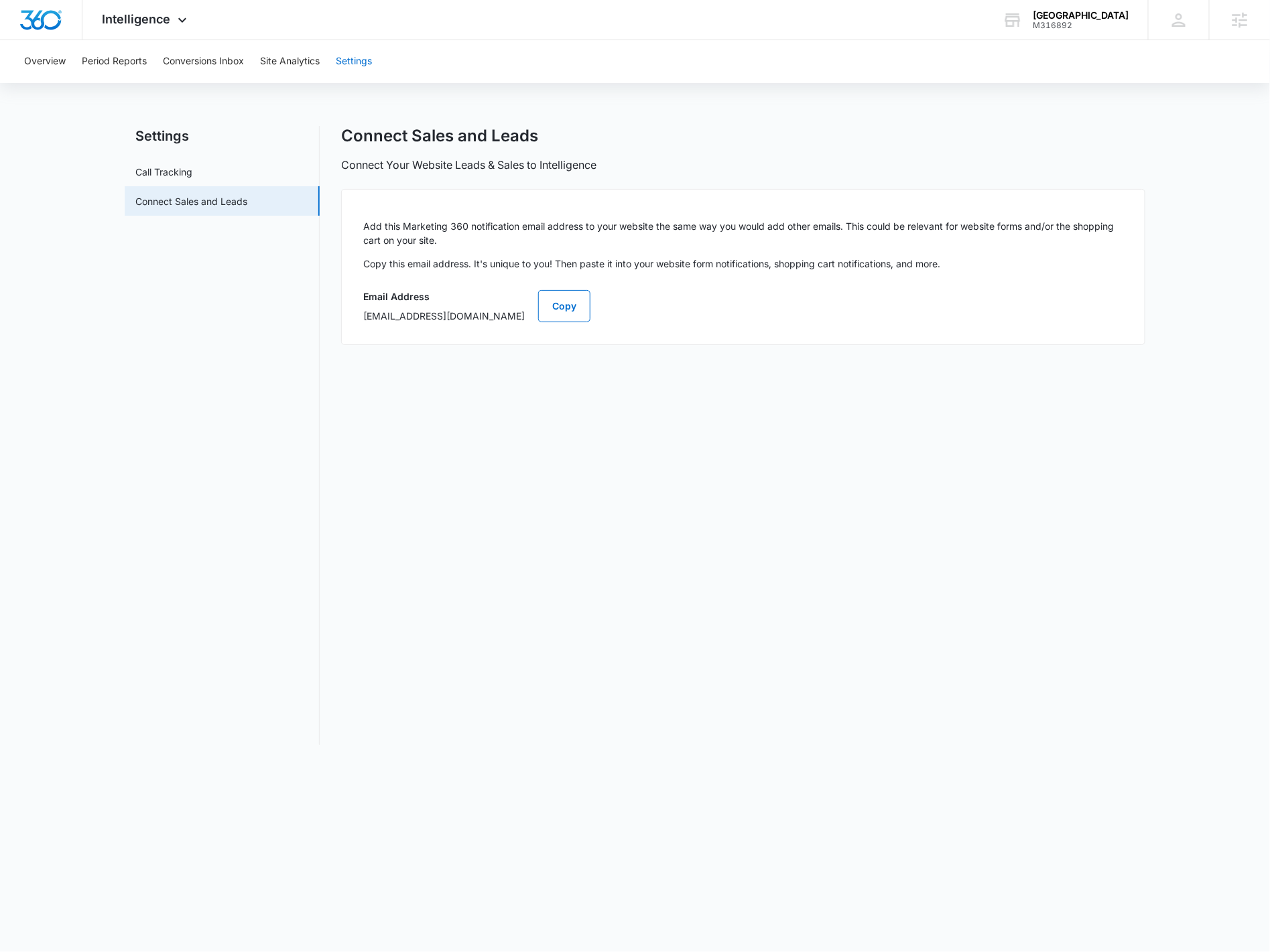
click at [369, 66] on button "Settings" at bounding box center [354, 62] width 36 height 43
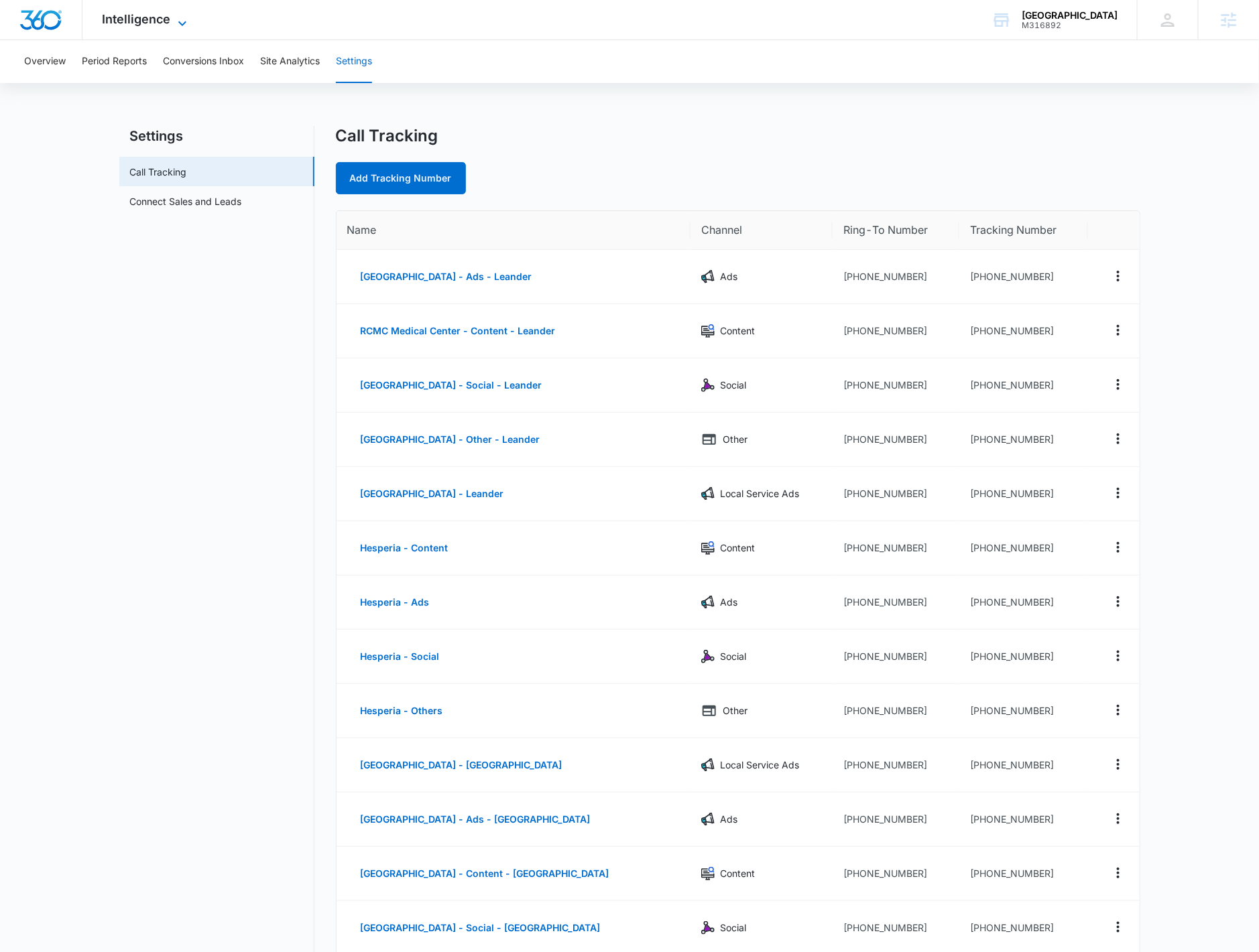
click at [154, 24] on span "Intelligence" at bounding box center [137, 18] width 68 height 14
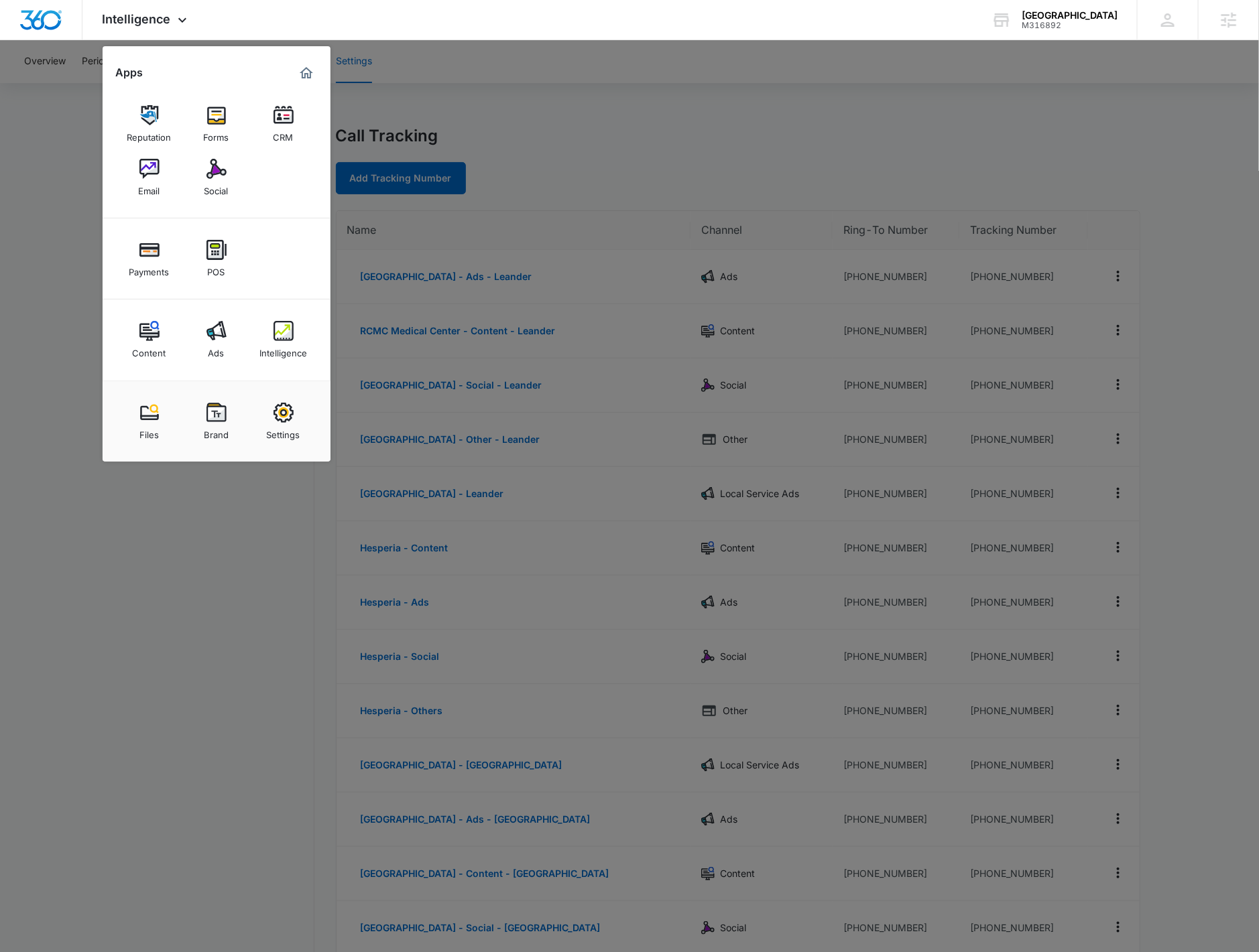
click at [290, 338] on img at bounding box center [284, 331] width 20 height 20
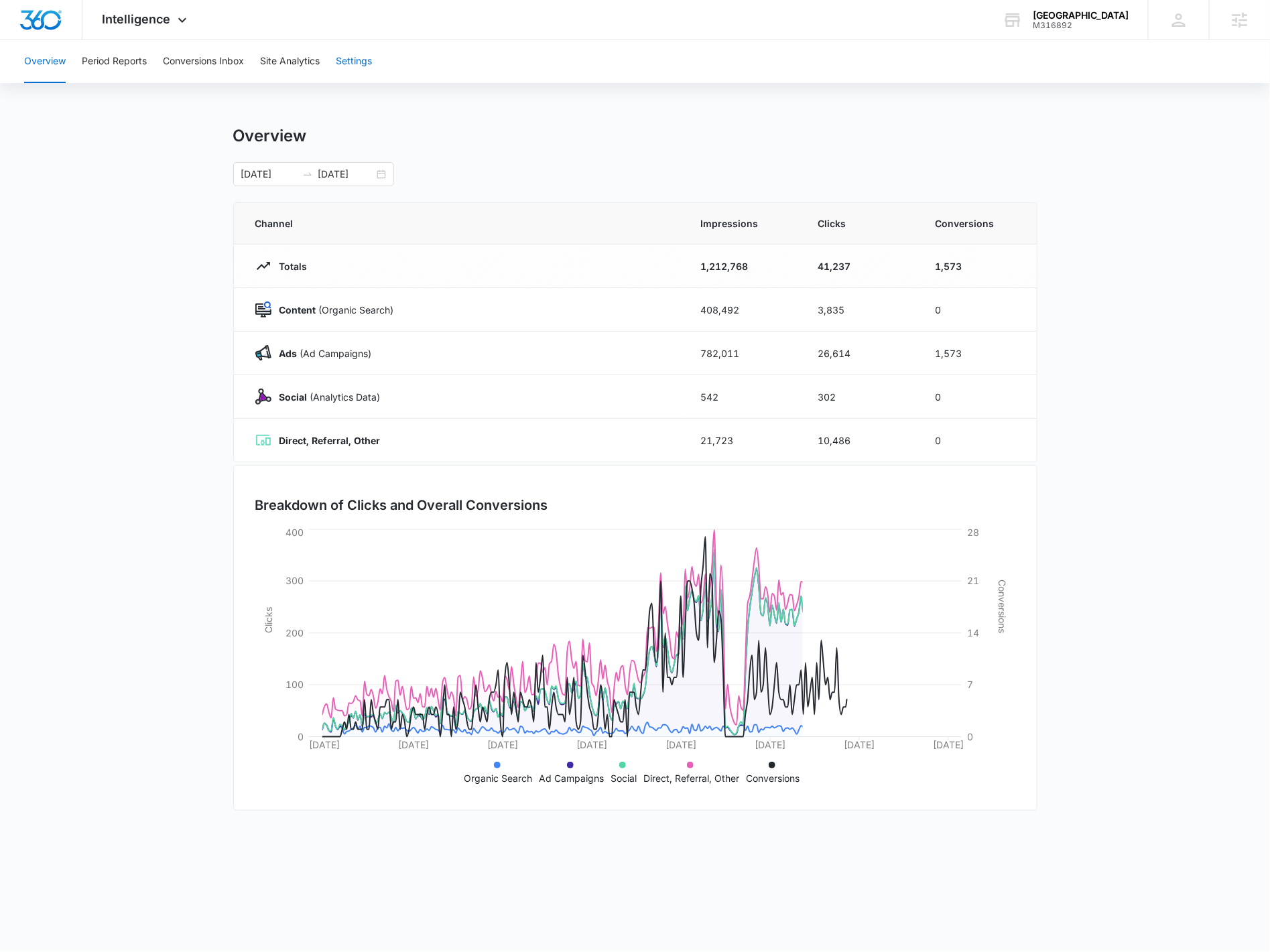
click at [354, 58] on button "Settings" at bounding box center [354, 62] width 36 height 43
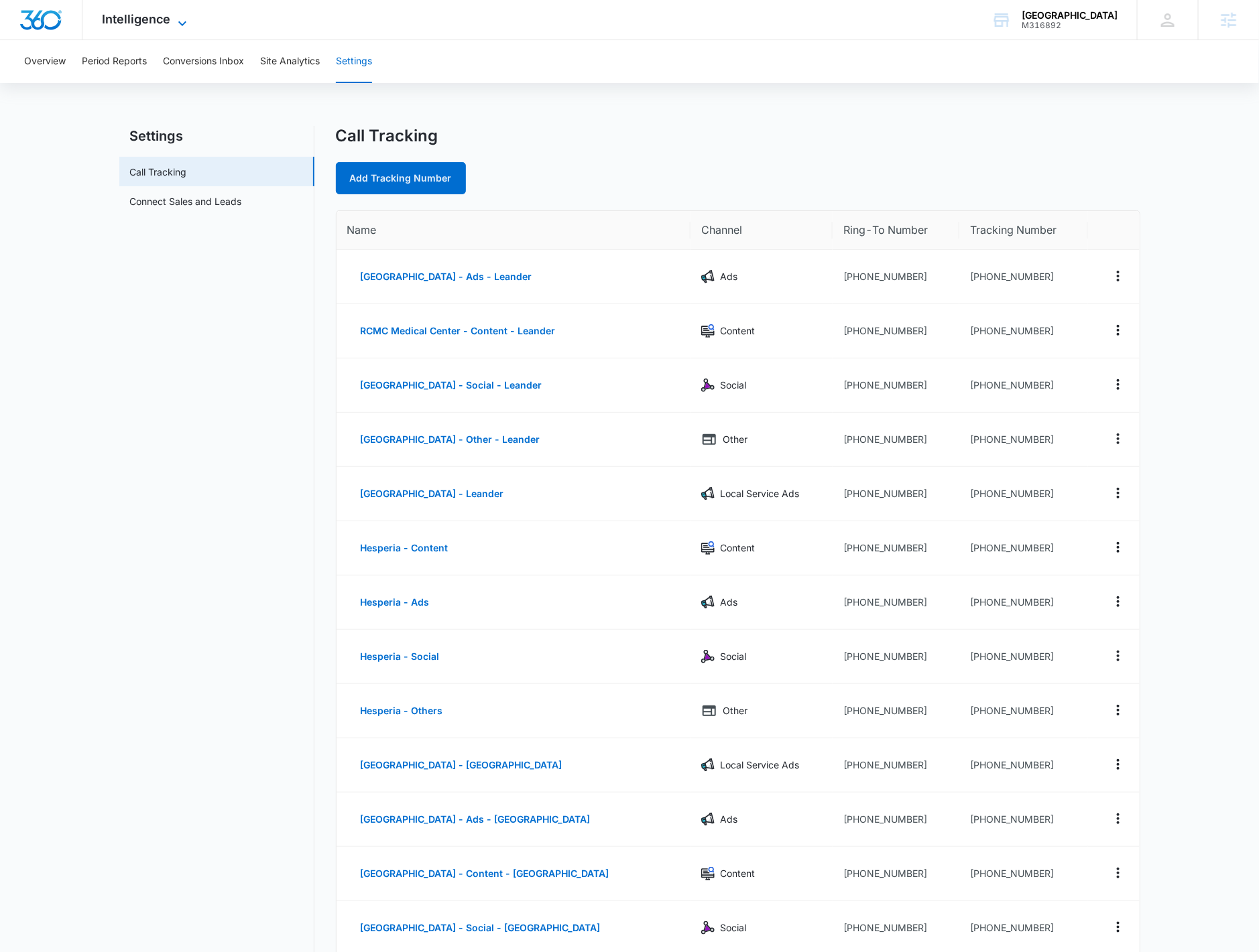
click at [174, 22] on icon at bounding box center [183, 24] width 17 height 17
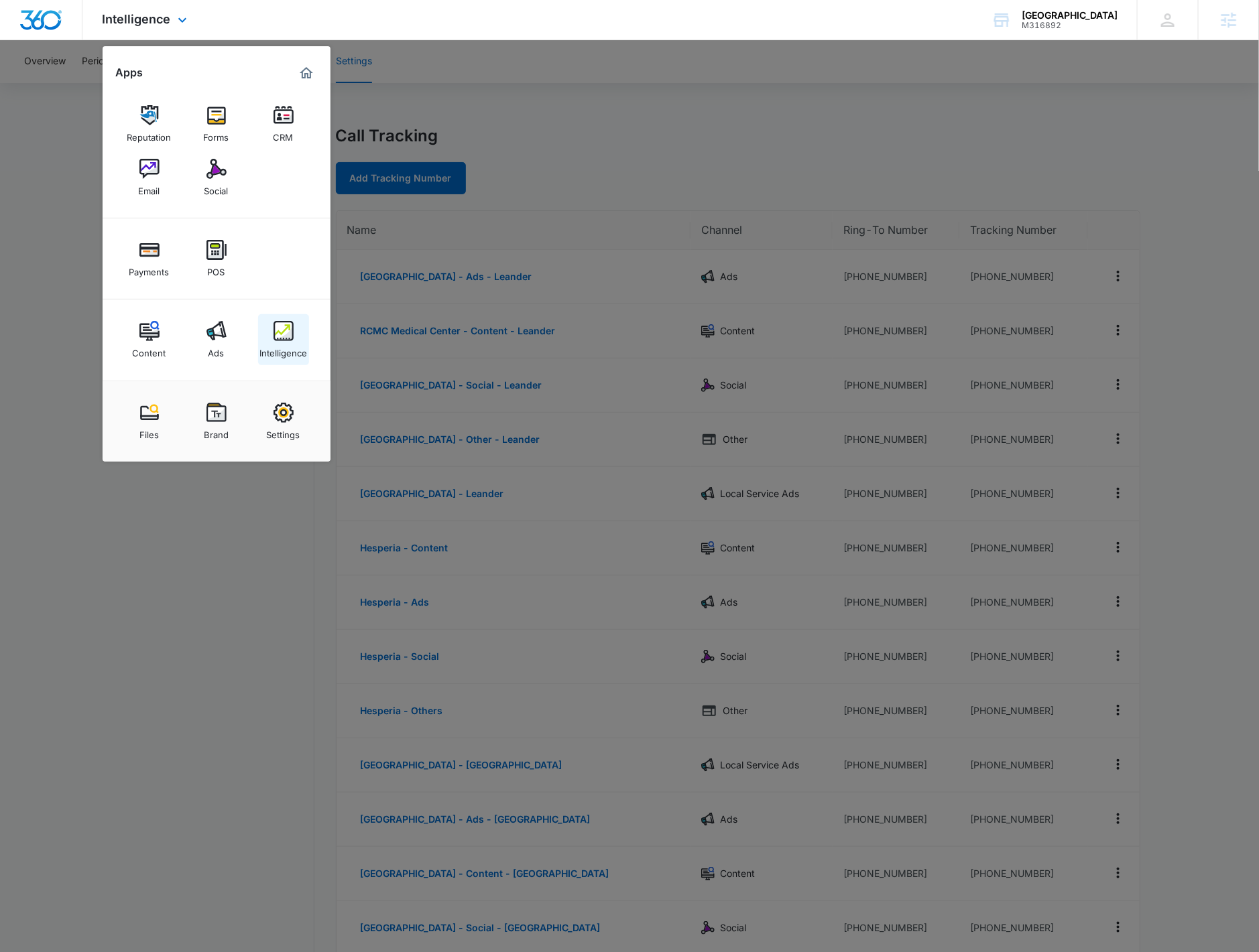
click at [274, 359] on link "Intelligence" at bounding box center [283, 339] width 51 height 50
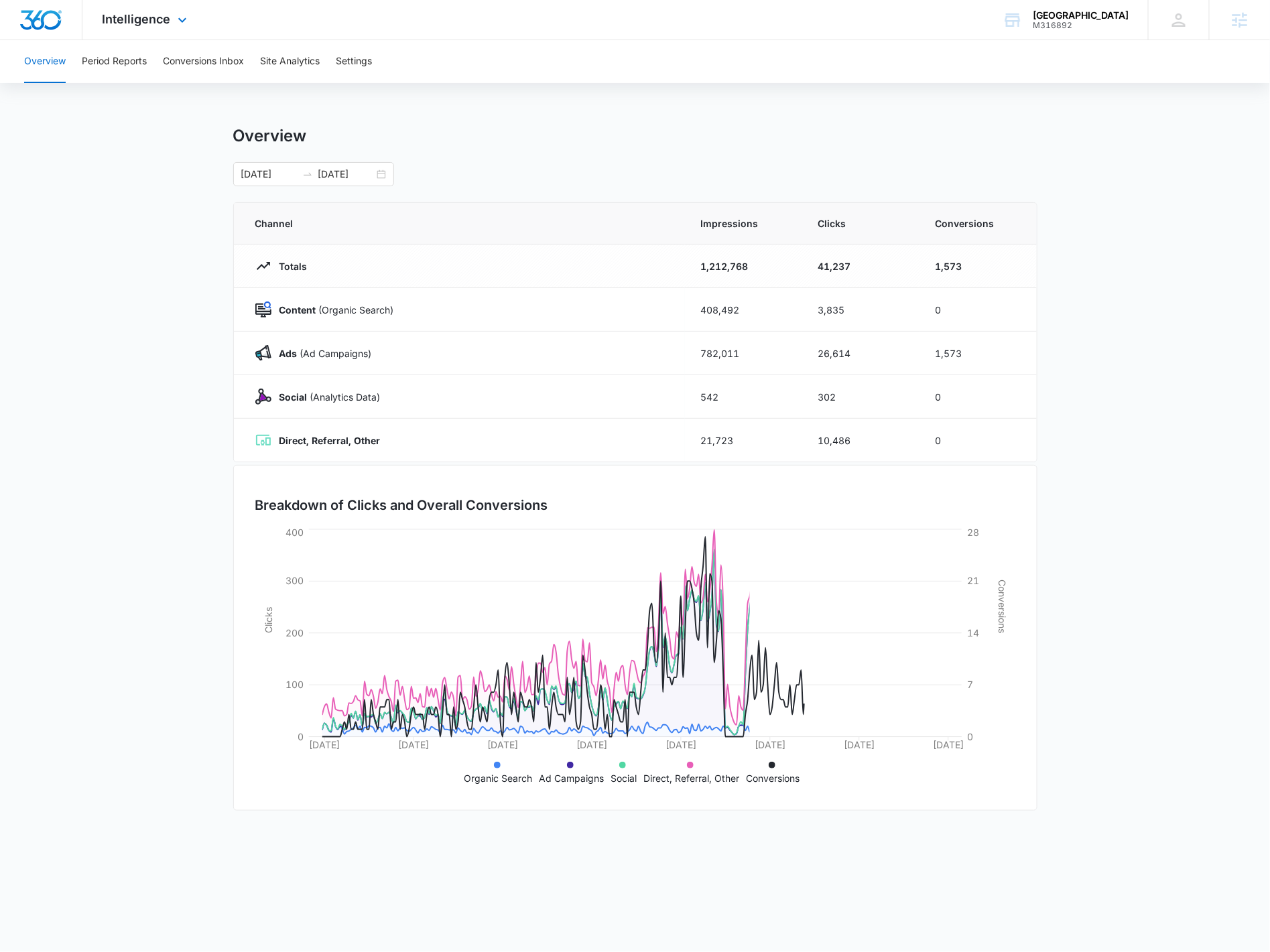
click at [183, 32] on div "Intelligence Apps Reputation Forms CRM Email Social Payments POS Content Ads In…" at bounding box center [146, 19] width 128 height 39
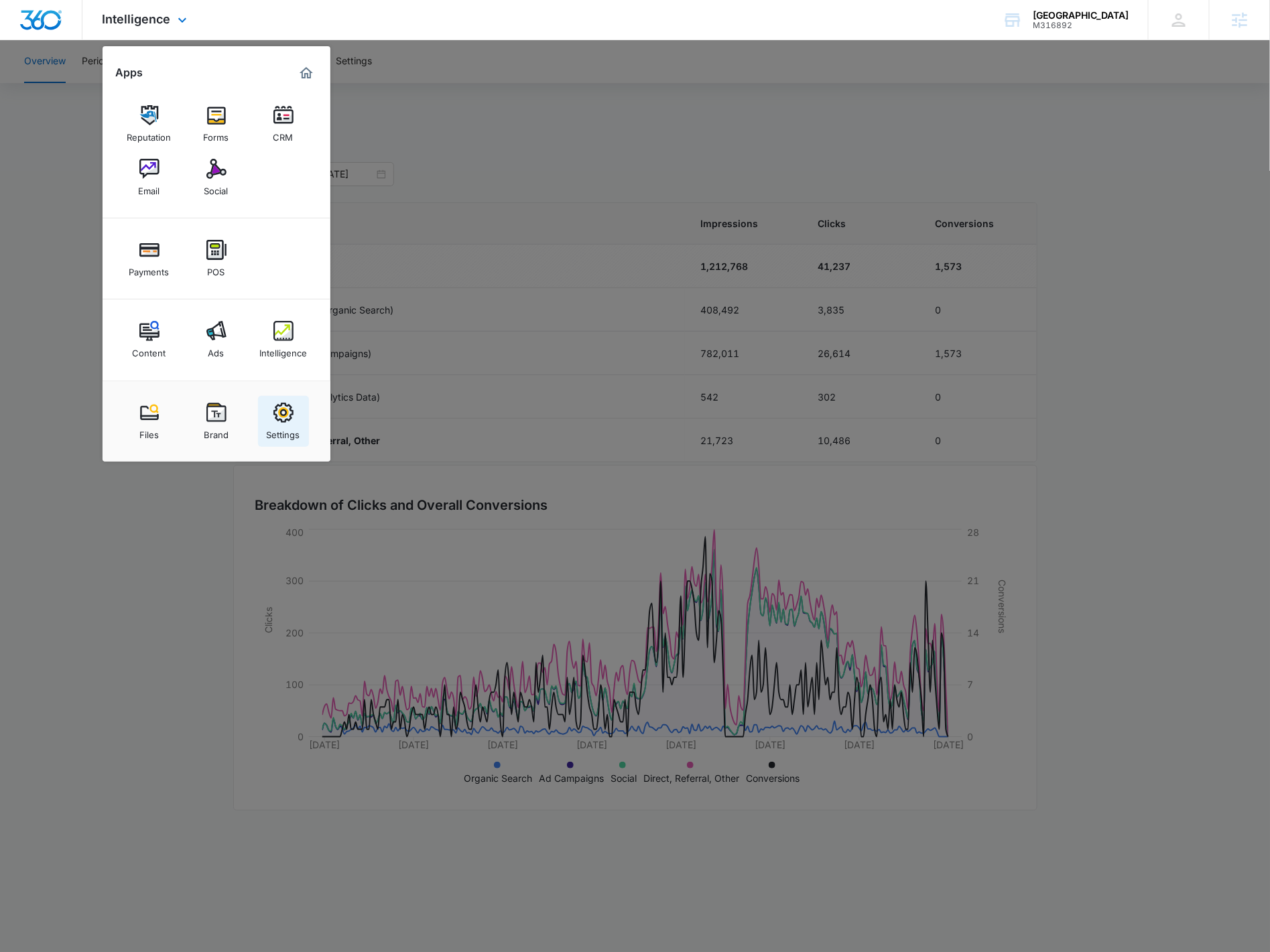
click at [293, 425] on div "Settings" at bounding box center [283, 431] width 33 height 17
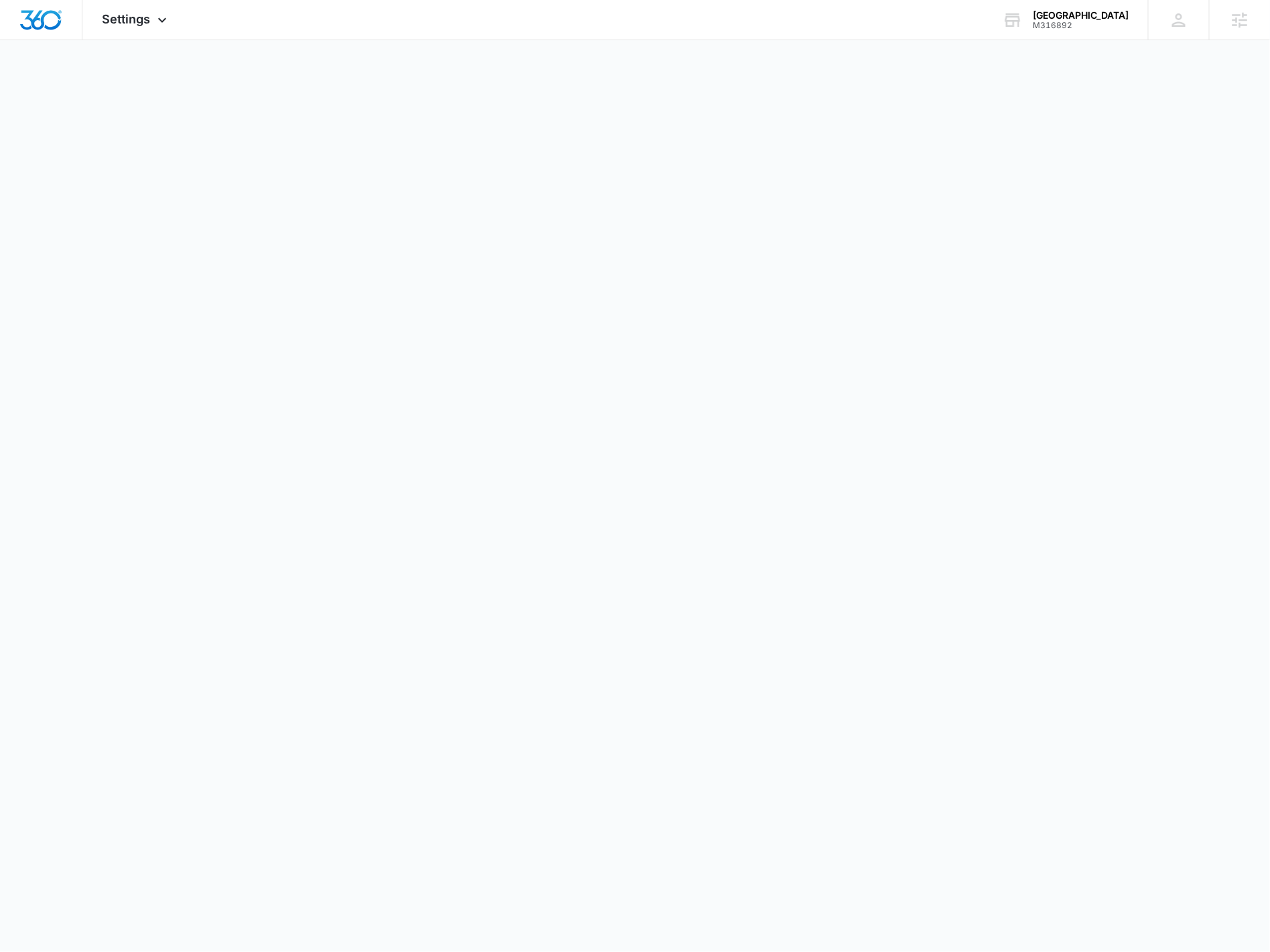
select select "14"
select select "US"
select select "America/[GEOGRAPHIC_DATA]"
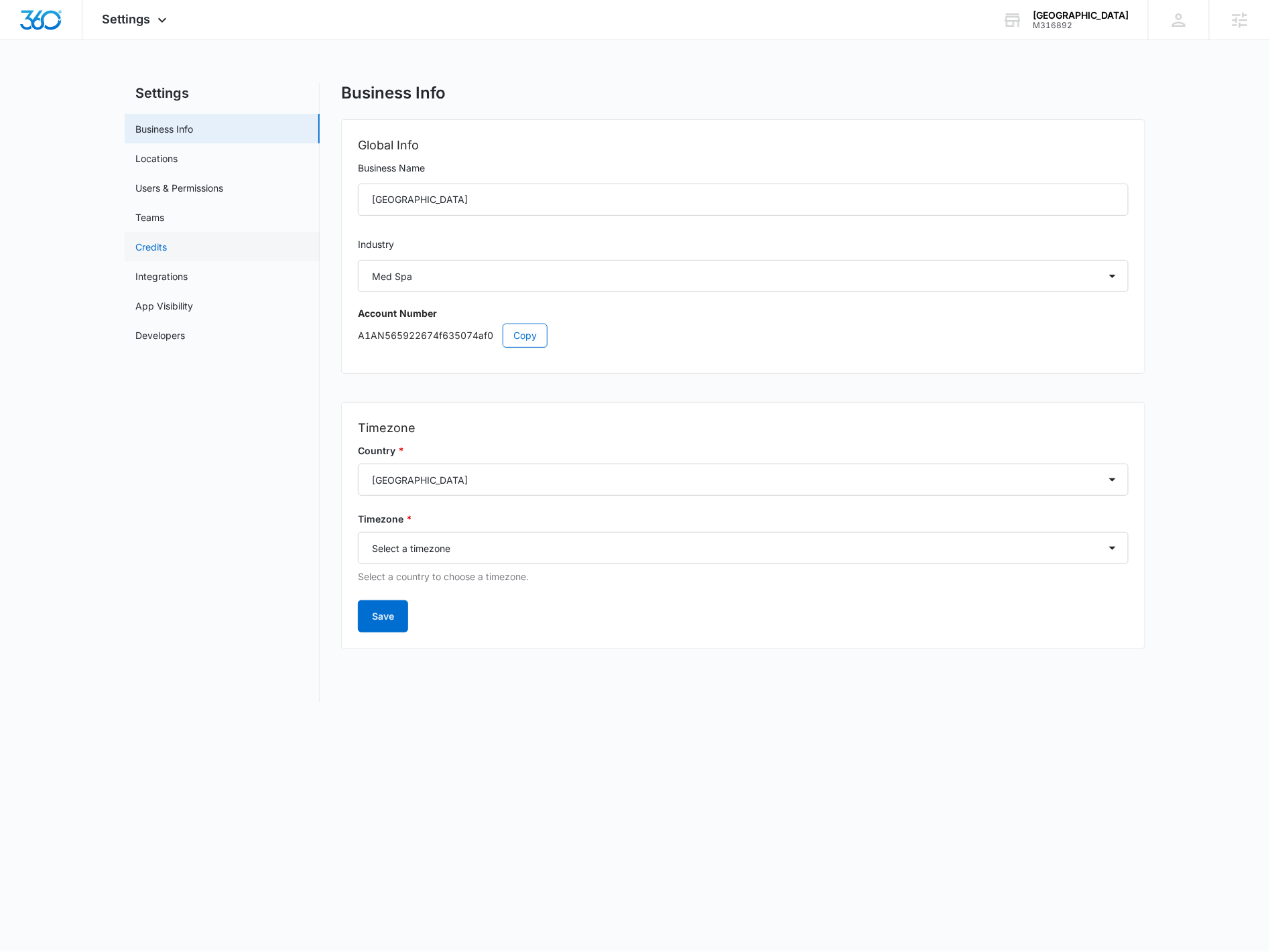
click at [167, 244] on link "Credits" at bounding box center [151, 246] width 31 height 14
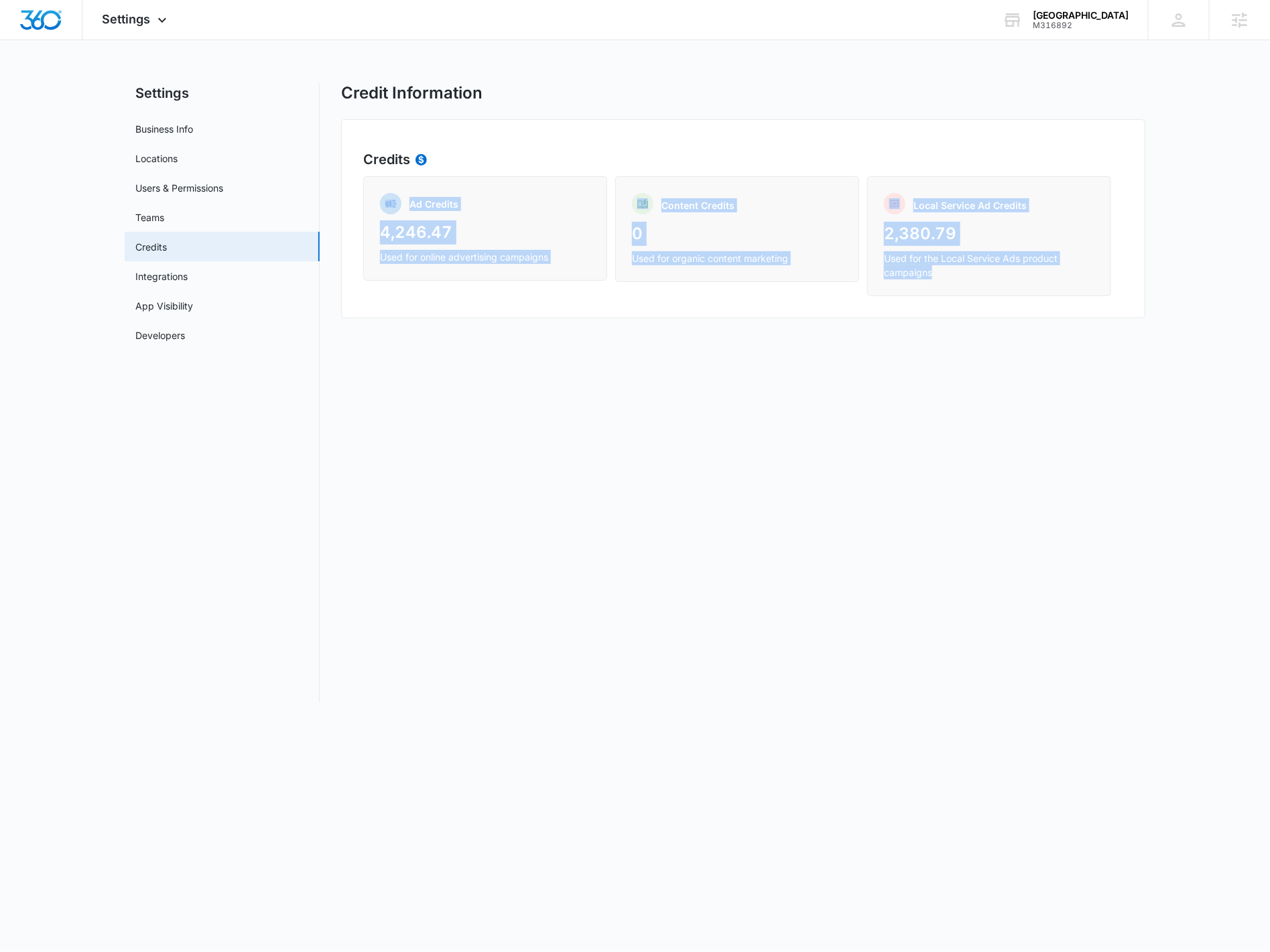
drag, startPoint x: 378, startPoint y: 197, endPoint x: 944, endPoint y: 271, distance: 570.8
click at [944, 271] on div "Ad Credits 4,246.47 Used for online advertising campaigns Content Credits 0 Use…" at bounding box center [744, 236] width 760 height 120
click at [941, 275] on p "Used for the Local Service Ads product campaigns" at bounding box center [989, 265] width 210 height 28
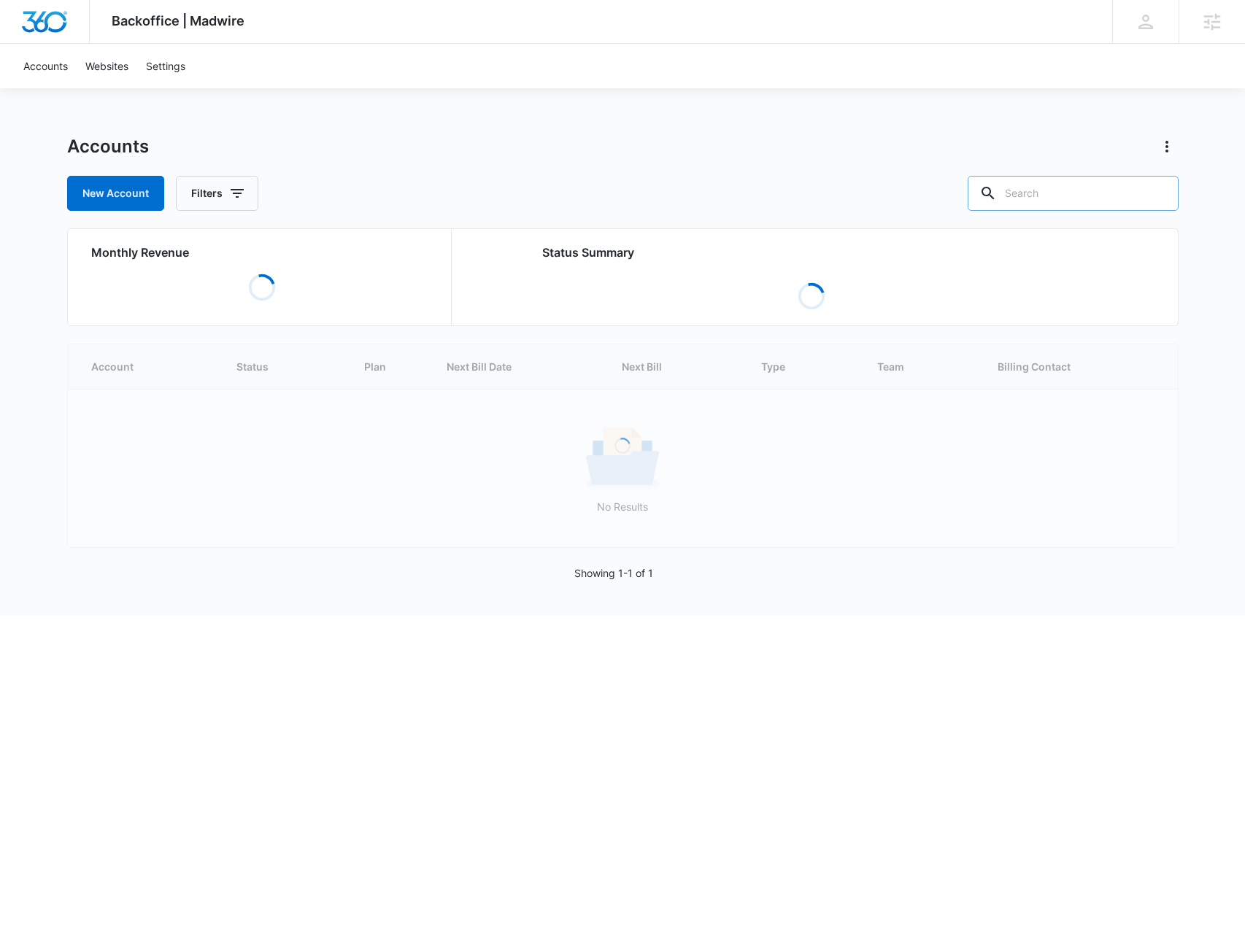
click at [1048, 182] on input "text" at bounding box center [1073, 193] width 211 height 35
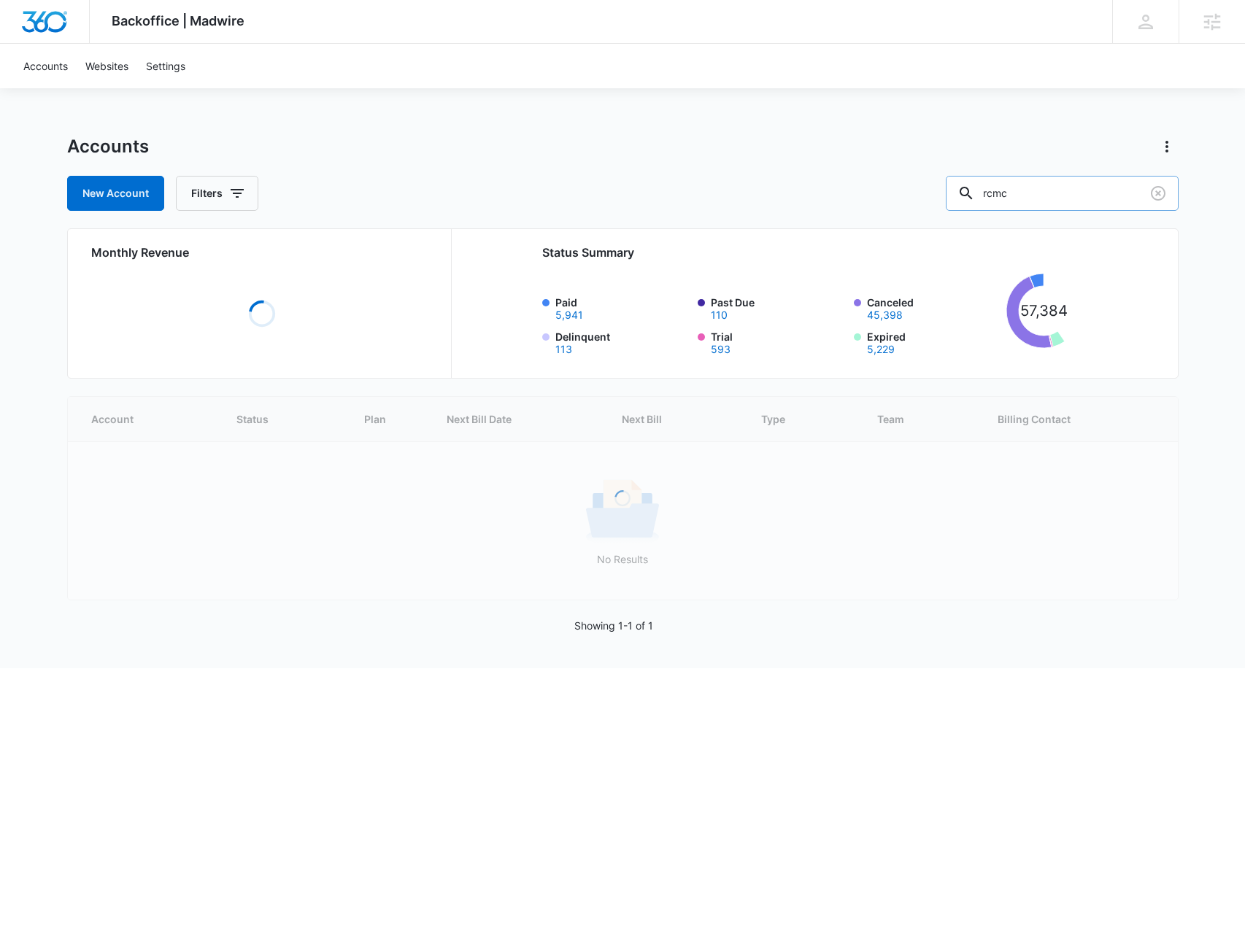
type input "rcmc"
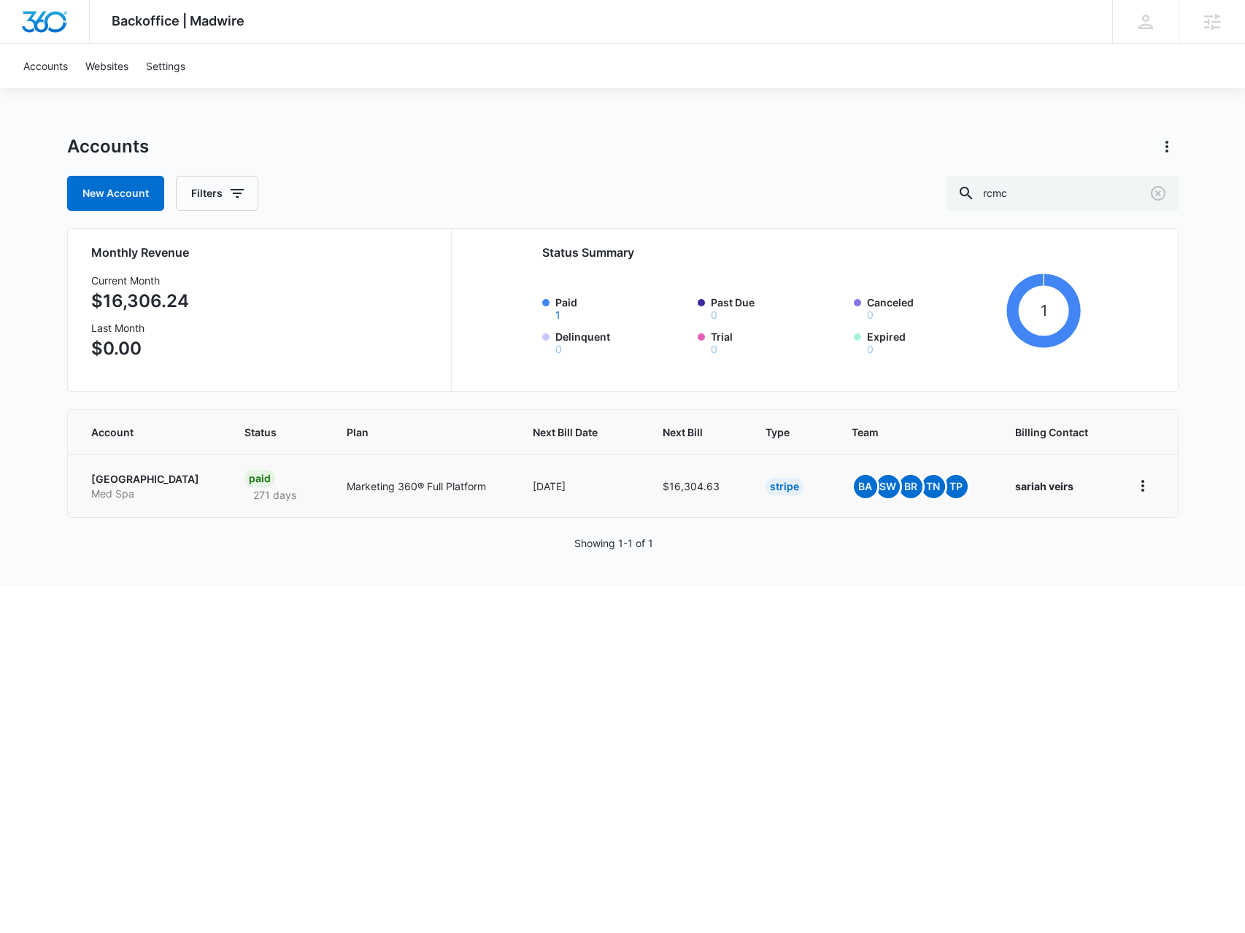
click at [139, 485] on p "[GEOGRAPHIC_DATA]" at bounding box center [150, 479] width 118 height 15
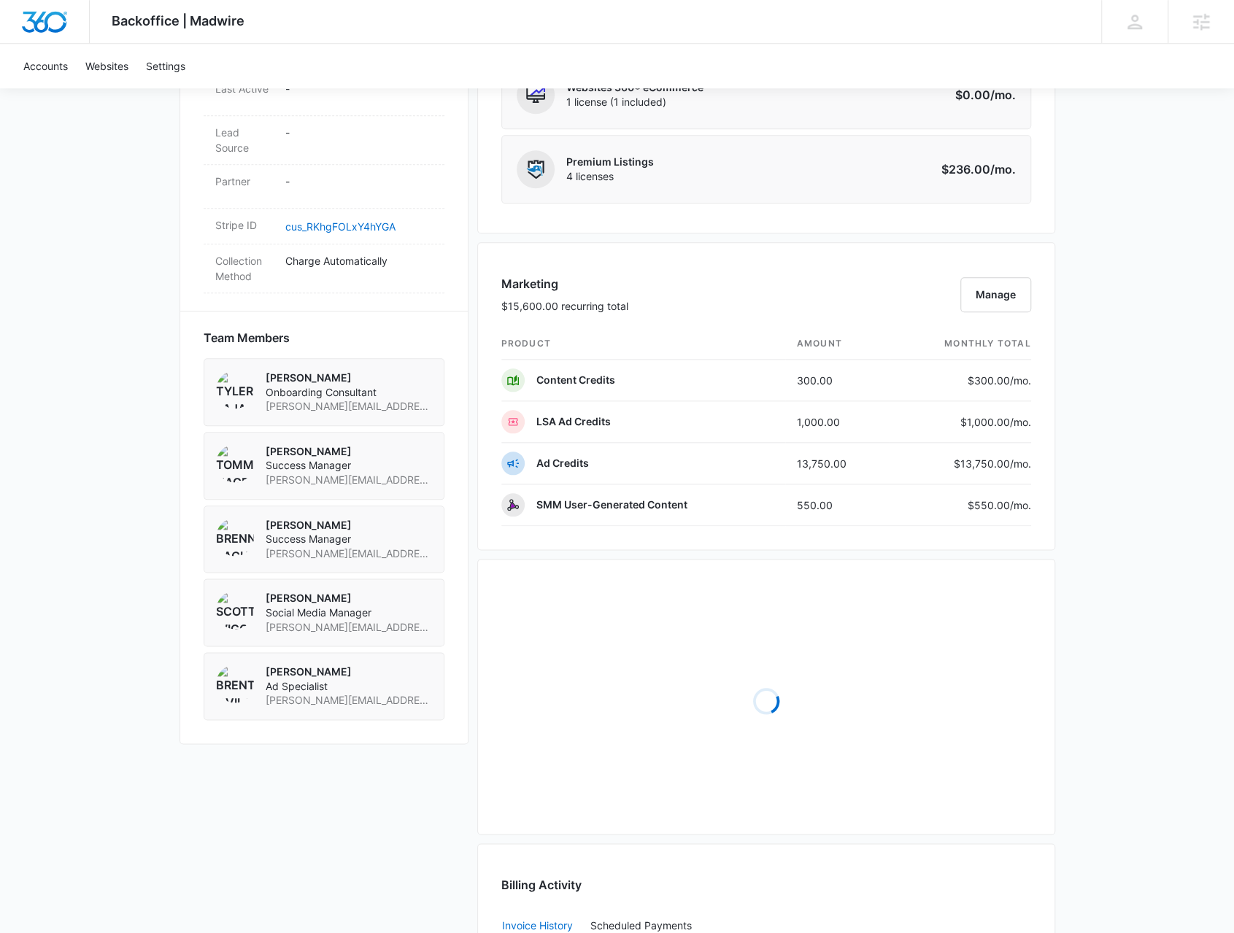
scroll to position [949, 0]
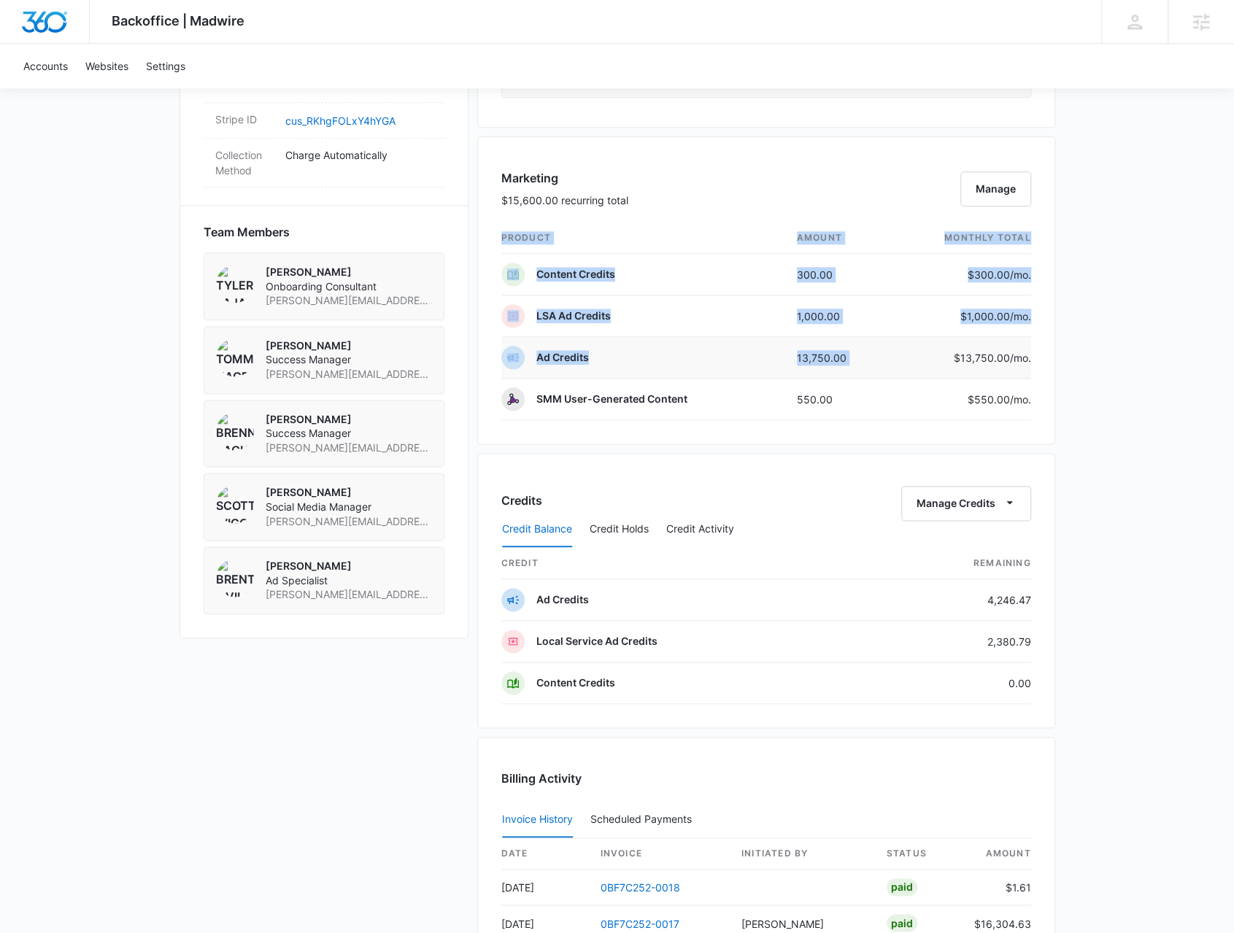
drag, startPoint x: 1033, startPoint y: 351, endPoint x: 958, endPoint y: 354, distance: 76.0
click at [958, 354] on div "Marketing $15,600.00 recurring total Manage product amount monthly total Conten…" at bounding box center [766, 290] width 578 height 308
click at [1067, 407] on div "Backoffice | Madwire Apps Settings [PERSON_NAME] [PERSON_NAME][EMAIL_ADDRESS][P…" at bounding box center [617, 175] width 1234 height 2249
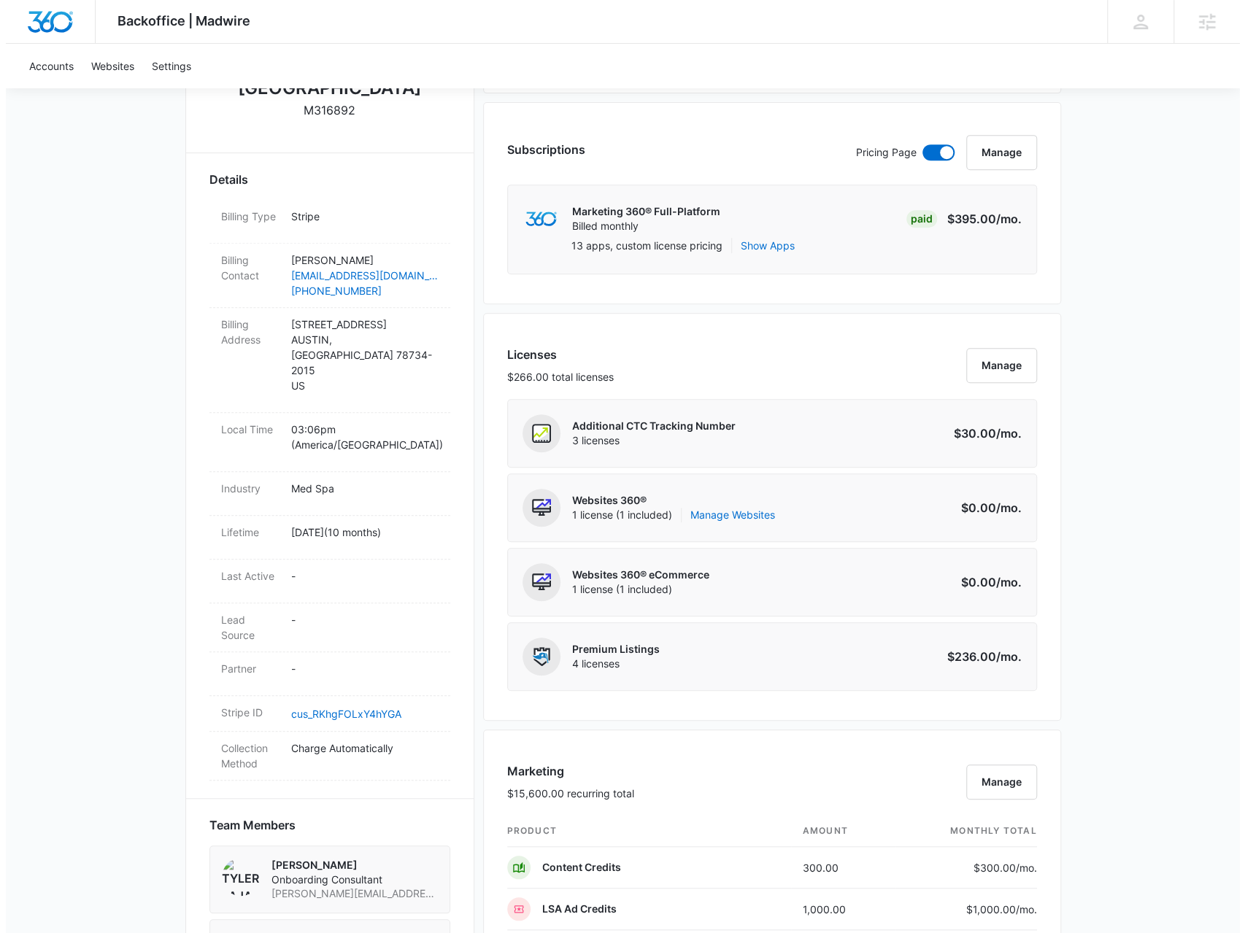
scroll to position [0, 0]
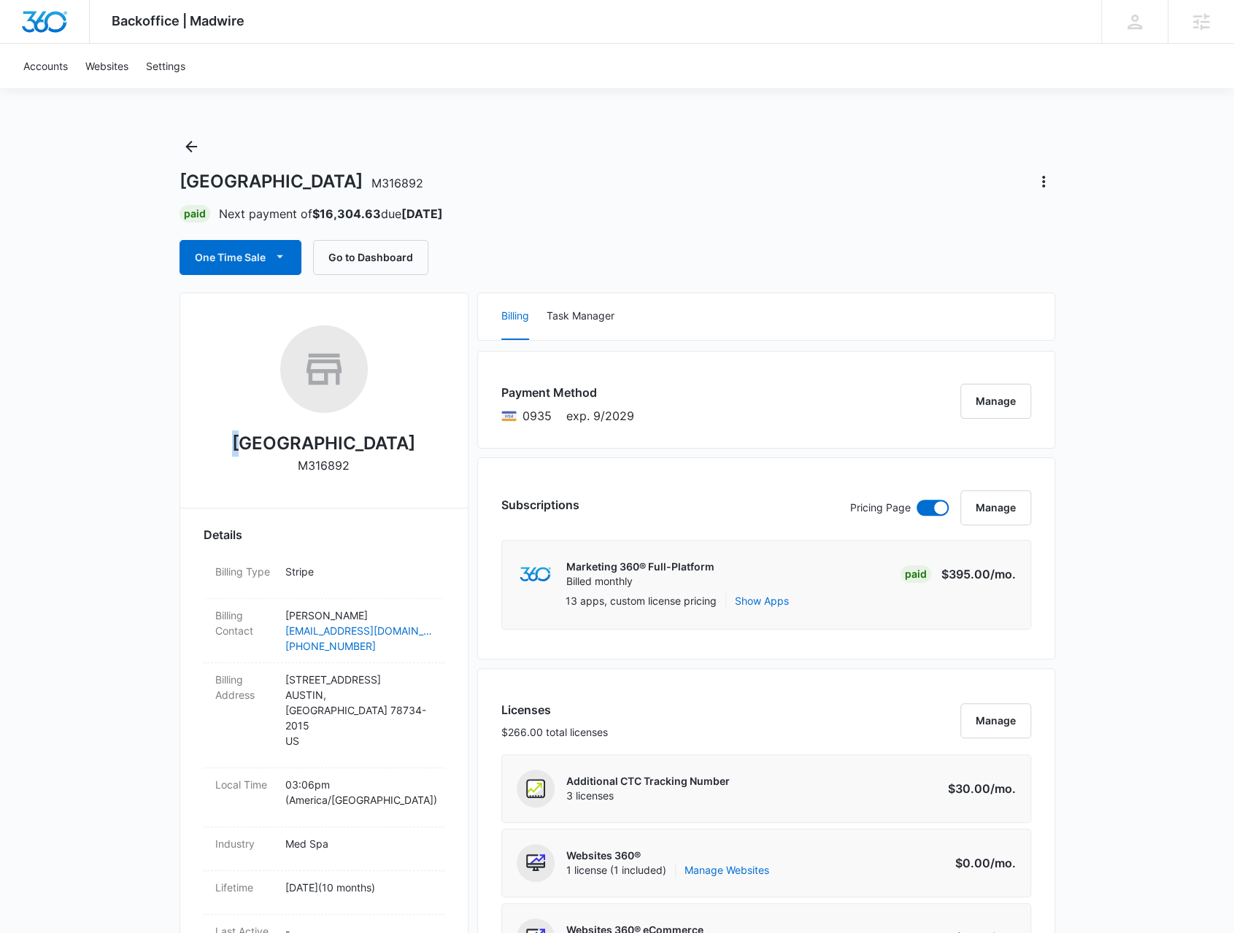
drag, startPoint x: 242, startPoint y: 448, endPoint x: 232, endPoint y: 444, distance: 10.2
click at [232, 444] on h2 "[GEOGRAPHIC_DATA]" at bounding box center [323, 444] width 183 height 26
click at [234, 443] on h2 "[GEOGRAPHIC_DATA]" at bounding box center [323, 444] width 183 height 26
click at [232, 442] on h2 "[GEOGRAPHIC_DATA]" at bounding box center [323, 444] width 183 height 26
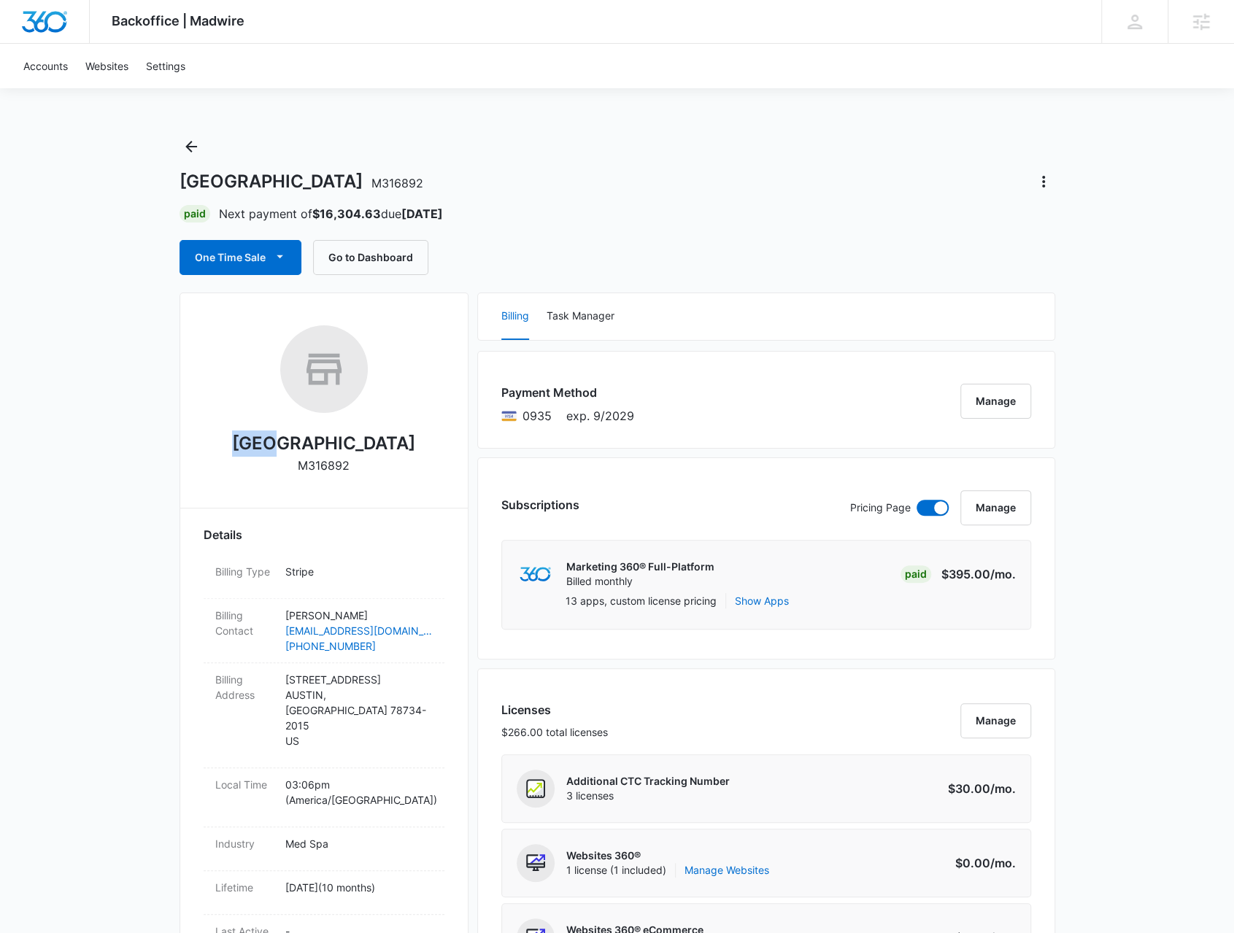
drag, startPoint x: 229, startPoint y: 441, endPoint x: 223, endPoint y: 447, distance: 8.8
click at [228, 441] on div "[GEOGRAPHIC_DATA] M316892" at bounding box center [324, 405] width 241 height 159
click at [223, 447] on div "[GEOGRAPHIC_DATA] M316892" at bounding box center [324, 405] width 241 height 159
click at [234, 444] on h2 "[GEOGRAPHIC_DATA]" at bounding box center [323, 444] width 183 height 26
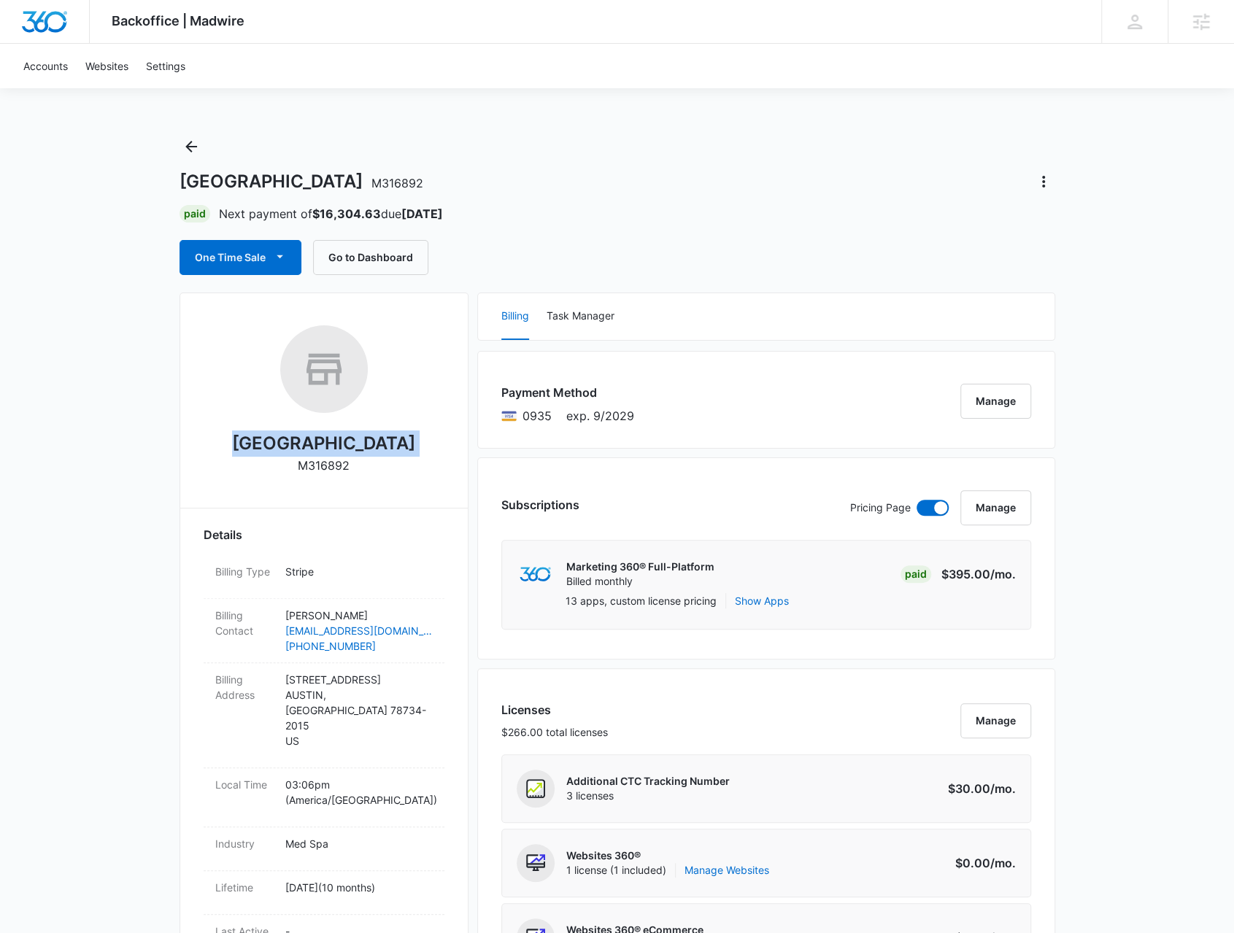
click at [234, 444] on h2 "[GEOGRAPHIC_DATA]" at bounding box center [323, 444] width 183 height 26
copy h2 "[GEOGRAPHIC_DATA]"
click at [320, 466] on p "M316892" at bounding box center [324, 466] width 52 height 18
